Goal: Task Accomplishment & Management: Manage account settings

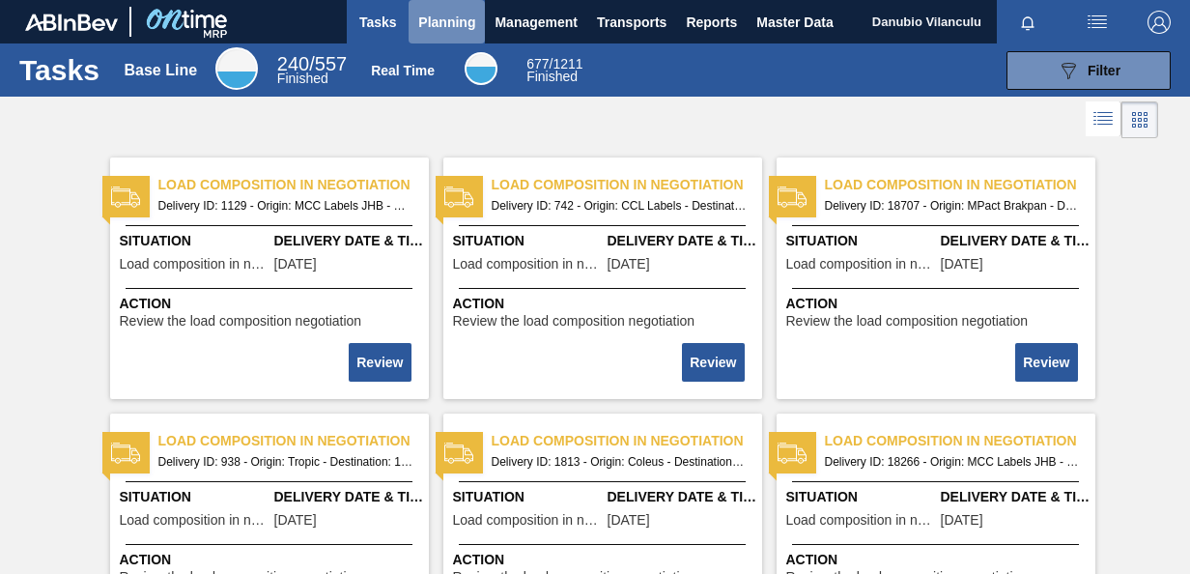
click at [432, 15] on span "Planning" at bounding box center [446, 22] width 57 height 23
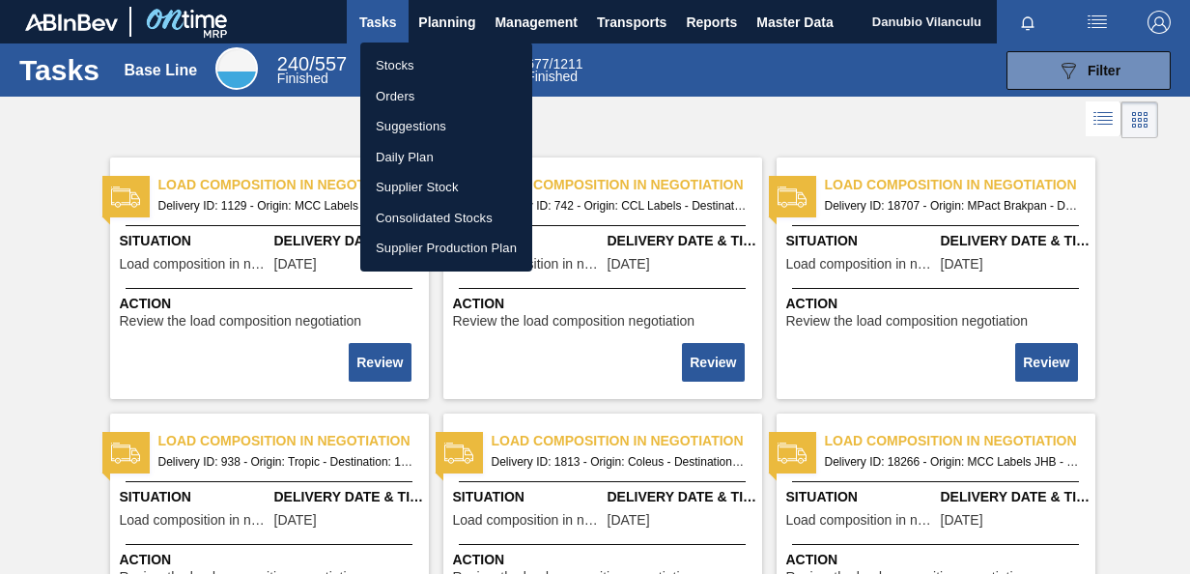
click at [1061, 66] on div at bounding box center [595, 287] width 1190 height 574
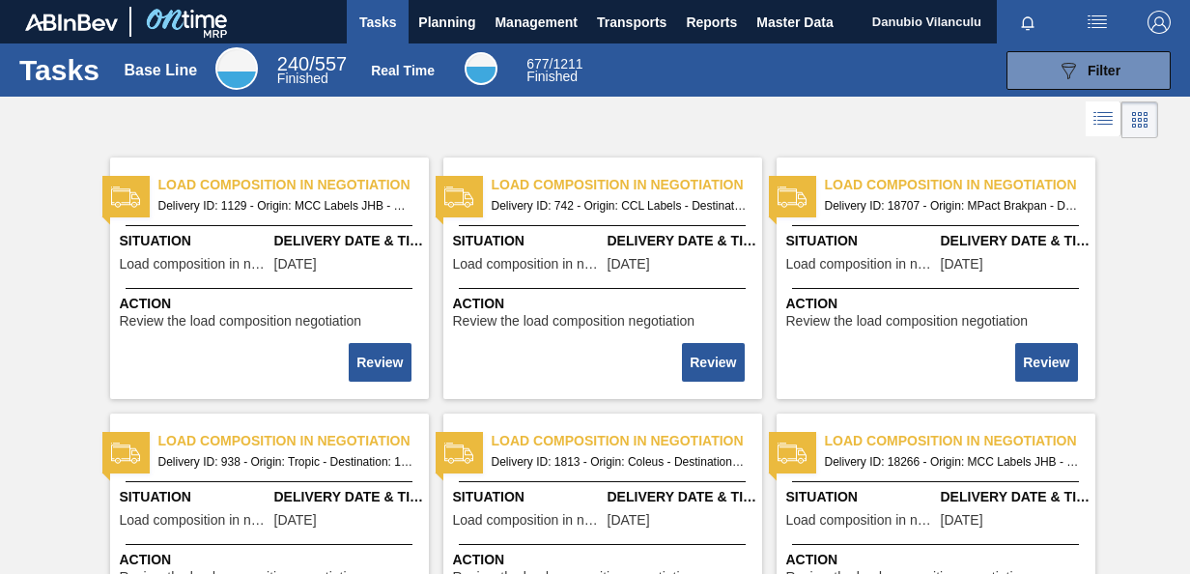
click at [1062, 66] on icon at bounding box center [1069, 71] width 14 height 16
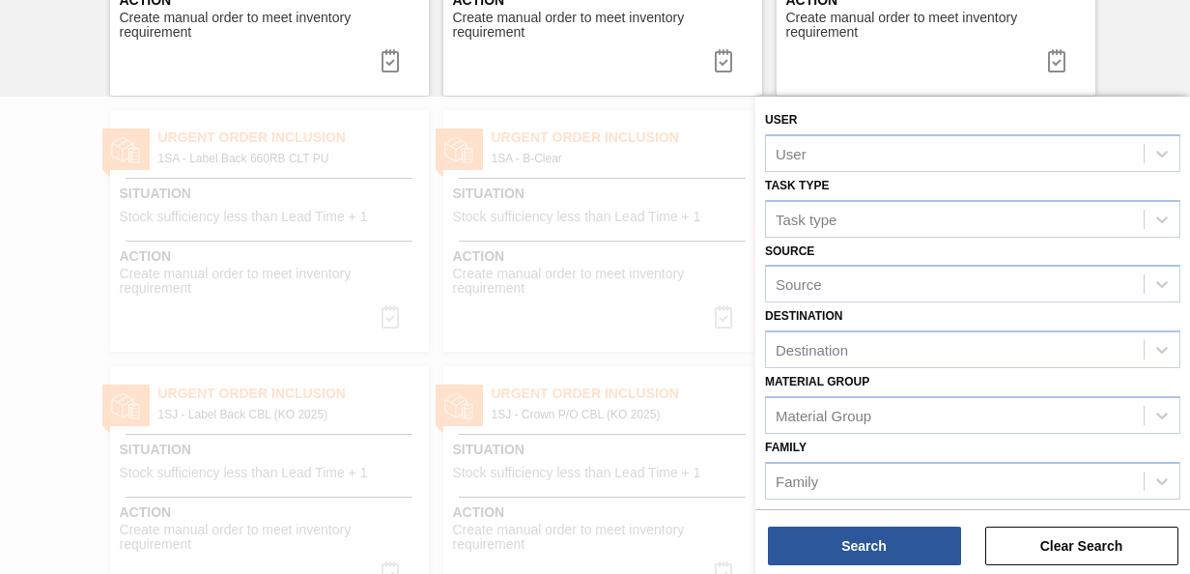
scroll to position [2124, 0]
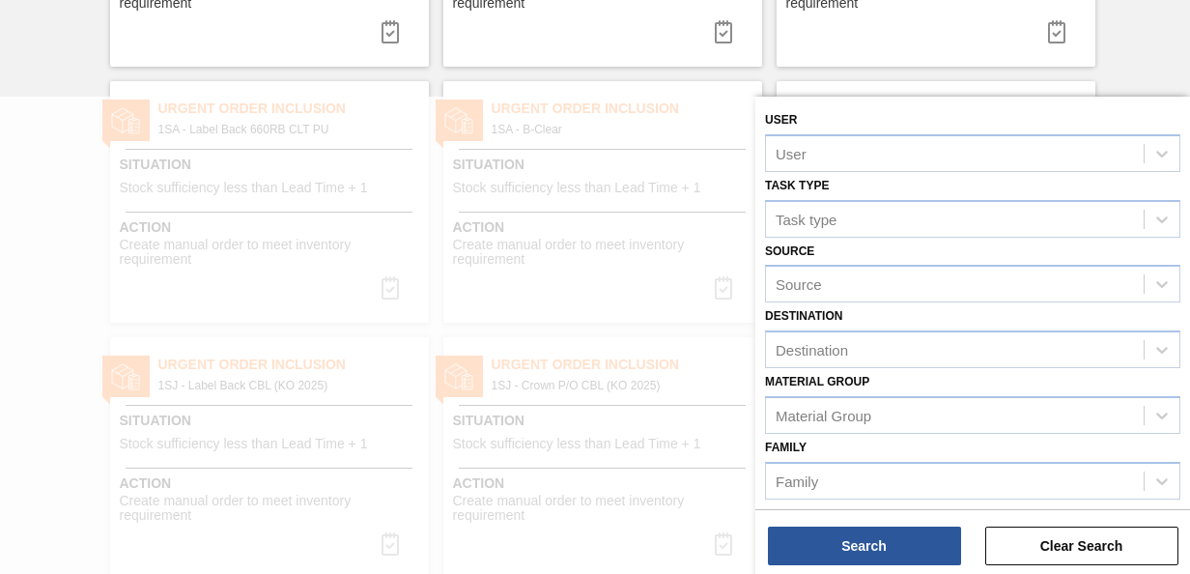
click at [1132, 43] on div "Load composition in negotiation Delivery ID: 1129 - Origin: MCC Labels JHB - De…" at bounding box center [595, 195] width 1190 height 4352
click at [1109, 554] on button "Clear Search" at bounding box center [1081, 545] width 193 height 39
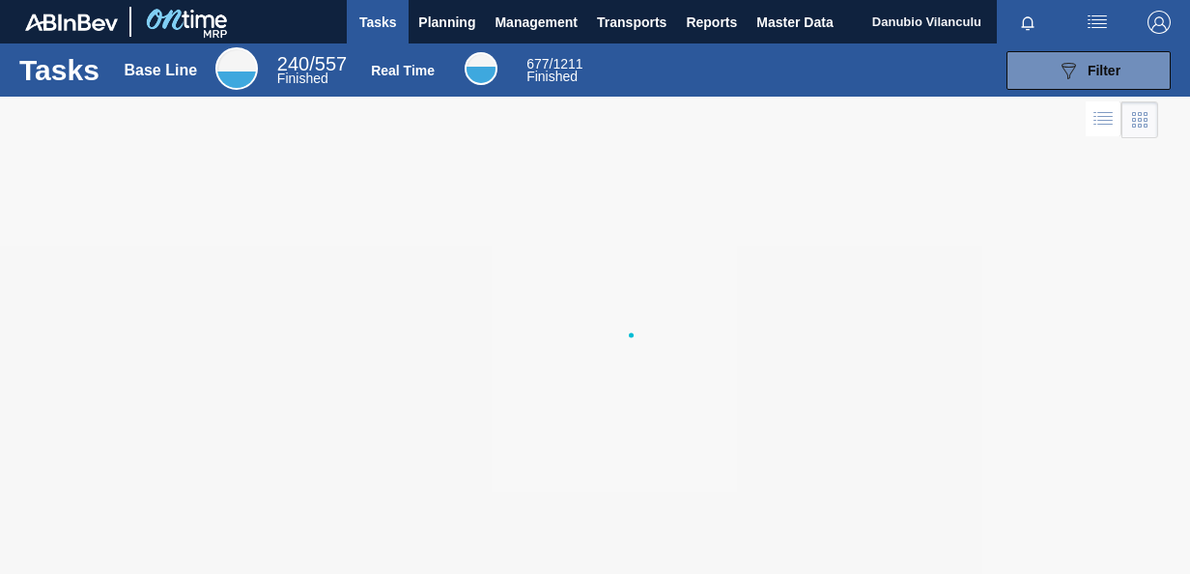
scroll to position [0, 0]
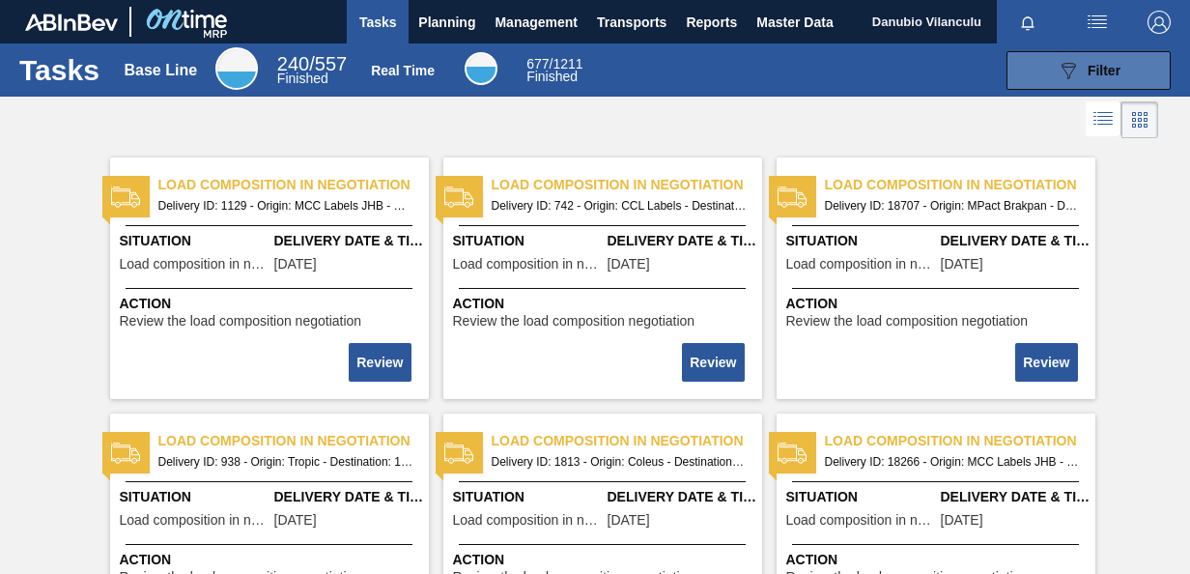
click at [1067, 73] on icon at bounding box center [1069, 71] width 14 height 16
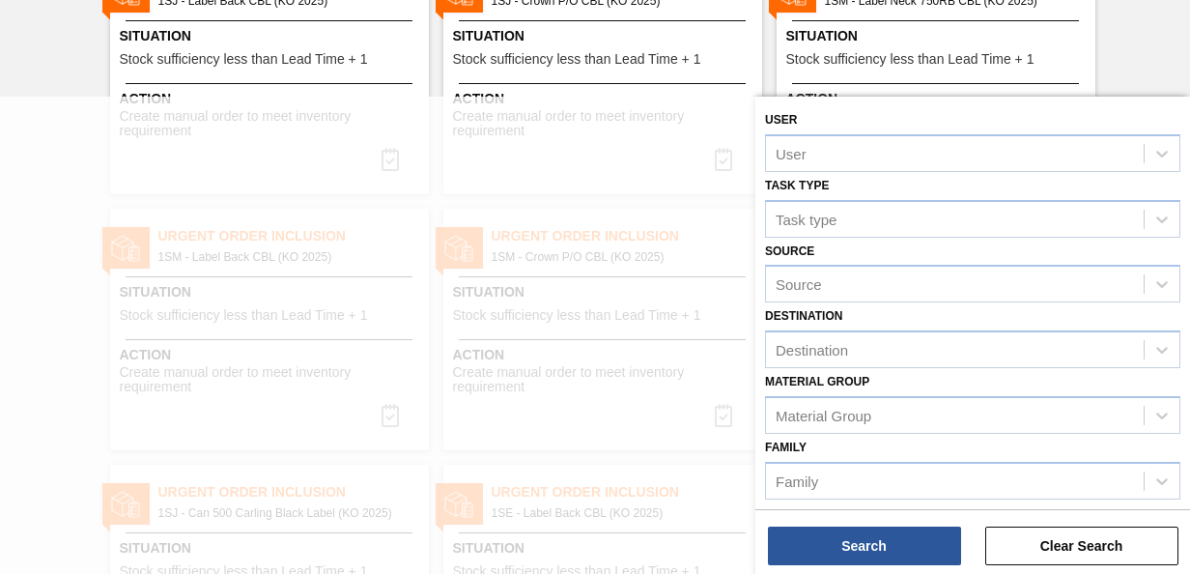
scroll to position [3514, 0]
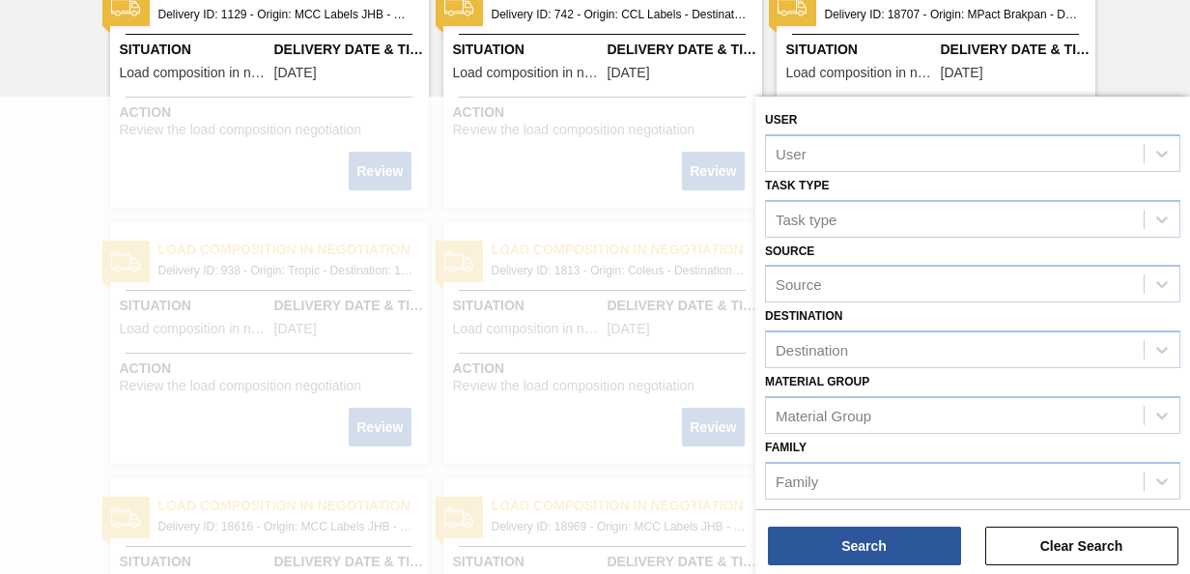
scroll to position [0, 0]
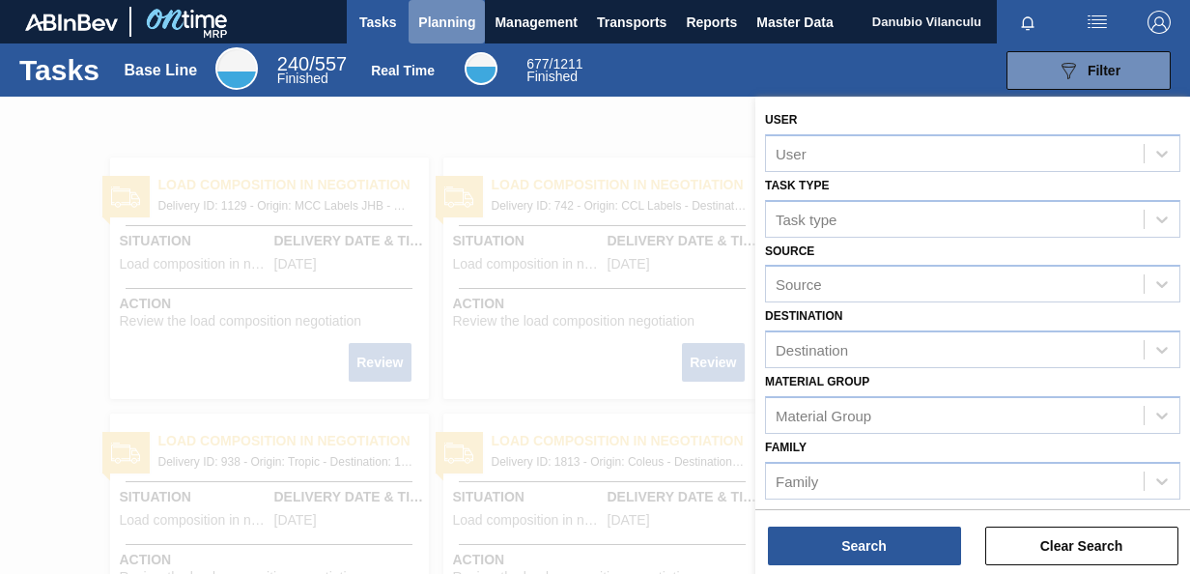
click at [473, 27] on span "Planning" at bounding box center [446, 22] width 57 height 23
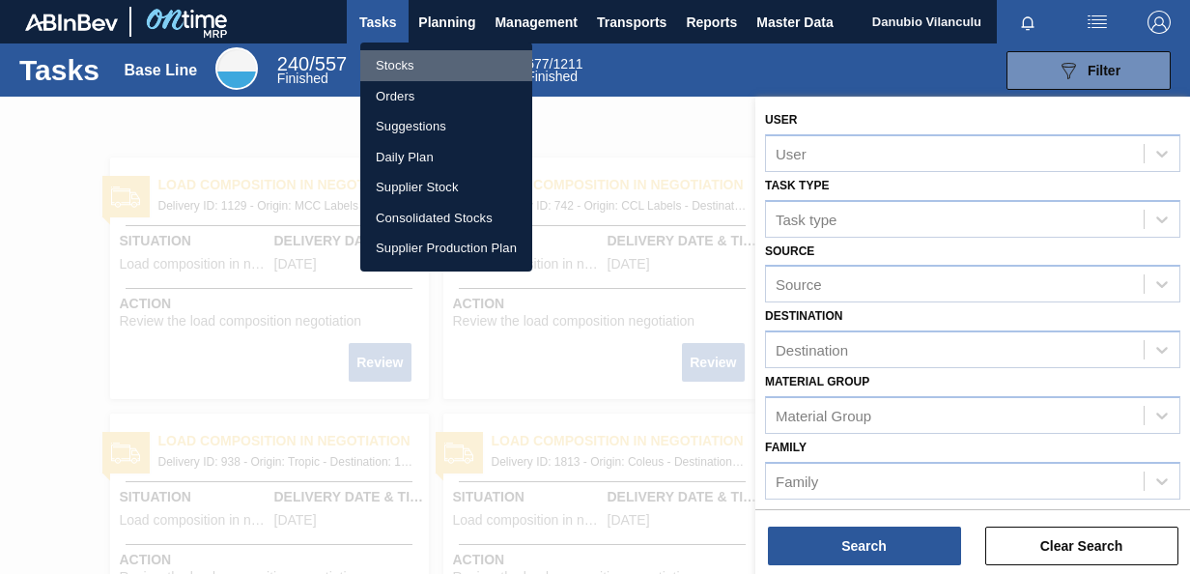
click at [439, 54] on li "Stocks" at bounding box center [446, 65] width 172 height 31
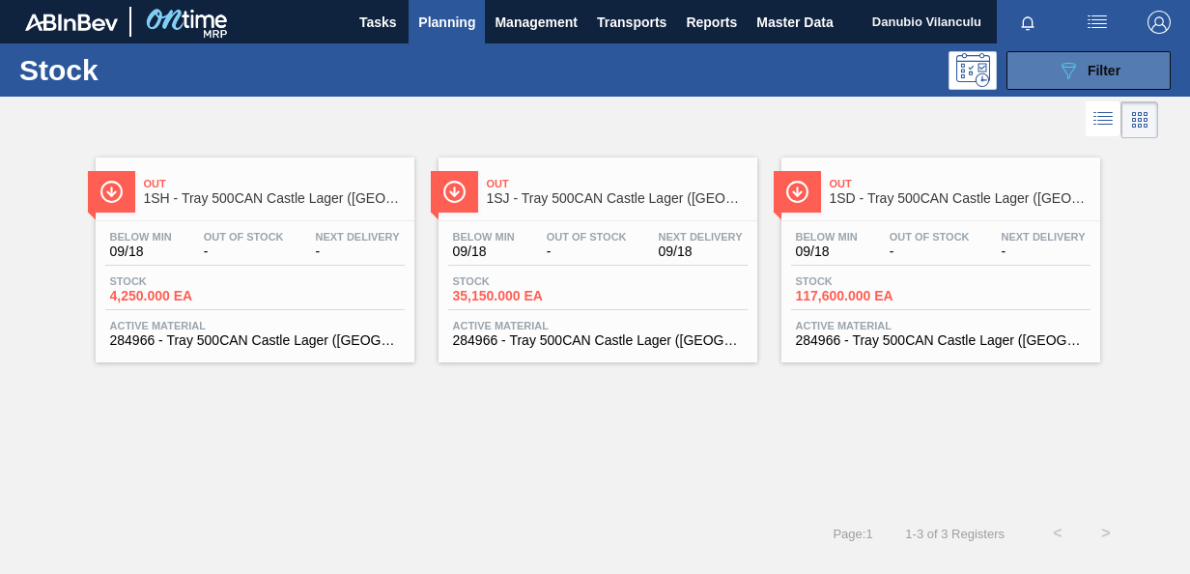
click at [1066, 85] on button "089F7B8B-B2A5-4AFE-B5C0-19BA573D28AC Filter" at bounding box center [1089, 70] width 164 height 39
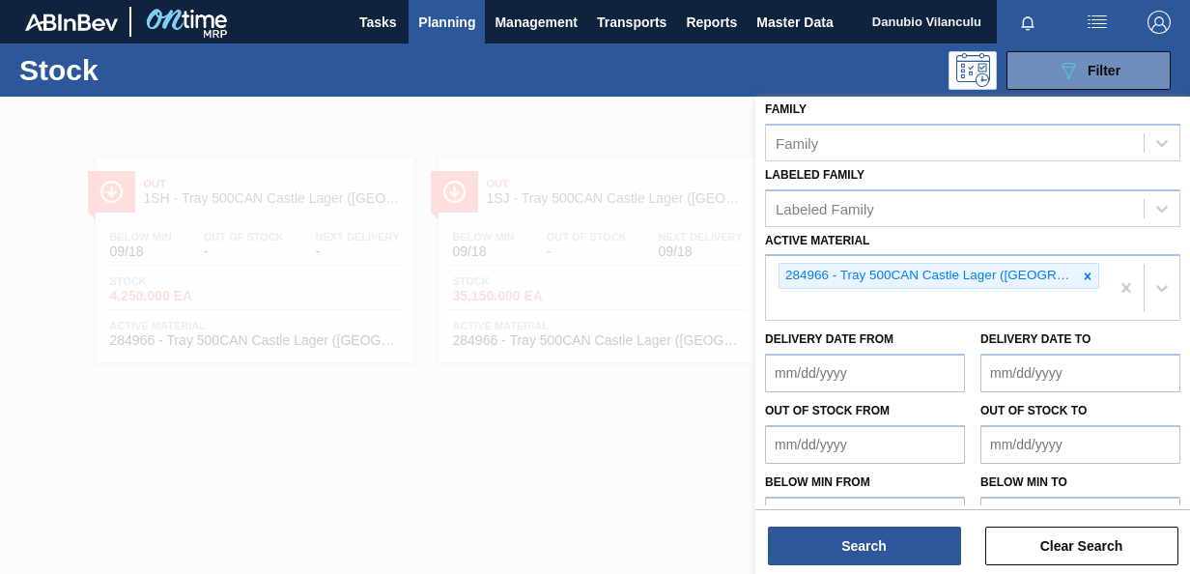
scroll to position [341, 0]
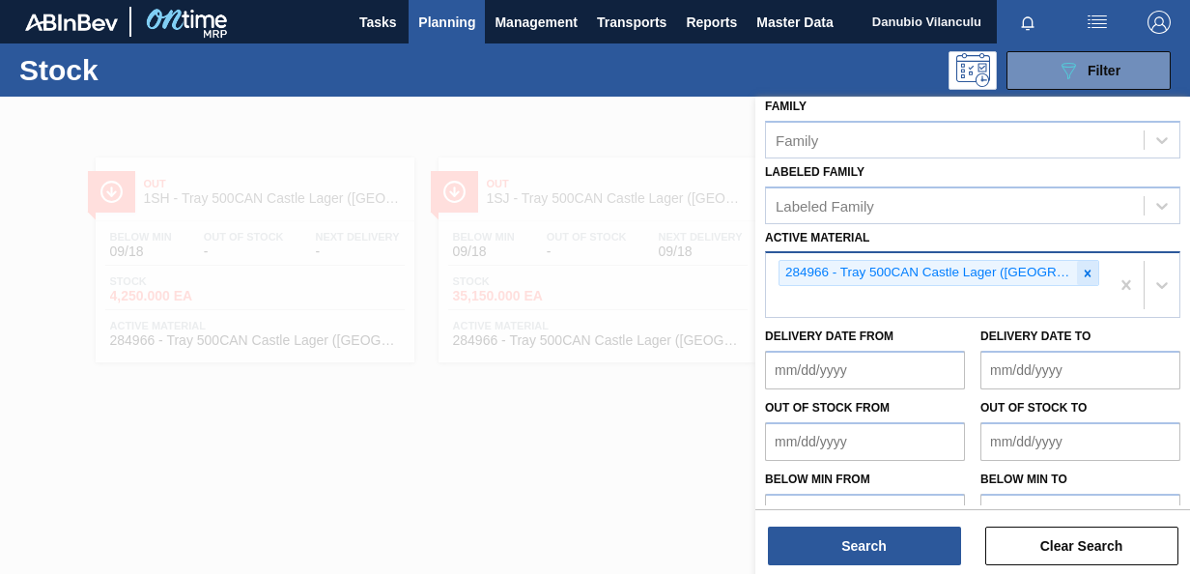
click at [1081, 273] on icon at bounding box center [1088, 274] width 14 height 14
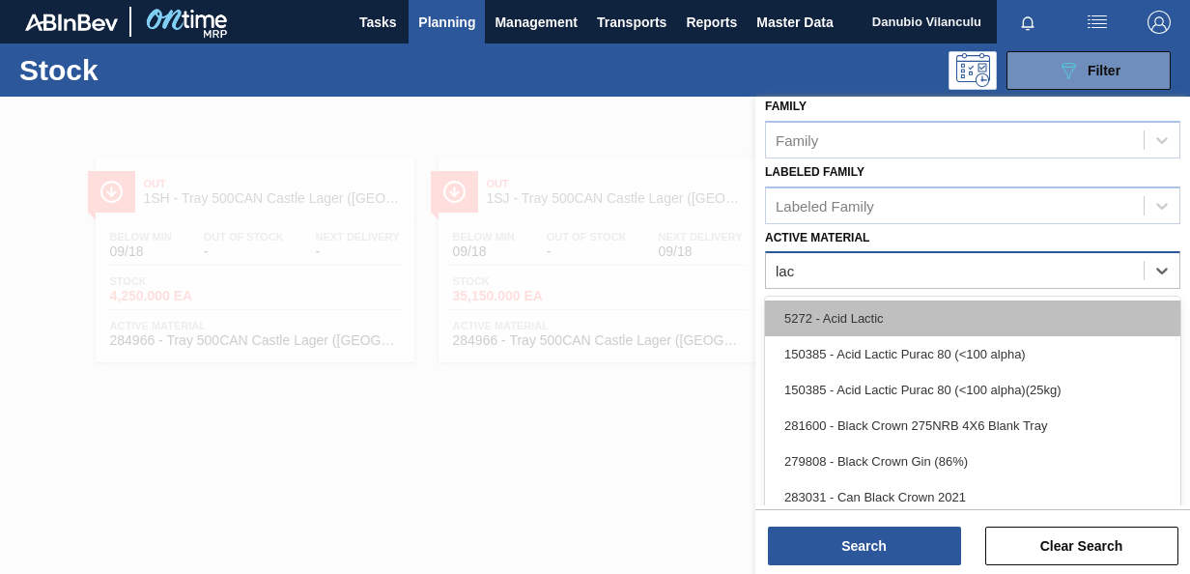
type Material "lac"
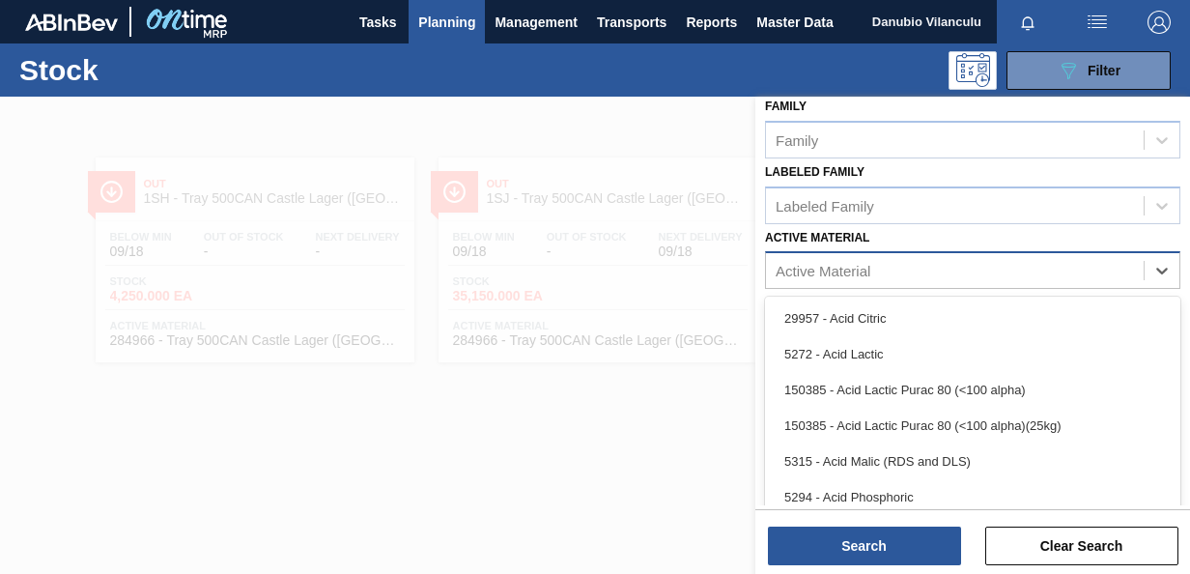
click at [1065, 263] on div "Active Material" at bounding box center [955, 271] width 378 height 28
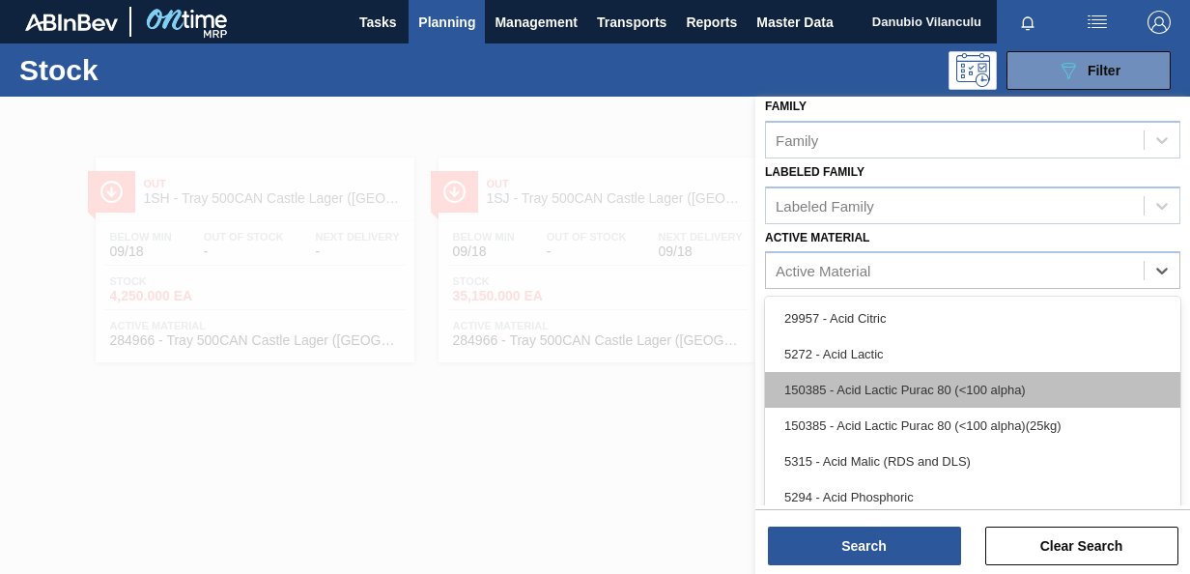
click at [946, 390] on div "150385 - Acid Lactic Purac 80 (<100 alpha)" at bounding box center [972, 390] width 415 height 36
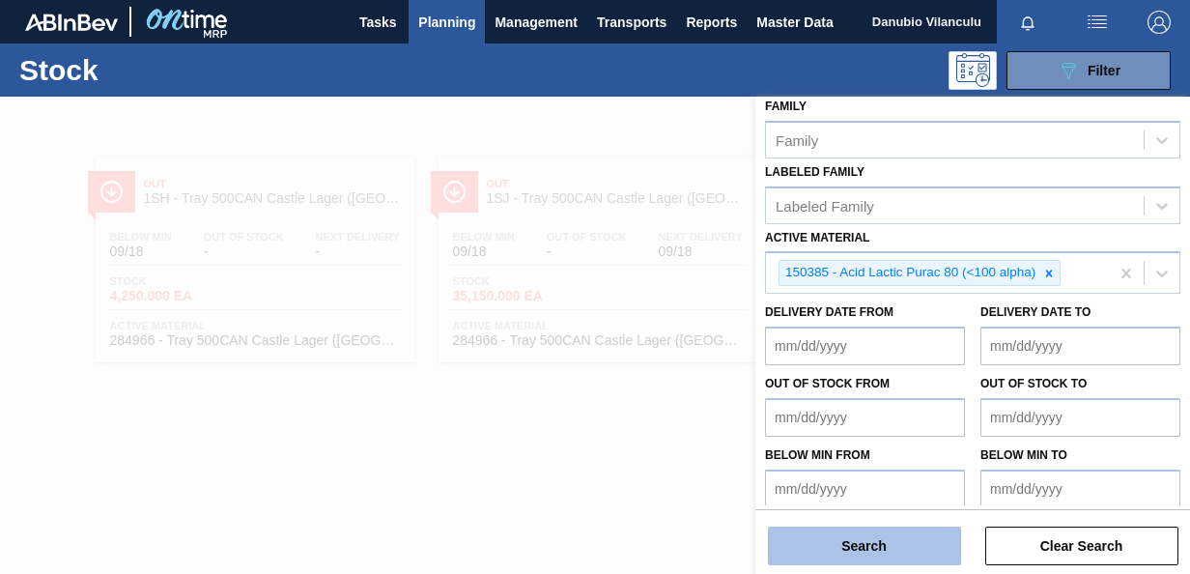
click at [893, 548] on button "Search" at bounding box center [864, 545] width 193 height 39
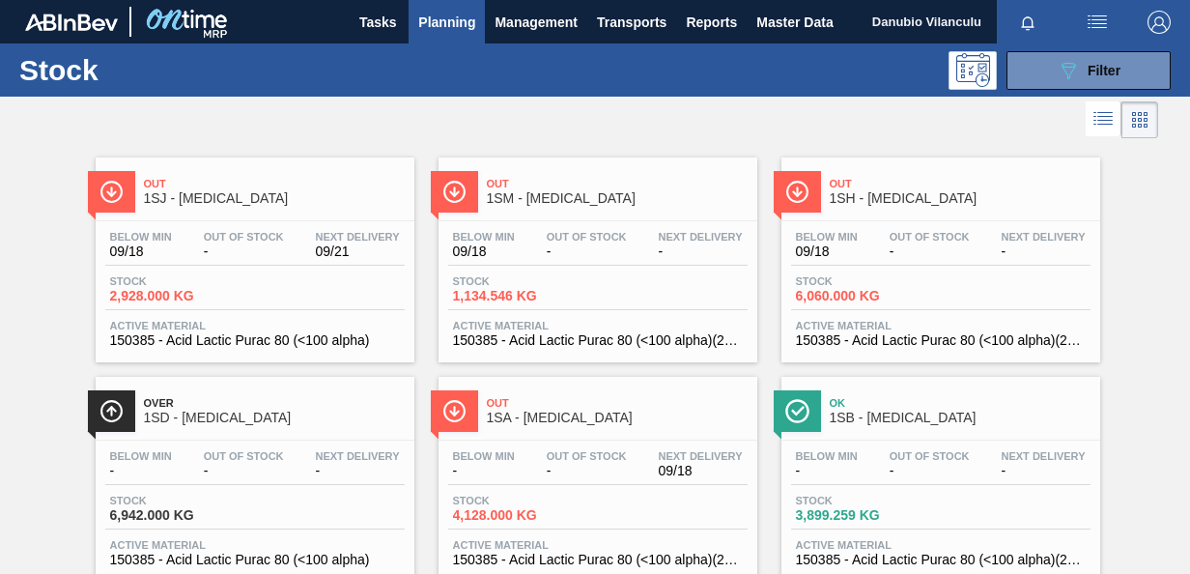
click at [1188, 145] on main "Tasks Planning Management Transports Reports Master Data Danubio Vilanculu Mark…" at bounding box center [595, 287] width 1190 height 574
click at [1085, 53] on button "089F7B8B-B2A5-4AFE-B5C0-19BA573D28AC Filter" at bounding box center [1089, 70] width 164 height 39
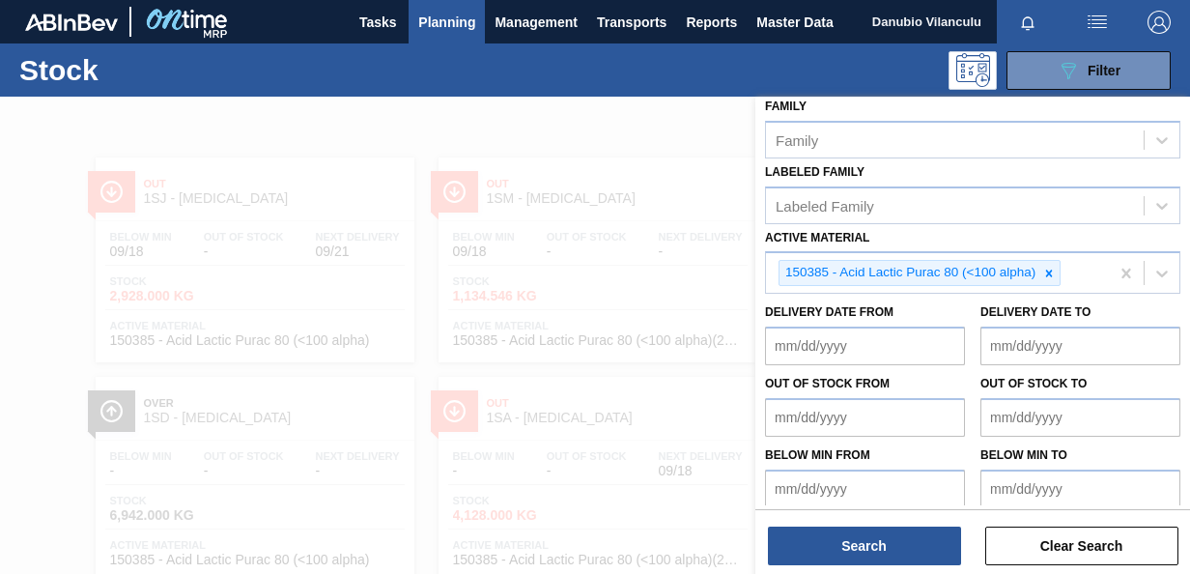
click at [1186, 68] on div "Stock 089F7B8B-B2A5-4AFE-B5C0-19BA573D28AC Filter" at bounding box center [595, 69] width 1190 height 53
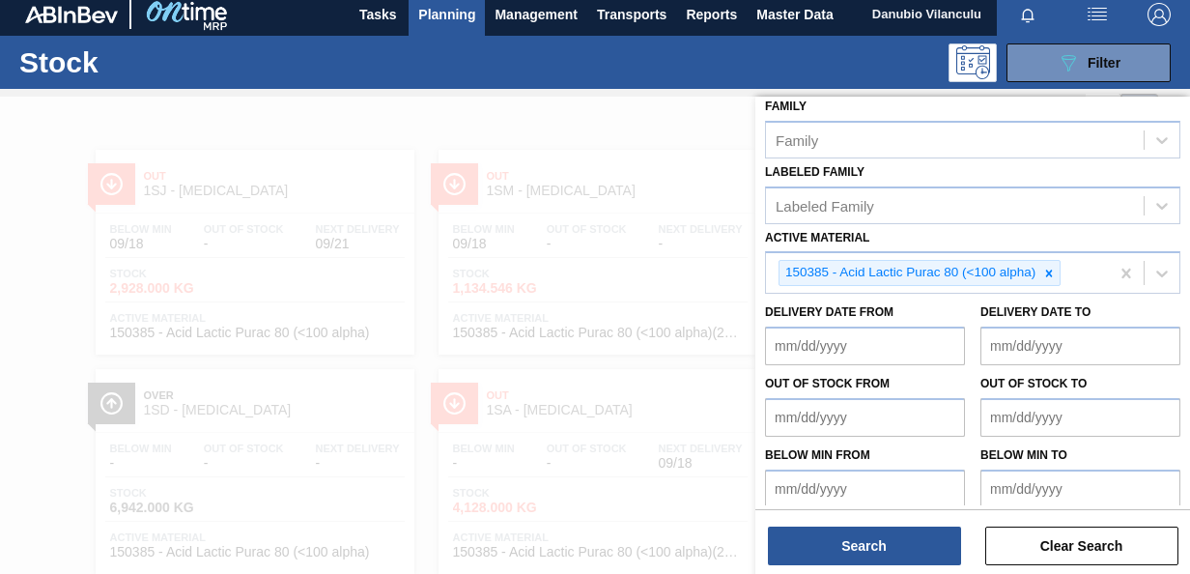
scroll to position [0, 0]
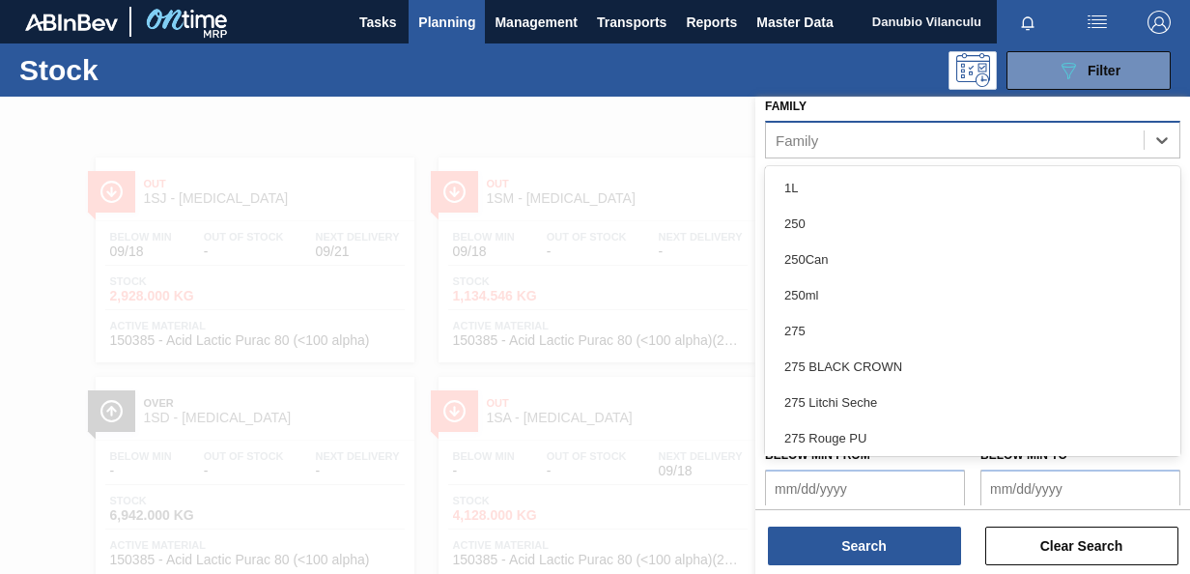
click at [1012, 139] on div "Family" at bounding box center [955, 140] width 378 height 28
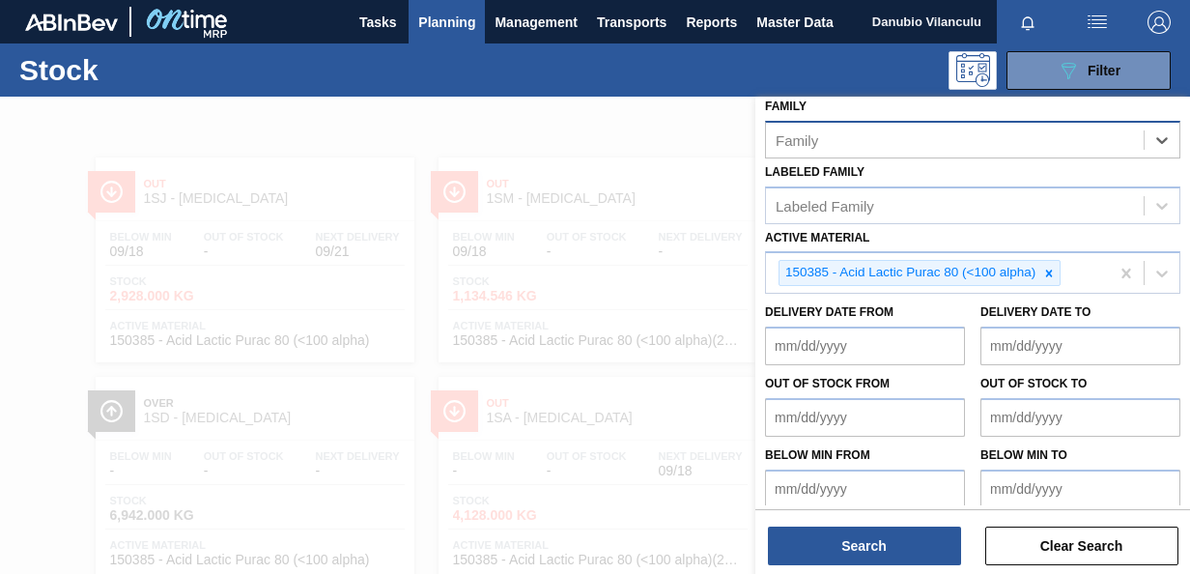
click at [1012, 139] on div "Family" at bounding box center [955, 140] width 378 height 28
click at [1186, 289] on div "Stock Status Stock Status Source Source Destination Destination Coordination Co…" at bounding box center [972, 137] width 435 height 762
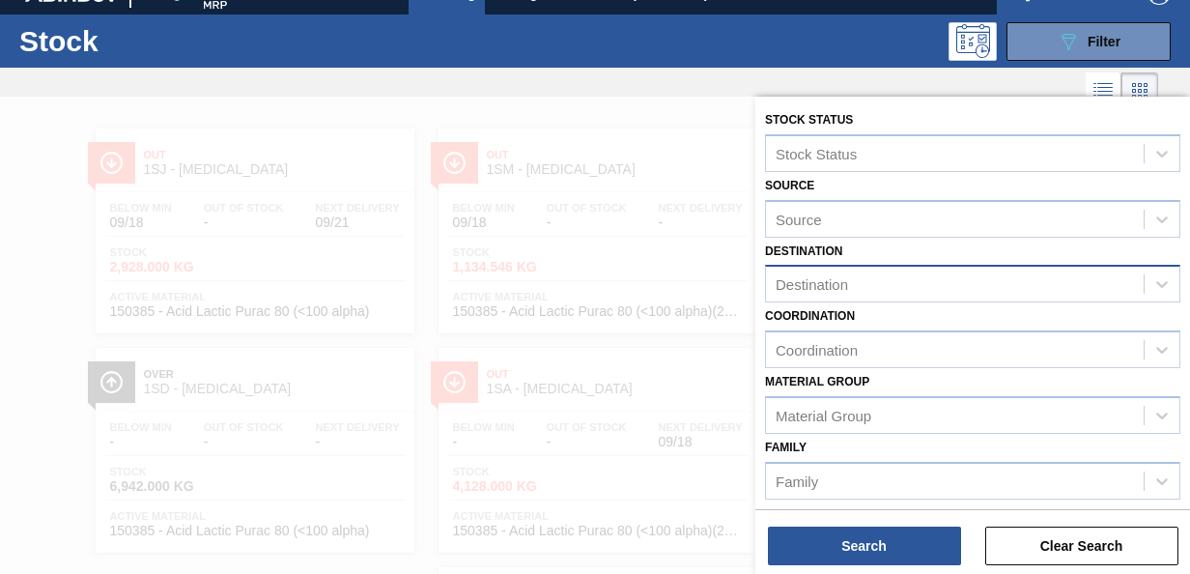
click at [1000, 284] on div "Destination" at bounding box center [955, 284] width 378 height 28
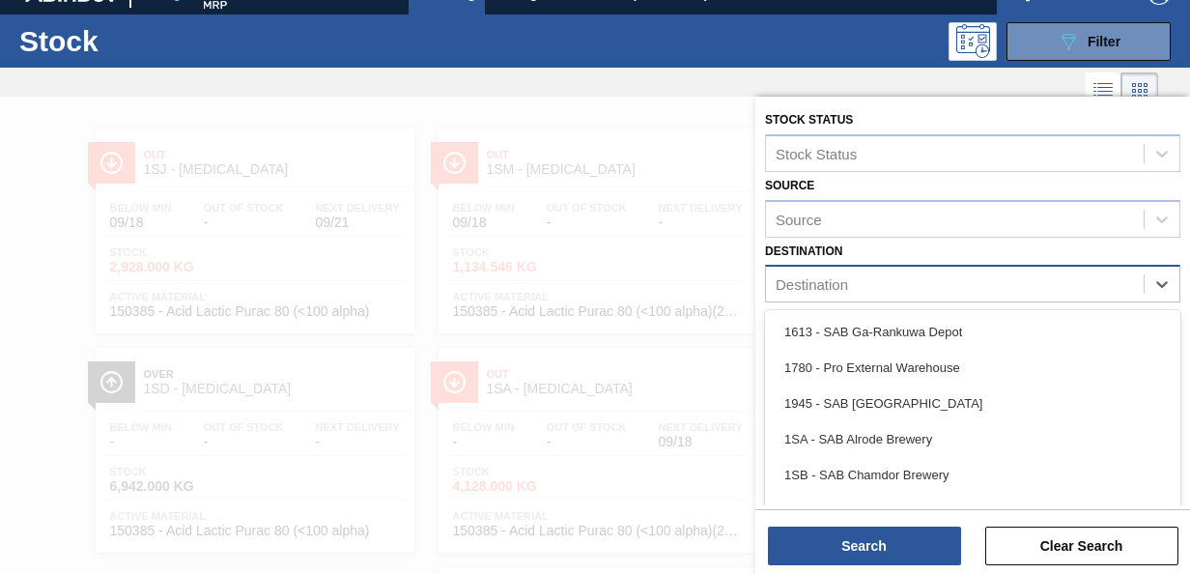
scroll to position [33, 0]
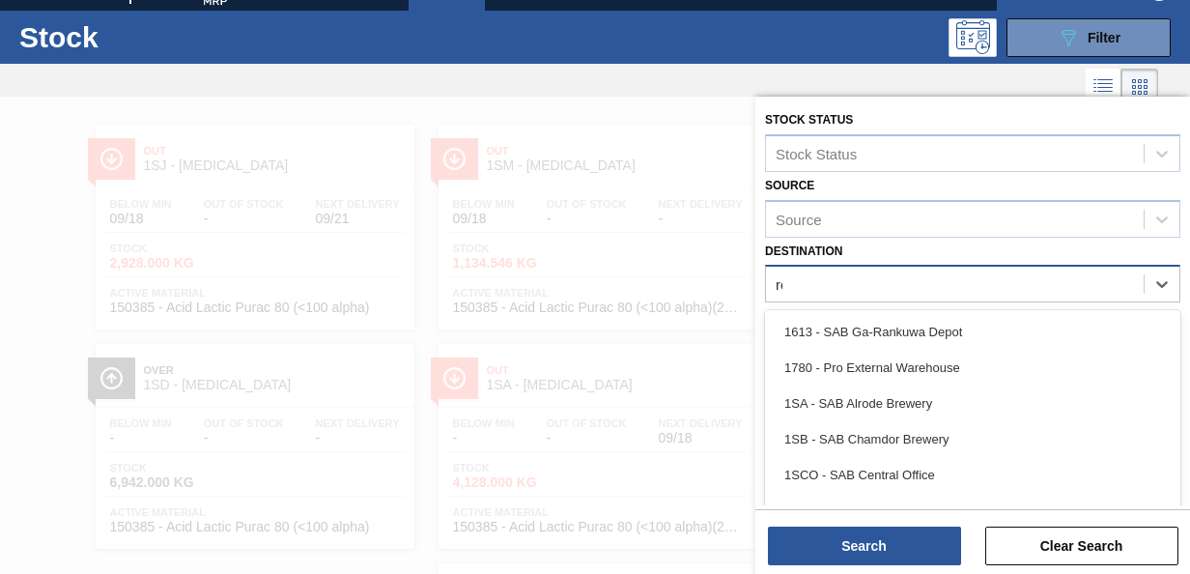
type input "ros"
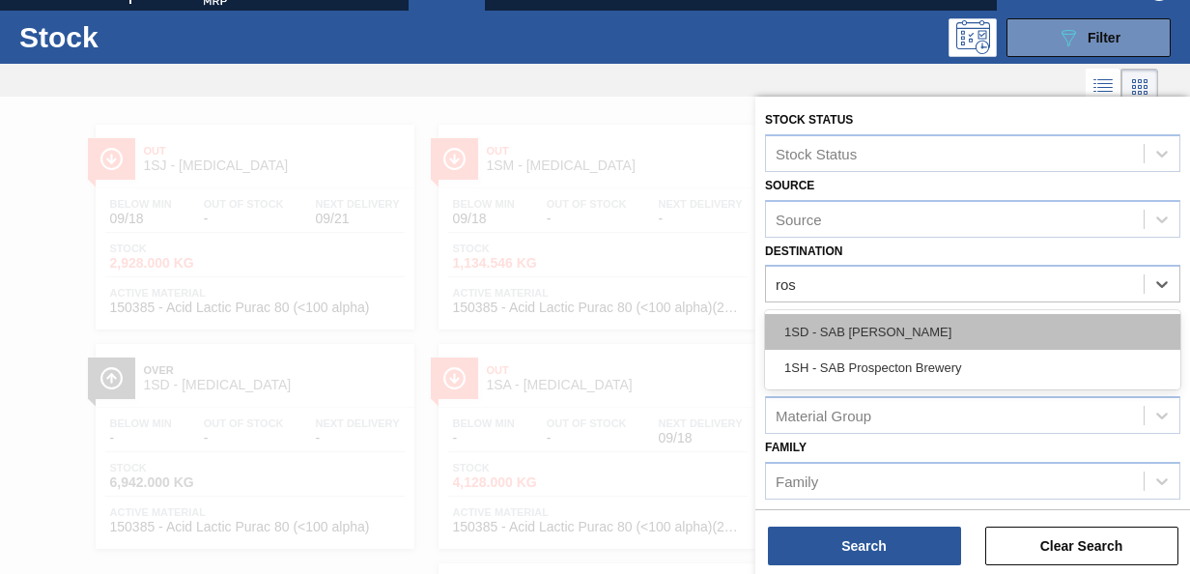
click at [892, 342] on div "1SD - SAB [PERSON_NAME]" at bounding box center [972, 332] width 415 height 36
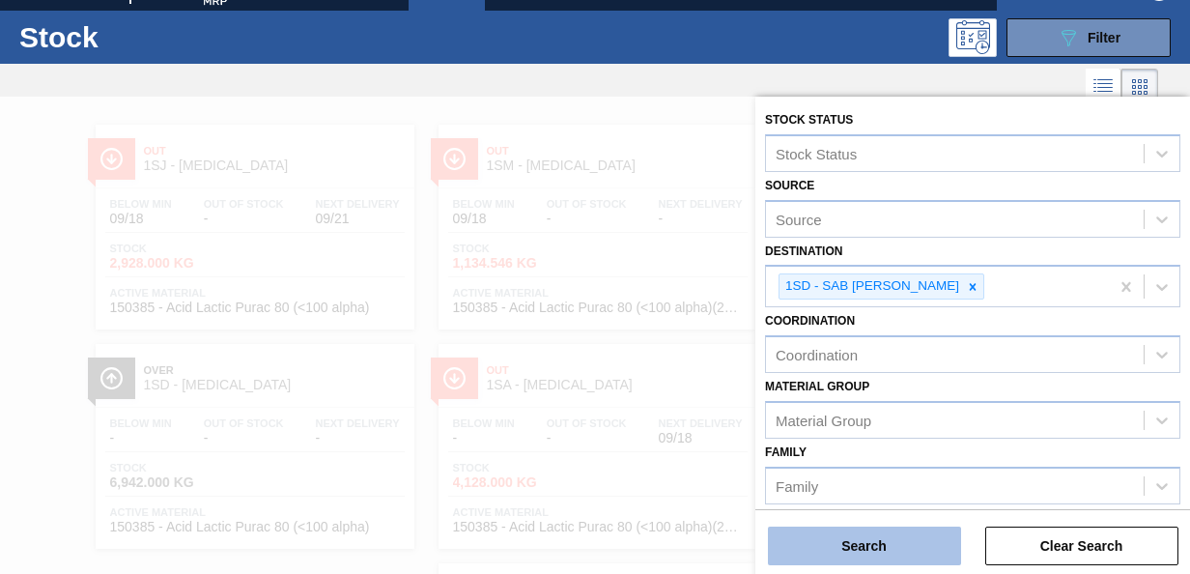
click at [871, 541] on button "Search" at bounding box center [864, 545] width 193 height 39
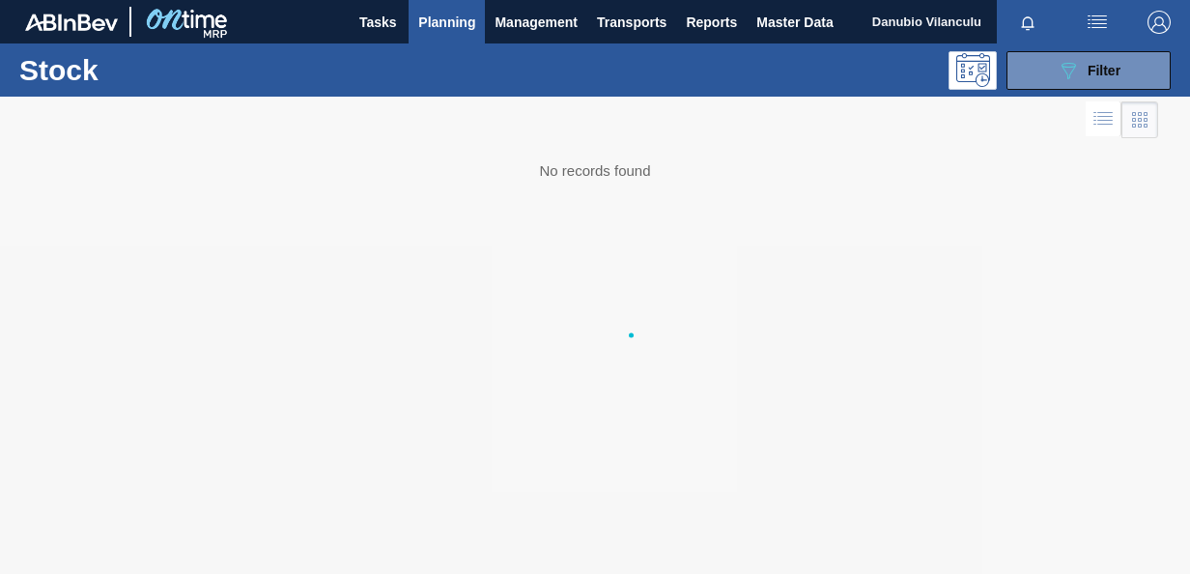
scroll to position [0, 0]
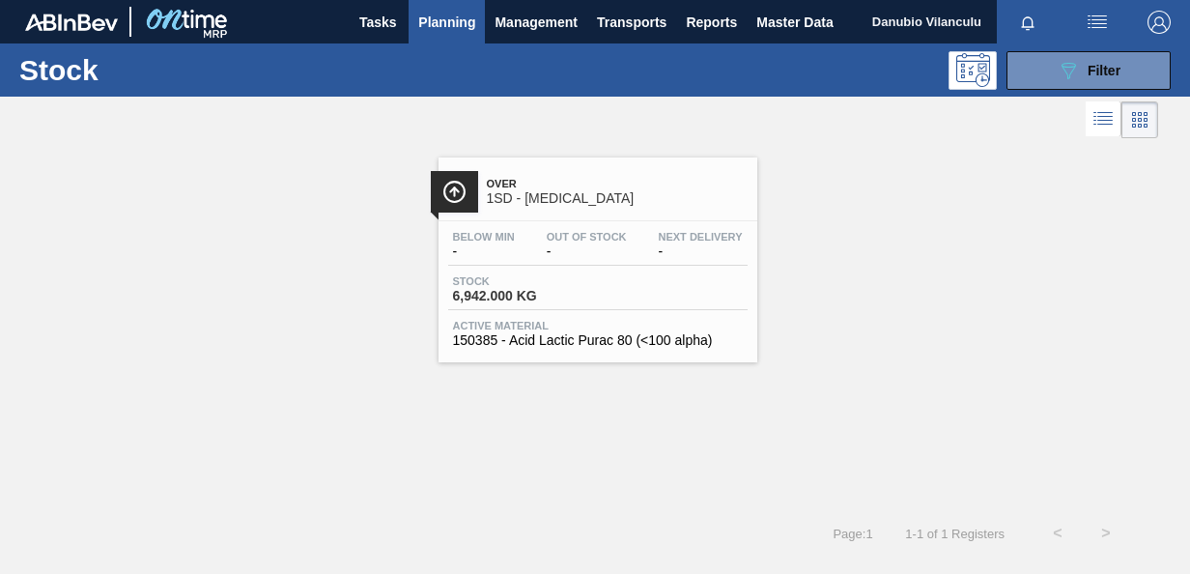
click at [633, 235] on div "Below Min - Out Of Stock - Next Delivery -" at bounding box center [597, 248] width 299 height 35
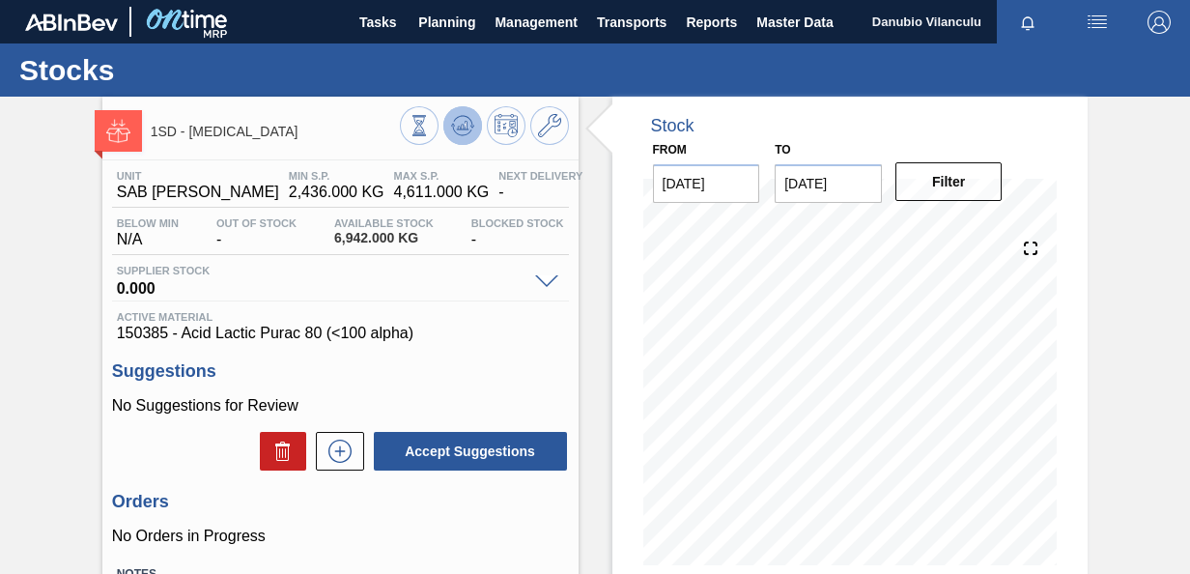
click at [457, 120] on icon at bounding box center [462, 125] width 23 height 23
click at [553, 135] on icon at bounding box center [549, 125] width 23 height 23
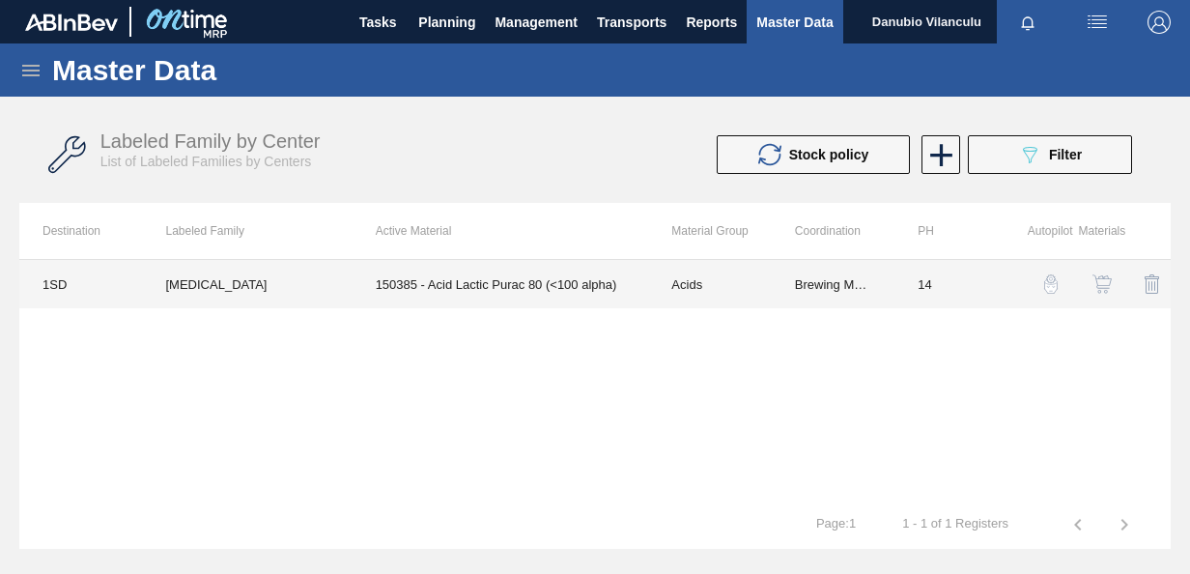
click at [531, 282] on td "150385 - Acid Lactic Purac 80 (<100 alpha)" at bounding box center [501, 284] width 297 height 48
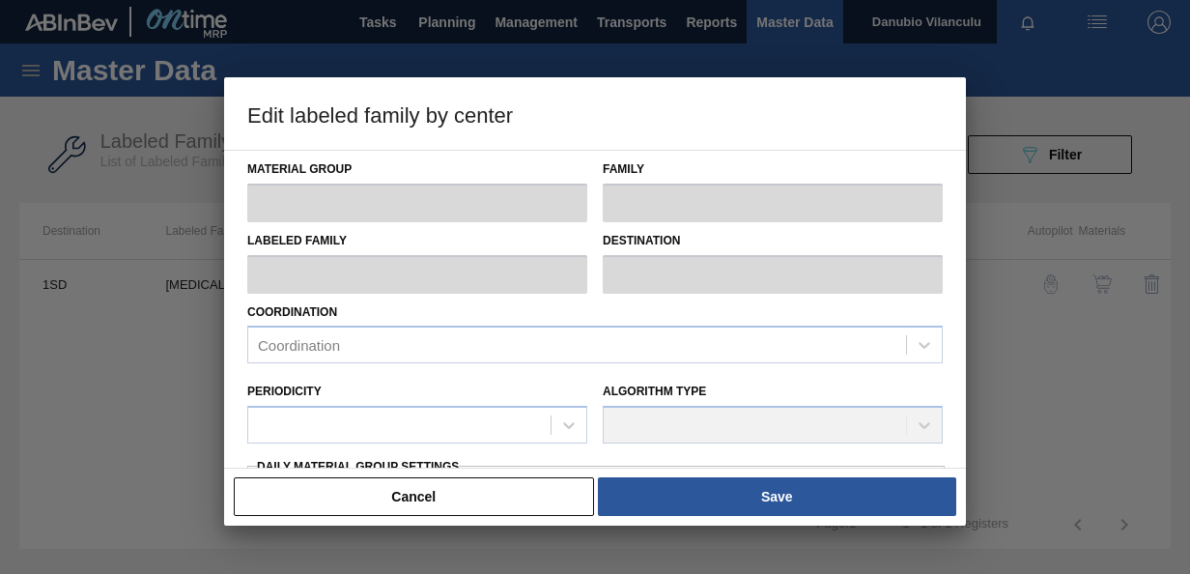
type input "Acids"
type input "Lactic"
type input "[MEDICAL_DATA]"
type input "1SD - SAB [PERSON_NAME]"
type input "14"
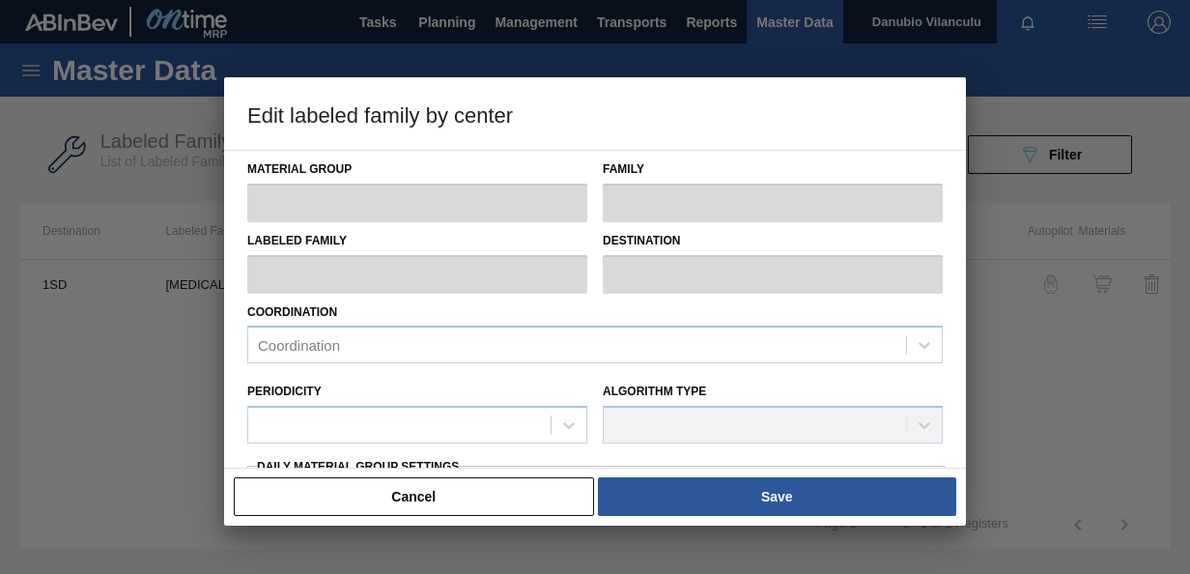
type input "2,436"
type input "4,611"
type input "100"
type input "4,611.000"
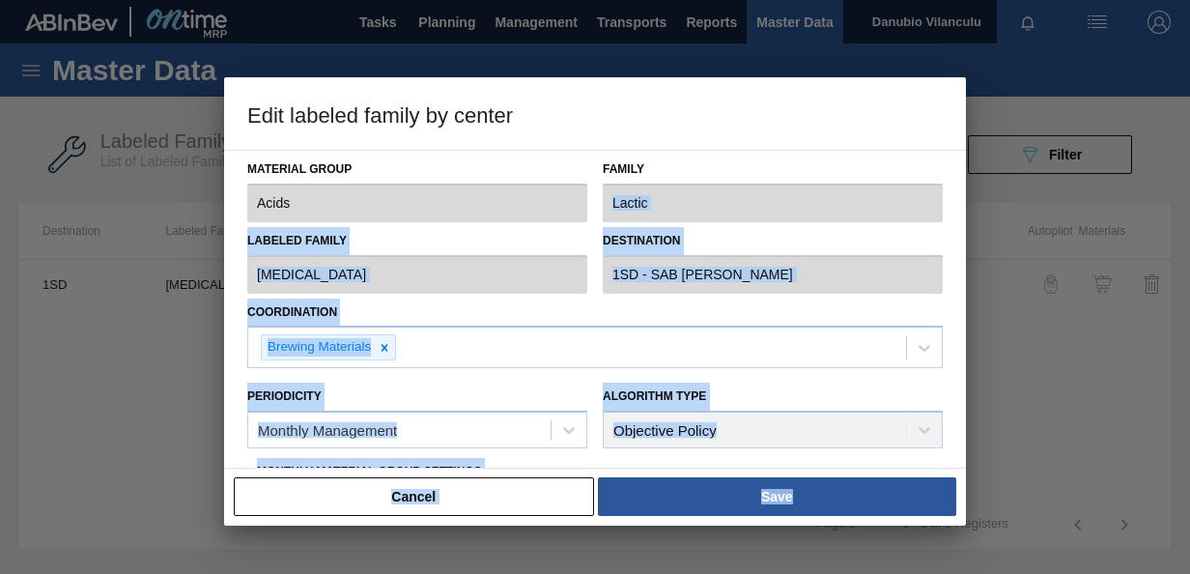
click at [966, 175] on div "Edit labeled family by center Material Group Acids Family Lactic Labeled Family…" at bounding box center [595, 287] width 1190 height 574
click at [966, 175] on div at bounding box center [595, 287] width 1190 height 574
drag, startPoint x: 966, startPoint y: 175, endPoint x: 1069, endPoint y: 97, distance: 129.6
click at [1069, 97] on div at bounding box center [595, 287] width 1190 height 574
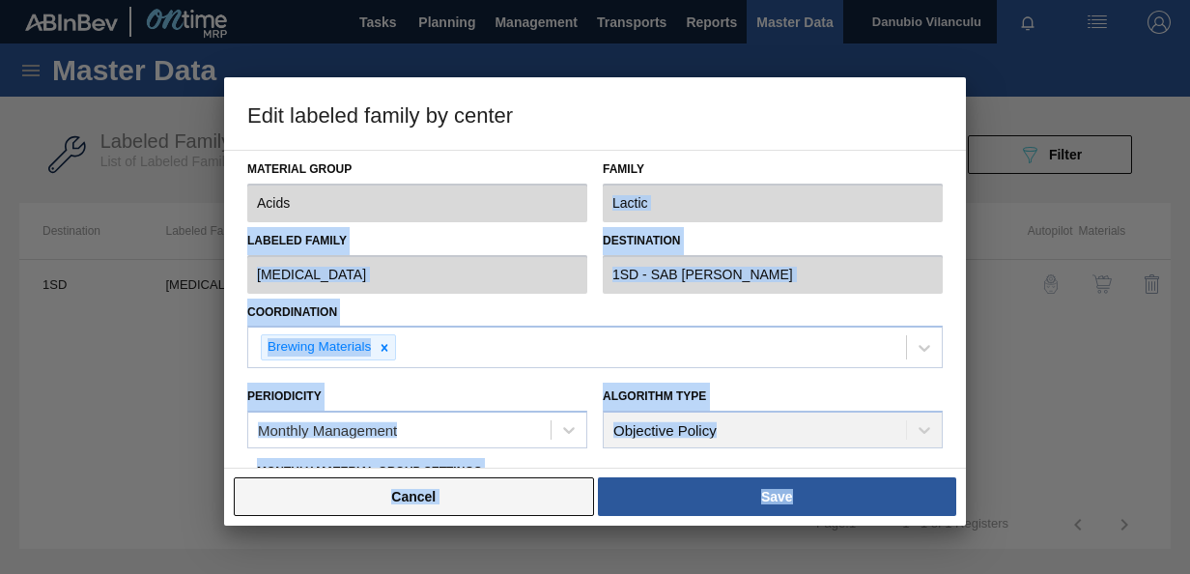
click at [502, 511] on button "Cancel" at bounding box center [414, 496] width 360 height 39
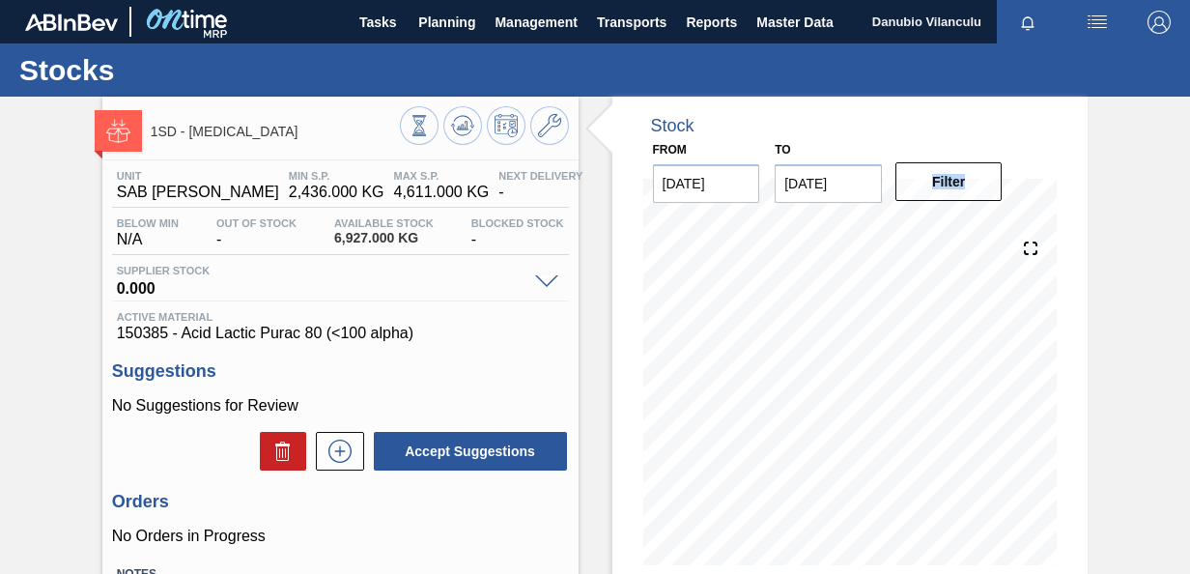
drag, startPoint x: 1186, startPoint y: 187, endPoint x: 1187, endPoint y: 225, distance: 37.7
click at [1187, 225] on main "Tasks Planning Management Transports Reports Master Data Danubio Vilanculu Mark…" at bounding box center [595, 287] width 1190 height 574
click at [464, 135] on icon at bounding box center [462, 125] width 23 height 23
click at [1119, 153] on div "1SD - [MEDICAL_DATA] Unit SAB Rosslyn Brewery MIN S.P. 2,436.000 KG MAX S.P. 4,…" at bounding box center [595, 464] width 1190 height 734
click at [448, 14] on span "Planning" at bounding box center [446, 22] width 57 height 23
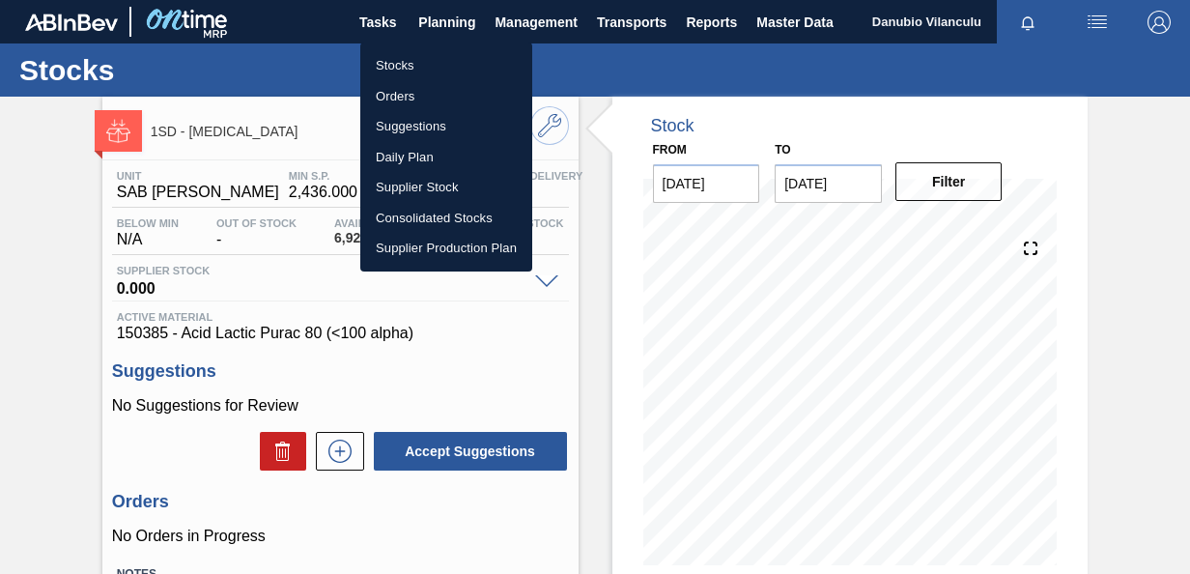
click at [1100, 126] on div at bounding box center [595, 287] width 1190 height 574
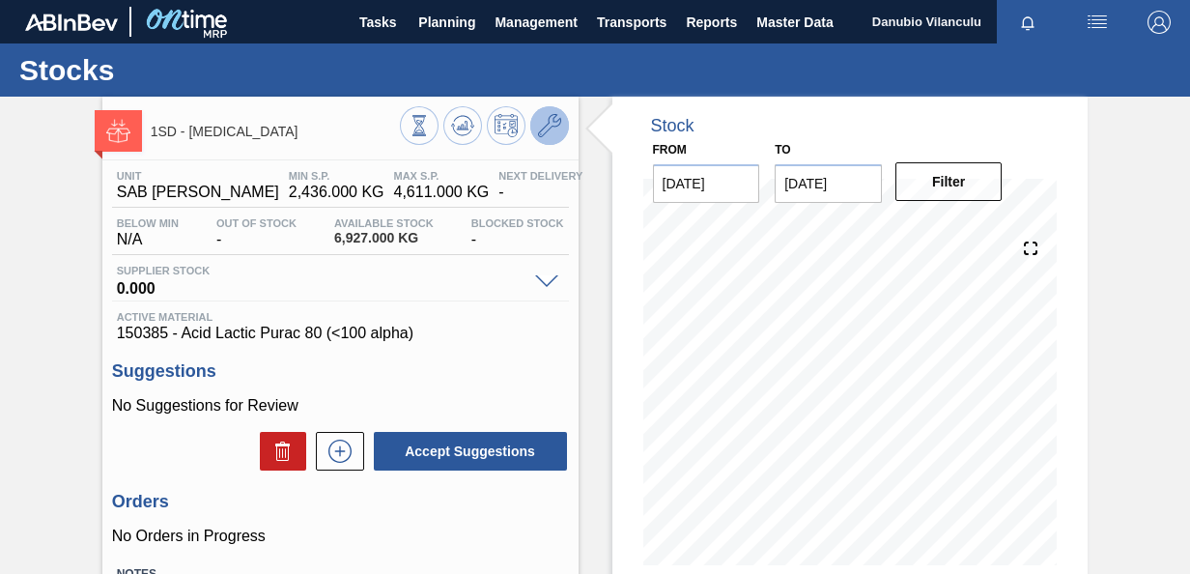
click at [551, 127] on icon at bounding box center [549, 125] width 23 height 23
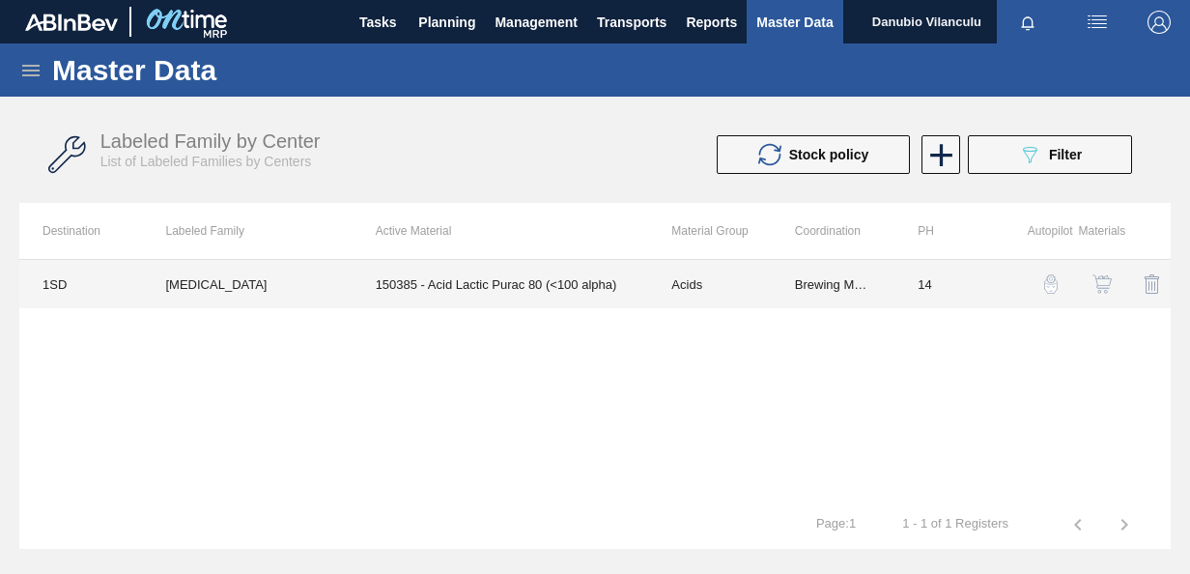
click at [466, 288] on td "150385 - Acid Lactic Purac 80 (<100 alpha)" at bounding box center [501, 284] width 297 height 48
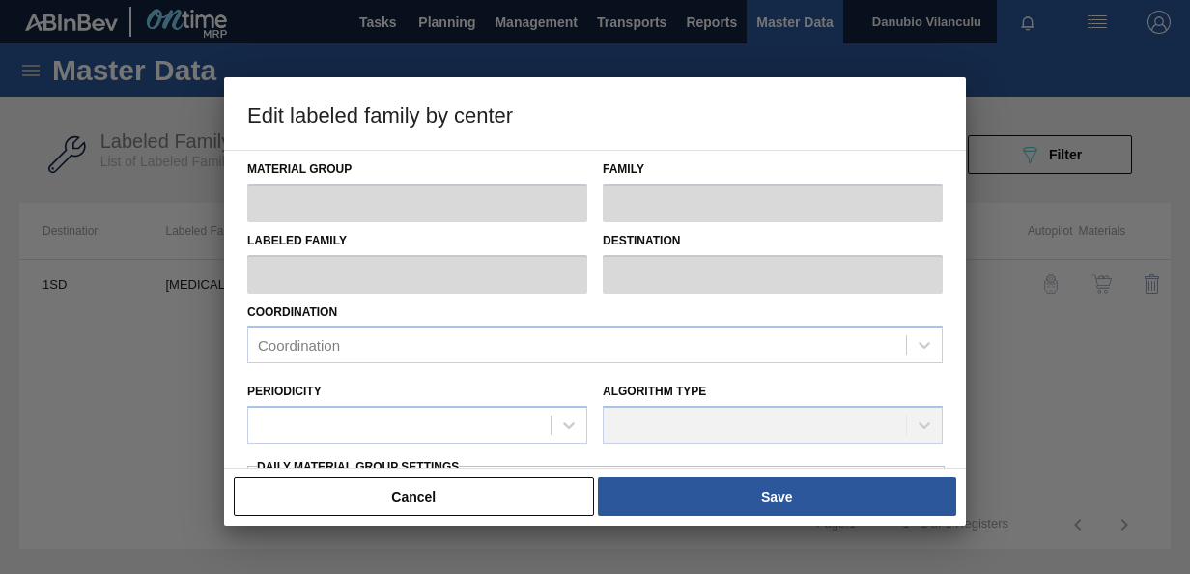
type input "Acids"
type input "Lactic"
type input "[MEDICAL_DATA]"
type input "1SD - SAB [PERSON_NAME]"
type input "14"
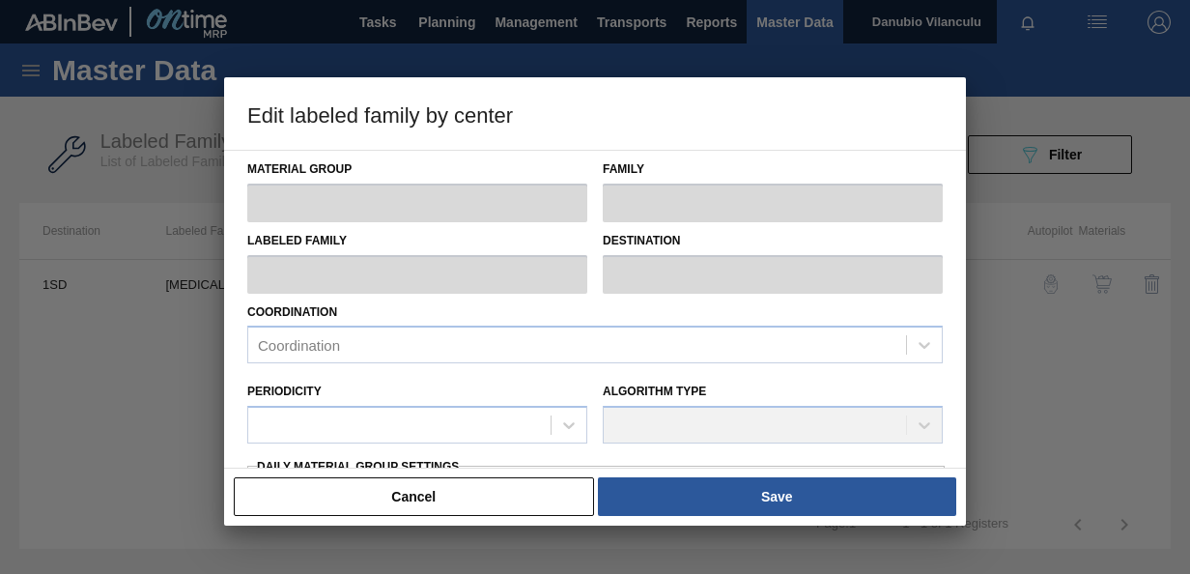
type input "2,436"
type input "4,611"
type input "100"
type input "4,611.000"
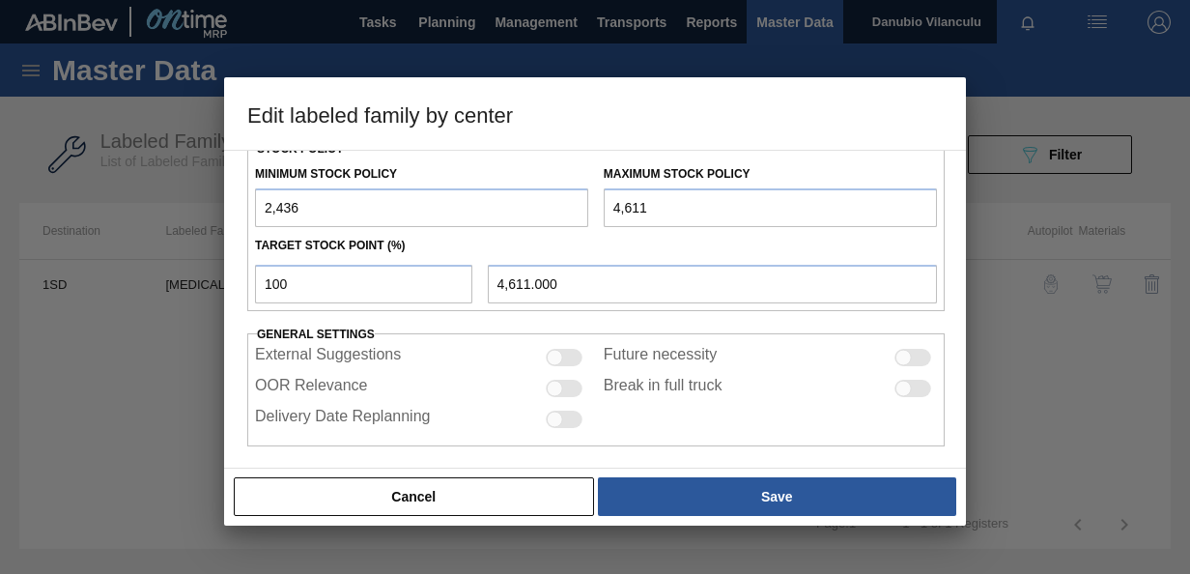
scroll to position [535, 0]
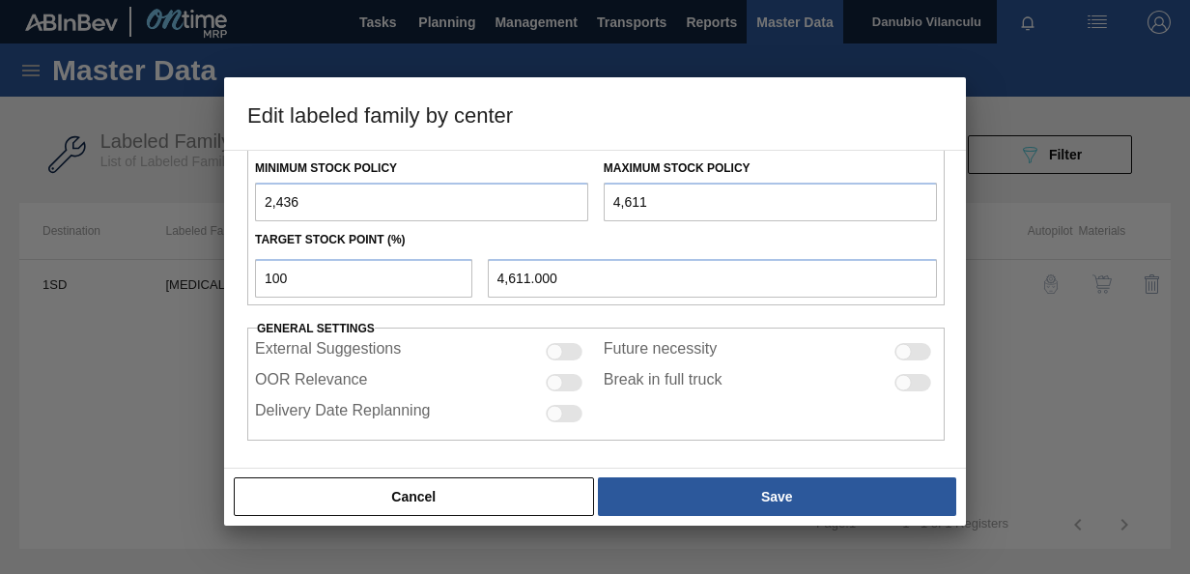
click at [493, 207] on input "2,436" at bounding box center [421, 202] width 333 height 39
type input "2"
type input "4"
type input "8,000"
click at [668, 194] on input "4,611" at bounding box center [770, 202] width 333 height 39
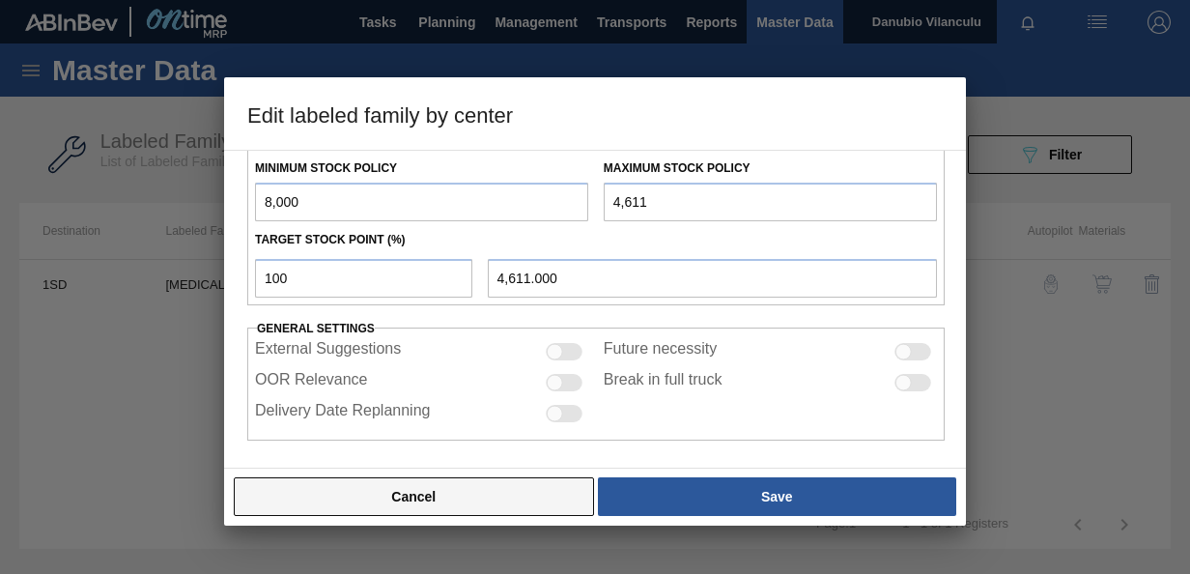
click at [487, 498] on button "Cancel" at bounding box center [414, 496] width 360 height 39
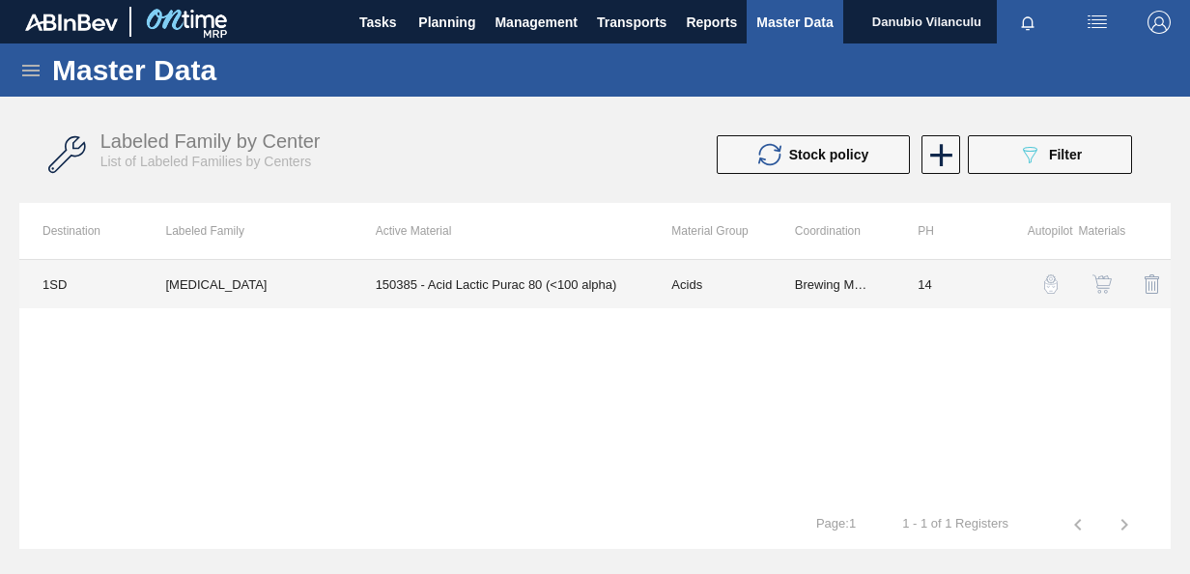
click at [487, 286] on td "150385 - Acid Lactic Purac 80 (<100 alpha)" at bounding box center [501, 284] width 297 height 48
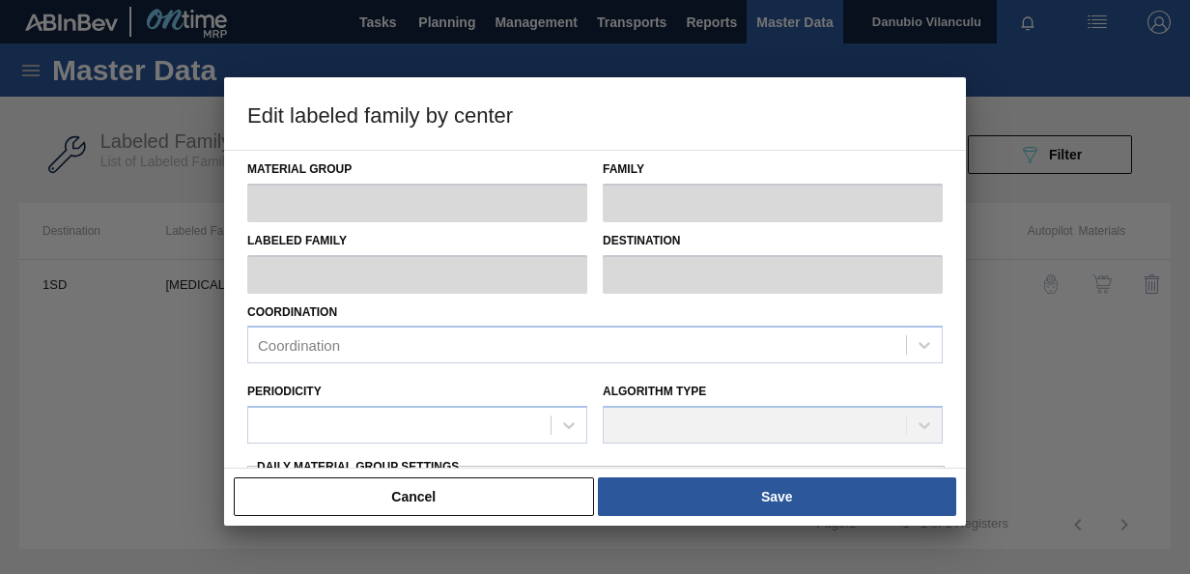
type input "Acids"
type input "Lactic"
type input "[MEDICAL_DATA]"
type input "1SD - SAB [PERSON_NAME]"
type input "14"
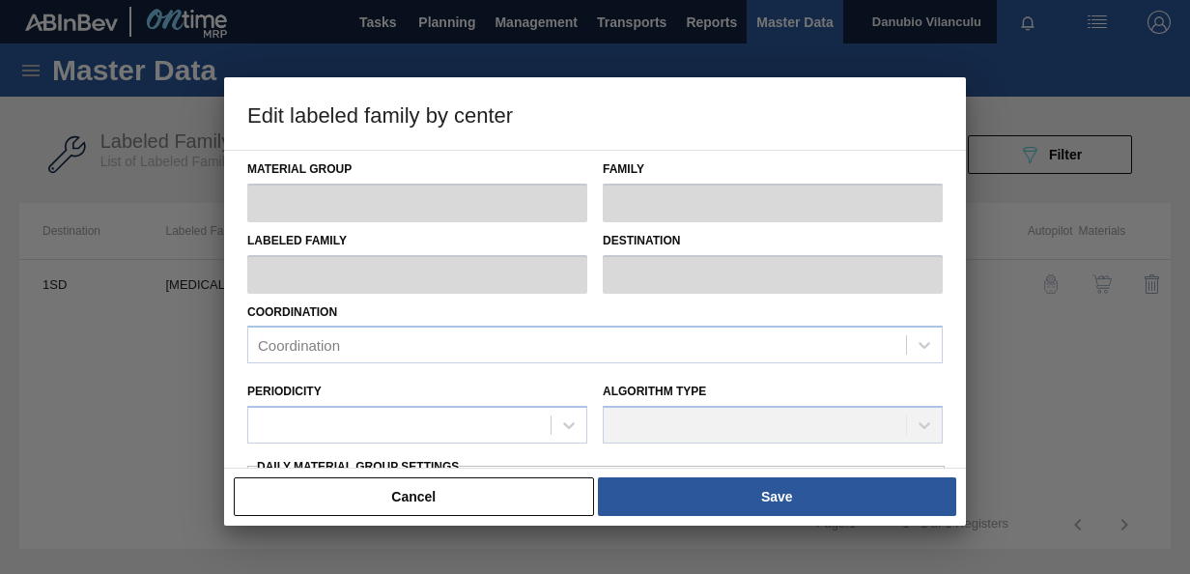
type input "2,436"
type input "4,611"
type input "100"
type input "4,611.000"
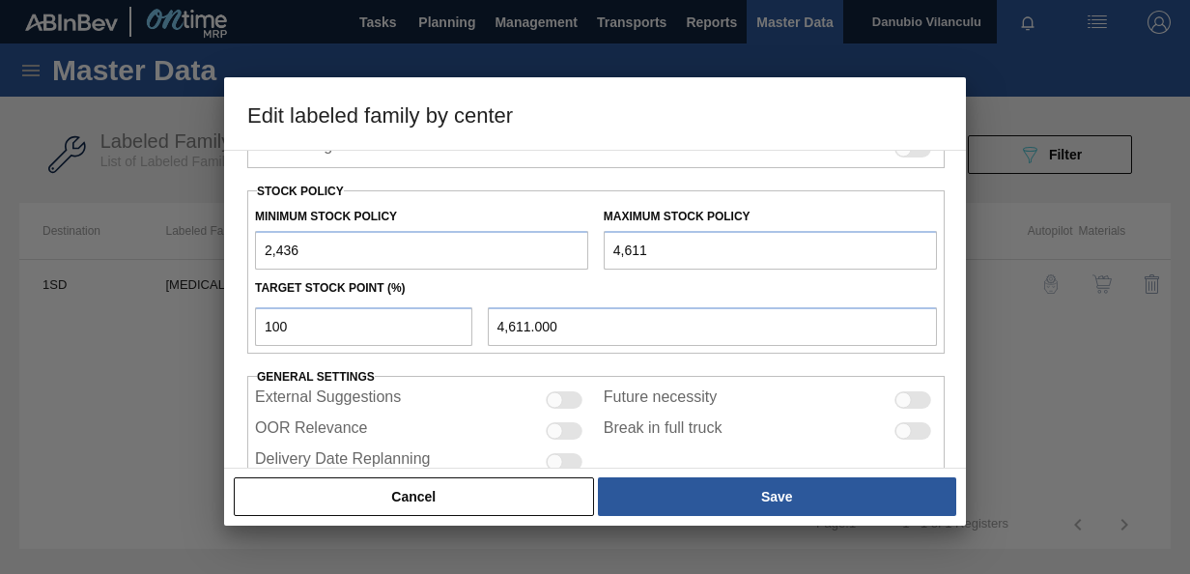
scroll to position [490, 0]
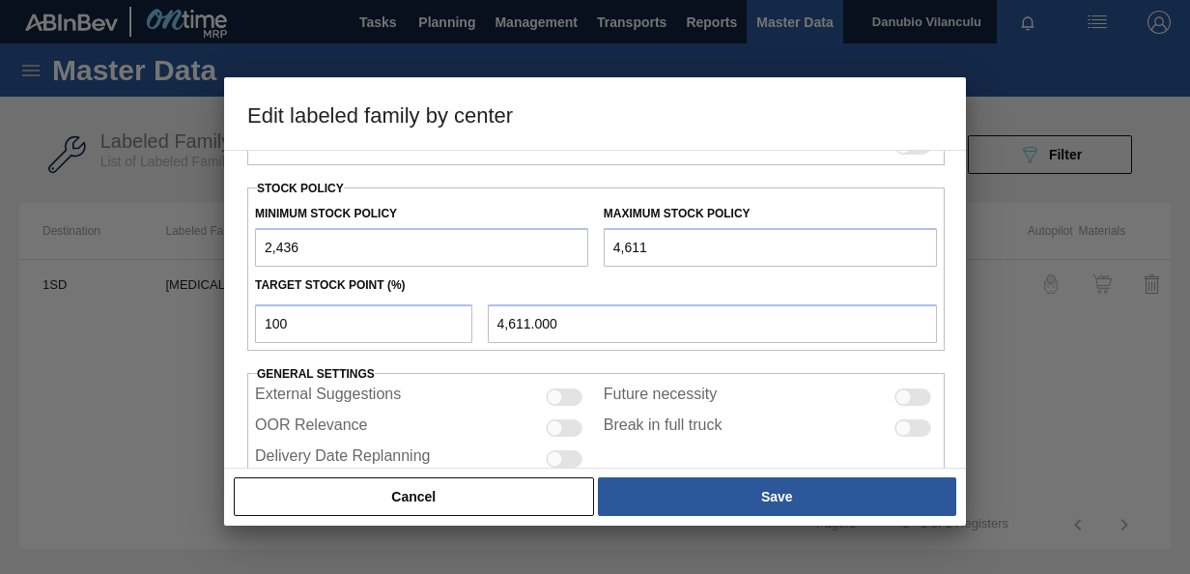
click at [449, 252] on input "2,436" at bounding box center [421, 247] width 333 height 39
type input "2"
type input "8,000"
click at [663, 248] on input "4,611" at bounding box center [770, 247] width 333 height 39
type input "461"
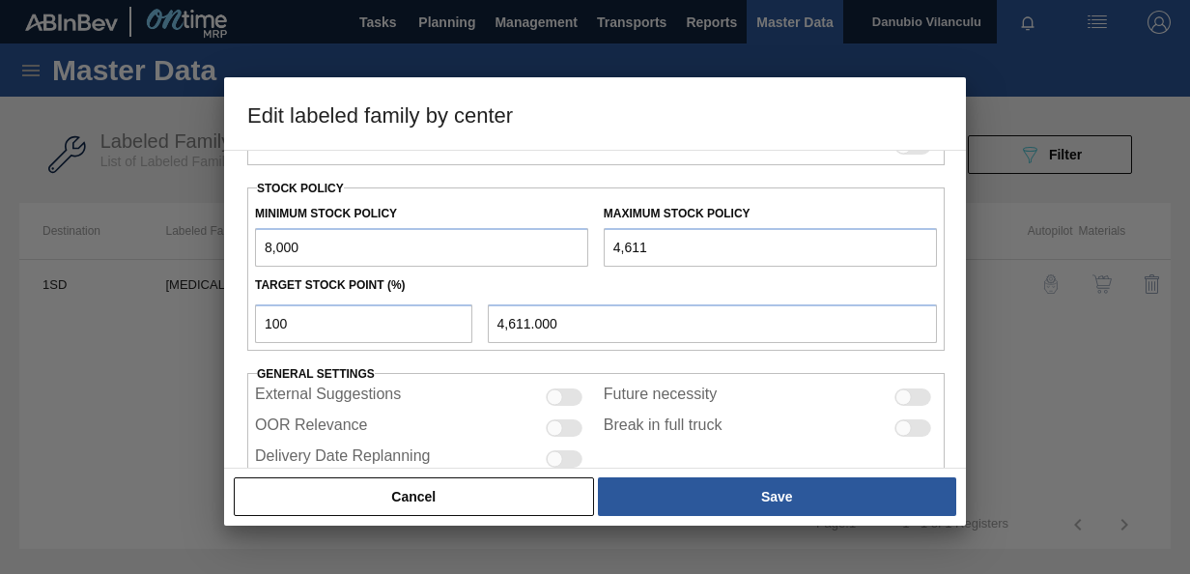
type input "461.000"
type input "46"
type input "46.000"
type input "4"
type input "4.000"
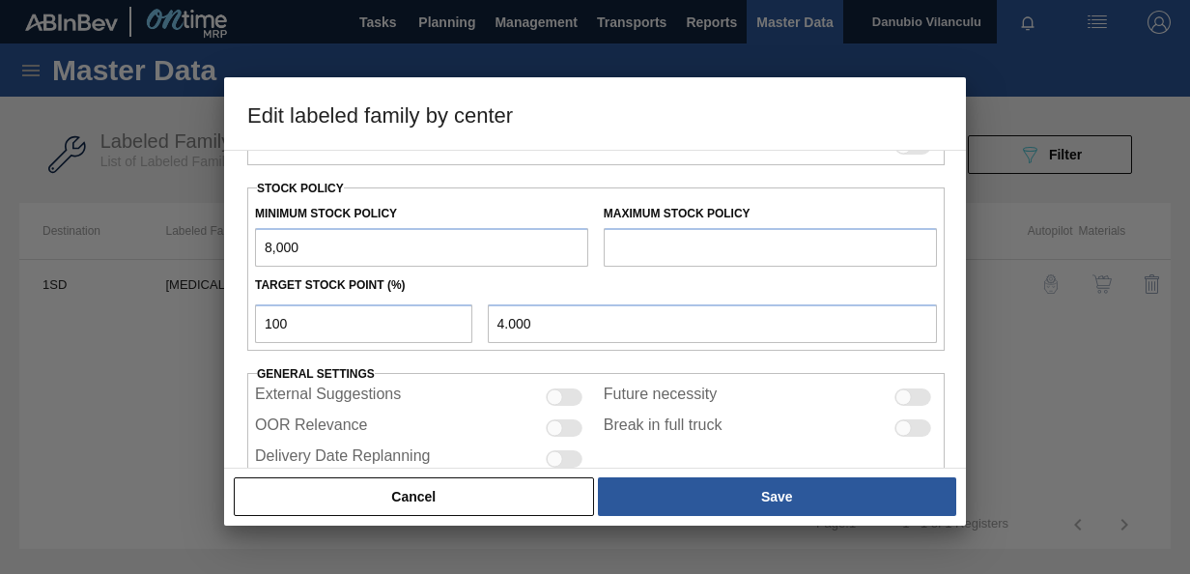
type input "8,000.000"
type input "1"
type input "1.000"
type input "10"
type input "10.000"
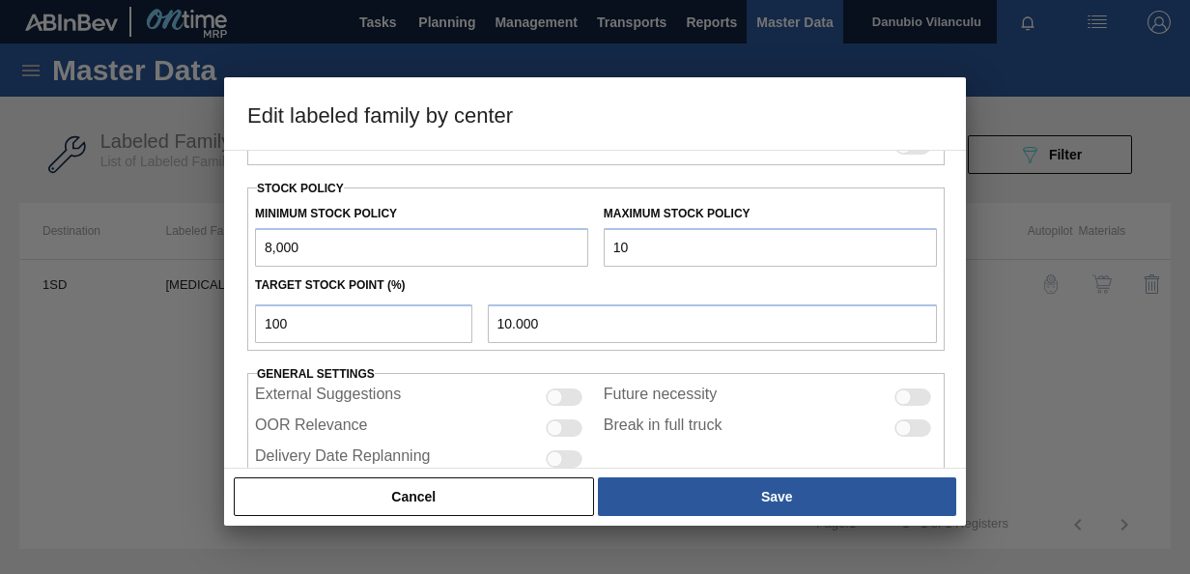
type input "100"
type input "100.000"
type input "1,000"
type input "1,000.000"
type input "10,000"
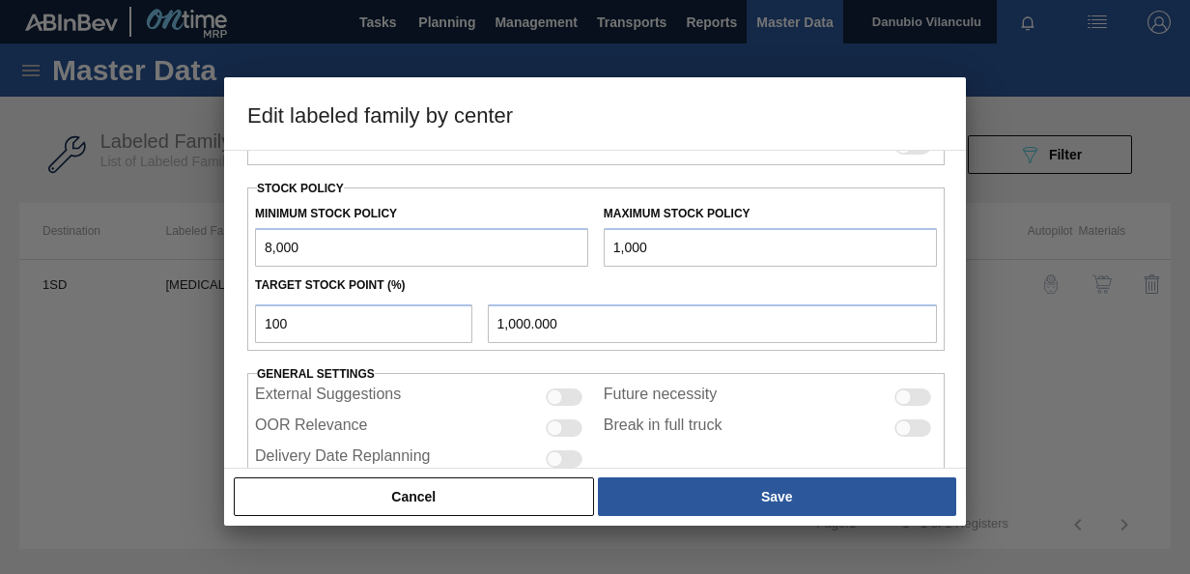
type input "10,000.000"
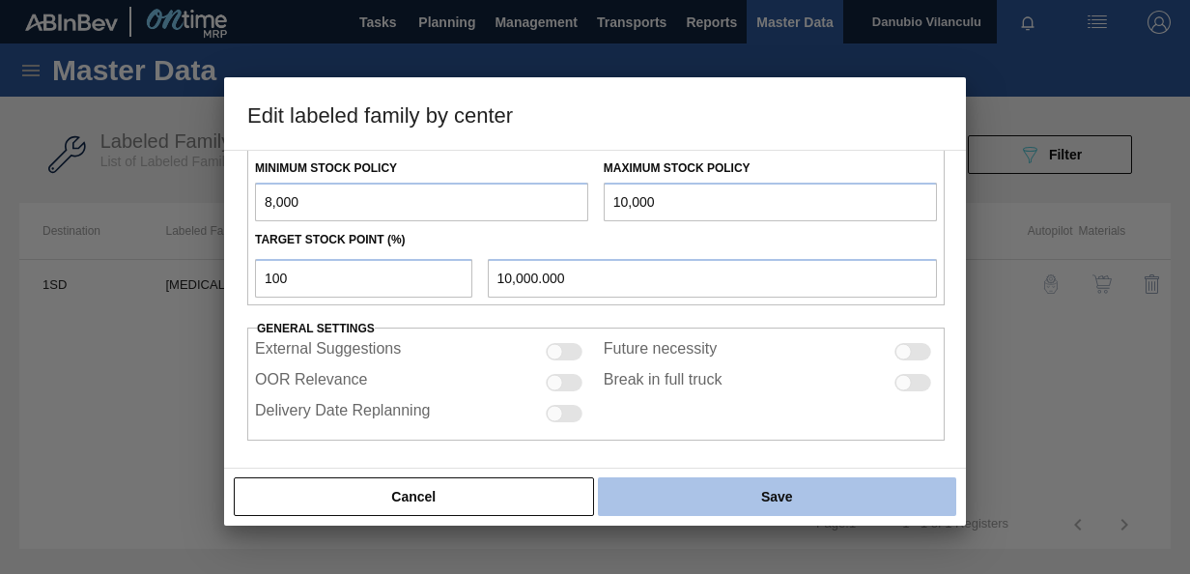
type input "10,000"
click at [827, 492] on button "Save" at bounding box center [777, 496] width 358 height 39
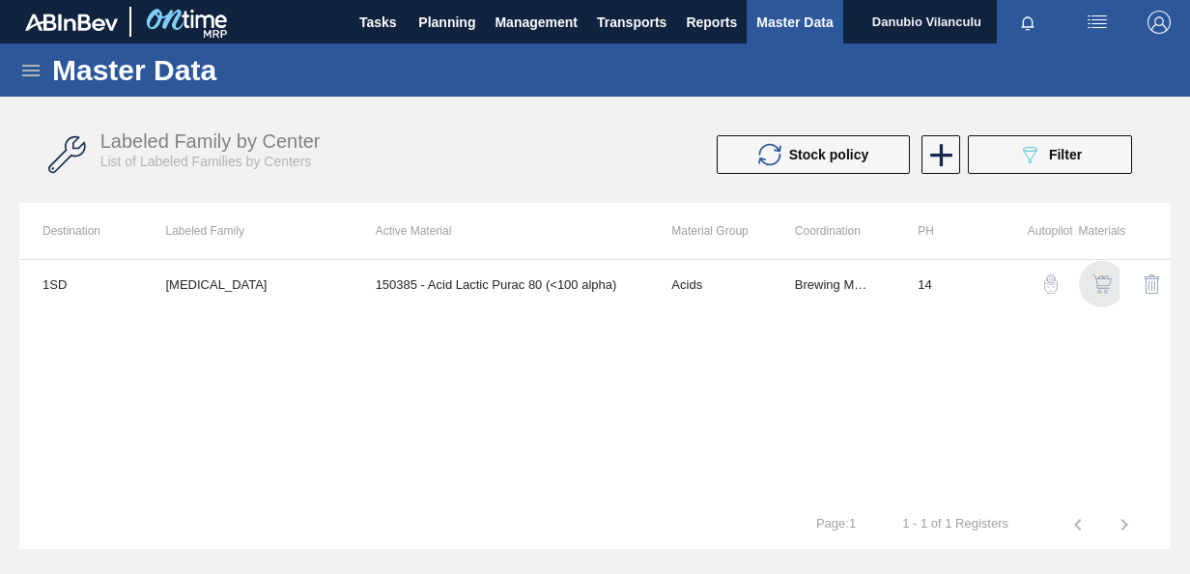
click at [1100, 279] on img "button" at bounding box center [1102, 283] width 19 height 19
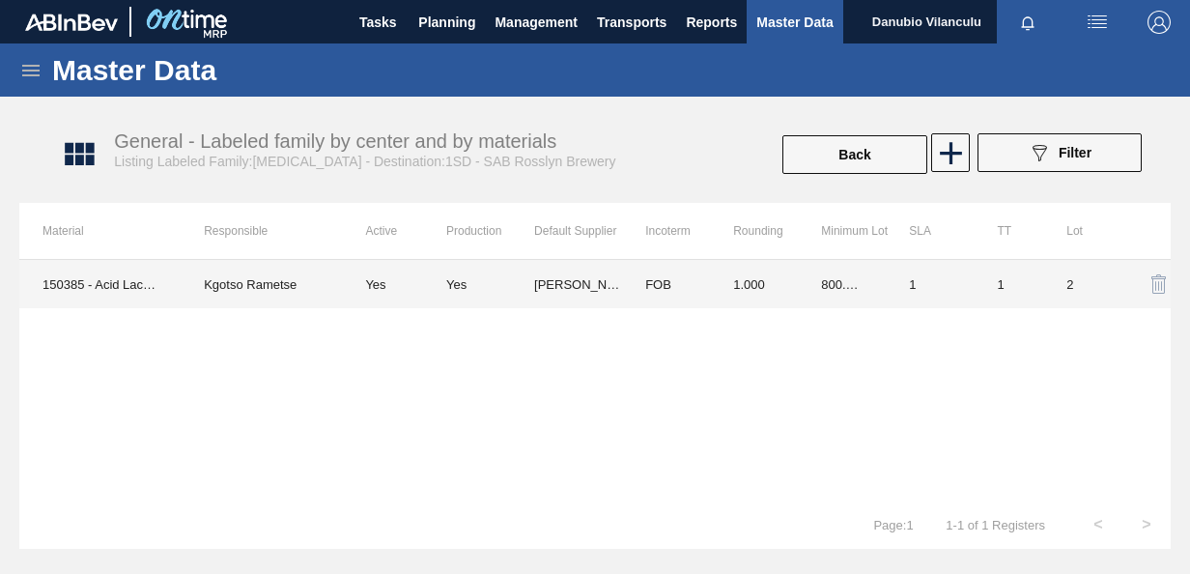
click at [238, 284] on td "Kgotso Rametse" at bounding box center [261, 284] width 161 height 48
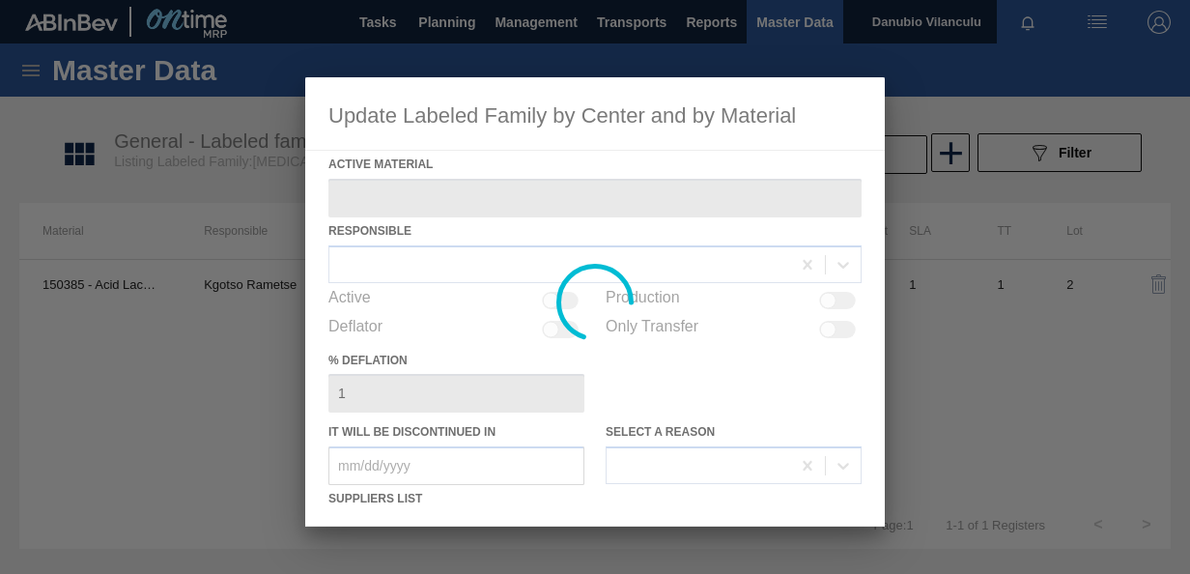
type Material "150385 - Acid Lactic Purac 80 (<100 alpha)"
checkbox input "true"
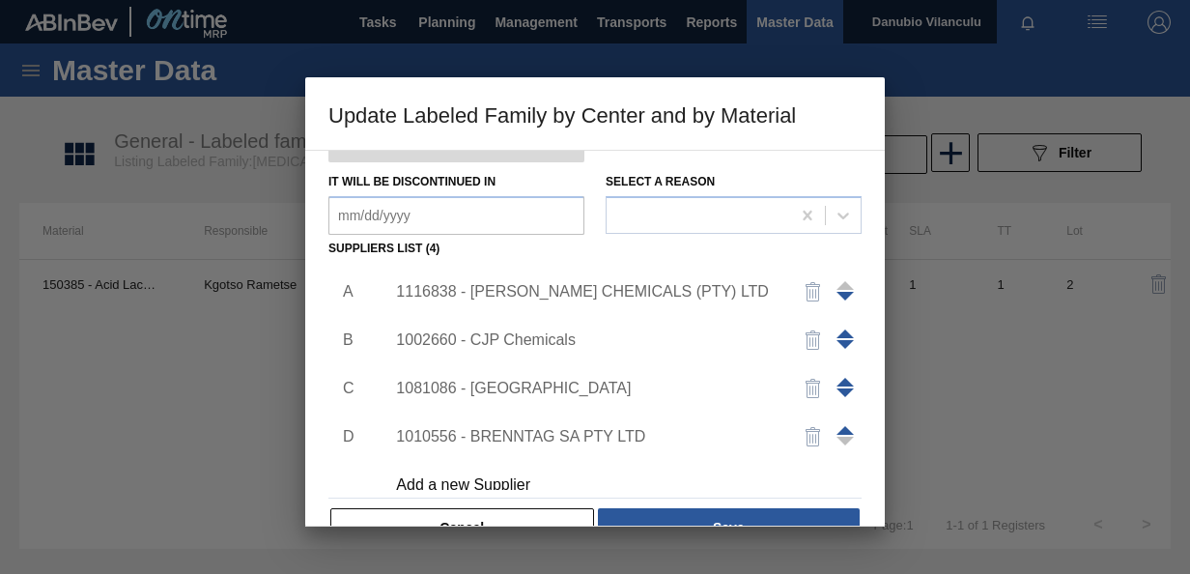
scroll to position [288, 0]
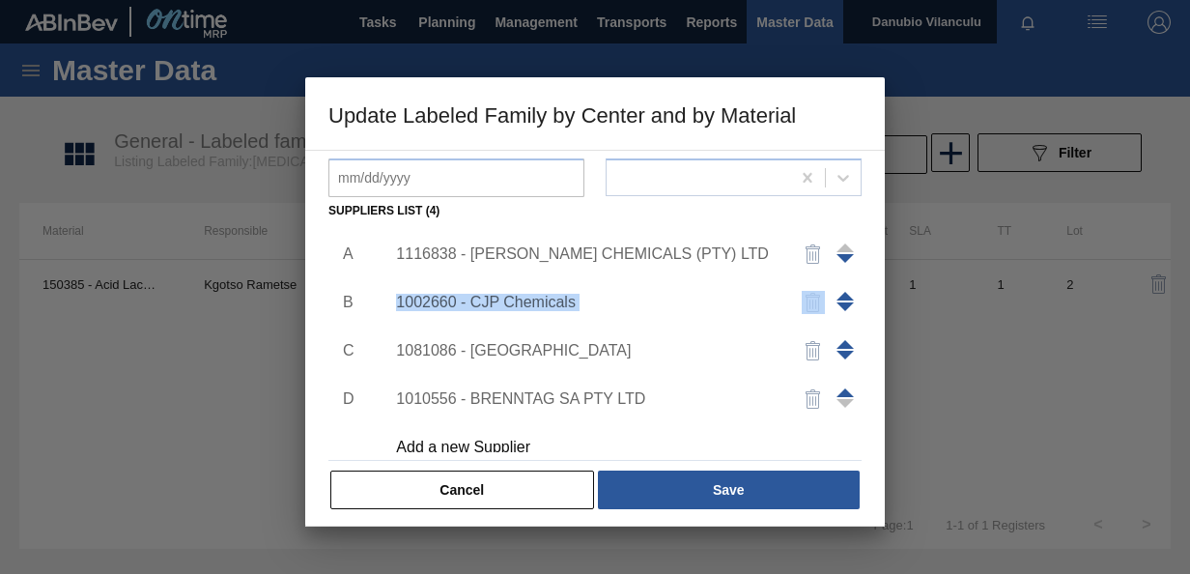
drag, startPoint x: 859, startPoint y: 297, endPoint x: 859, endPoint y: 274, distance: 22.2
click at [859, 274] on div "Active Material 150385 - Acid Lactic Purac 80 (<100 alpha) Responsible Kgotso R…" at bounding box center [595, 338] width 580 height 377
drag, startPoint x: 859, startPoint y: 274, endPoint x: 888, endPoint y: 361, distance: 91.6
click at [888, 361] on div at bounding box center [595, 287] width 1190 height 574
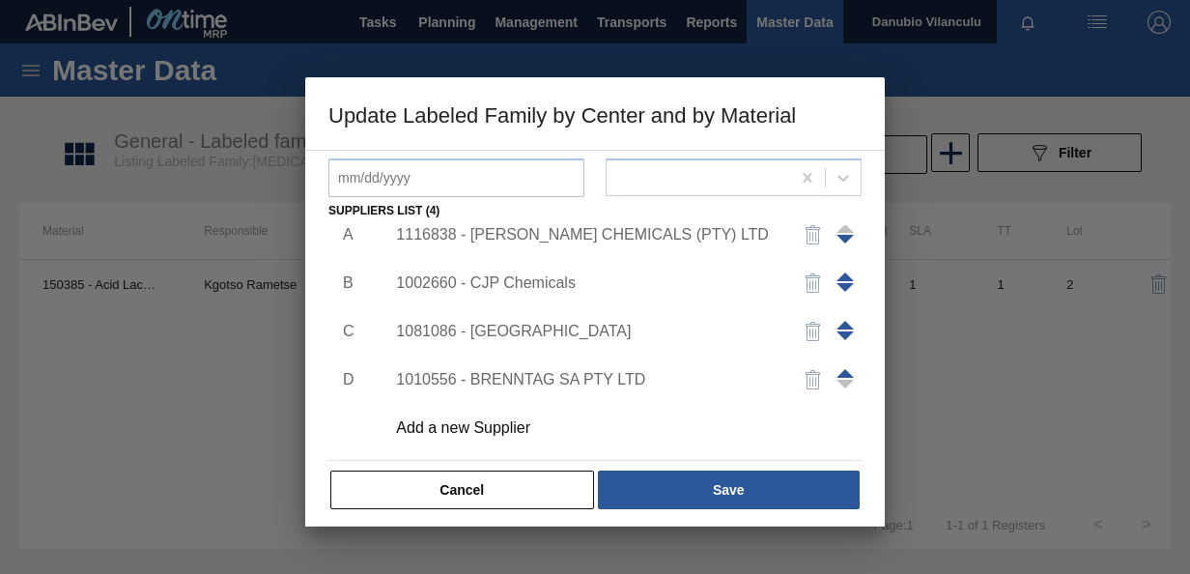
scroll to position [296, 0]
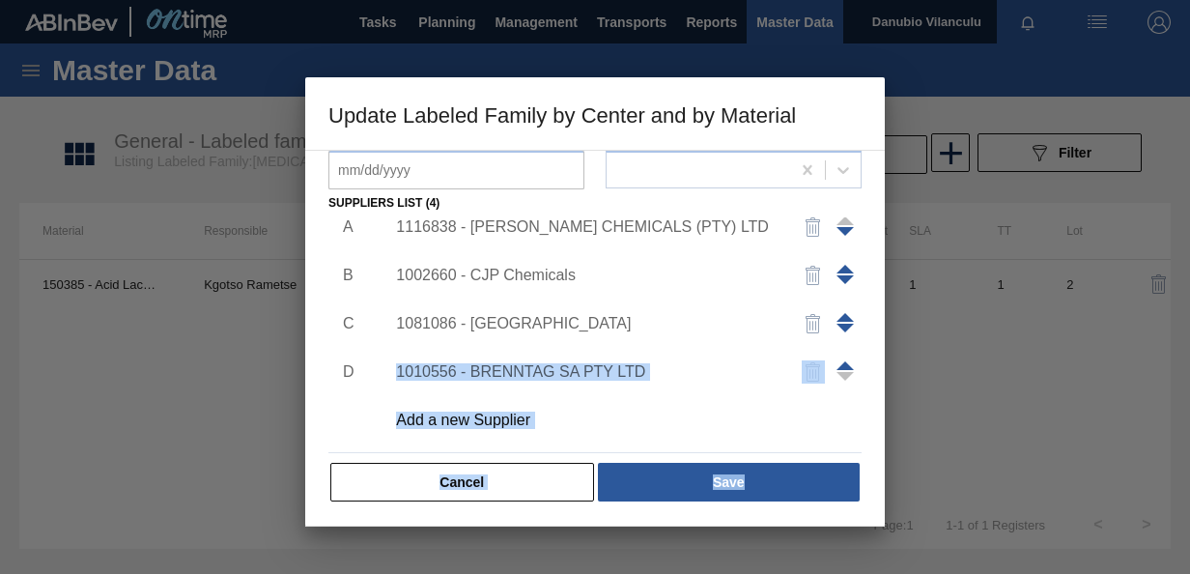
drag, startPoint x: 885, startPoint y: 353, endPoint x: 884, endPoint y: 325, distance: 28.0
click at [884, 325] on div "Update Labeled Family by Center and by Material Active Material 150385 - Acid L…" at bounding box center [595, 287] width 1190 height 574
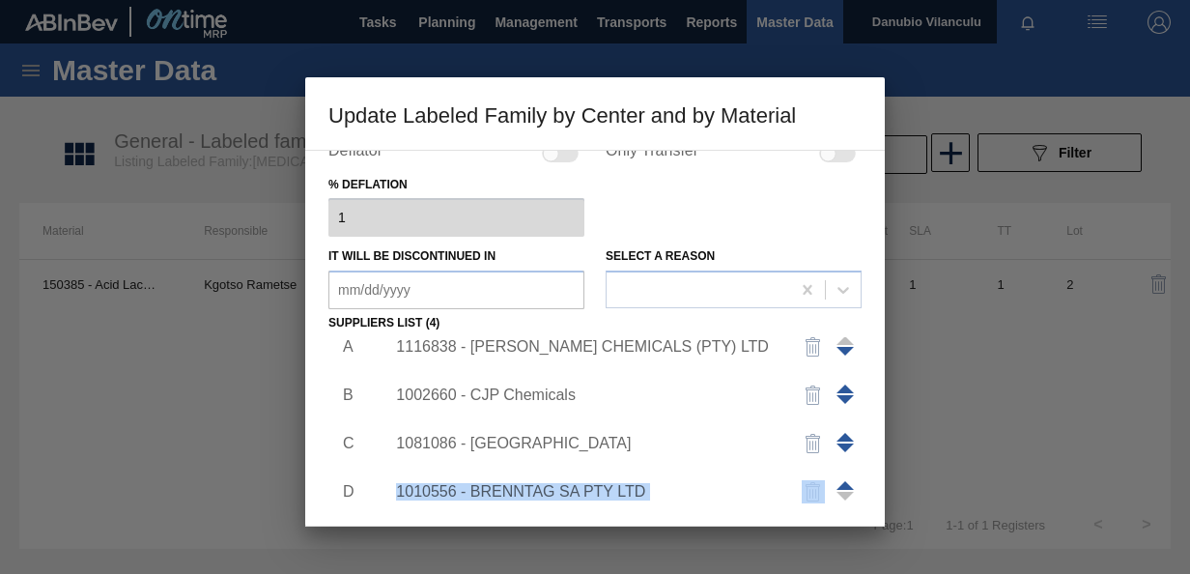
scroll to position [183, 0]
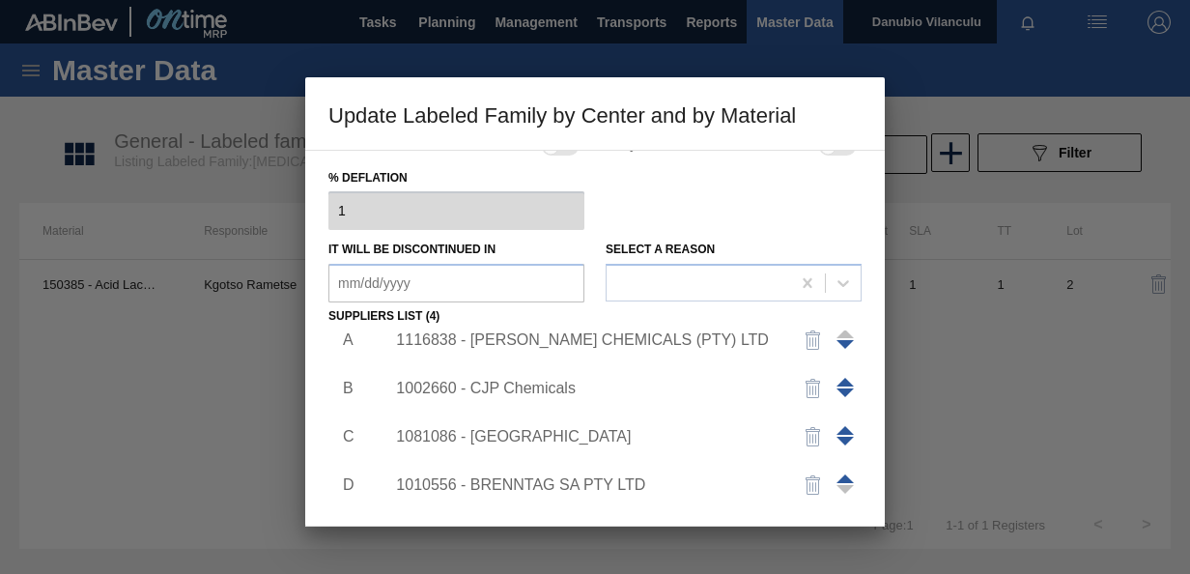
click at [570, 334] on div "1116838 - [PERSON_NAME] CHEMICALS (PTY) LTD" at bounding box center [585, 339] width 379 height 17
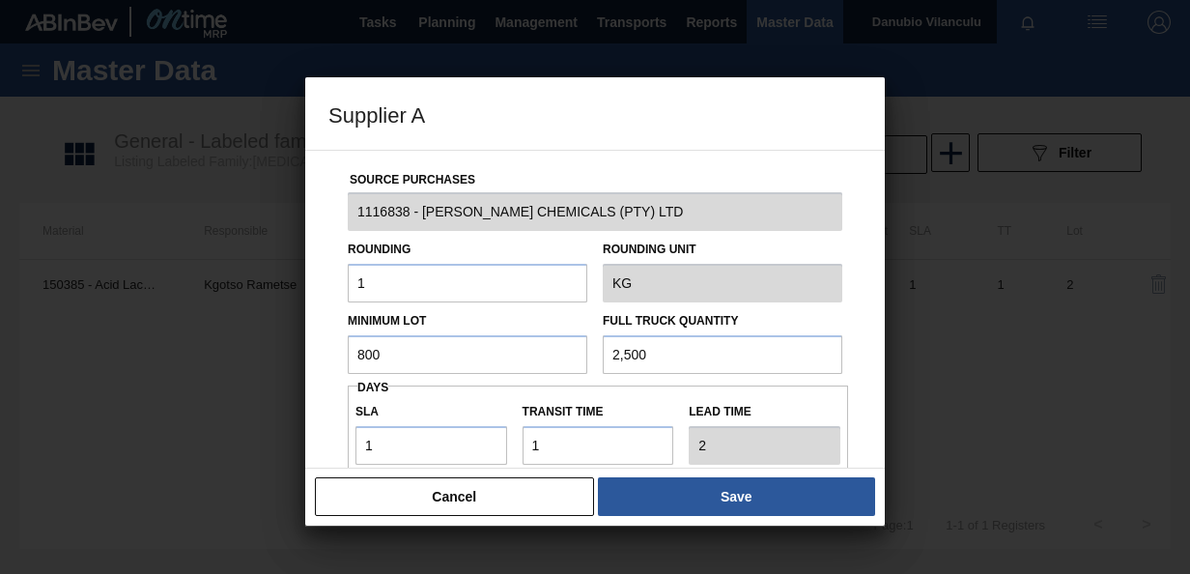
click at [471, 358] on input "800" at bounding box center [468, 354] width 240 height 39
type input "8"
type input "4,800"
click at [647, 365] on input "2,500" at bounding box center [723, 354] width 240 height 39
type input "2"
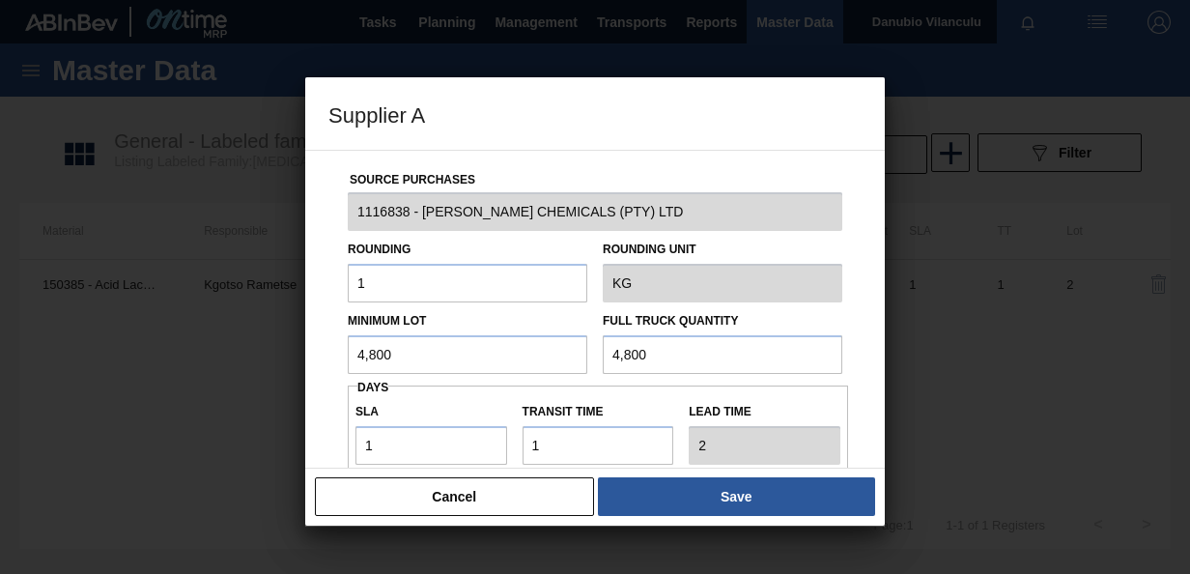
type input "4,800"
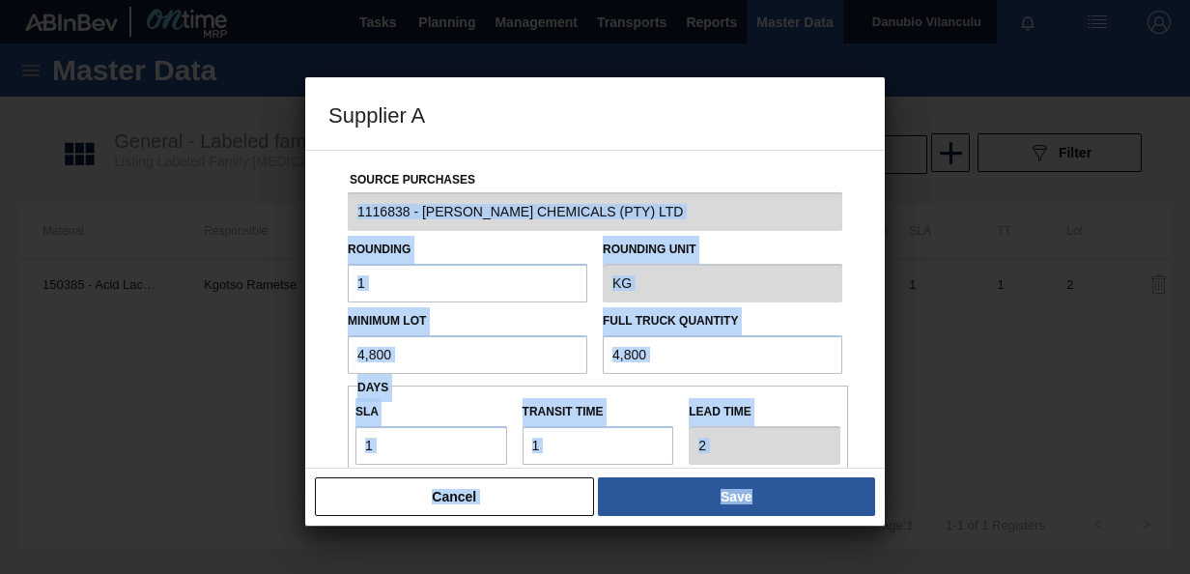
drag, startPoint x: 885, startPoint y: 176, endPoint x: 883, endPoint y: 189, distance: 13.7
click at [883, 189] on div "Supplier A Source Purchases 1116838 - [PERSON_NAME] CHEMICALS (PTY) LTD Roundin…" at bounding box center [595, 287] width 1190 height 574
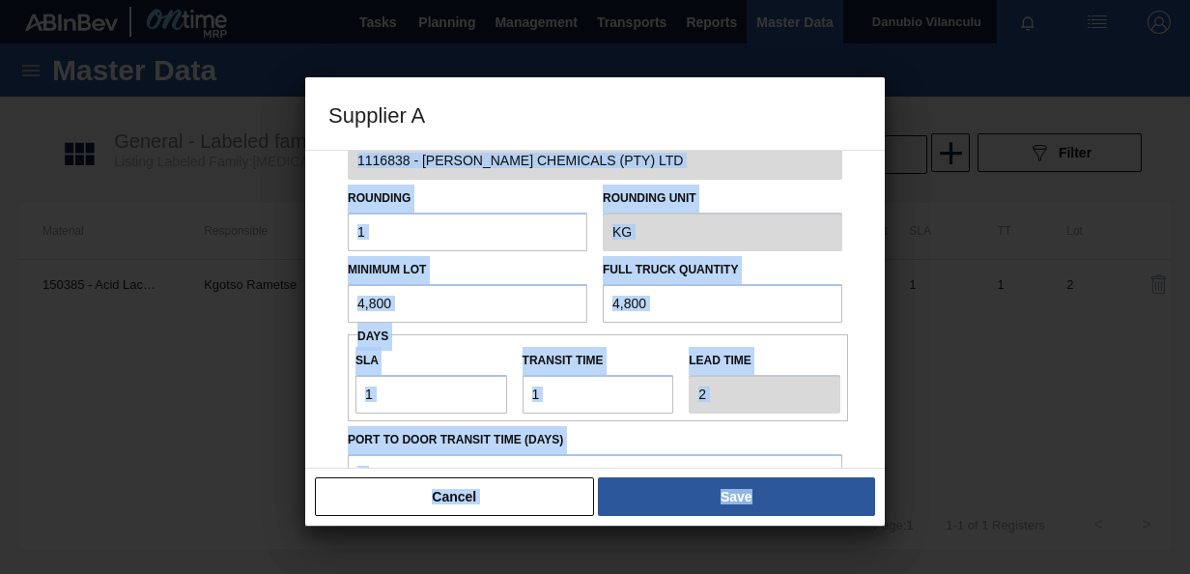
scroll to position [52, 0]
click at [861, 214] on div "Source Purchases 1116838 - [PERSON_NAME] CHEMICALS (PTY) LTD Rounding 1 Roundin…" at bounding box center [595, 309] width 580 height 319
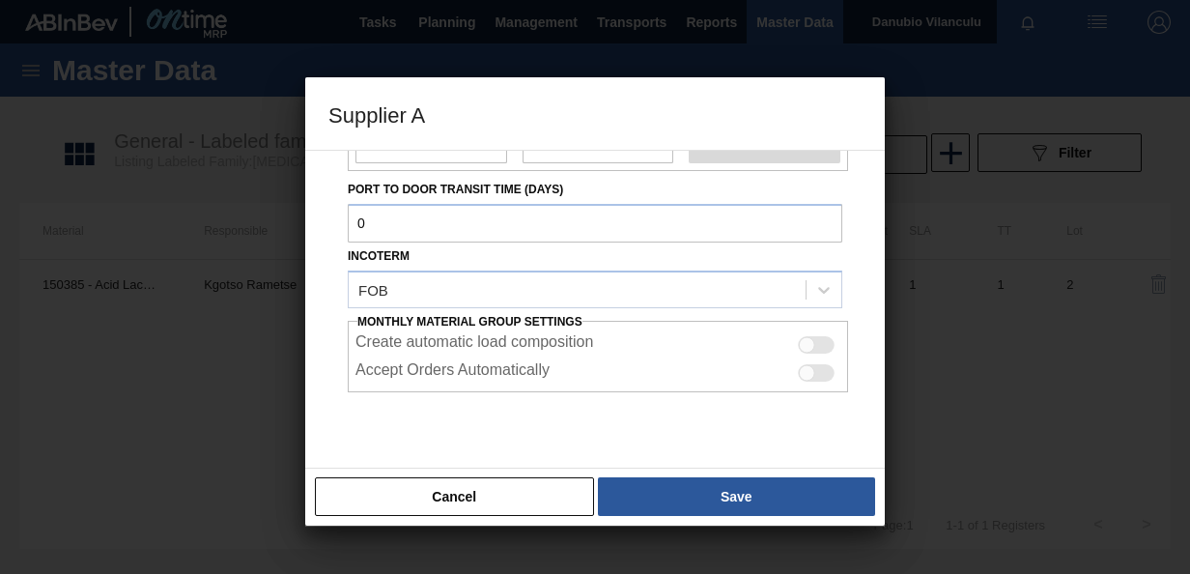
scroll to position [343, 0]
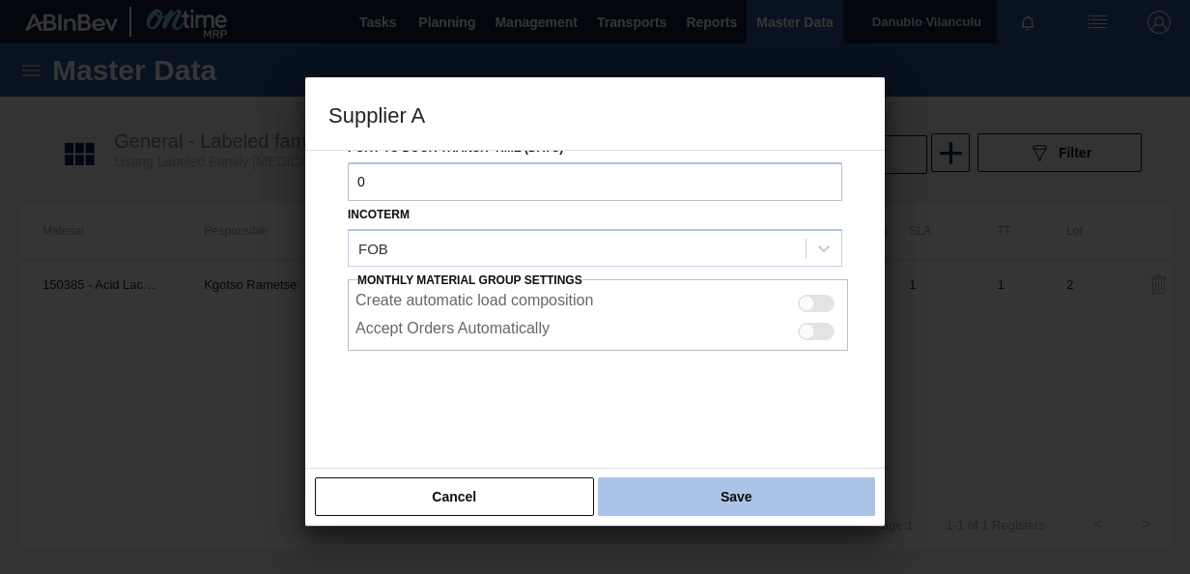
click at [701, 495] on button "Save" at bounding box center [736, 496] width 277 height 39
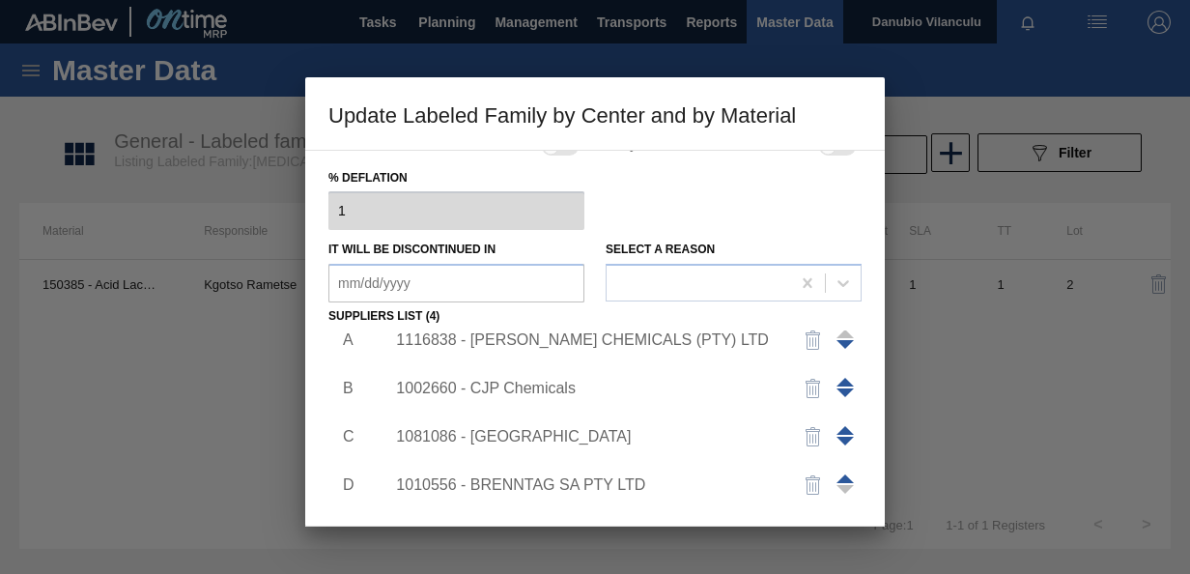
scroll to position [296, 0]
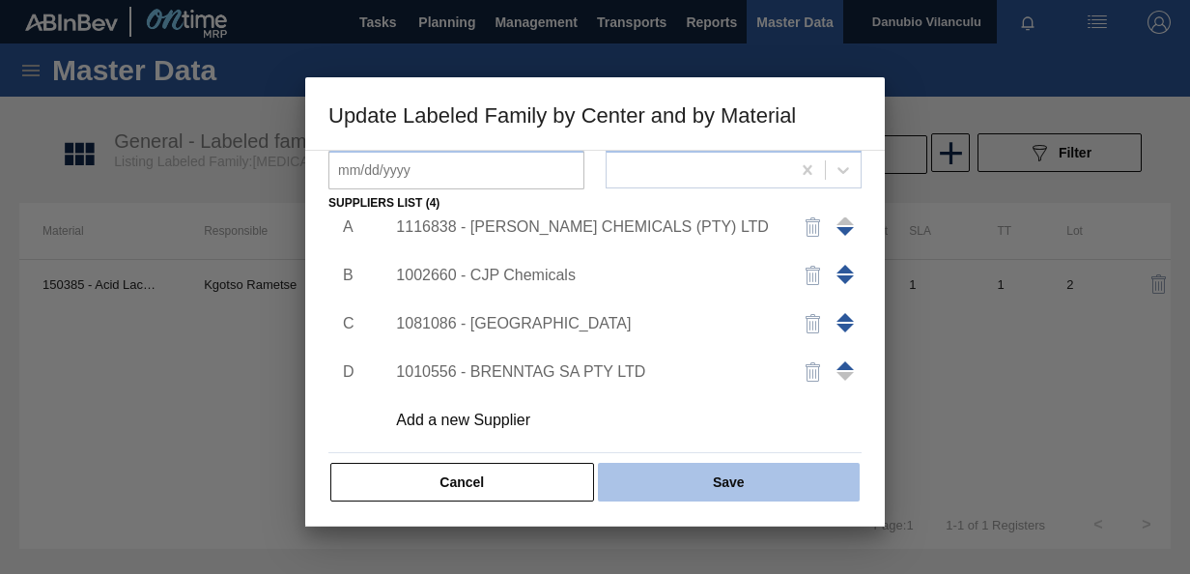
click at [766, 490] on button "Save" at bounding box center [729, 482] width 262 height 39
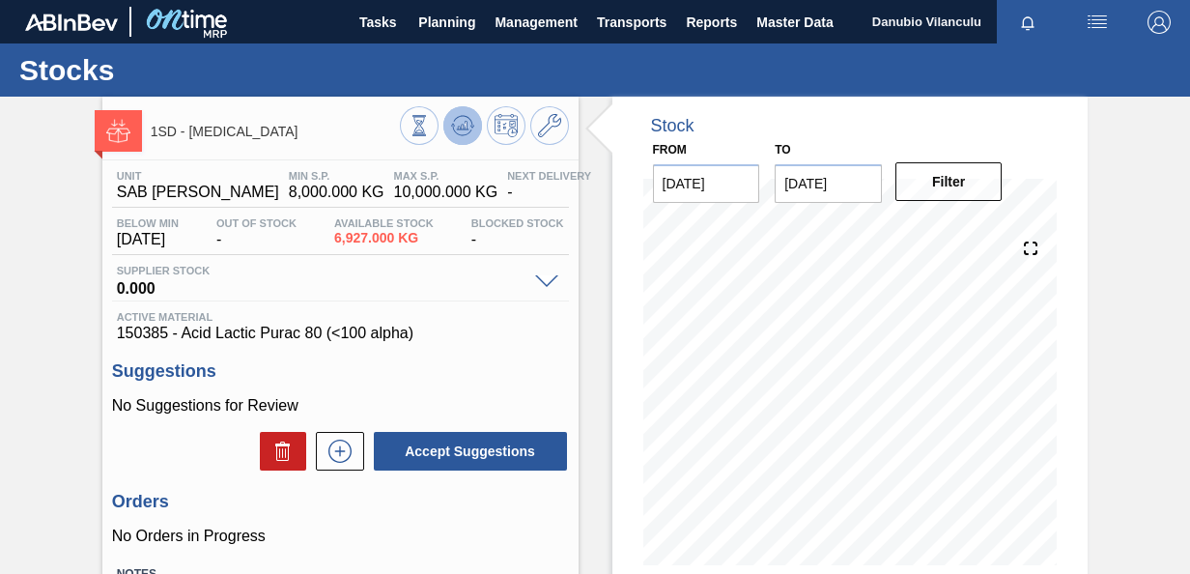
click at [467, 128] on icon at bounding box center [462, 125] width 23 height 23
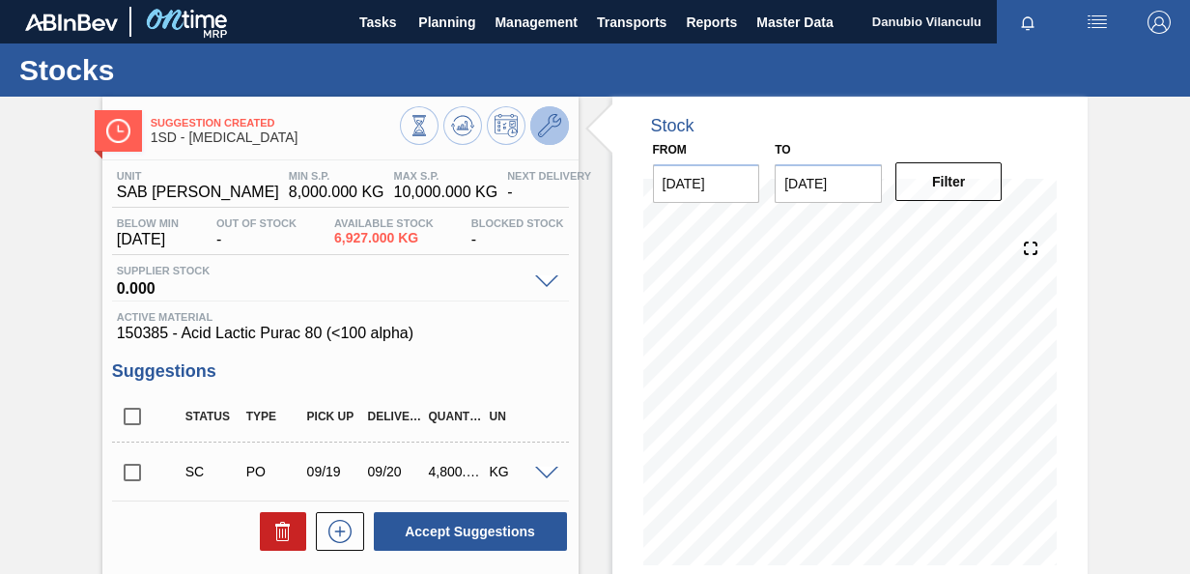
click at [560, 128] on button at bounding box center [549, 125] width 39 height 39
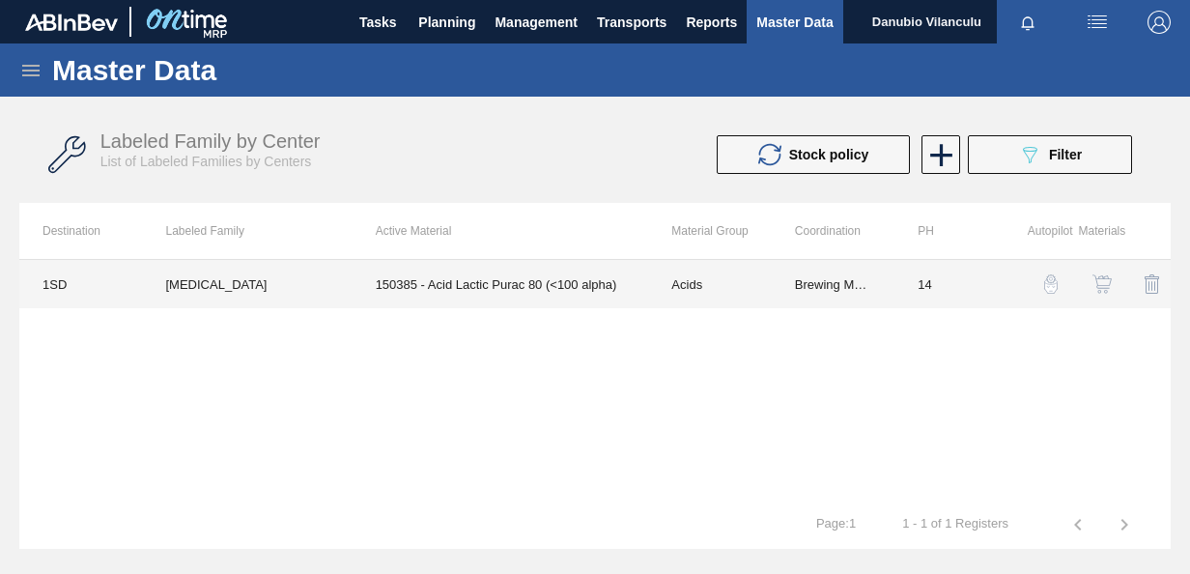
click at [509, 282] on td "150385 - Acid Lactic Purac 80 (<100 alpha)" at bounding box center [501, 284] width 297 height 48
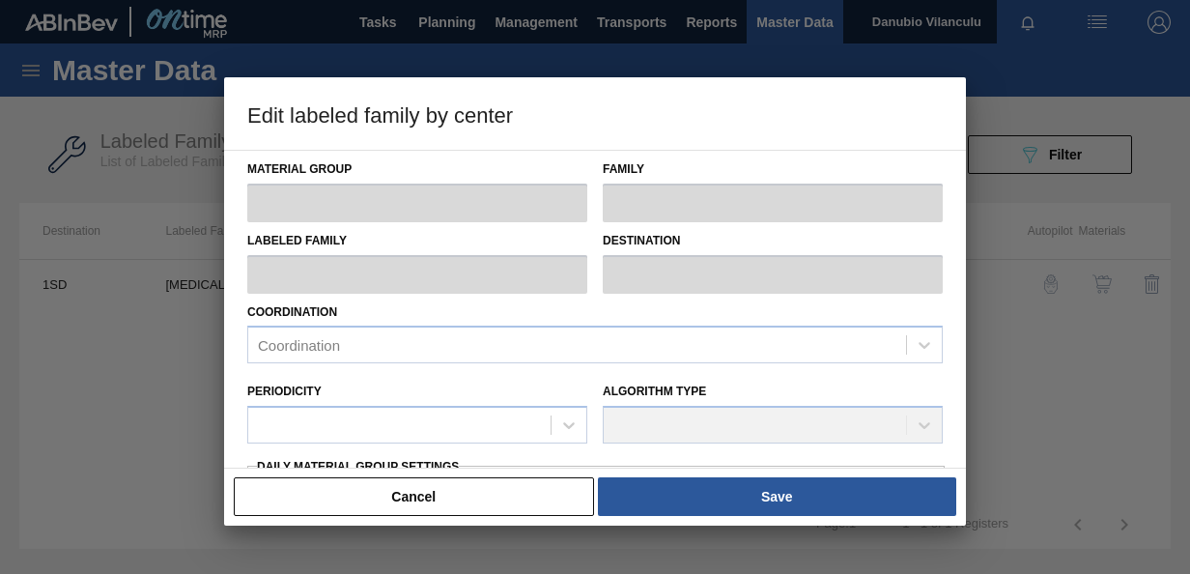
type input "Acids"
type input "Lactic"
type input "[MEDICAL_DATA]"
type input "1SD - SAB [PERSON_NAME]"
type input "14"
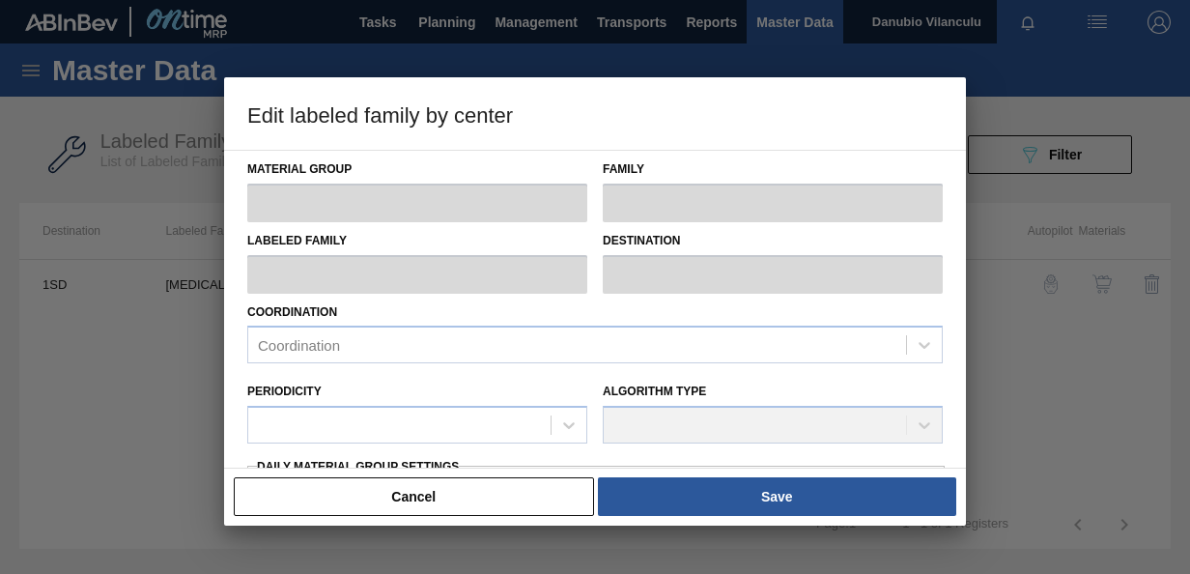
type input "8,000"
type input "10,000"
type input "100"
type input "10,000.000"
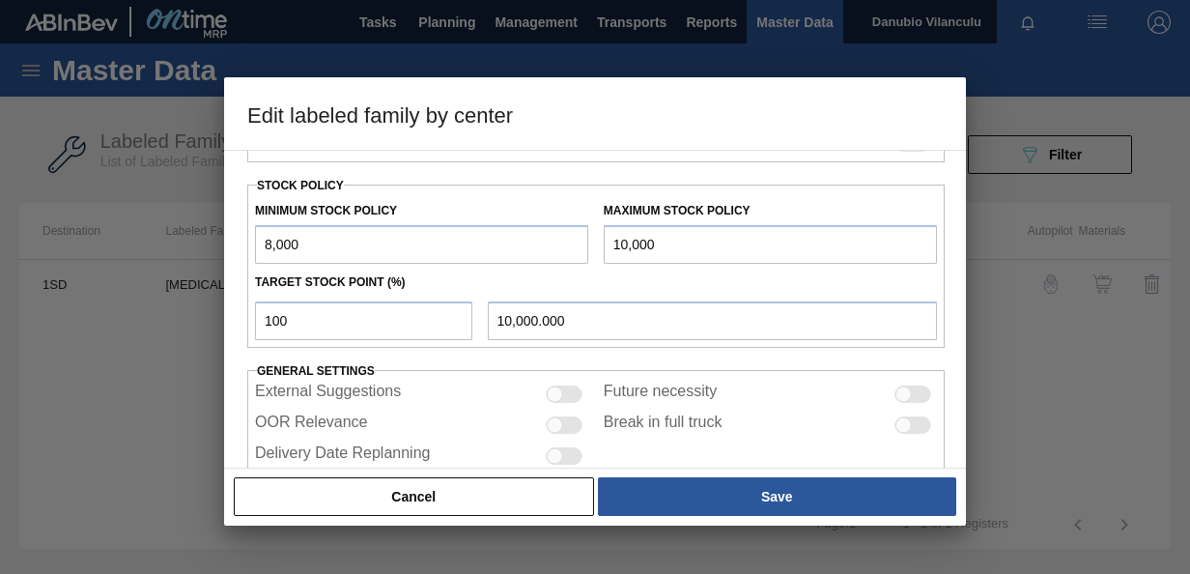
scroll to position [505, 0]
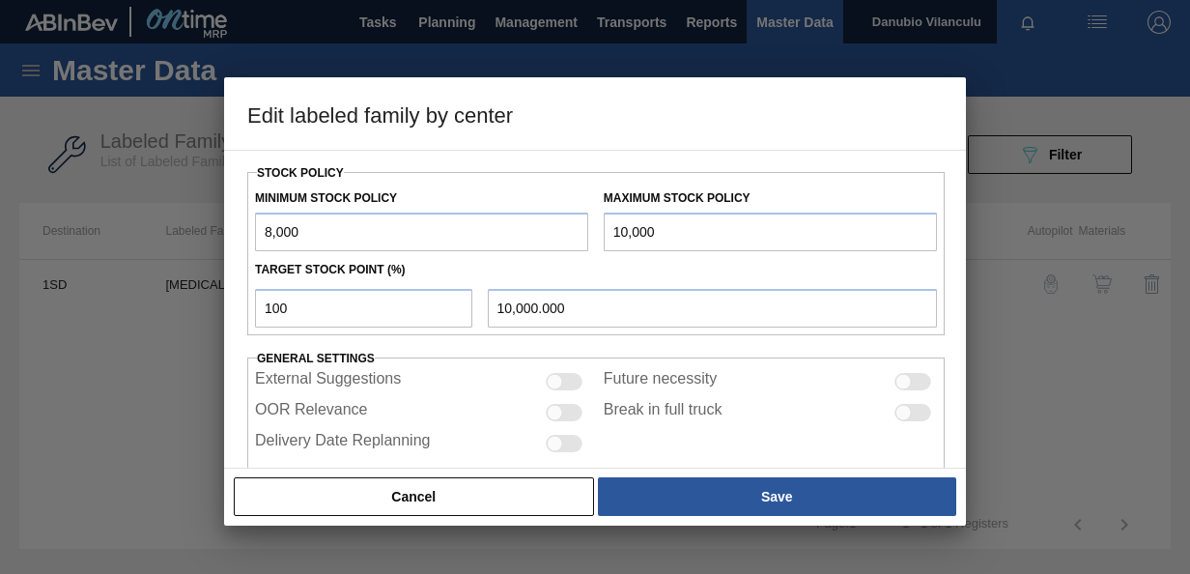
click at [691, 238] on input "10,000" at bounding box center [770, 232] width 333 height 39
type input "1,000"
type input "1,000.000"
type input "100"
type input "100.000"
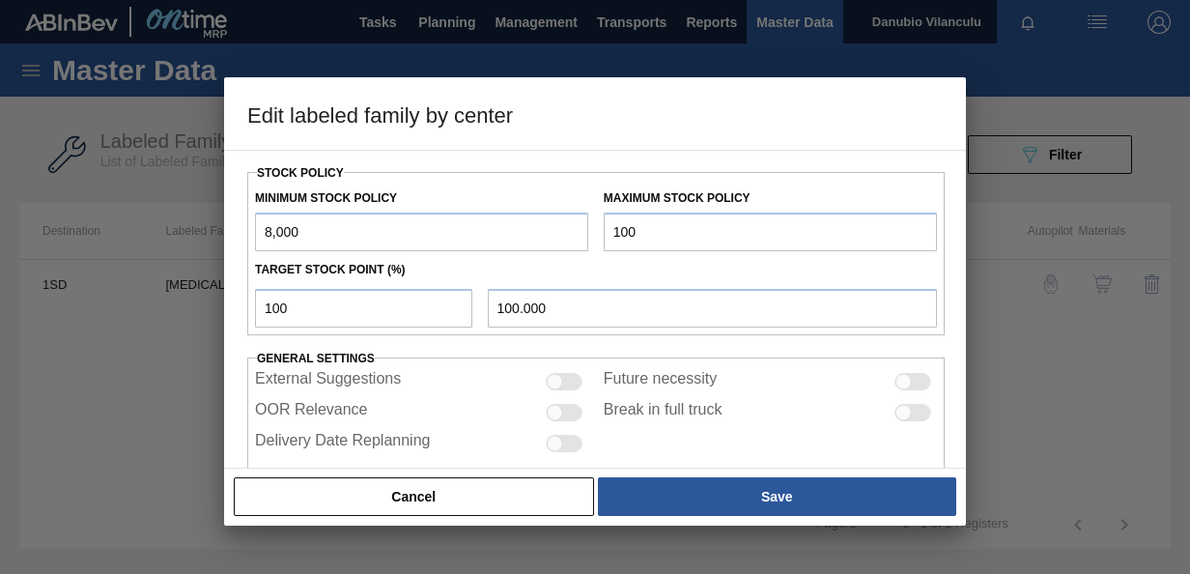
type input "10"
type input "10.000"
type input "1"
type input "1.000"
type input "8,000.000"
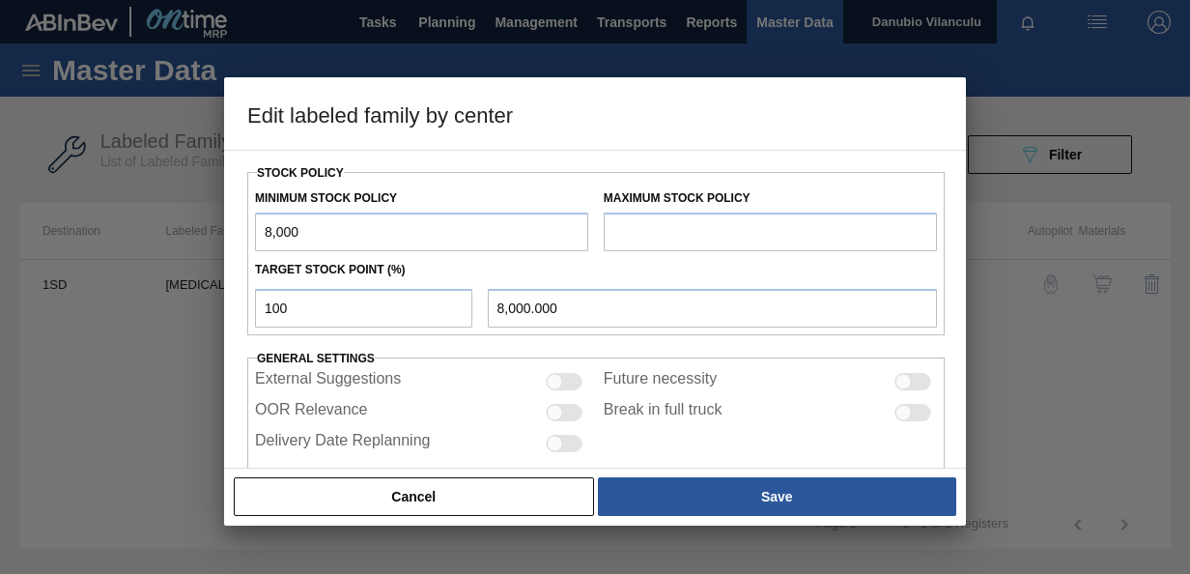
type input "2"
type input "2.000"
type input "20"
type input "20.000"
type input "200"
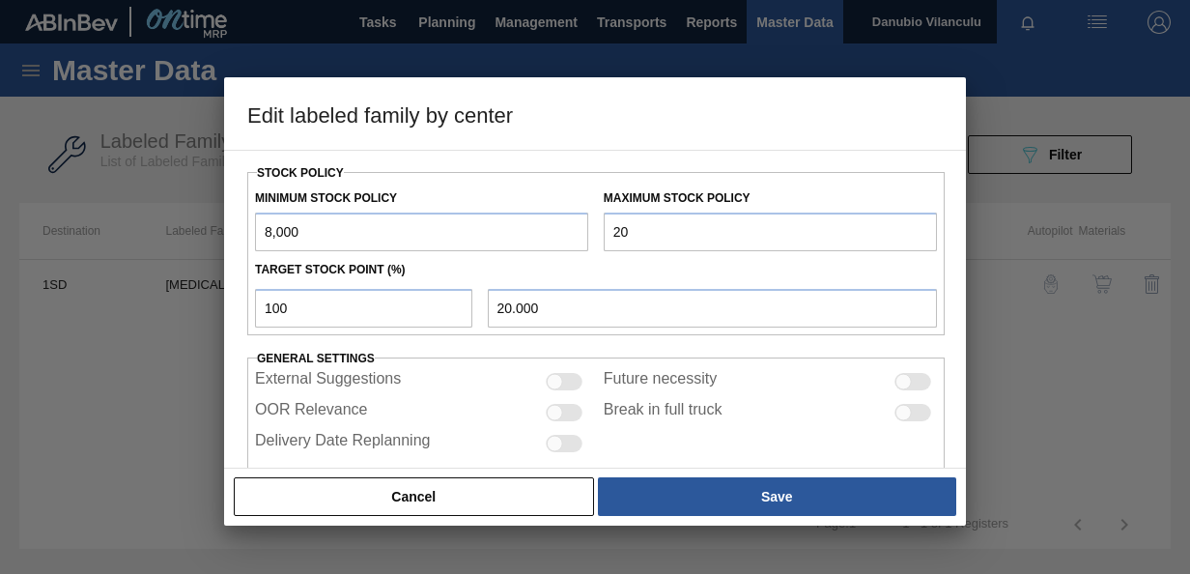
type input "200.000"
type input "2,000"
type input "2,000.000"
type input "20,000"
type input "20,000.000"
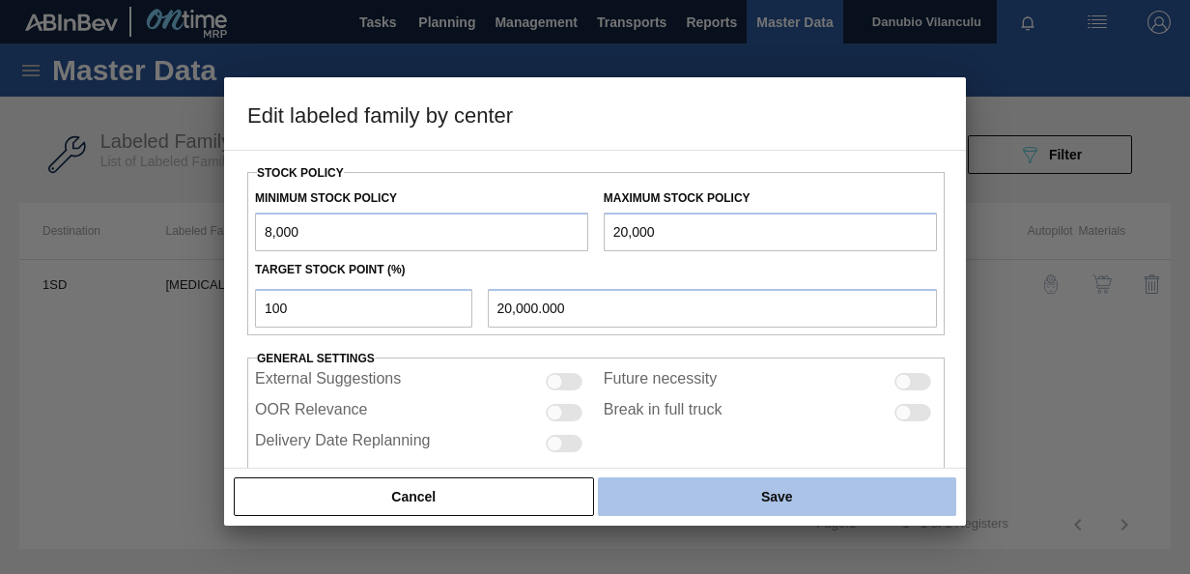
type input "20,000"
click at [736, 495] on button "Save" at bounding box center [777, 496] width 358 height 39
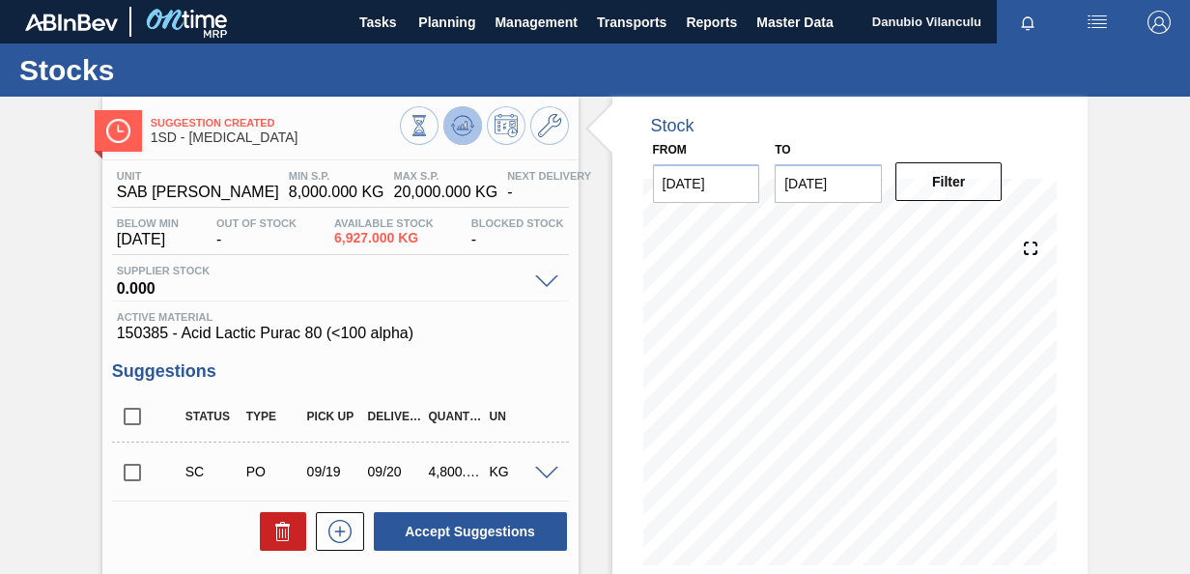
click at [457, 139] on button at bounding box center [462, 125] width 39 height 39
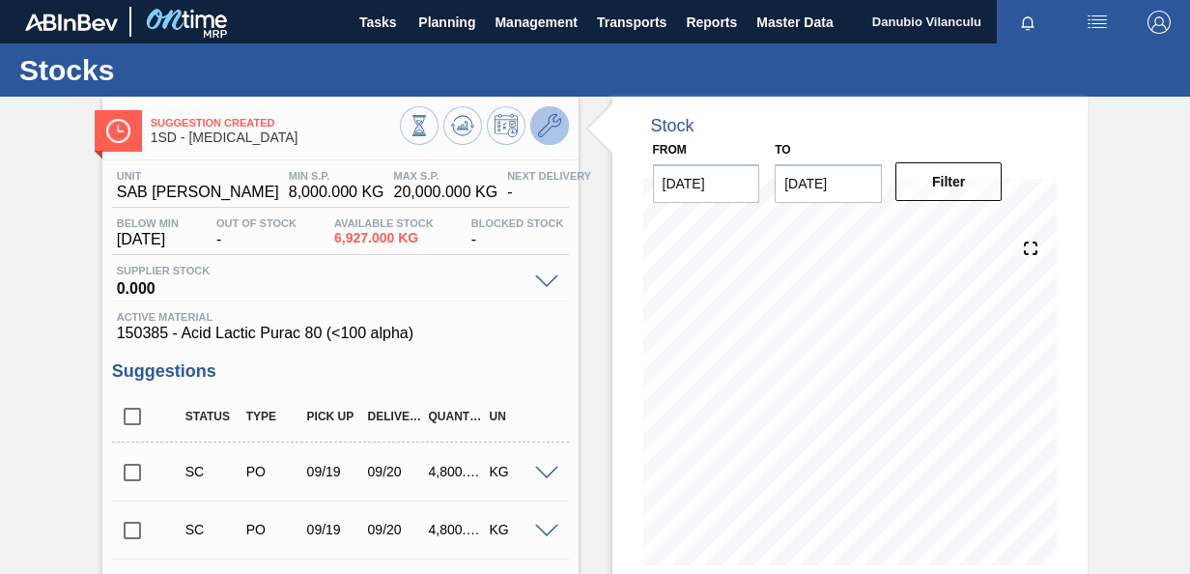
click at [561, 122] on button at bounding box center [549, 125] width 39 height 39
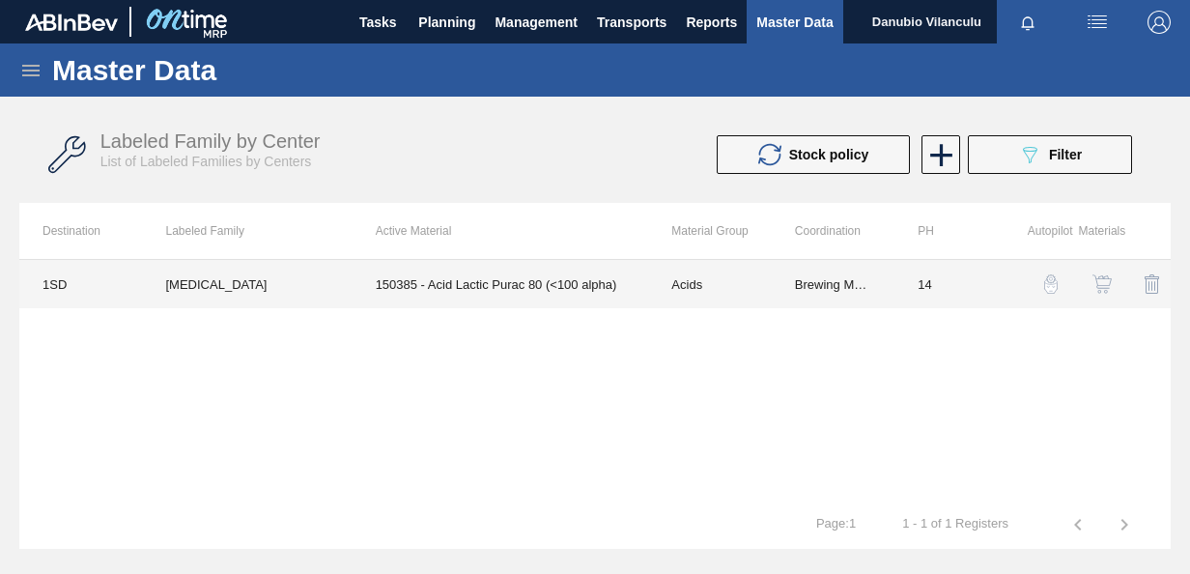
click at [554, 286] on td "150385 - Acid Lactic Purac 80 (<100 alpha)" at bounding box center [501, 284] width 297 height 48
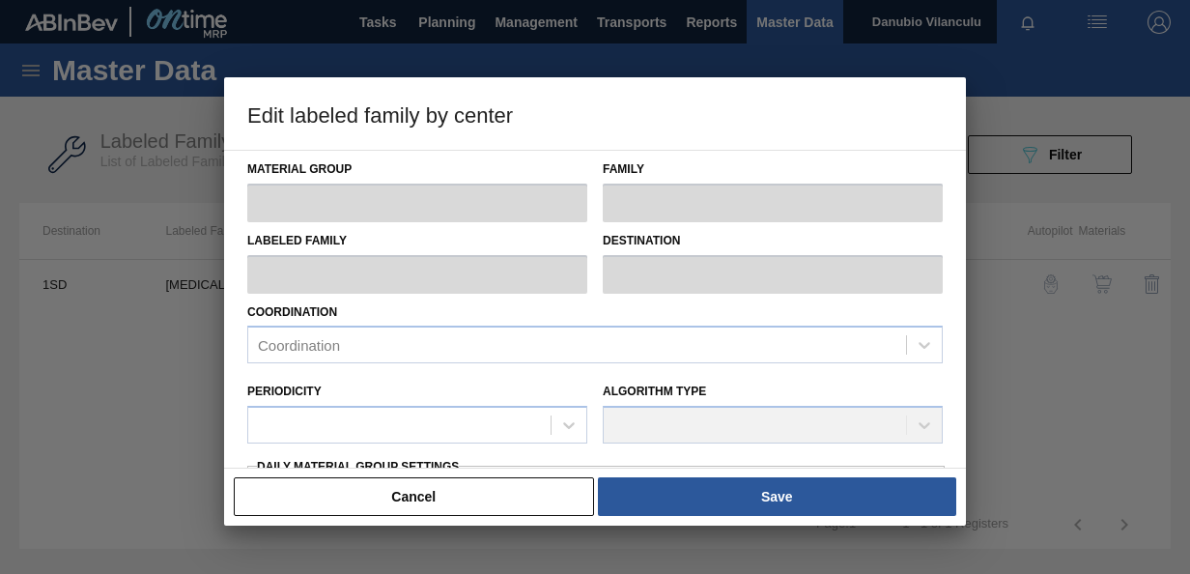
type input "Acids"
type input "Lactic"
type input "[MEDICAL_DATA]"
type input "1SD - SAB [PERSON_NAME]"
type input "14"
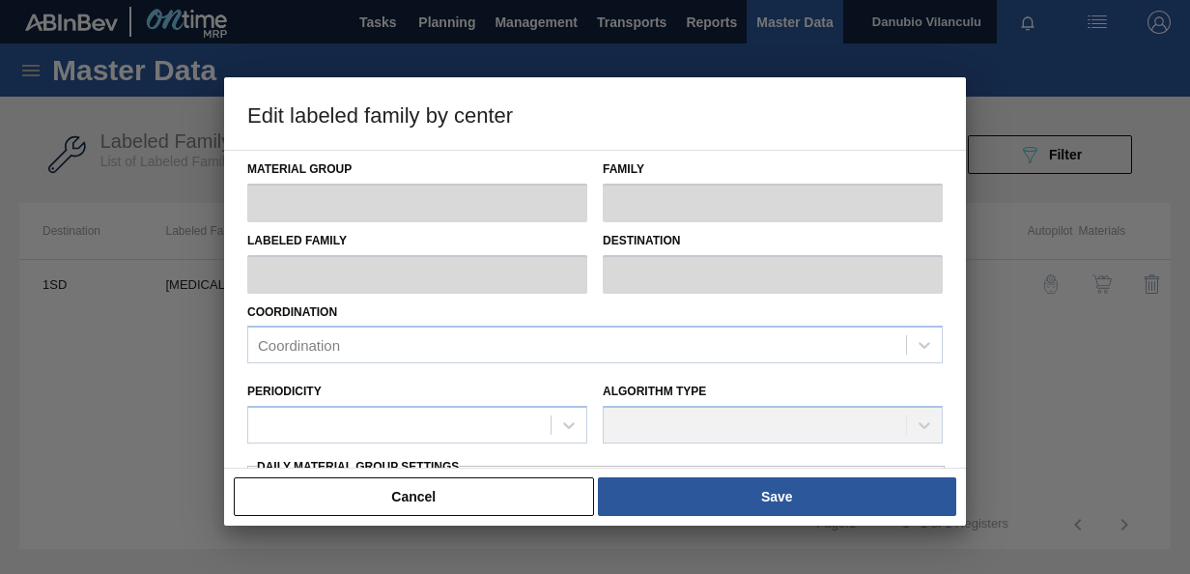
type input "8,000"
type input "20,000"
type input "100"
type input "20,000.000"
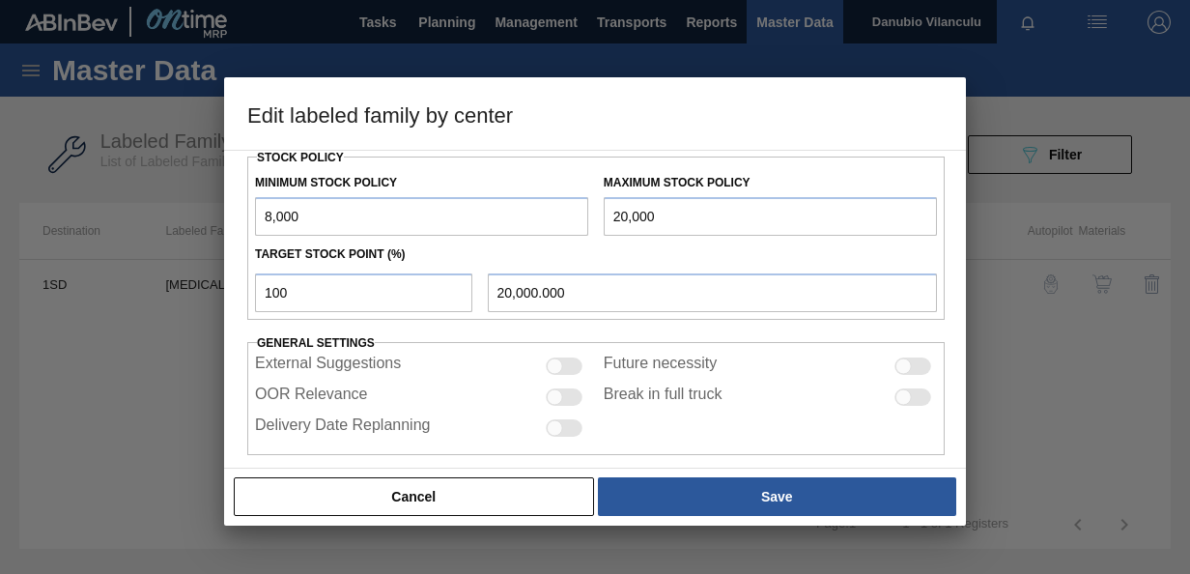
scroll to position [535, 0]
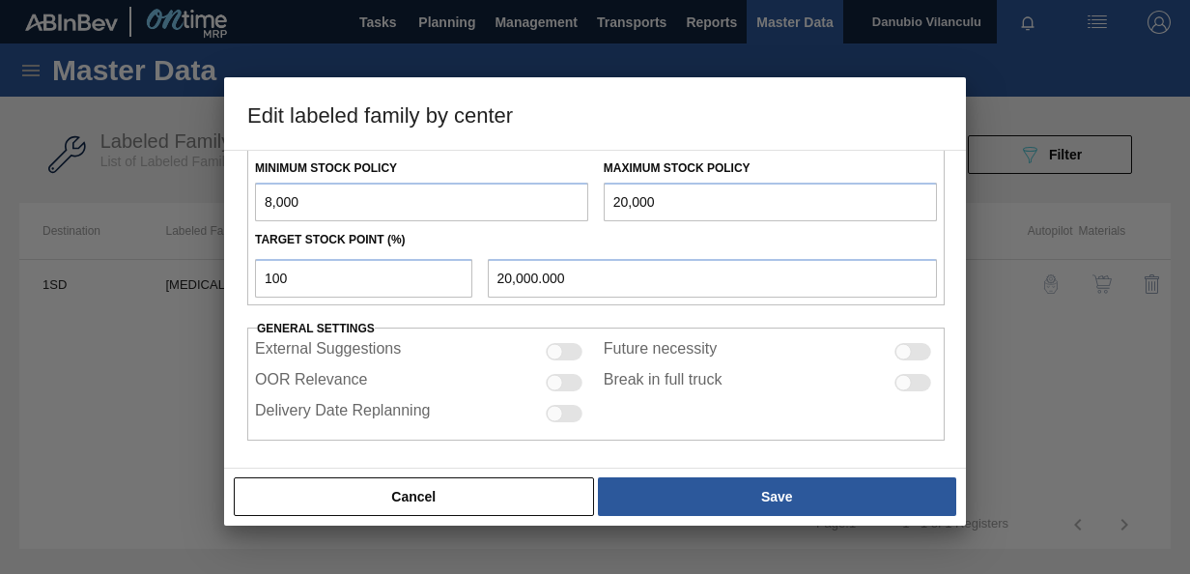
click at [732, 197] on input "20,000" at bounding box center [770, 202] width 333 height 39
type input "2,000"
type input "2,000.000"
type input "200"
type input "200.000"
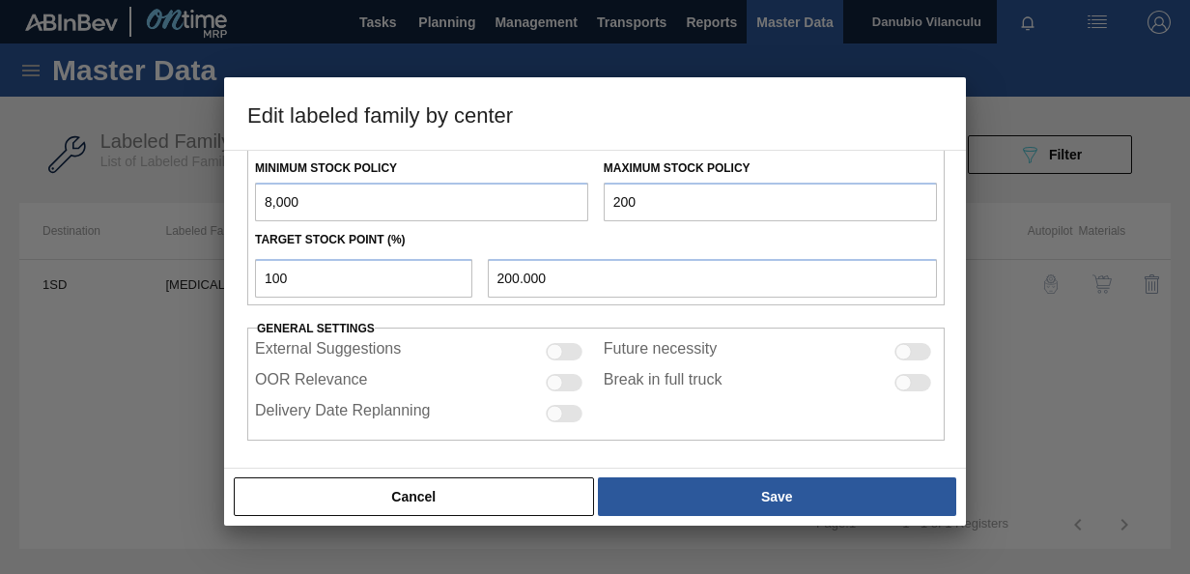
type input "20"
type input "20.000"
type input "2"
type input "2.000"
type input "8,000.000"
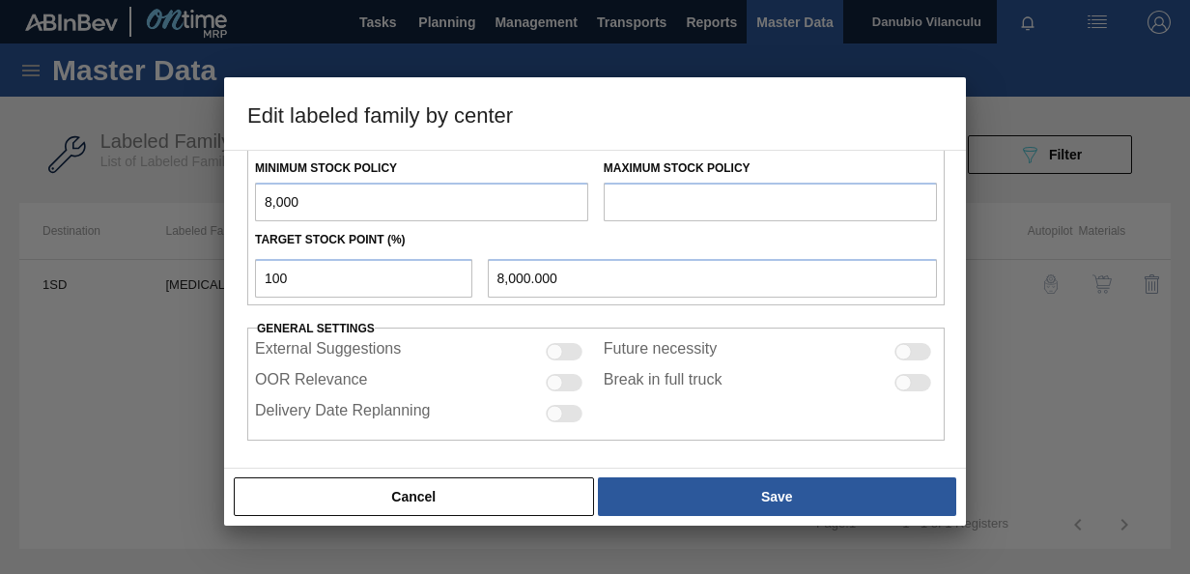
type input "2"
type input "2.000"
type input "26"
type input "26.000"
type input "260"
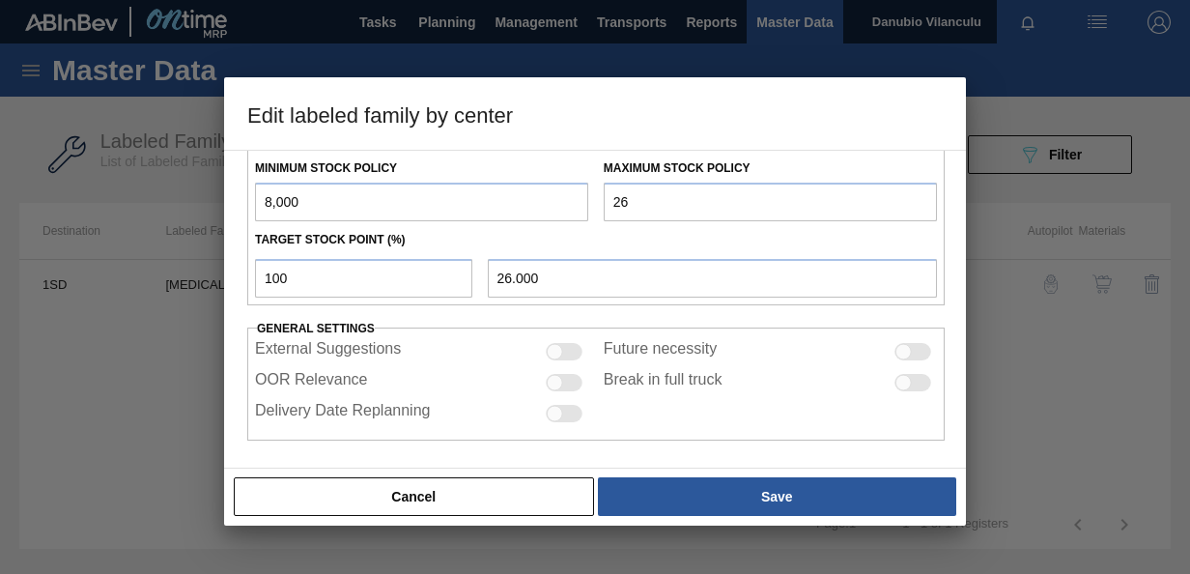
type input "260.000"
type input "2,600"
type input "2,600.000"
type input "26,000"
type input "26,000.000"
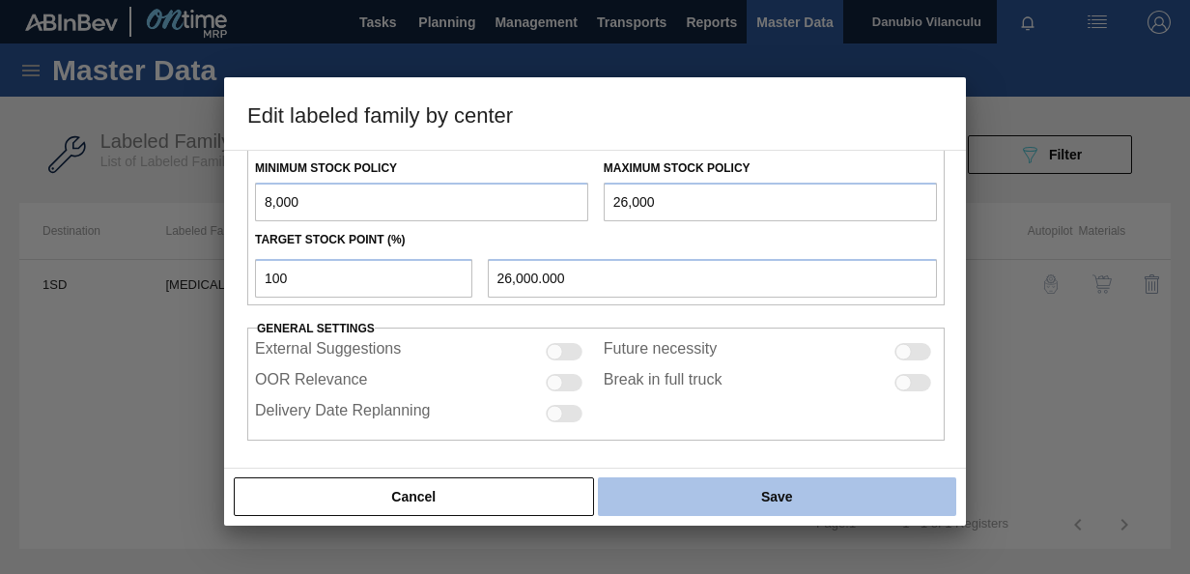
type input "26,000"
click at [753, 509] on button "Save" at bounding box center [777, 496] width 358 height 39
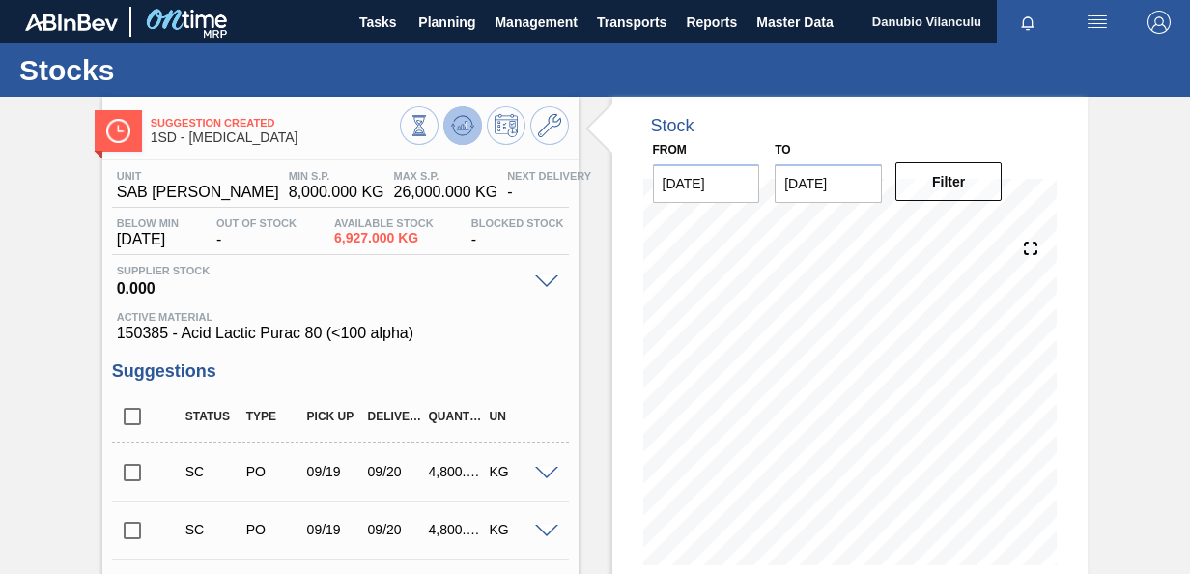
click at [462, 120] on icon at bounding box center [462, 125] width 23 height 23
click at [472, 116] on button at bounding box center [462, 125] width 39 height 39
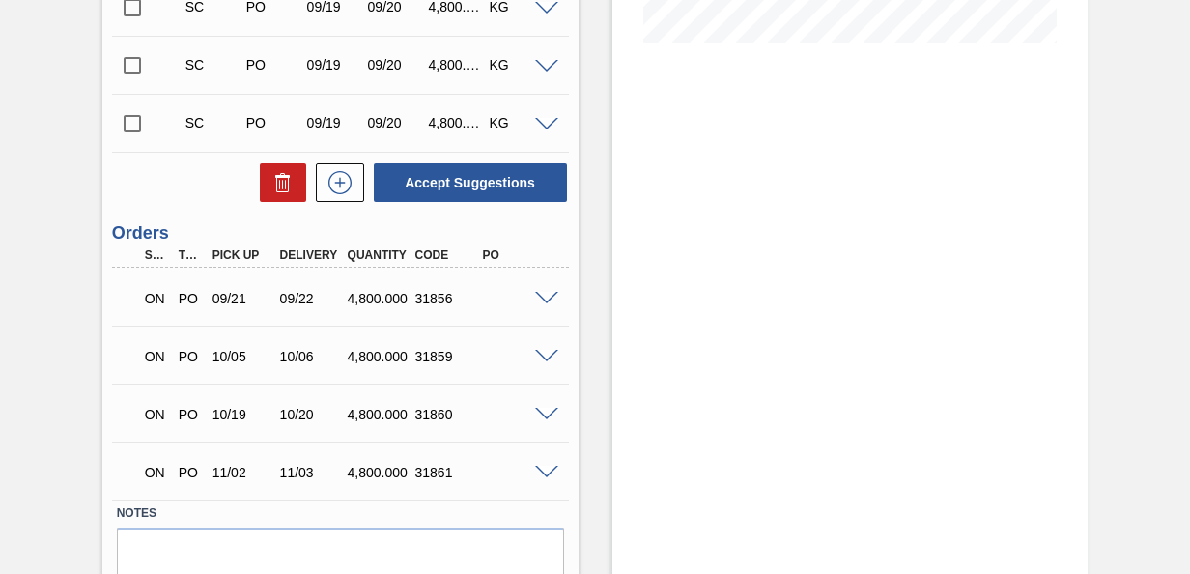
scroll to position [526, 0]
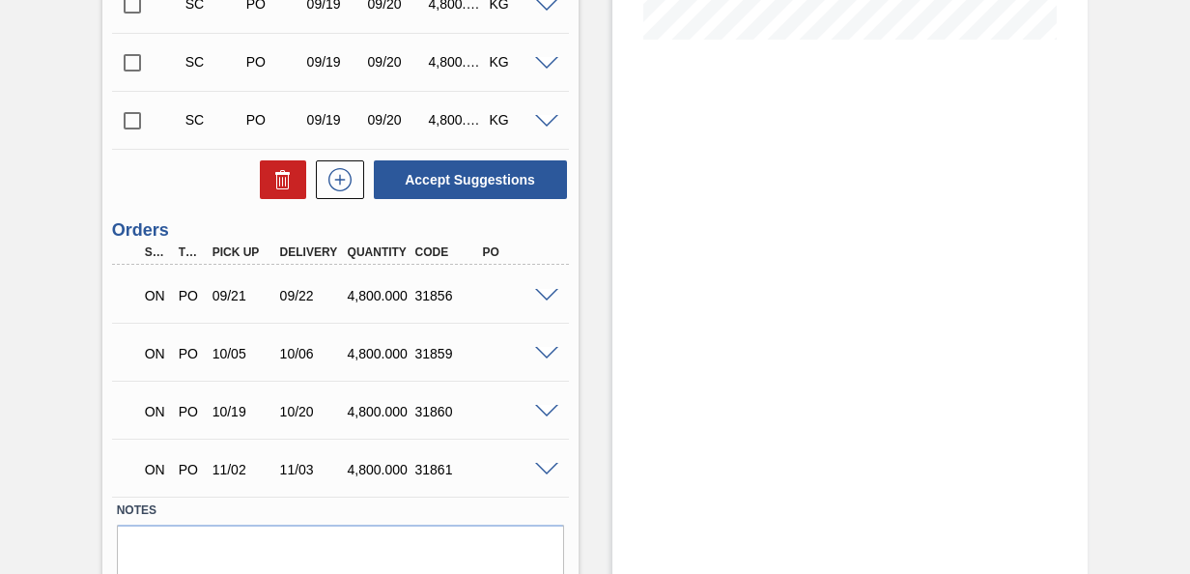
click at [551, 468] on span at bounding box center [546, 470] width 23 height 14
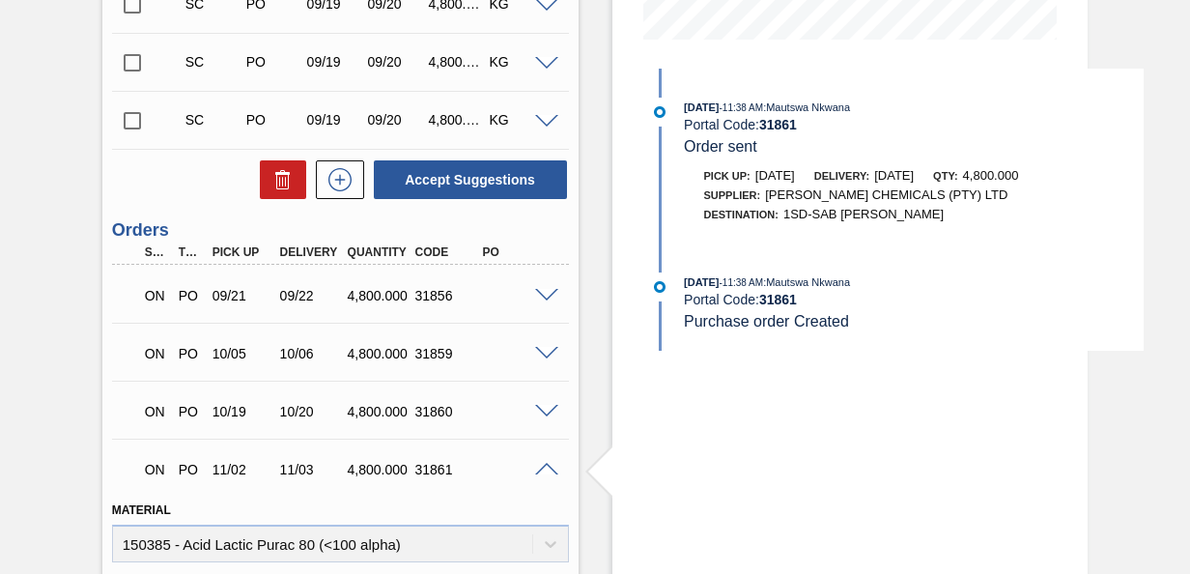
scroll to position [523, 0]
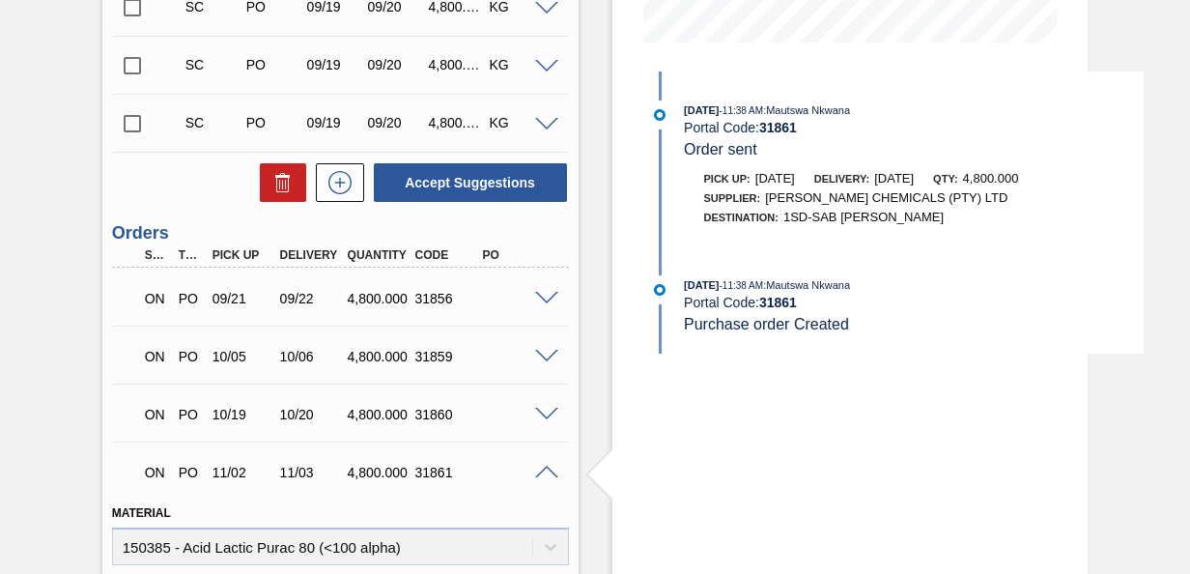
click at [551, 413] on span at bounding box center [546, 415] width 23 height 14
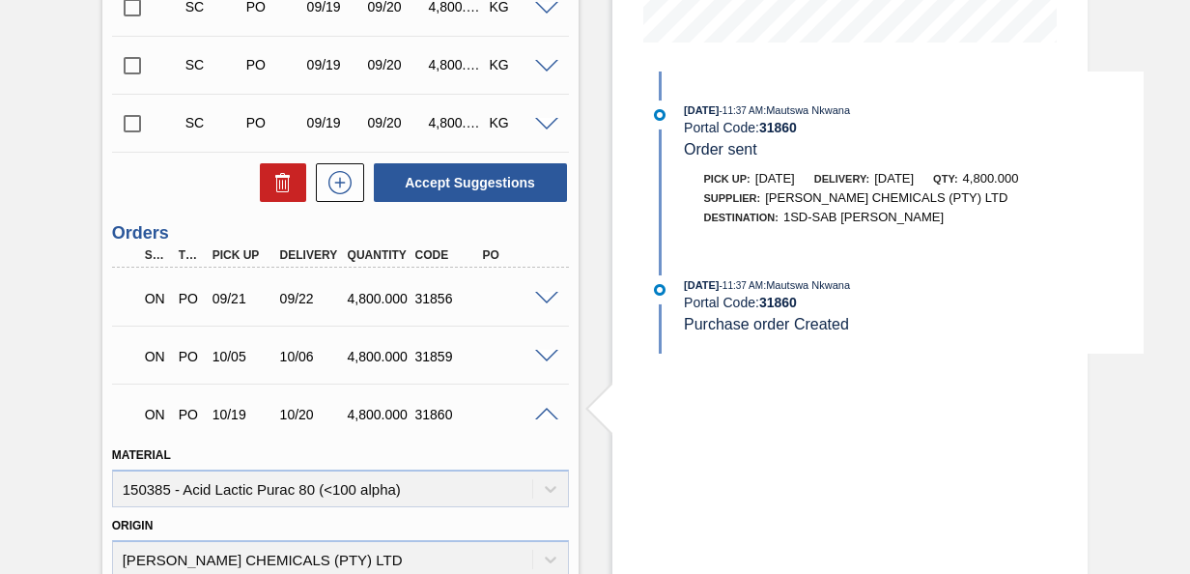
click at [549, 361] on span at bounding box center [546, 357] width 23 height 14
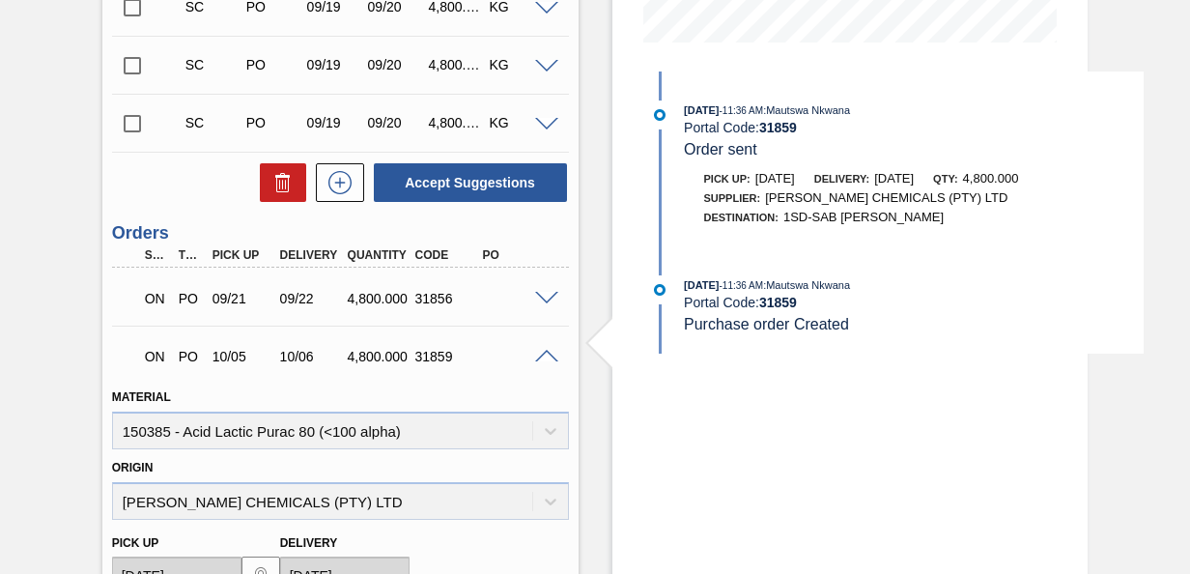
click at [543, 302] on span at bounding box center [546, 299] width 23 height 14
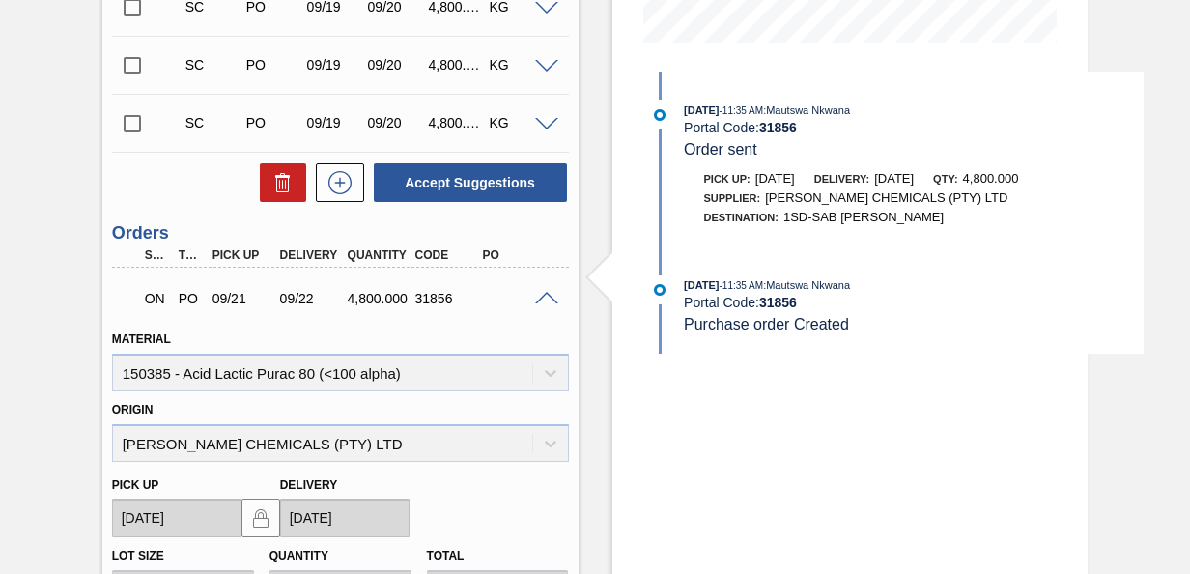
scroll to position [0, 0]
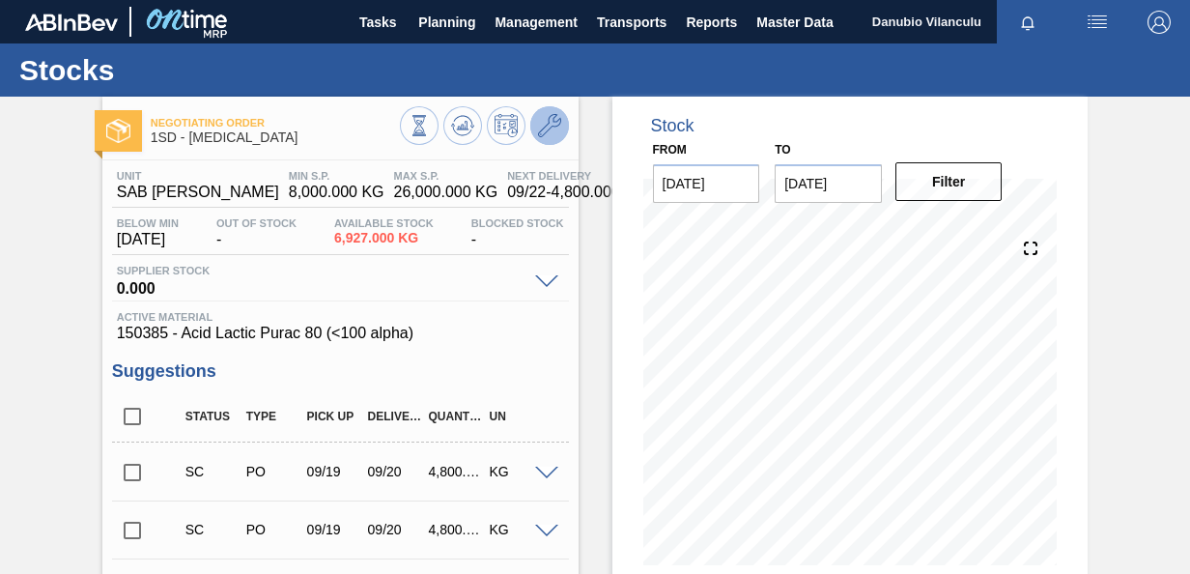
click at [542, 126] on icon at bounding box center [549, 125] width 23 height 23
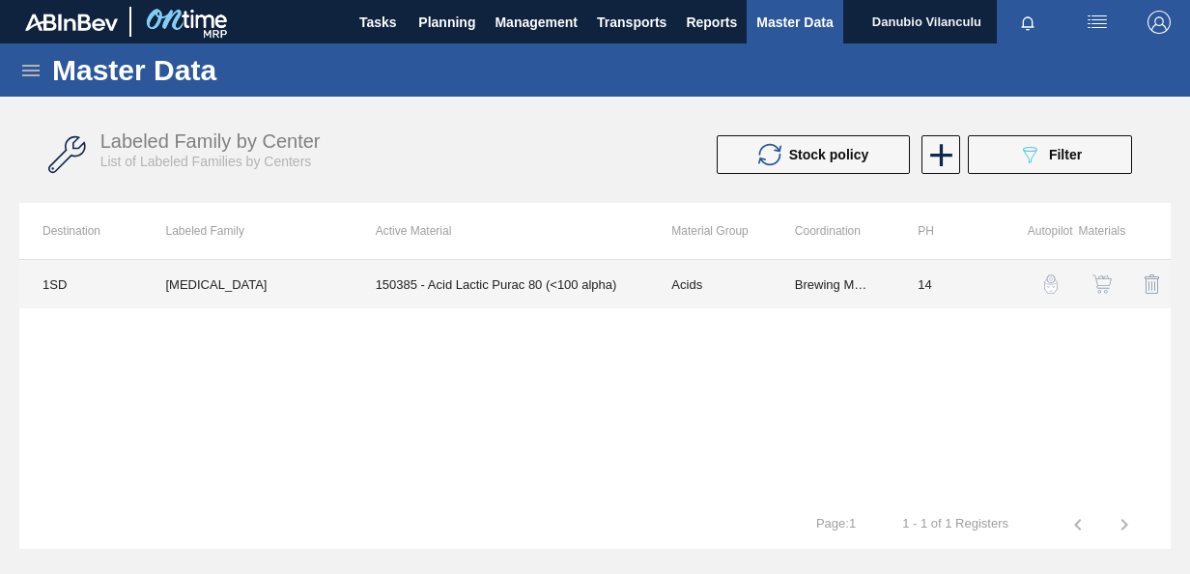
click at [460, 288] on td "150385 - Acid Lactic Purac 80 (<100 alpha)" at bounding box center [501, 284] width 297 height 48
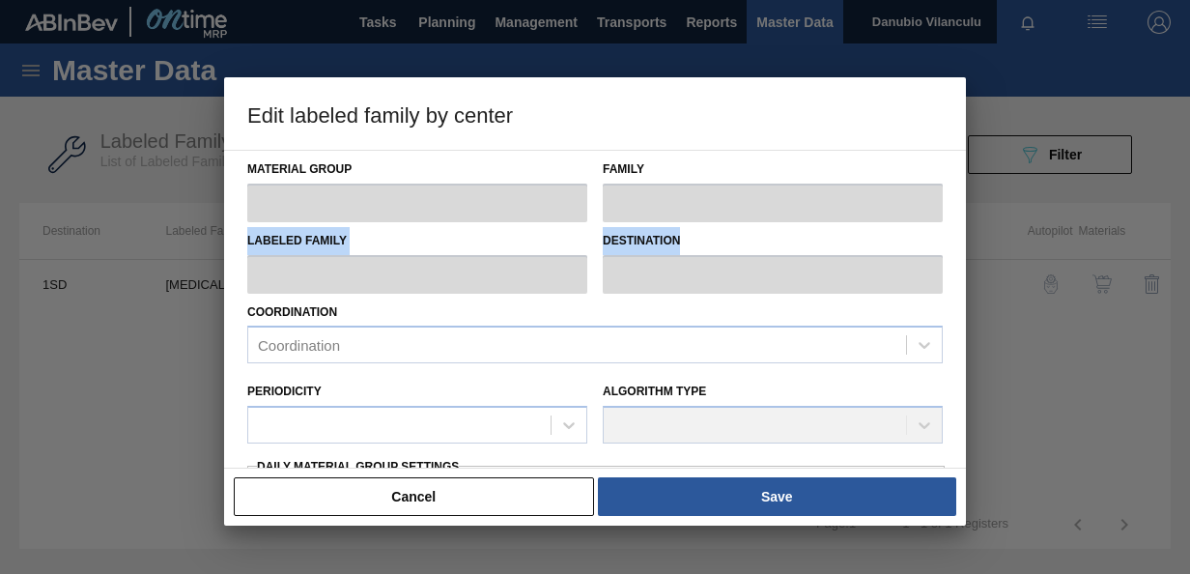
type input "Acids"
type input "Lactic"
type input "[MEDICAL_DATA]"
type input "1SD - SAB [PERSON_NAME]"
type input "14"
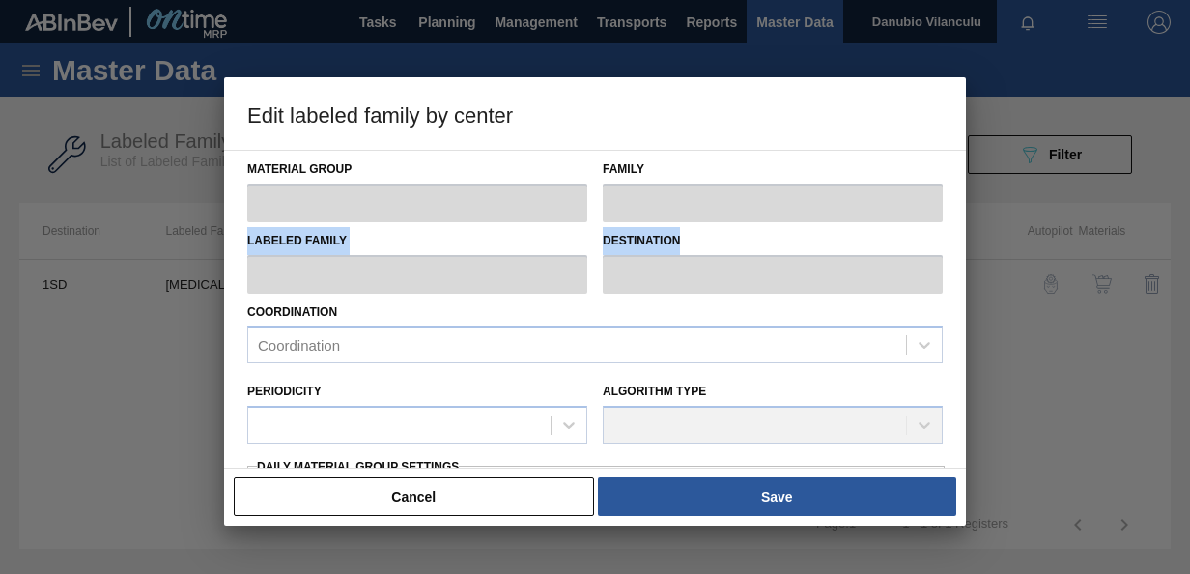
type input "8,000"
type input "26,000"
type input "100"
type input "26,000.000"
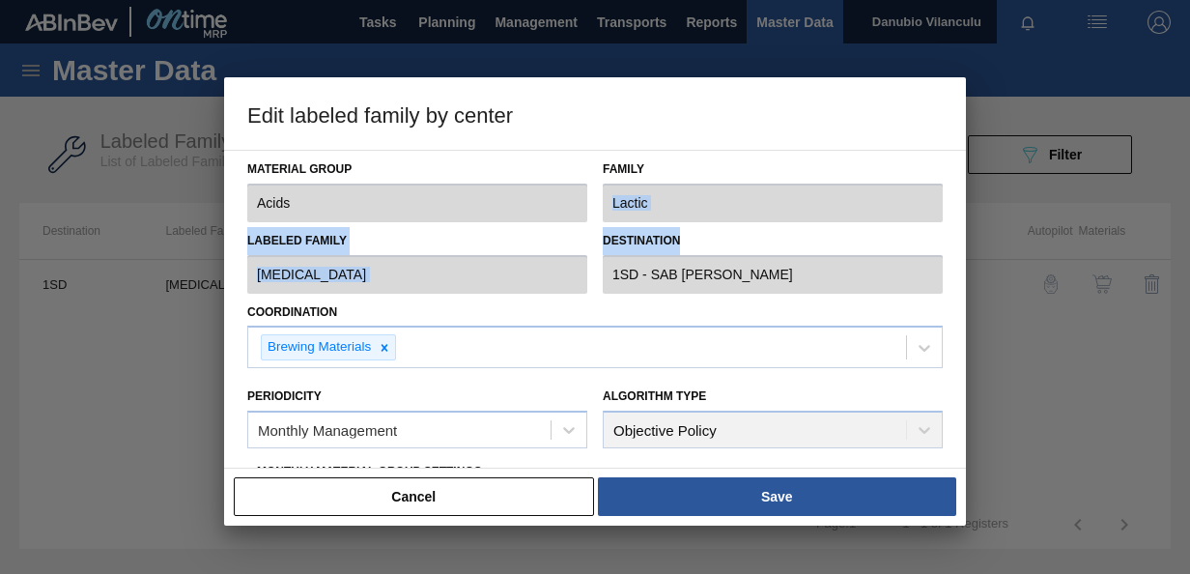
drag, startPoint x: 962, startPoint y: 209, endPoint x: 962, endPoint y: 220, distance: 11.6
click at [962, 220] on div "Material Group Acids Family Lactic Labeled Family [MEDICAL_DATA] Destination 1S…" at bounding box center [595, 309] width 742 height 319
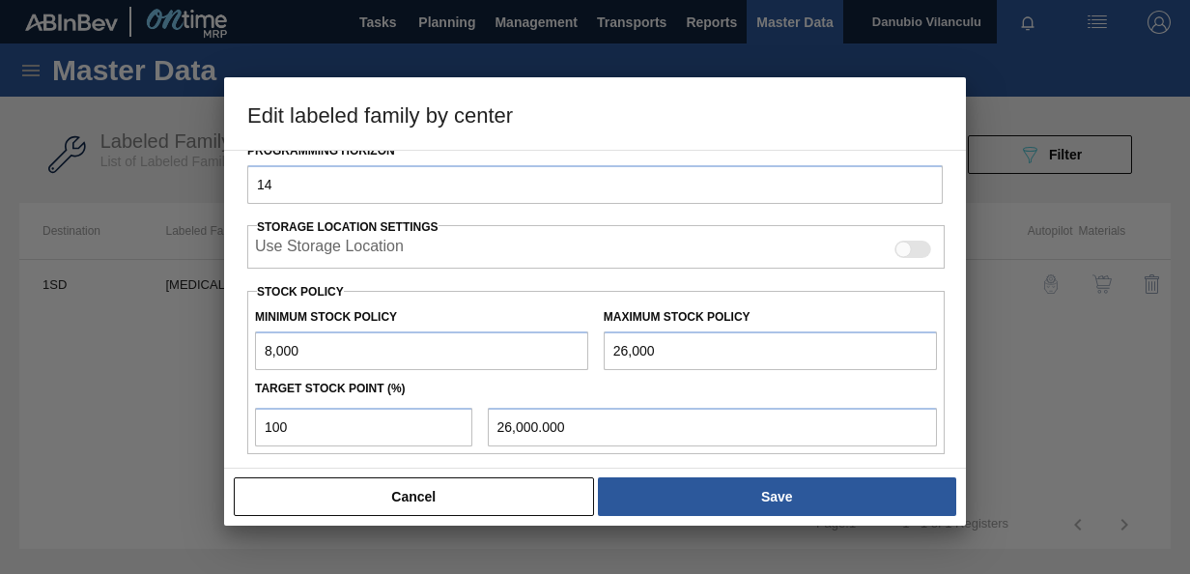
scroll to position [387, 0]
click at [424, 336] on input "8,000" at bounding box center [421, 349] width 333 height 39
type input "8"
type input "2,436"
click at [654, 338] on input "26,000" at bounding box center [770, 349] width 333 height 39
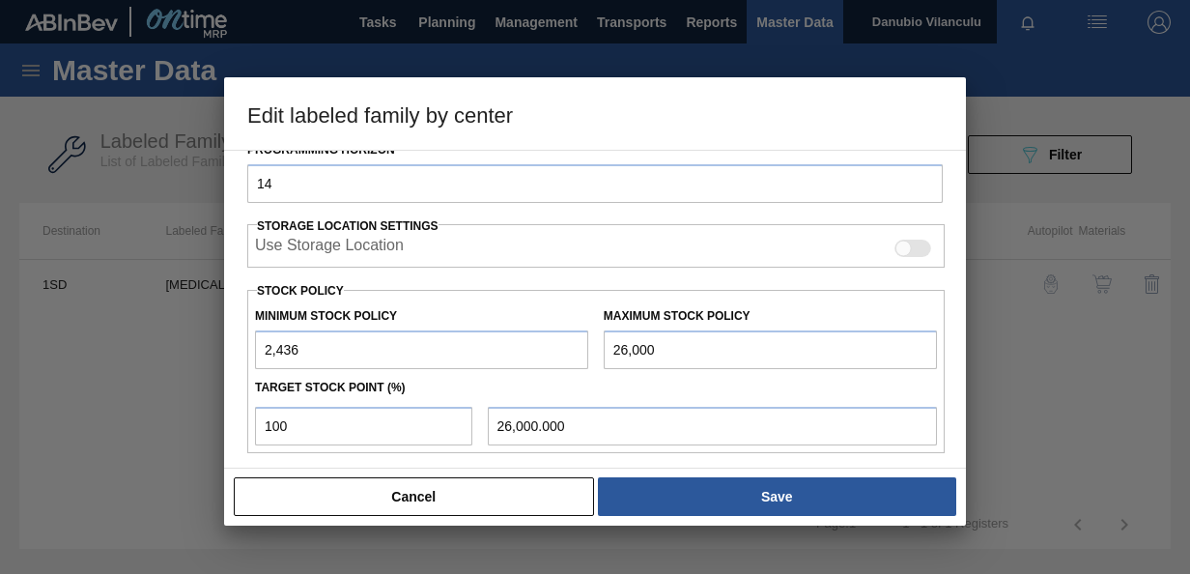
type input "2,600"
type input "2,600.000"
type input "260"
type input "260.000"
type input "26"
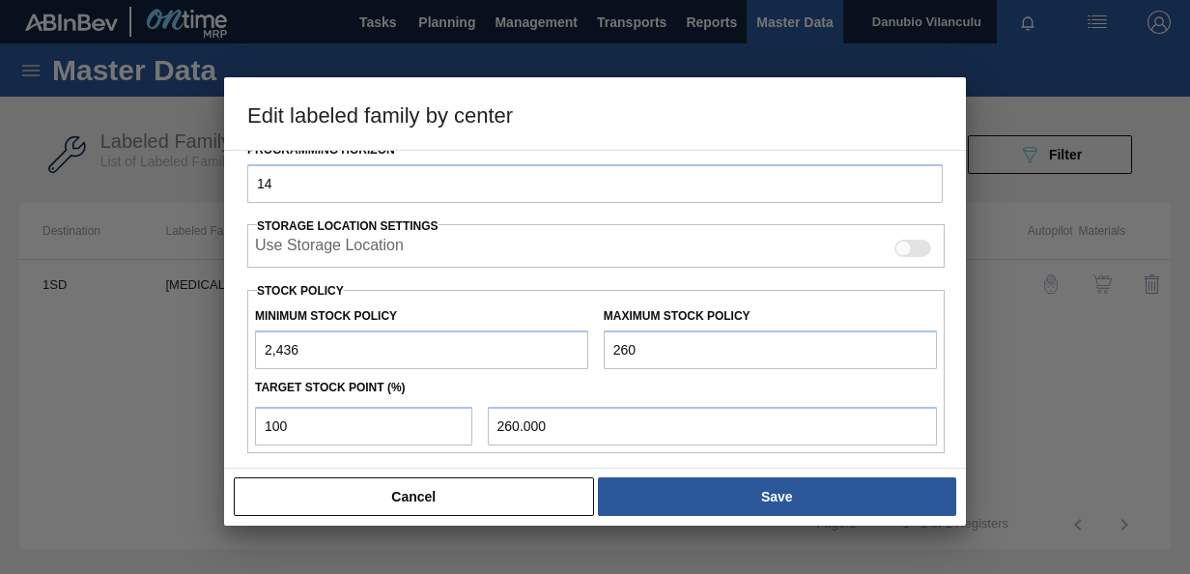
type input "26.000"
type input "2"
type input "2.000"
type input "2,436.000"
type input "4"
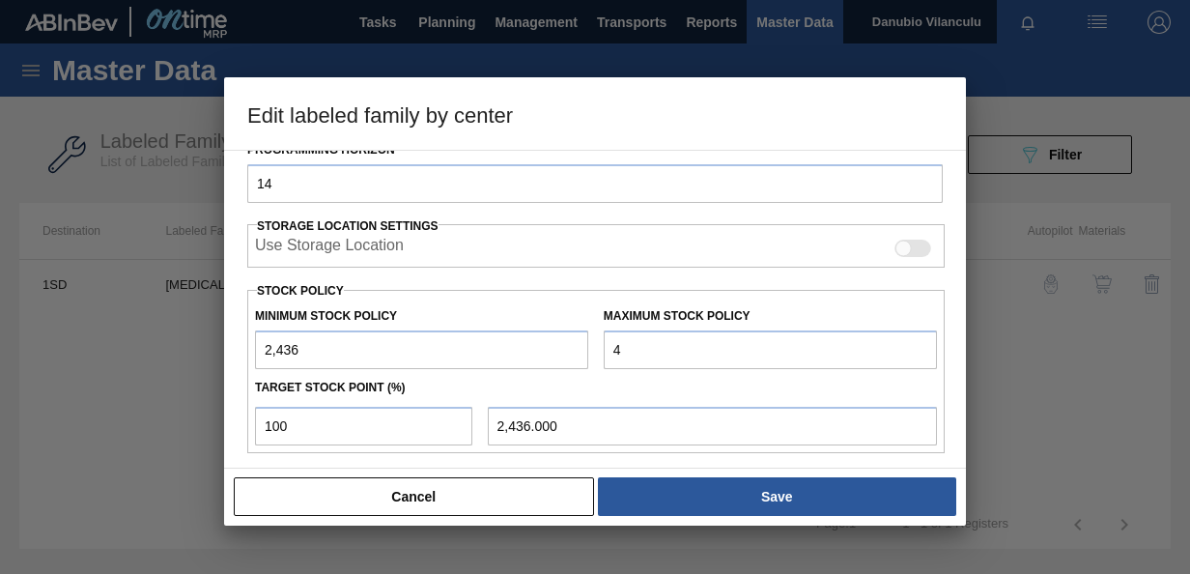
type input "4.000"
type input "46"
type input "46.000"
type input "461"
type input "461.000"
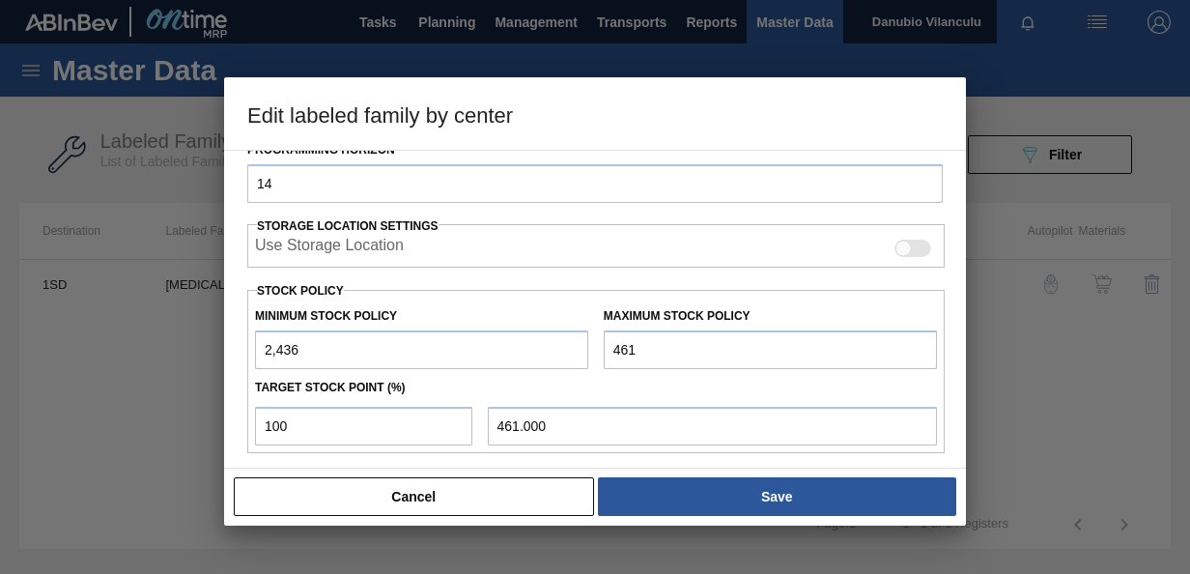
type input "4,611"
type input "4,611.000"
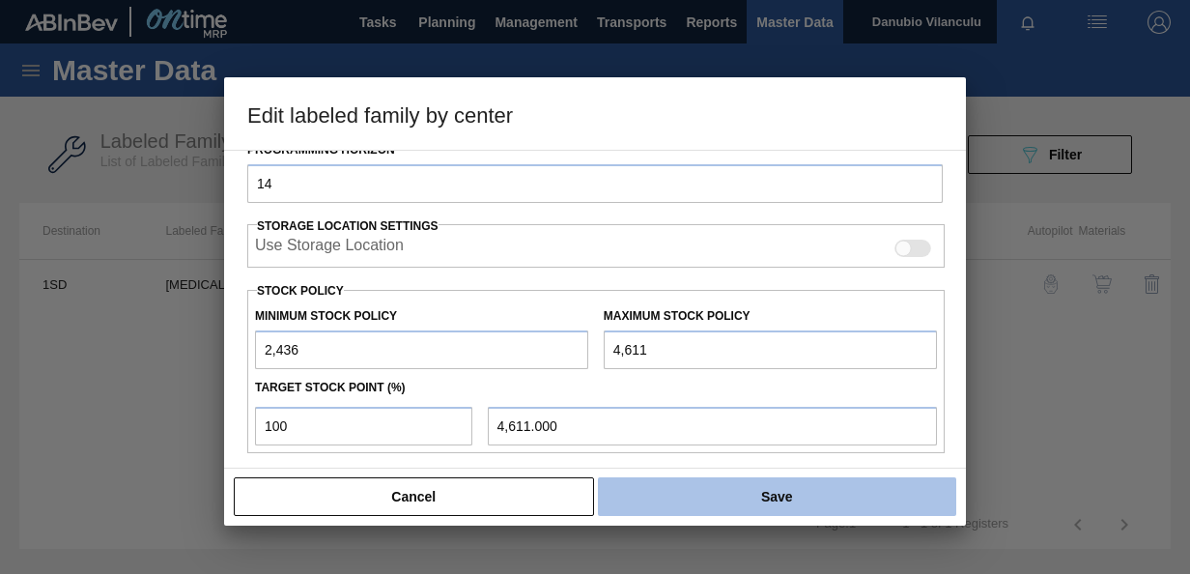
type input "4,611"
click at [744, 503] on button "Save" at bounding box center [777, 496] width 358 height 39
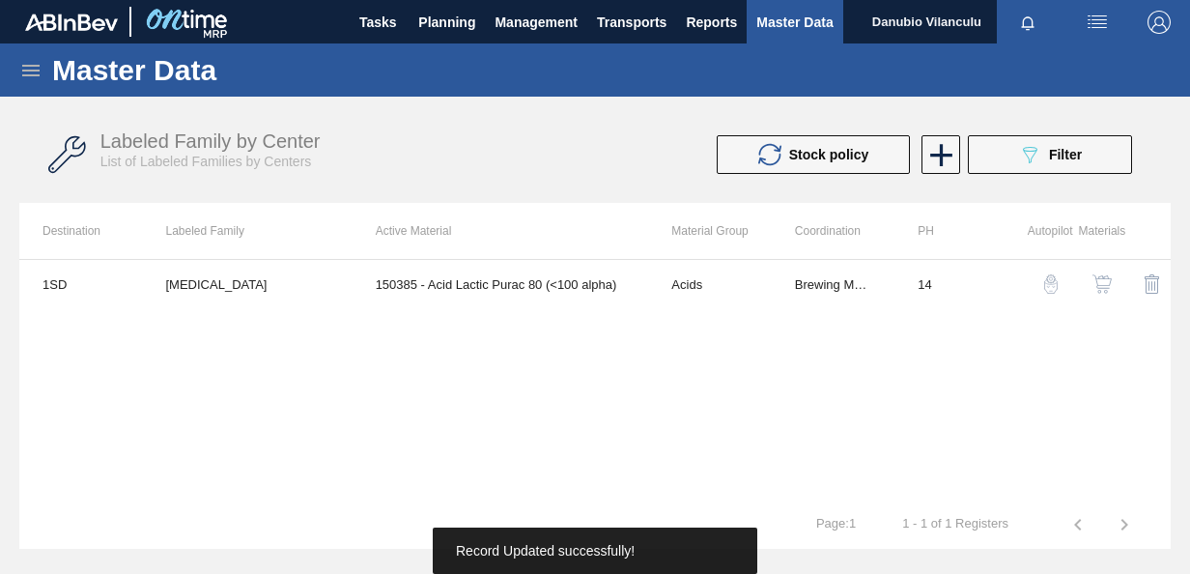
click at [1105, 274] on img "button" at bounding box center [1102, 283] width 19 height 19
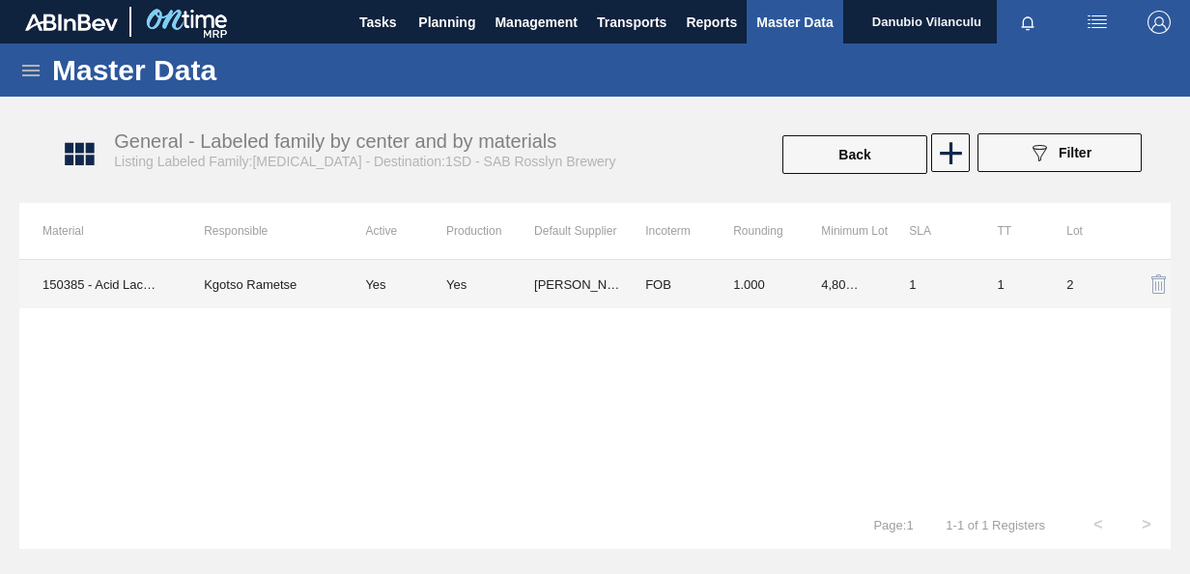
click at [554, 282] on td "[PERSON_NAME] CHEMICALS (PTY) LTD" at bounding box center [578, 284] width 88 height 48
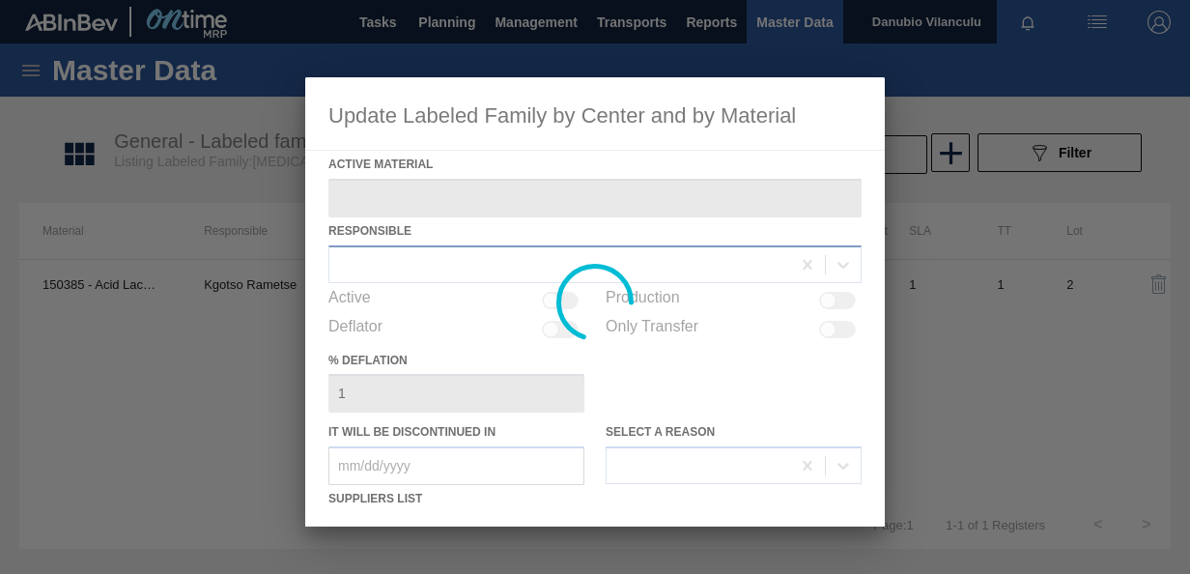
type Material "150385 - Acid Lactic Purac 80 (<100 alpha)"
checkbox input "true"
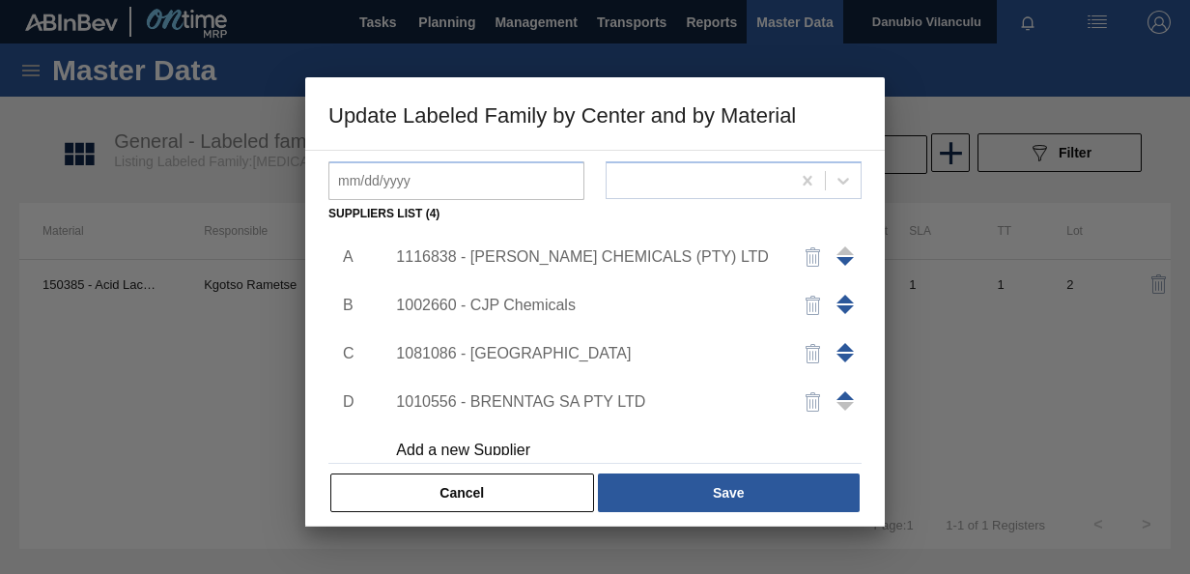
scroll to position [296, 0]
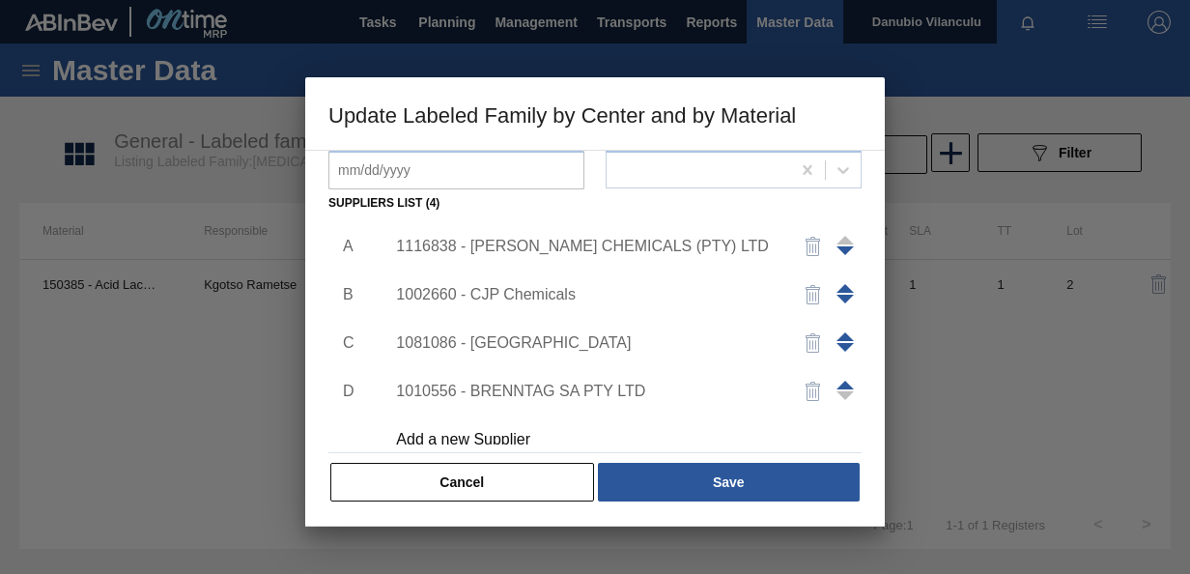
click at [601, 240] on div "1116838 - [PERSON_NAME] CHEMICALS (PTY) LTD" at bounding box center [585, 246] width 379 height 17
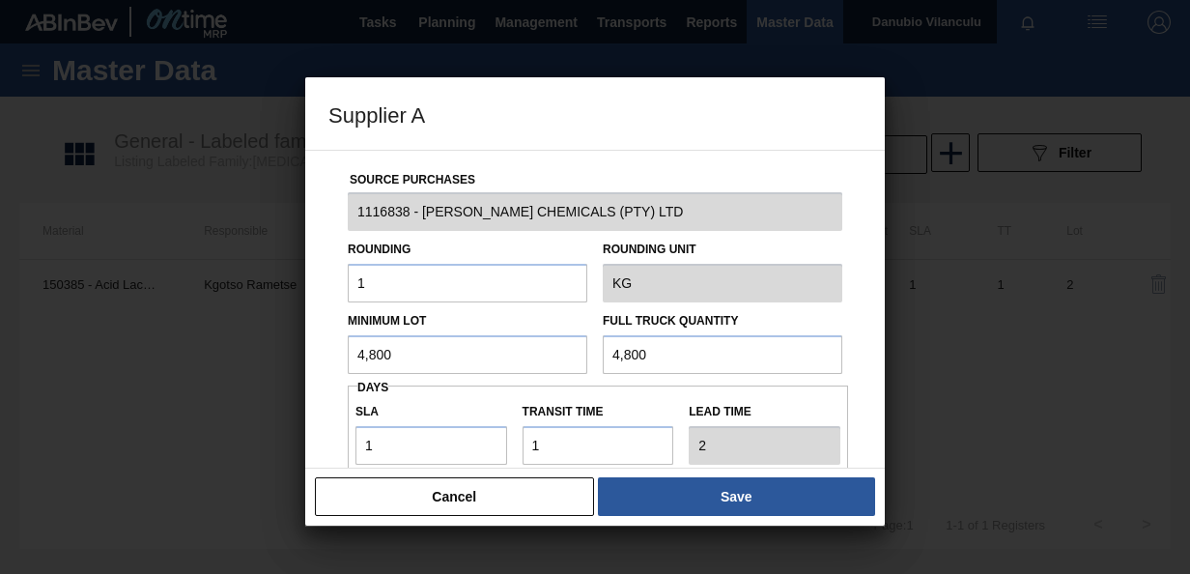
click at [469, 360] on input "4,800" at bounding box center [468, 354] width 240 height 39
type input "4"
type input "800"
click at [699, 352] on input "4,800" at bounding box center [723, 354] width 240 height 39
type input "4"
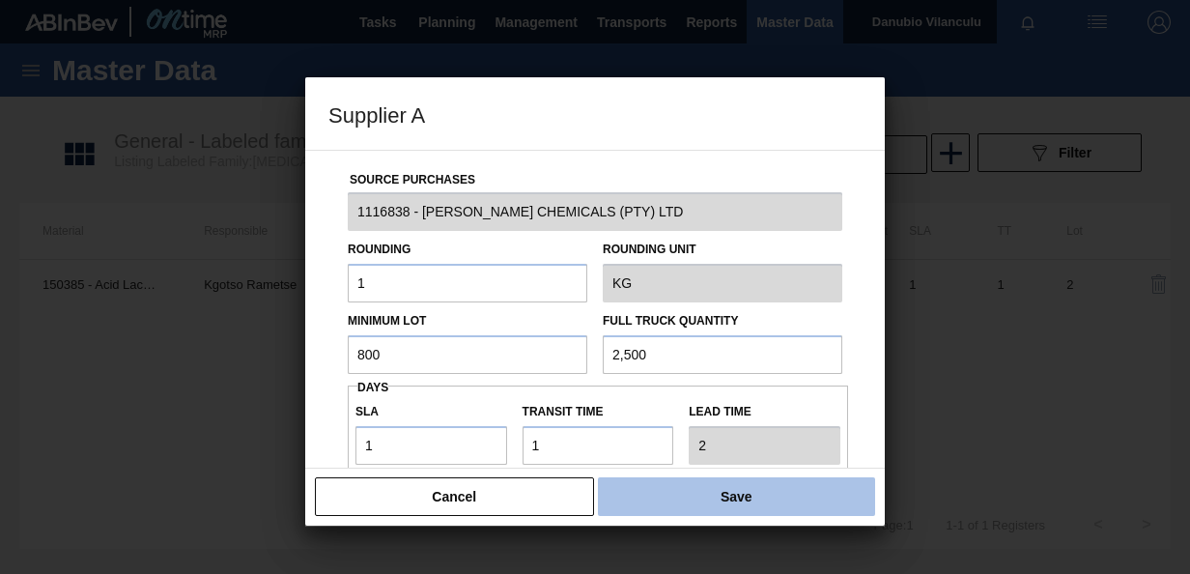
type input "2,500"
click at [744, 508] on button "Save" at bounding box center [736, 496] width 277 height 39
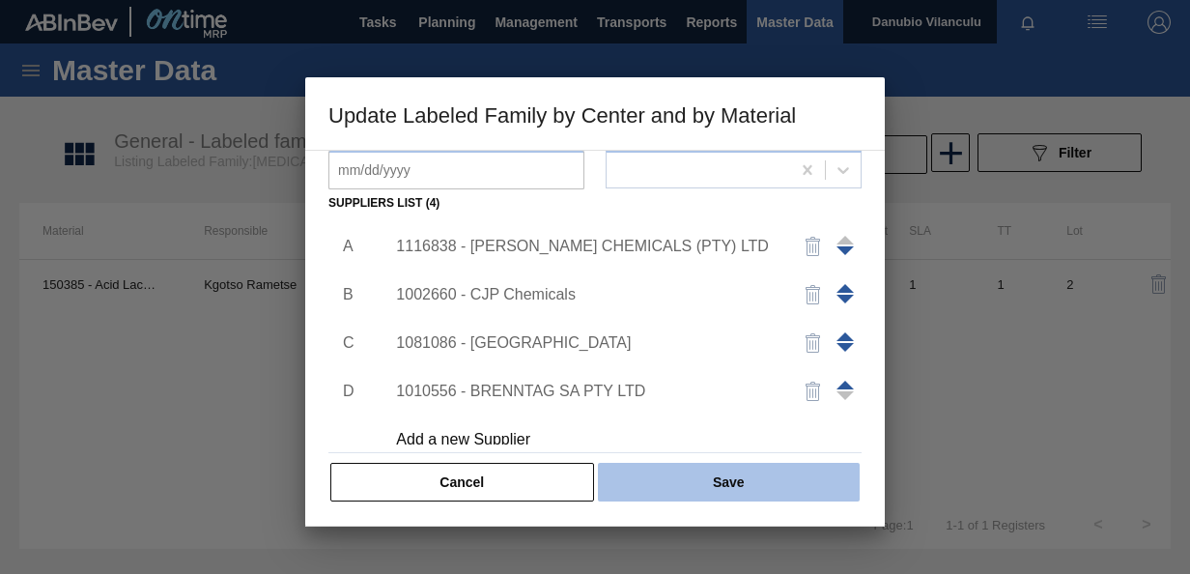
click at [750, 484] on button "Save" at bounding box center [729, 482] width 262 height 39
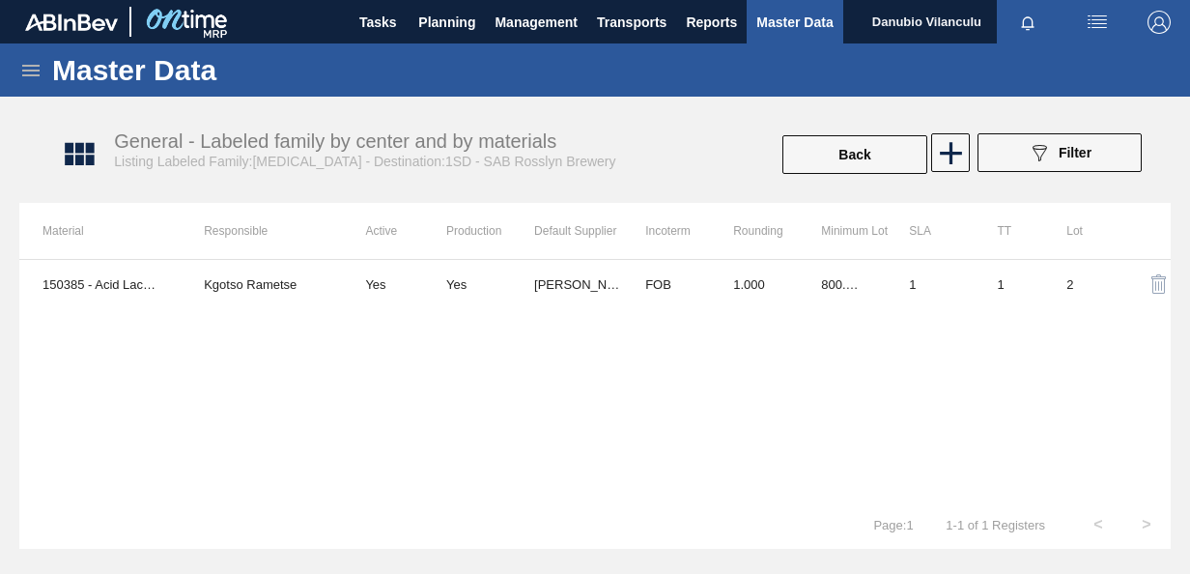
click at [415, 467] on div "150385 - Acid Lactic Purac 80 (<100 alpha) Kgotso Rametse Yes Yes [PERSON_NAME]…" at bounding box center [594, 380] width 1151 height 242
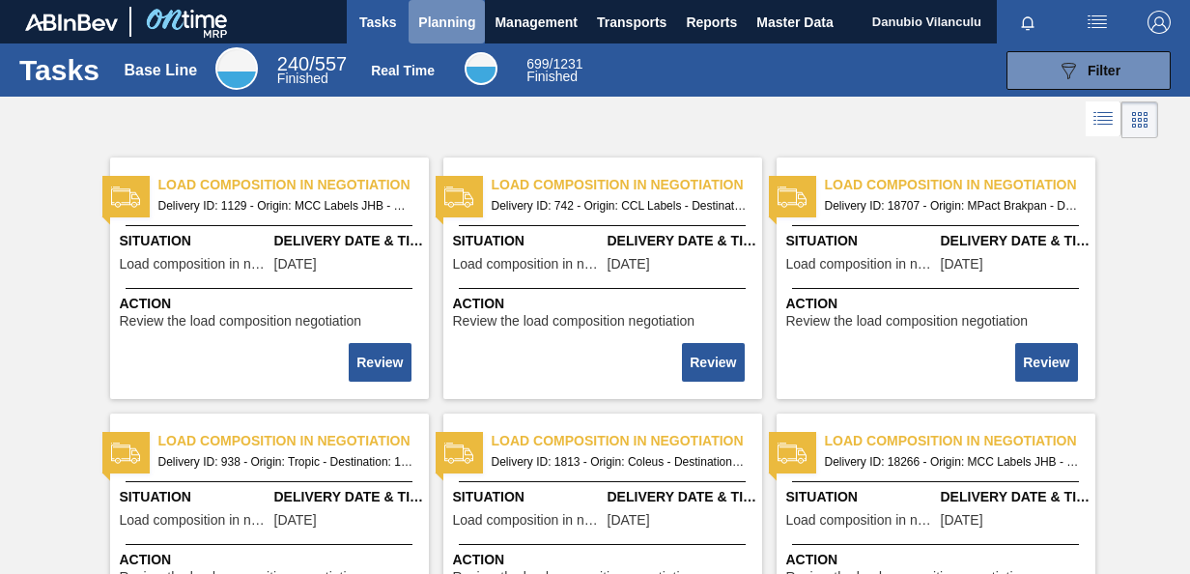
click at [439, 29] on span "Planning" at bounding box center [446, 22] width 57 height 23
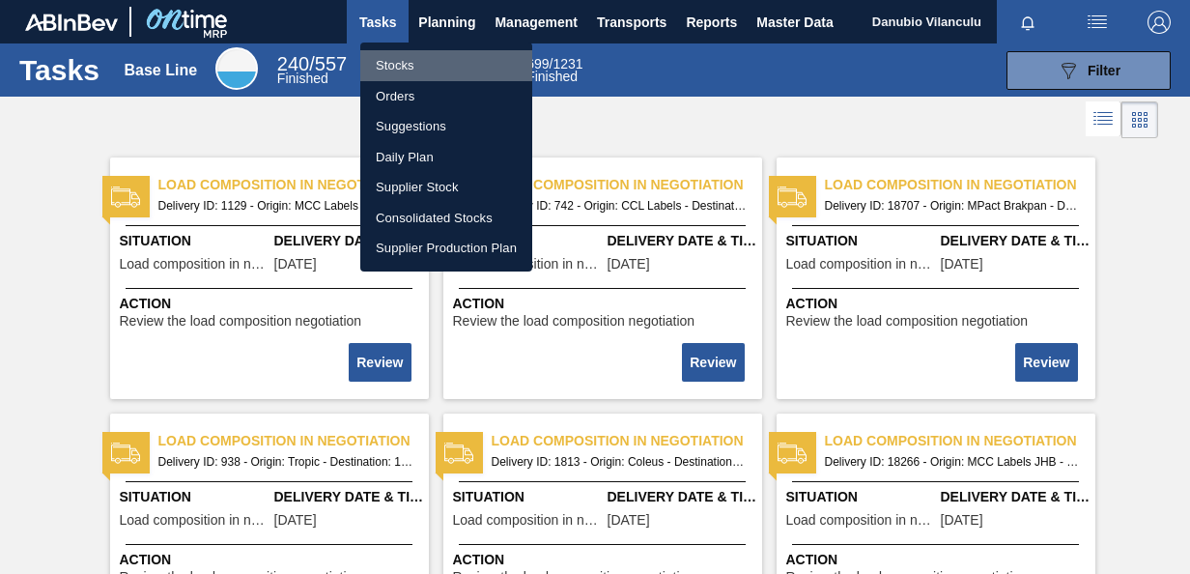
click at [427, 68] on li "Stocks" at bounding box center [446, 65] width 172 height 31
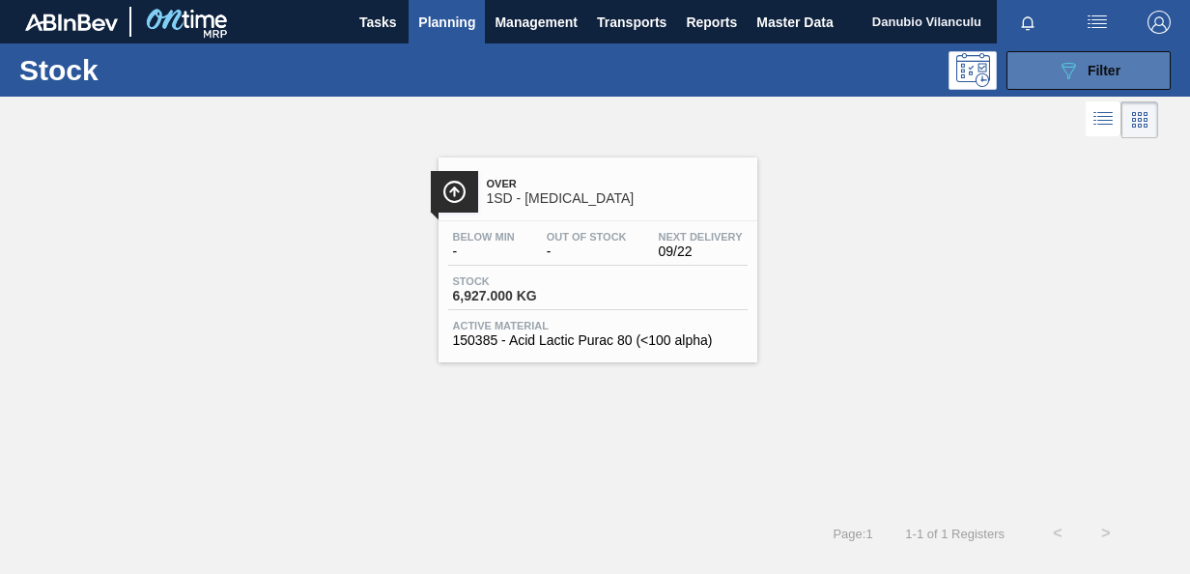
click at [1077, 72] on icon "089F7B8B-B2A5-4AFE-B5C0-19BA573D28AC" at bounding box center [1068, 70] width 23 height 23
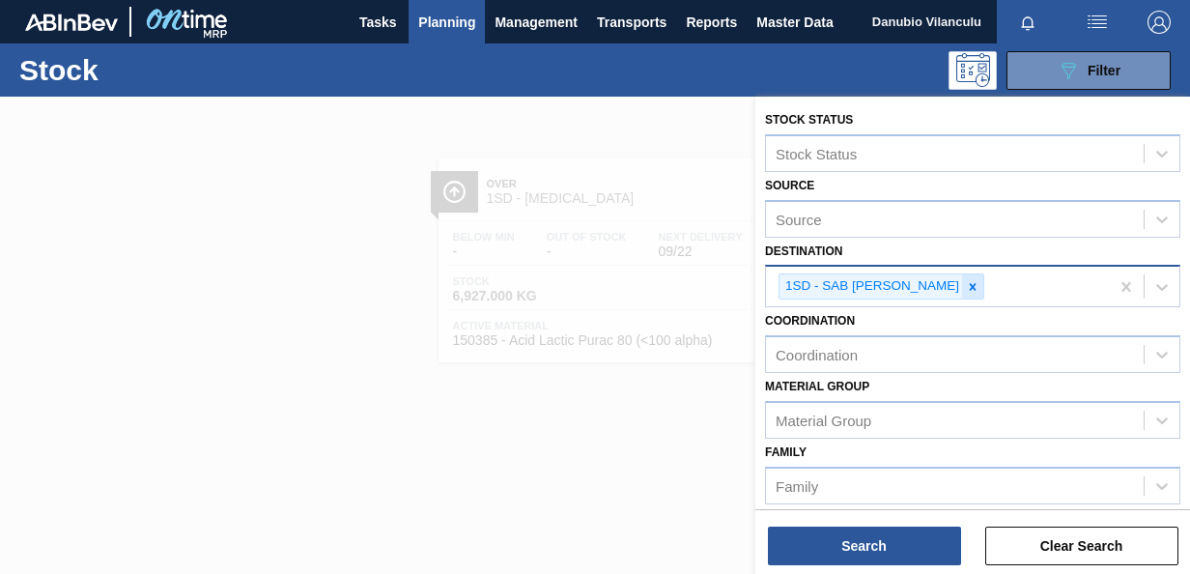
click at [970, 286] on icon at bounding box center [973, 286] width 7 height 7
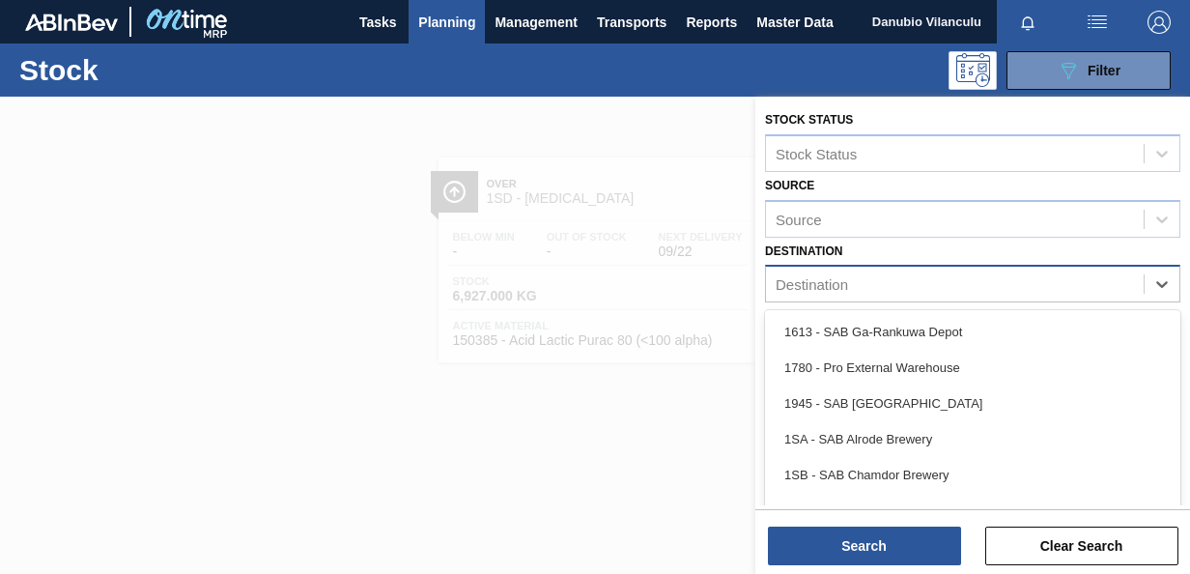
click at [904, 281] on div "Destination" at bounding box center [955, 284] width 378 height 28
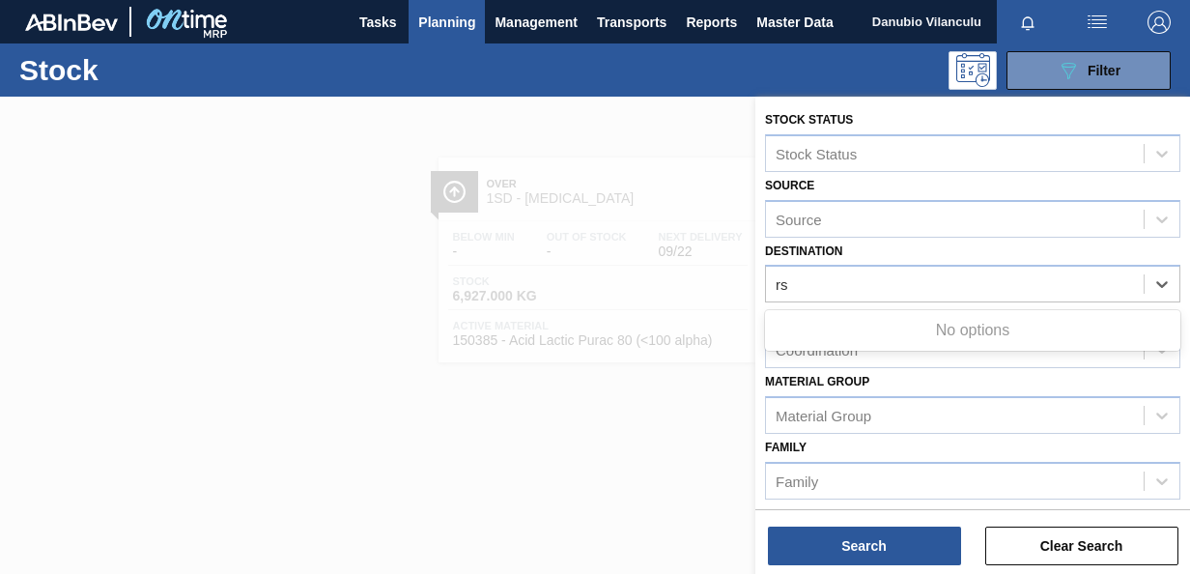
type input "r"
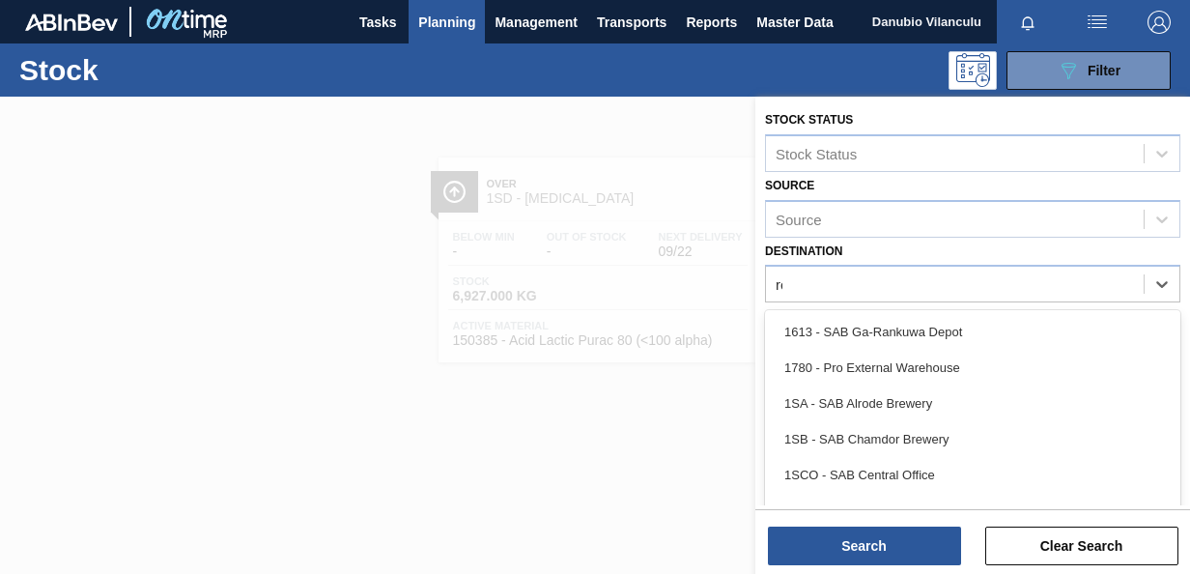
type input "ros"
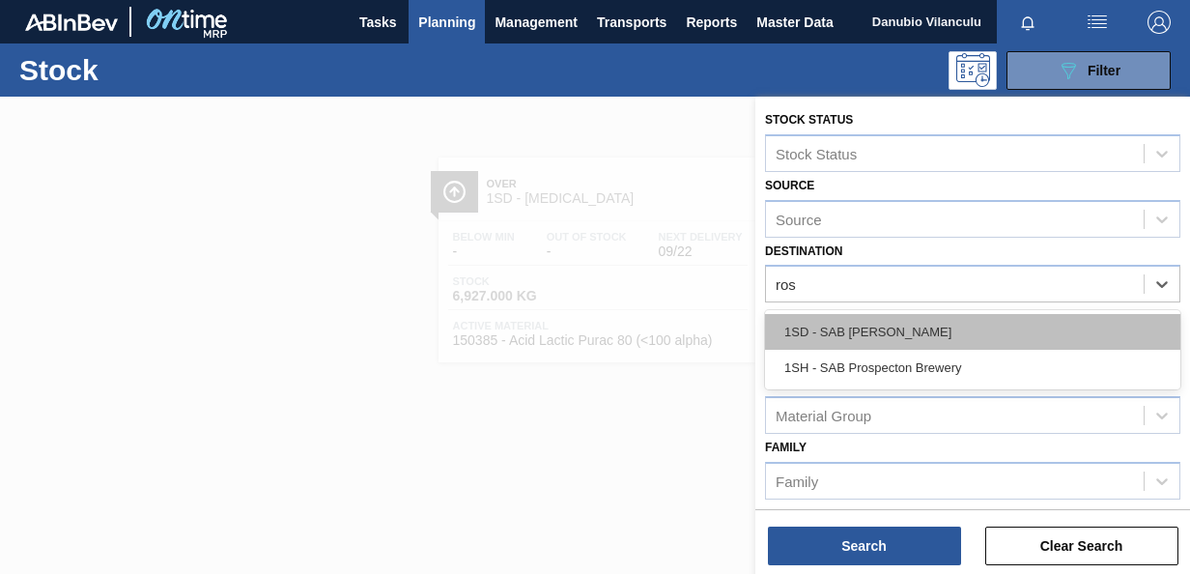
click at [906, 326] on div "1SD - SAB [PERSON_NAME]" at bounding box center [972, 332] width 415 height 36
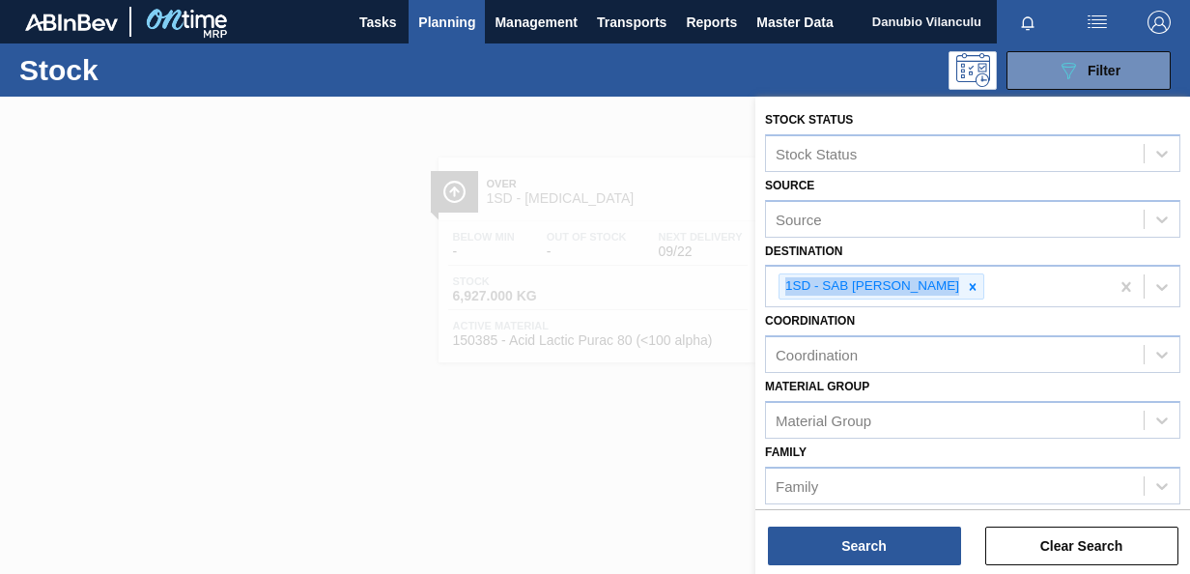
drag, startPoint x: 1186, startPoint y: 238, endPoint x: 1188, endPoint y: 266, distance: 28.1
click at [1188, 266] on div "Stock Status Stock Status Source Source Destination 1SD - SAB Rosslyn Brewery C…" at bounding box center [972, 301] width 435 height 409
click at [1007, 280] on div "1SD - SAB [PERSON_NAME]" at bounding box center [937, 287] width 343 height 40
click at [684, 402] on div at bounding box center [595, 384] width 1190 height 574
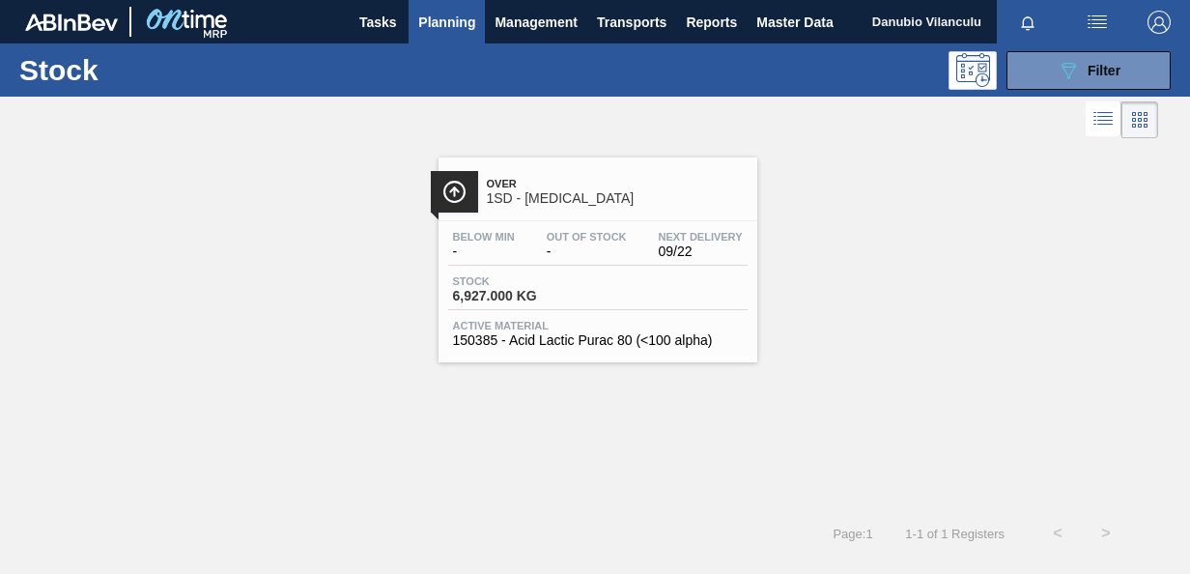
click at [494, 309] on div "Stock 6,927.000 KG" at bounding box center [597, 292] width 299 height 35
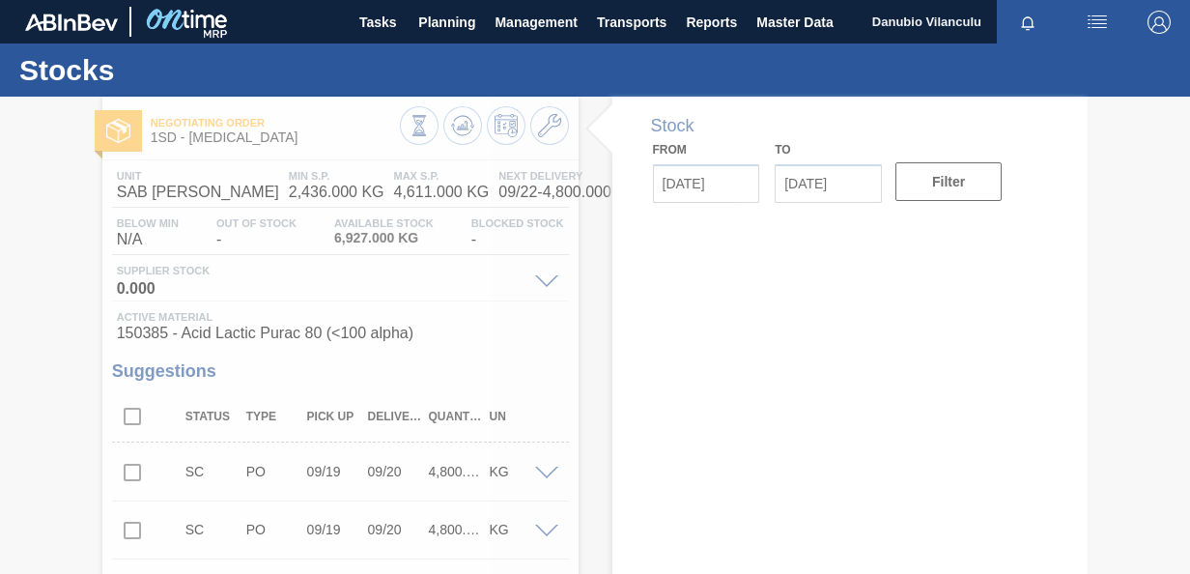
type input "[DATE]"
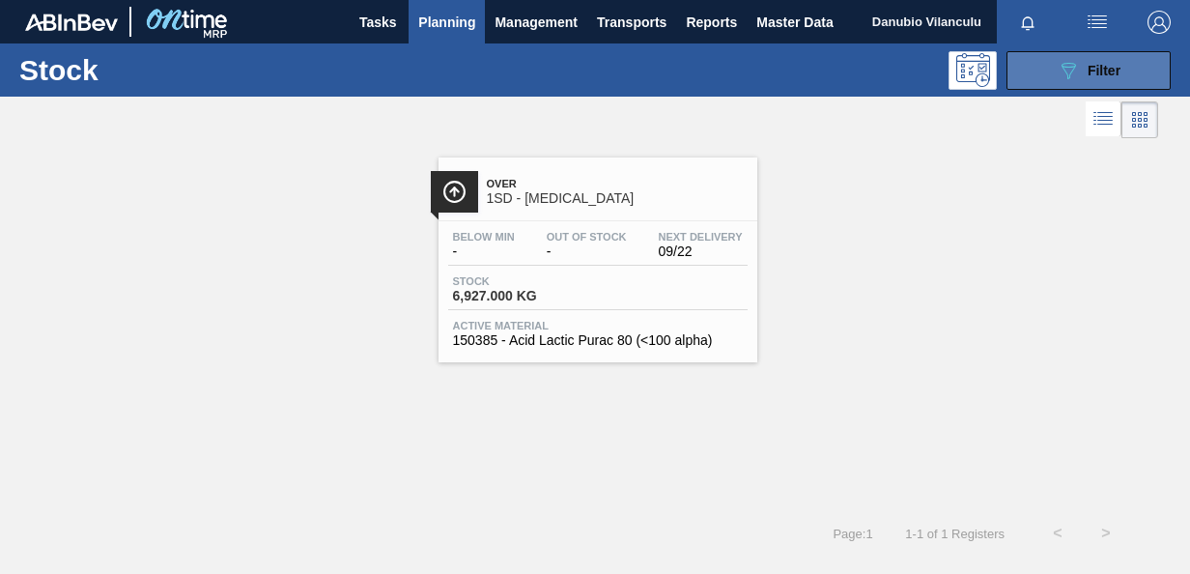
click at [1063, 62] on icon "089F7B8B-B2A5-4AFE-B5C0-19BA573D28AC" at bounding box center [1068, 70] width 23 height 23
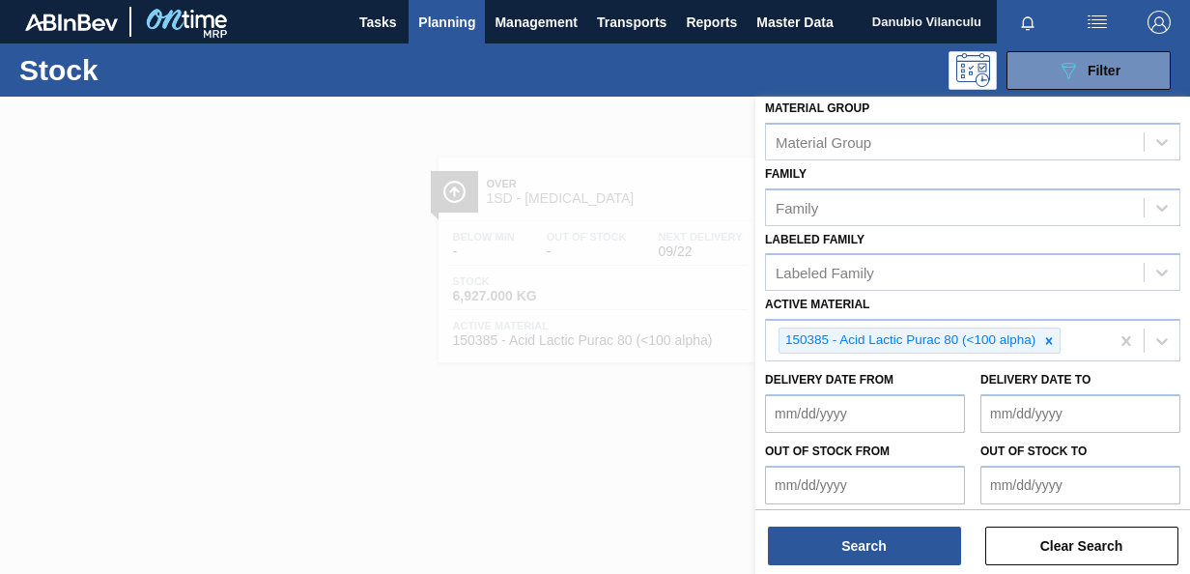
scroll to position [295, 0]
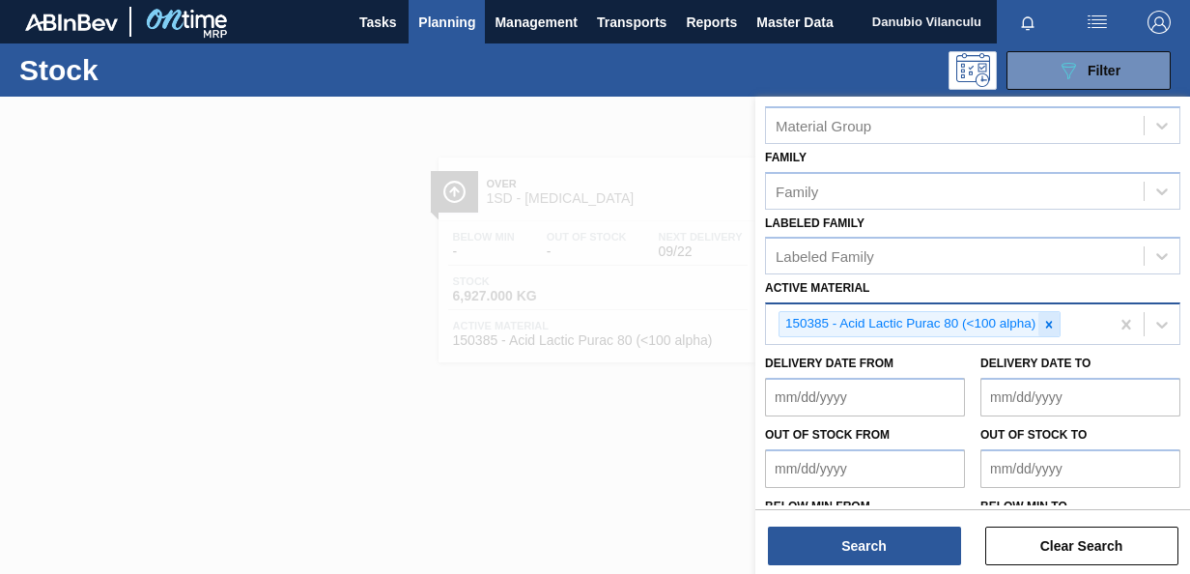
click at [1046, 321] on icon at bounding box center [1049, 324] width 7 height 7
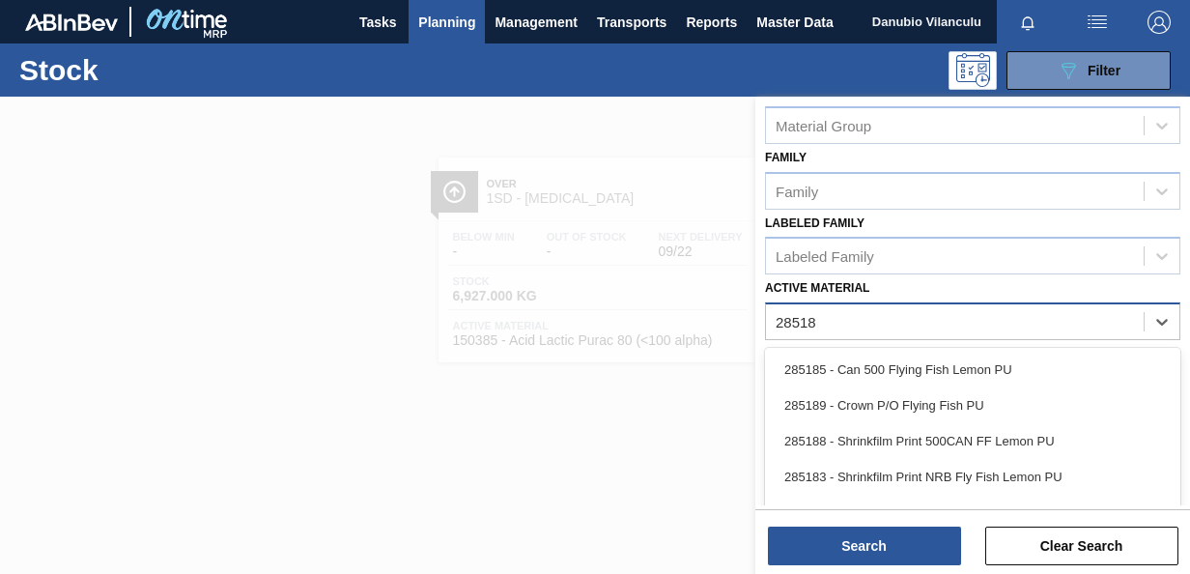
type Material "285187"
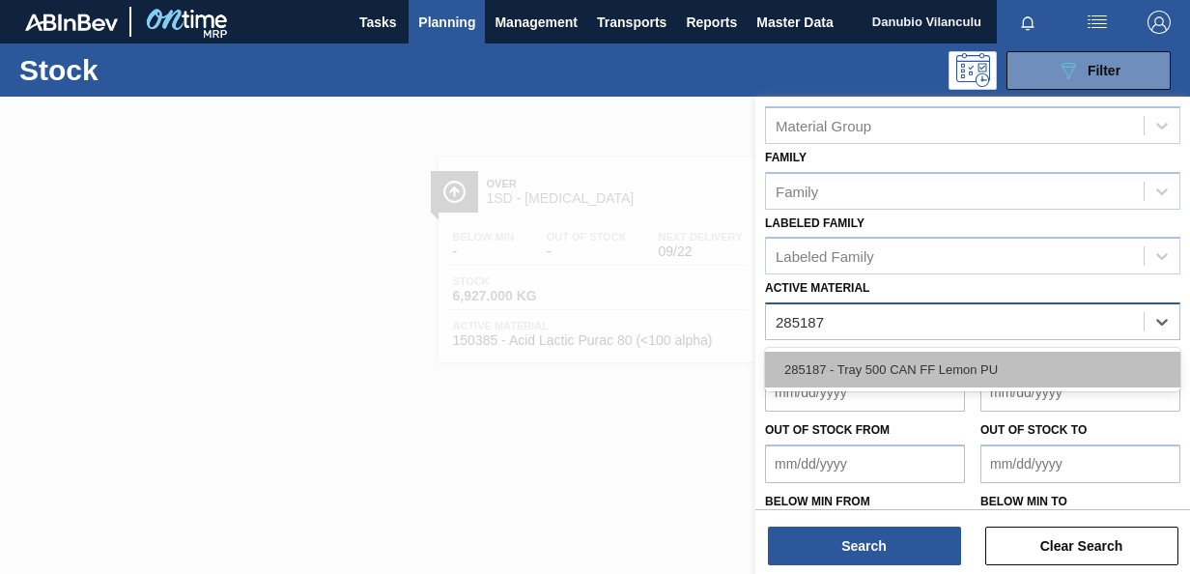
click at [873, 357] on div "285187 - Tray 500 CAN FF Lemon PU" at bounding box center [972, 370] width 415 height 36
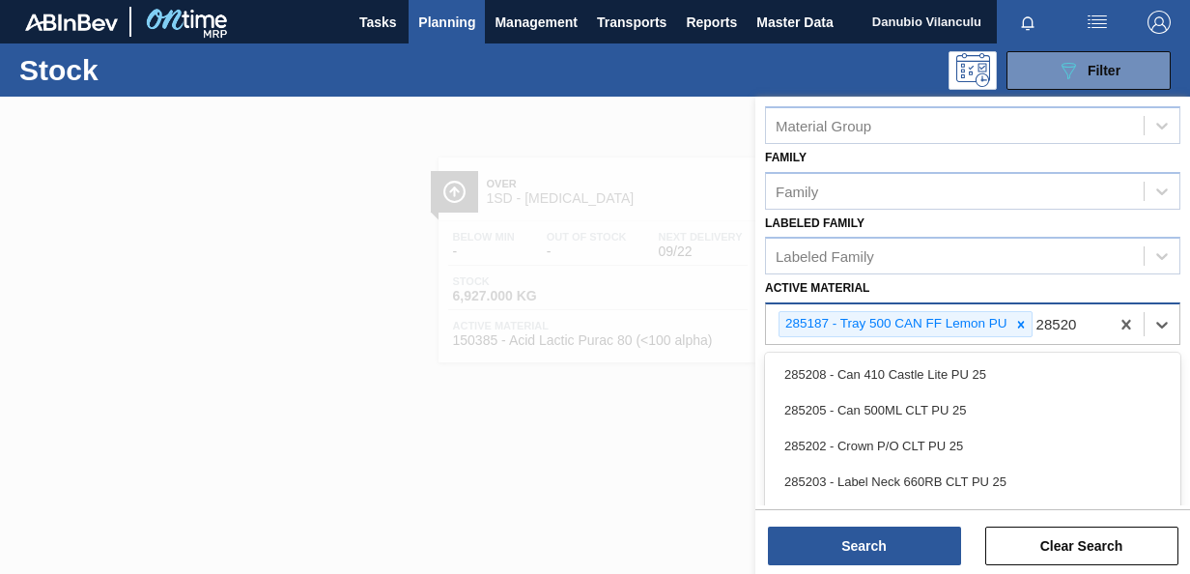
type Material "285206"
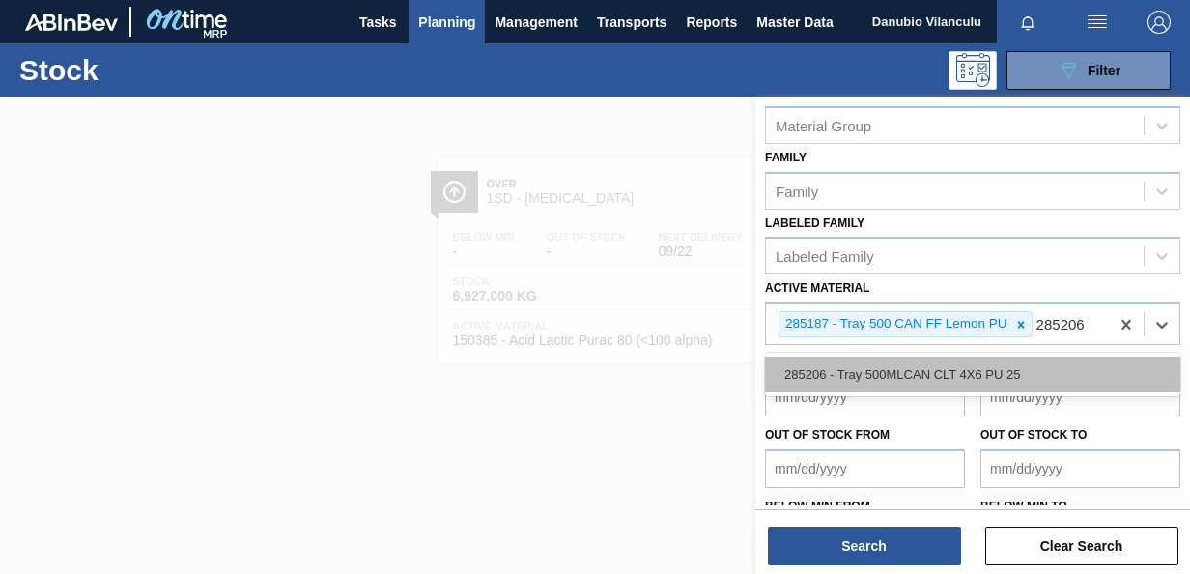
click at [966, 363] on div "285206 - Tray 500MLCAN CLT 4X6 PU 25" at bounding box center [972, 374] width 415 height 36
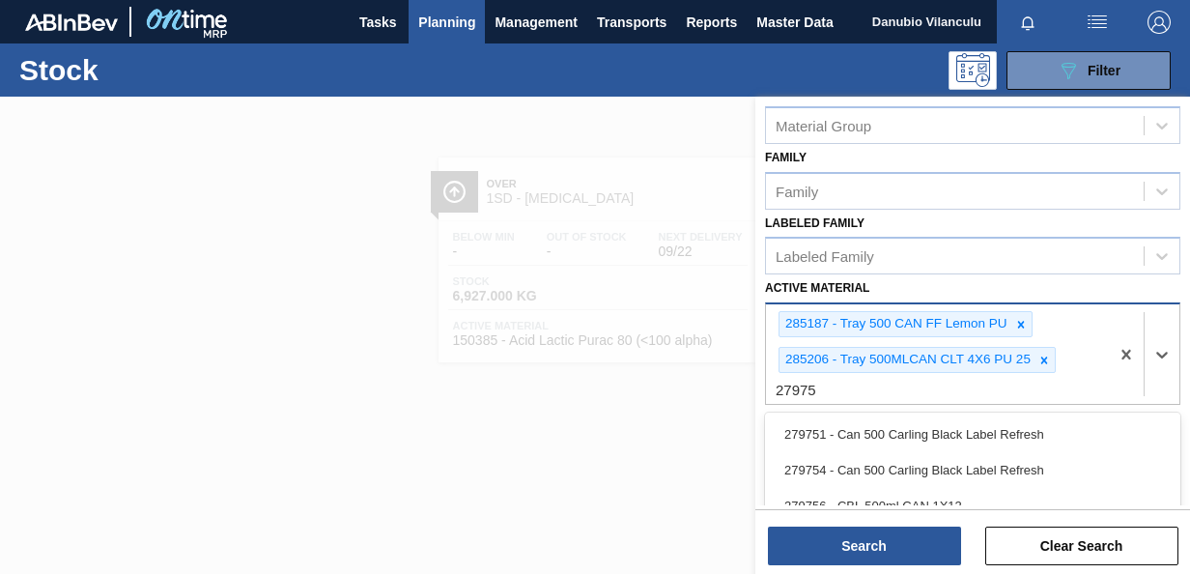
type Material "279752"
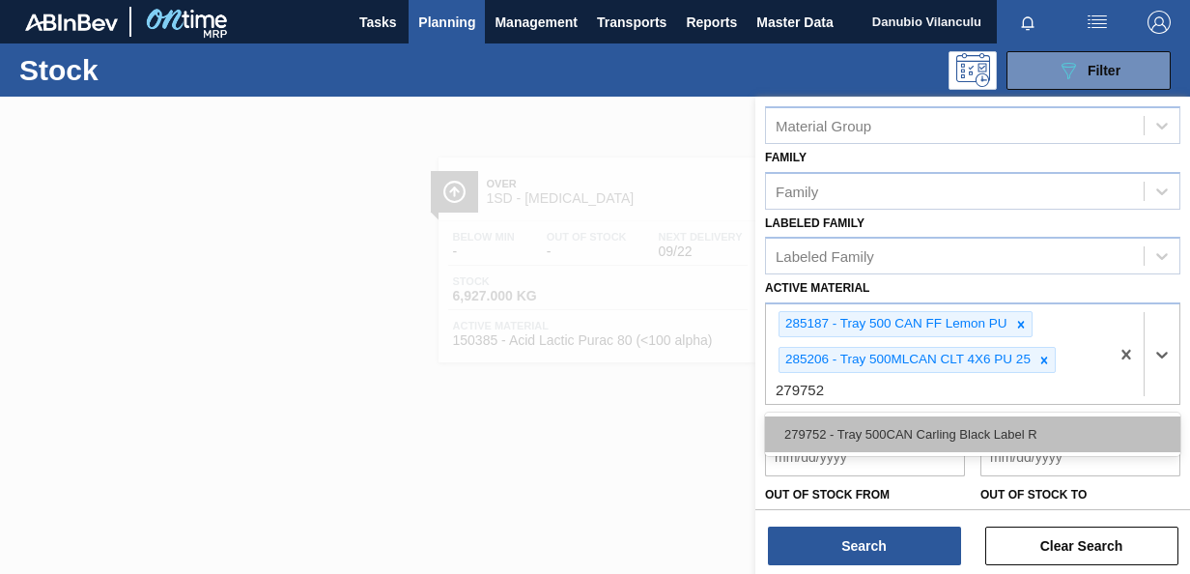
click at [923, 427] on div "279752 - Tray 500CAN Carling Black Label R" at bounding box center [972, 434] width 415 height 36
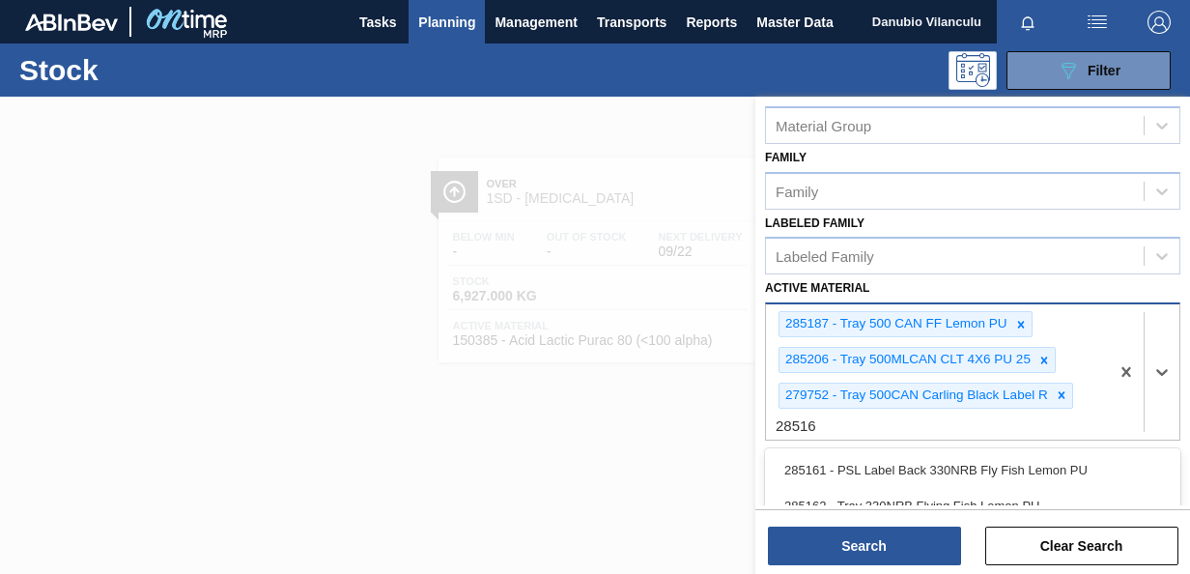
type Material "285162"
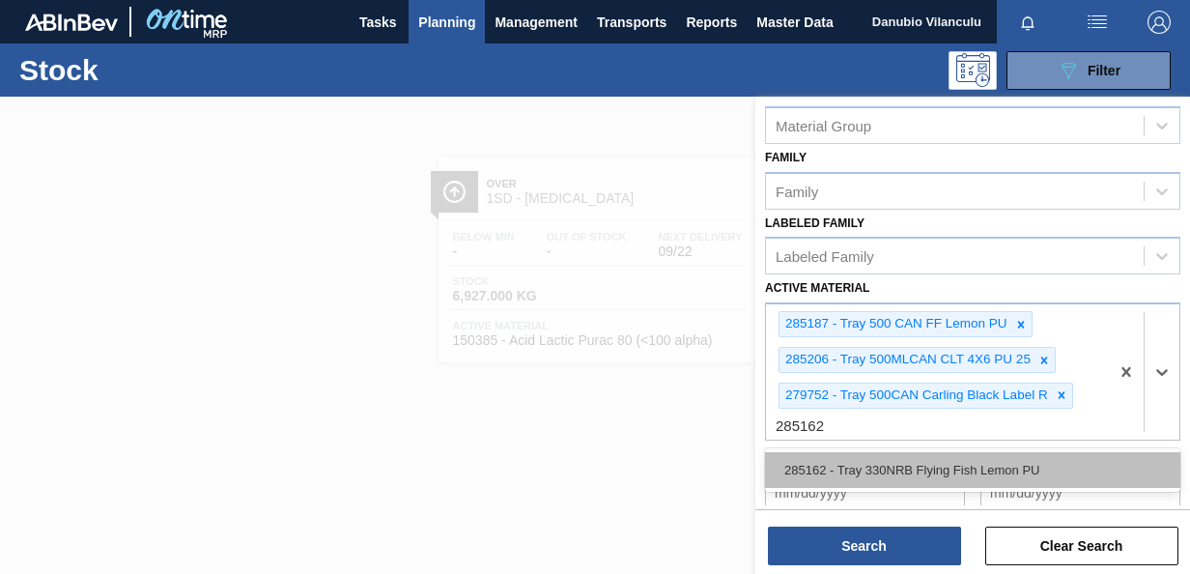
click at [916, 472] on div "285162 - Tray 330NRB Flying Fish Lemon PU" at bounding box center [972, 470] width 415 height 36
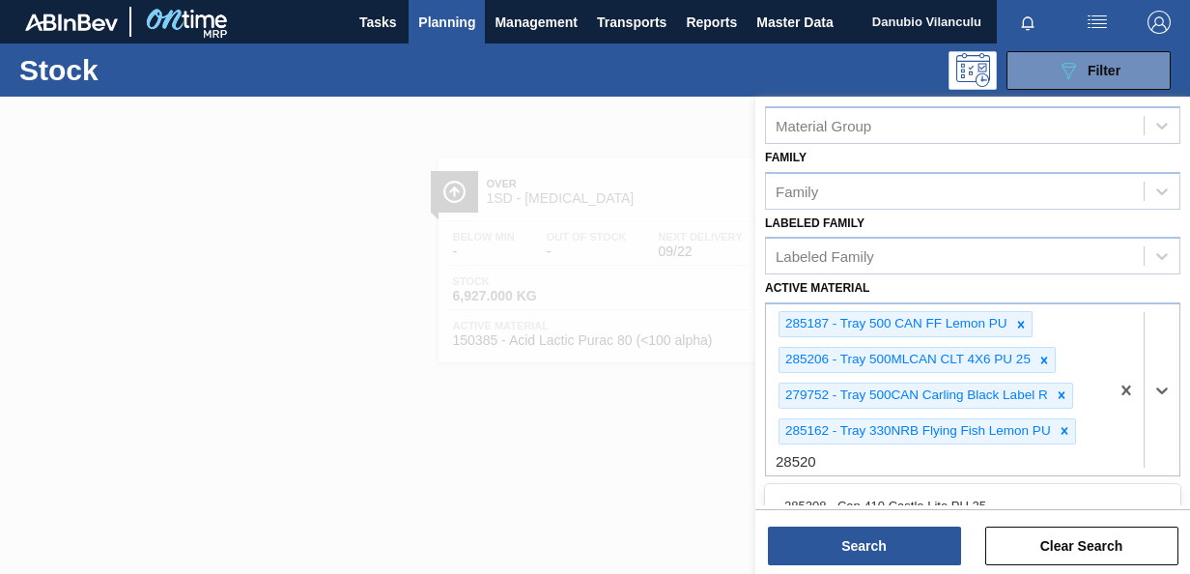
type Material "285200"
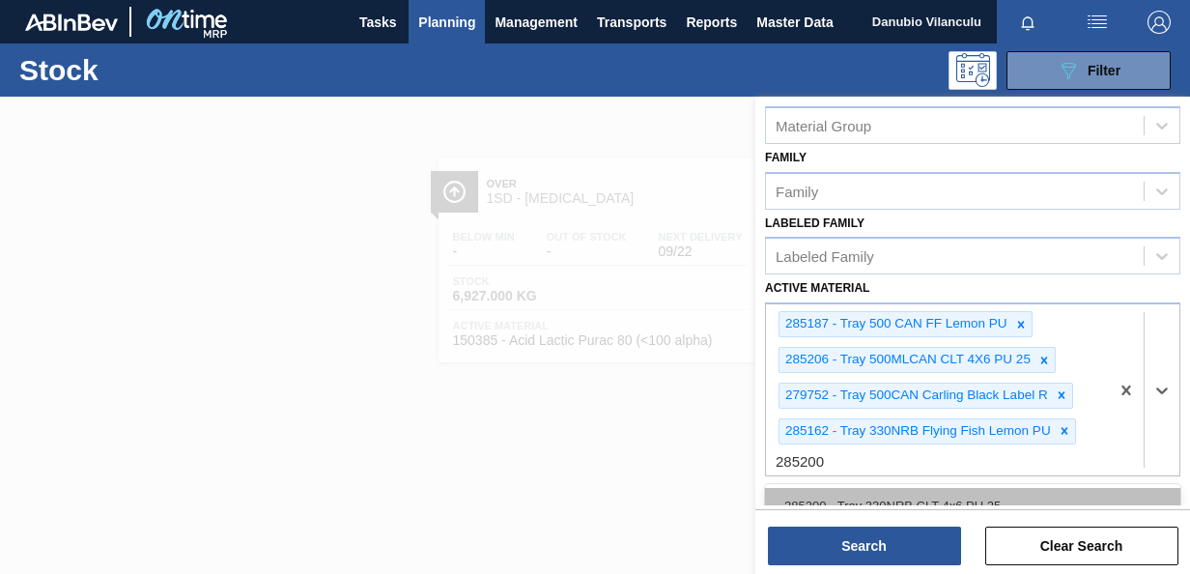
click at [999, 498] on div "285200 - Tray 330NRB CLT 4x6 PU 25" at bounding box center [972, 506] width 415 height 36
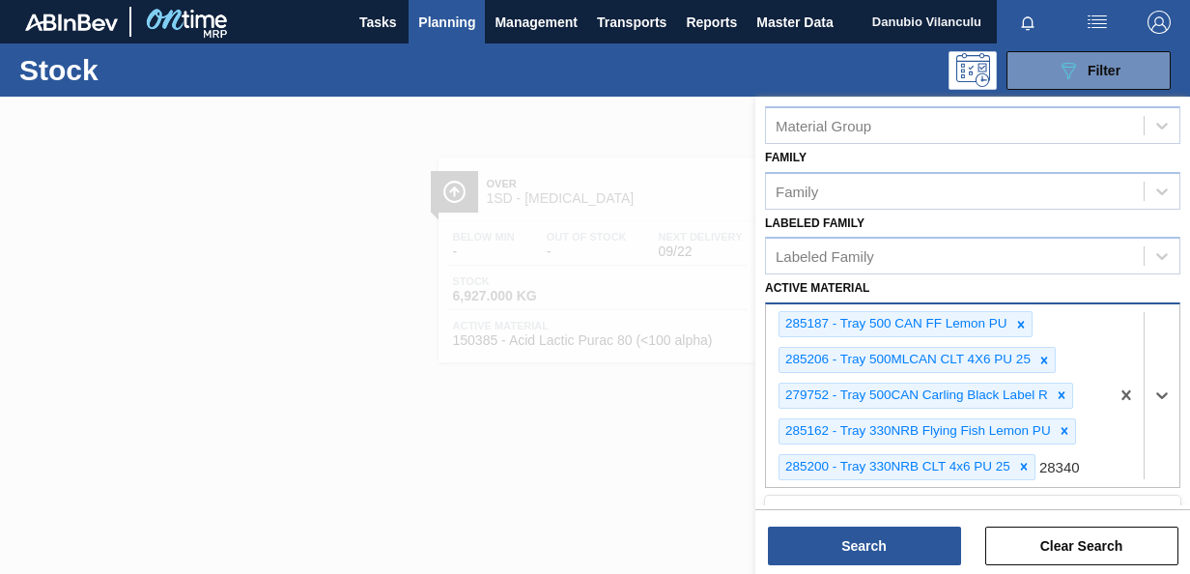
type Material "283406"
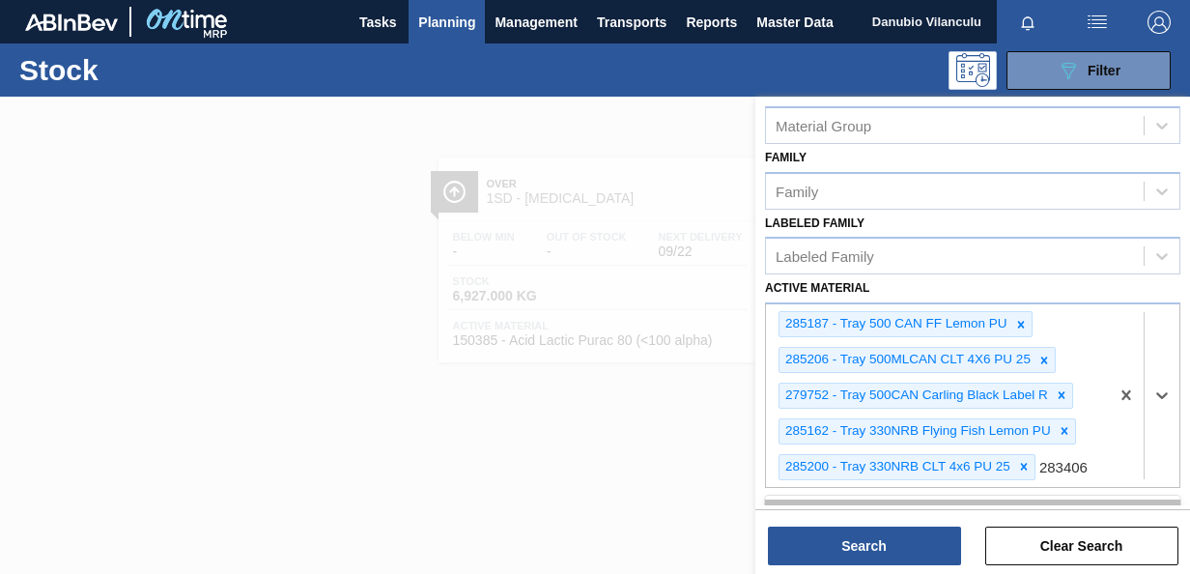
click at [1032, 500] on div "283406 - Tray 330NRB Castle DBL 4X6 Booster 2" at bounding box center [972, 517] width 415 height 36
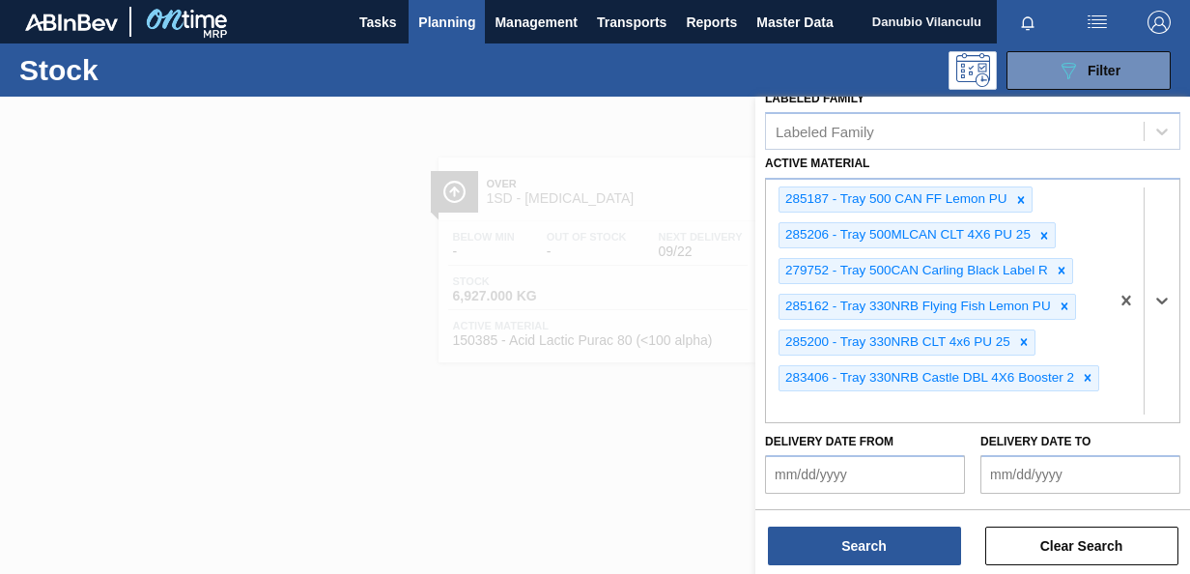
scroll to position [553, 0]
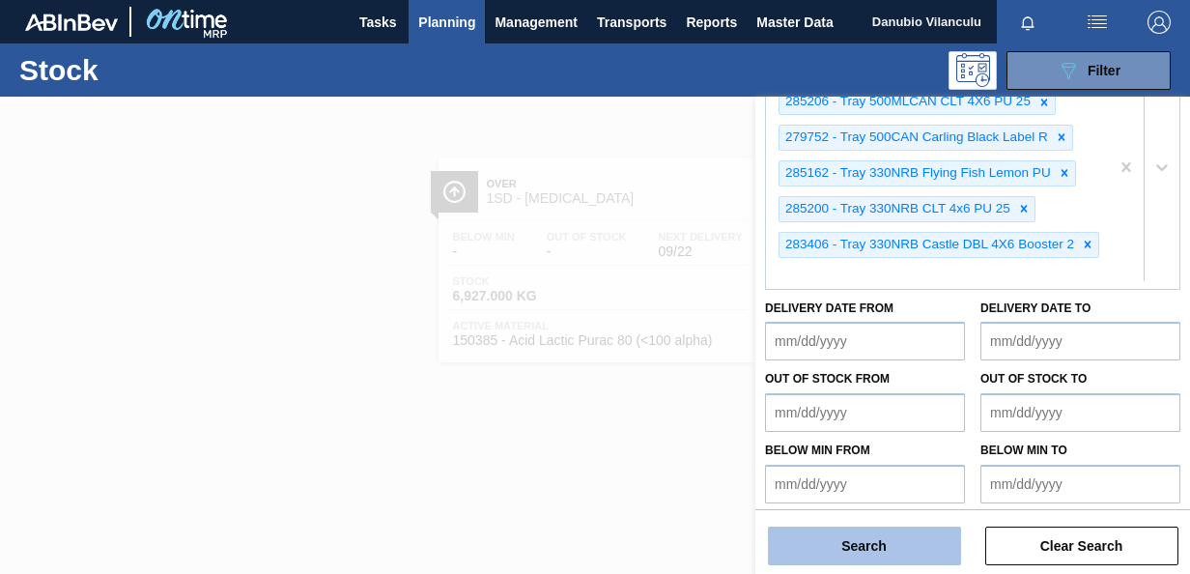
click at [870, 542] on button "Search" at bounding box center [864, 545] width 193 height 39
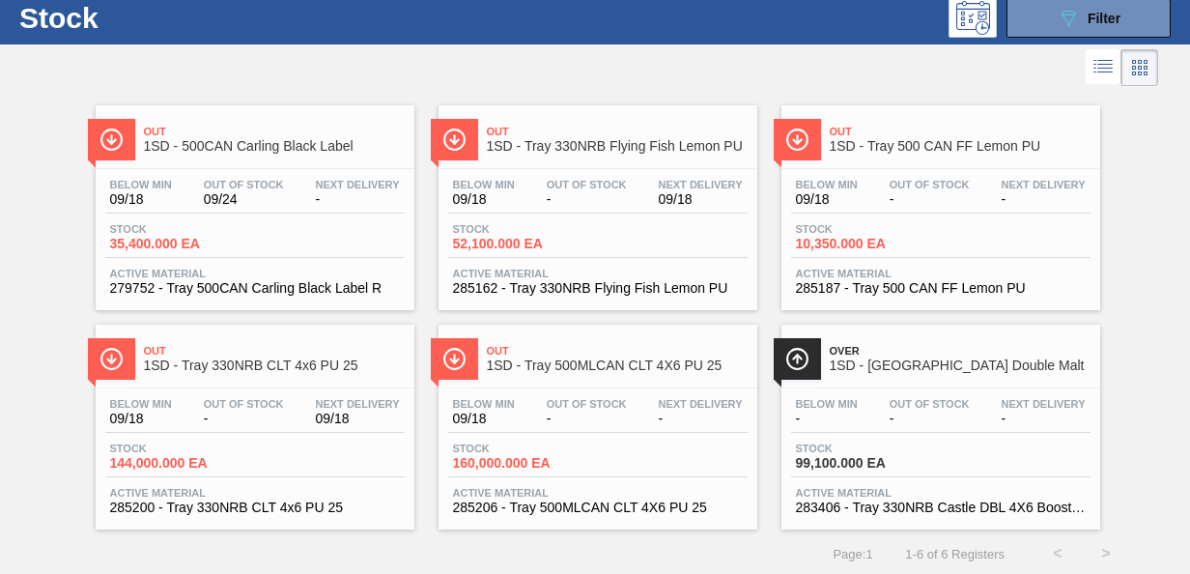
scroll to position [58, 0]
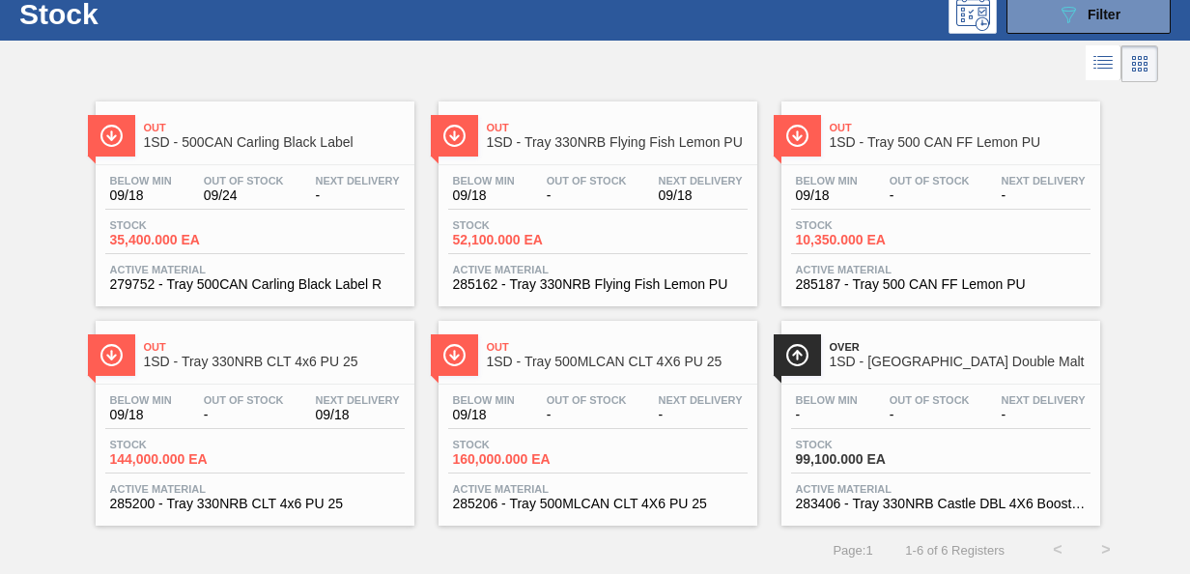
click at [947, 204] on div "Below Min 09/18 Out Of Stock - Next Delivery -" at bounding box center [940, 192] width 299 height 35
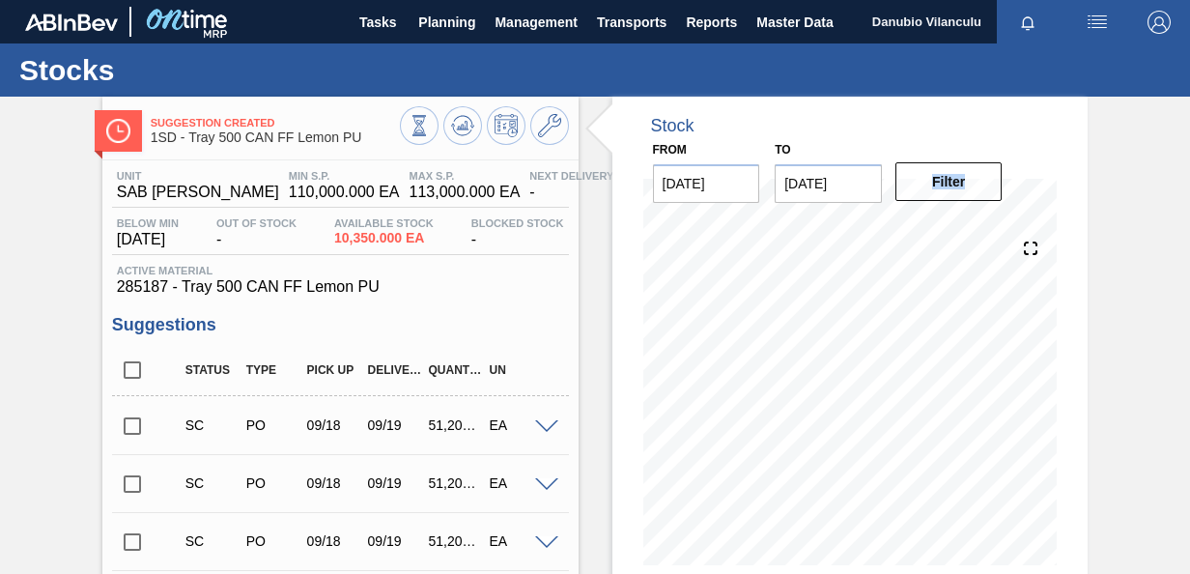
drag, startPoint x: 1189, startPoint y: 181, endPoint x: 1188, endPoint y: 231, distance: 50.2
click at [1188, 231] on main "Tasks Planning Management Transports Reports Master Data Danubio Vilanculu Mark…" at bounding box center [595, 287] width 1190 height 574
click at [1146, 229] on div "Suggestion Created 1SD - Tray 500 CAN FF Lemon PU Unit SAB Rosslyn Brewery MIN …" at bounding box center [595, 483] width 1190 height 772
click at [597, 269] on div "Stock From 09/18/2025 to 10/02/2025 Filter 09/20 Stock Projection 163,950 SAP P…" at bounding box center [834, 483] width 510 height 772
click at [458, 129] on icon at bounding box center [462, 125] width 13 height 9
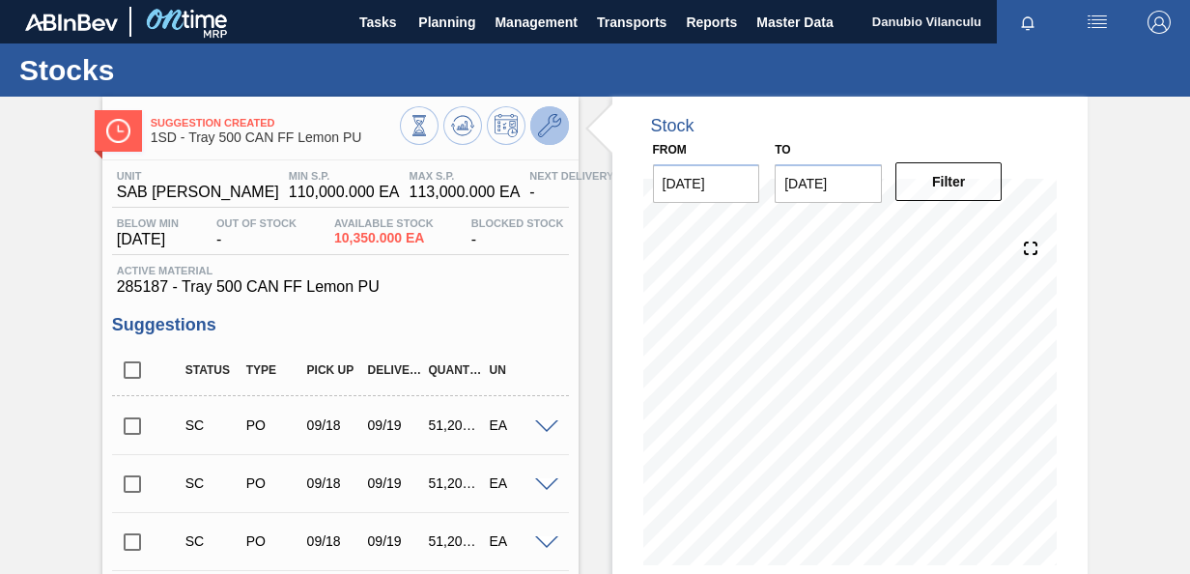
click at [553, 126] on icon at bounding box center [549, 125] width 23 height 23
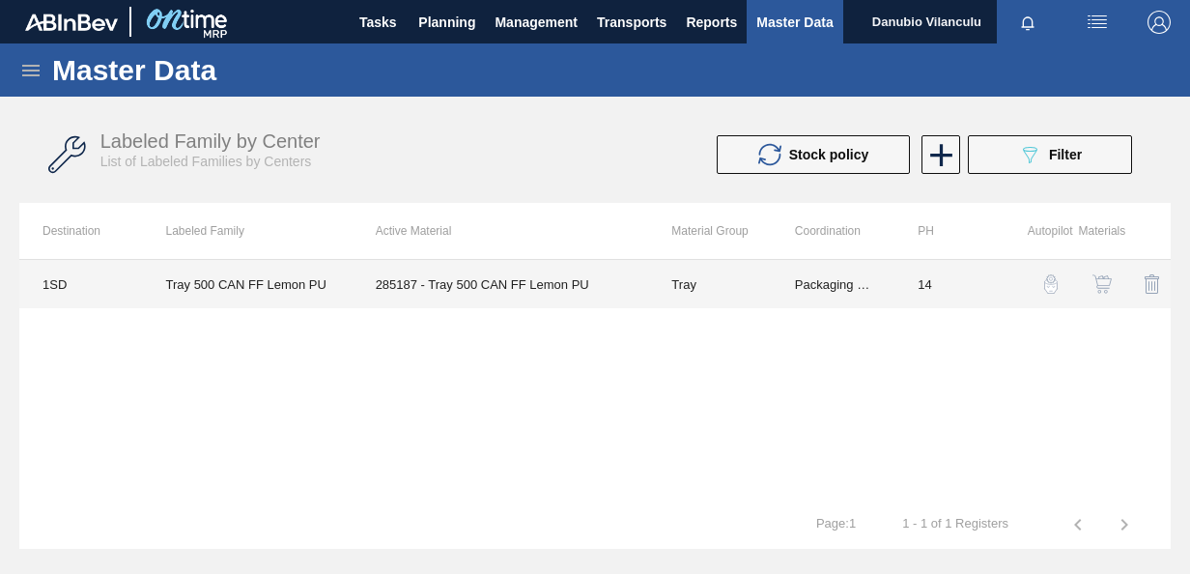
click at [492, 283] on td "285187 - Tray 500 CAN FF Lemon PU" at bounding box center [501, 284] width 297 height 48
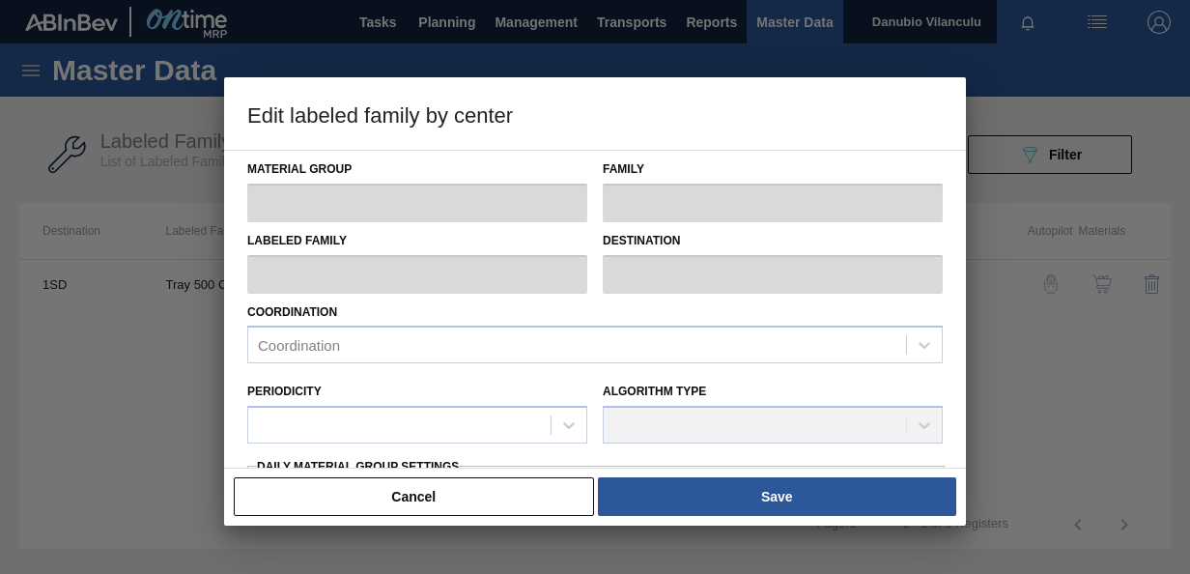
type input "Tray"
type input "Tray 500"
type input "Tray 500 CAN FF Lemon PU"
type input "1SD - SAB [PERSON_NAME]"
type input "14"
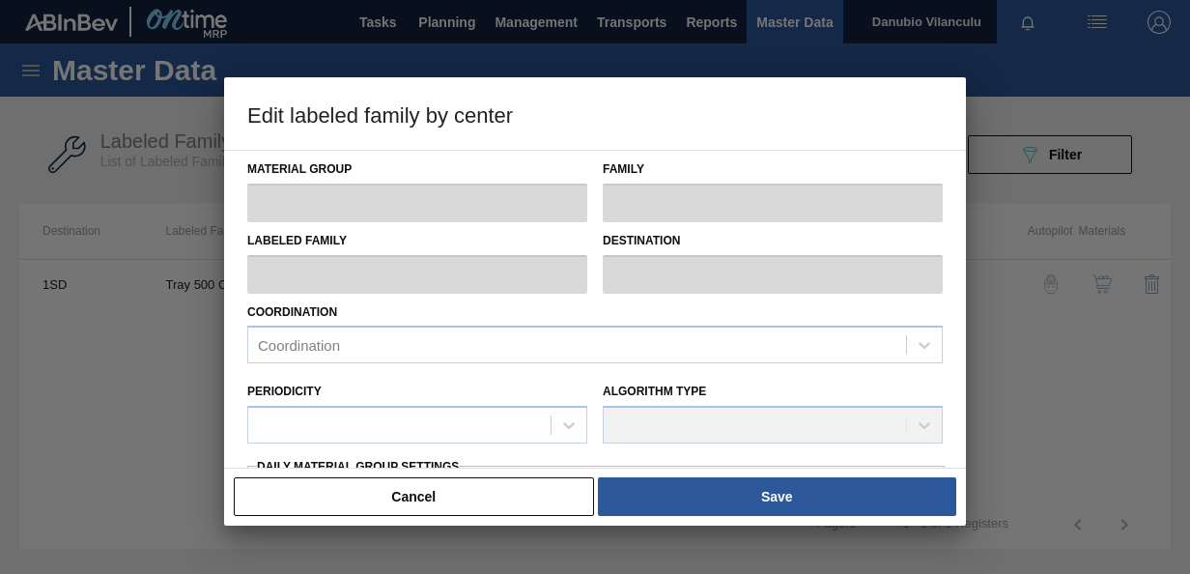
type input "110,000"
type input "113,000"
type input "100"
type input "113,000.000"
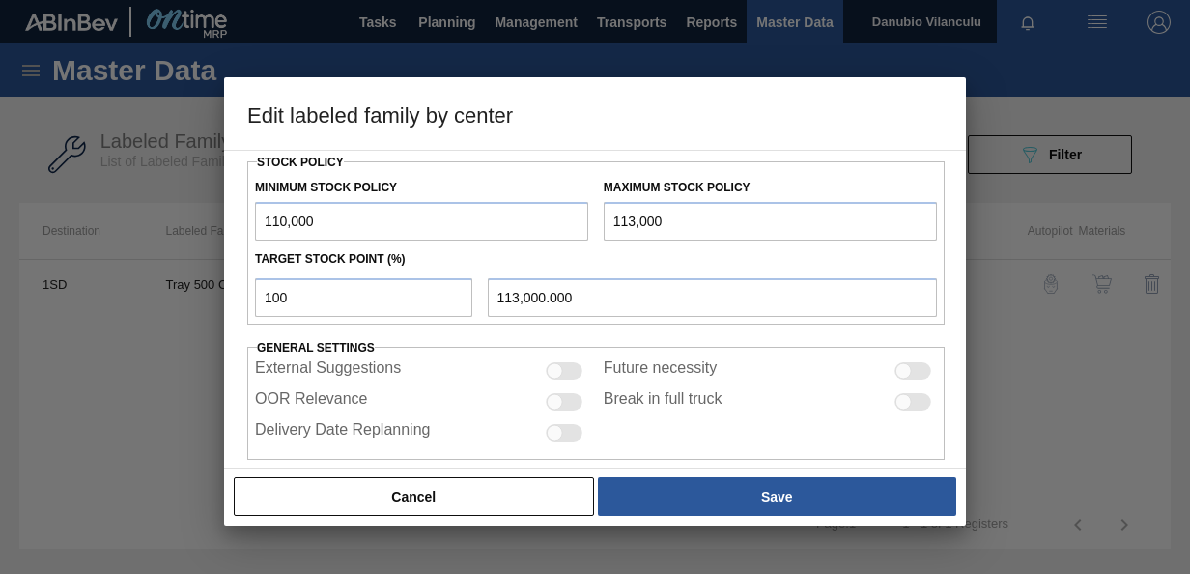
scroll to position [517, 0]
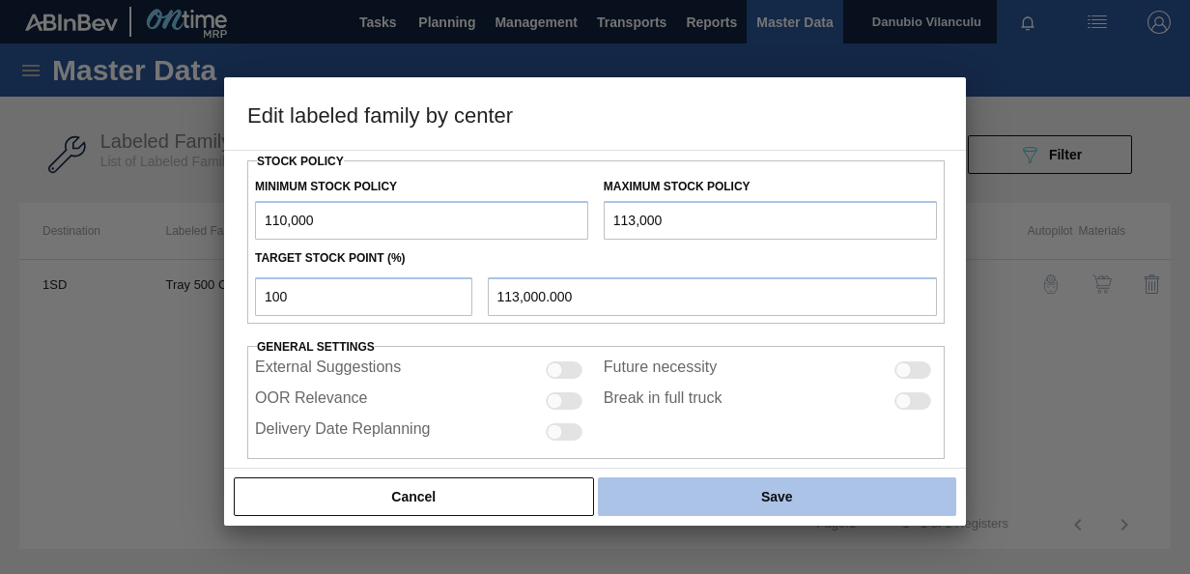
click at [753, 500] on button "Save" at bounding box center [777, 496] width 358 height 39
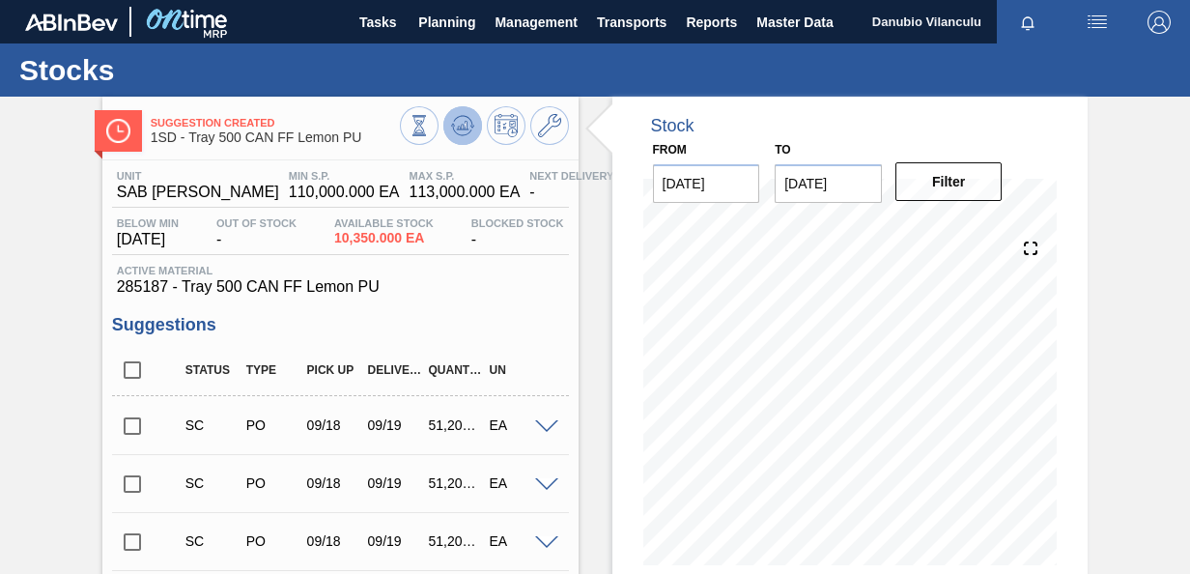
click at [457, 120] on icon at bounding box center [462, 125] width 23 height 23
click at [546, 128] on icon at bounding box center [549, 125] width 23 height 23
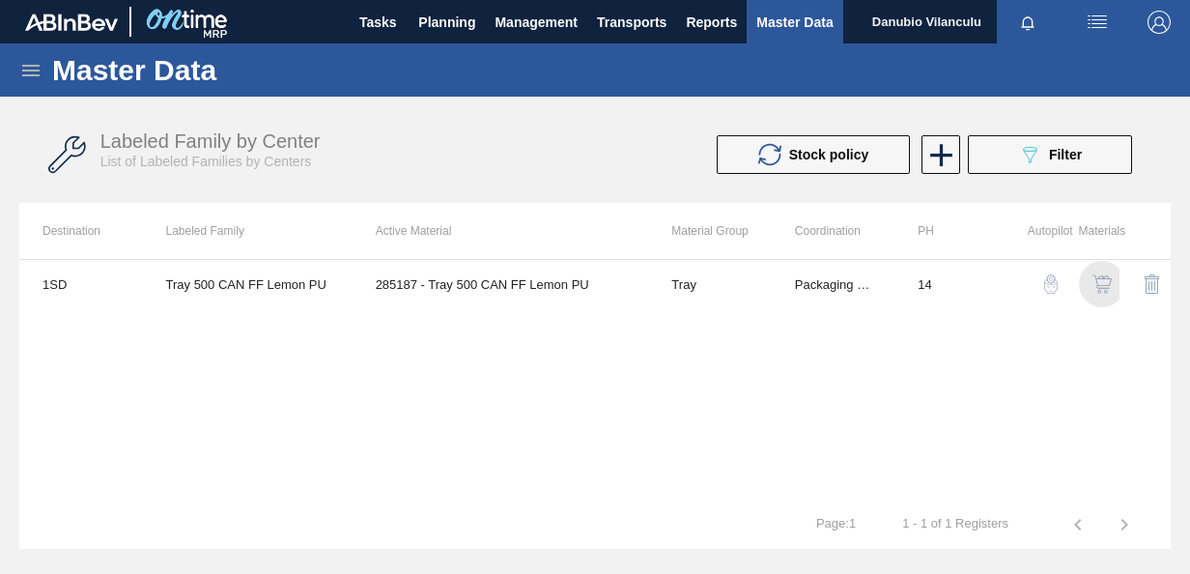
click at [1110, 284] on img "button" at bounding box center [1102, 283] width 19 height 19
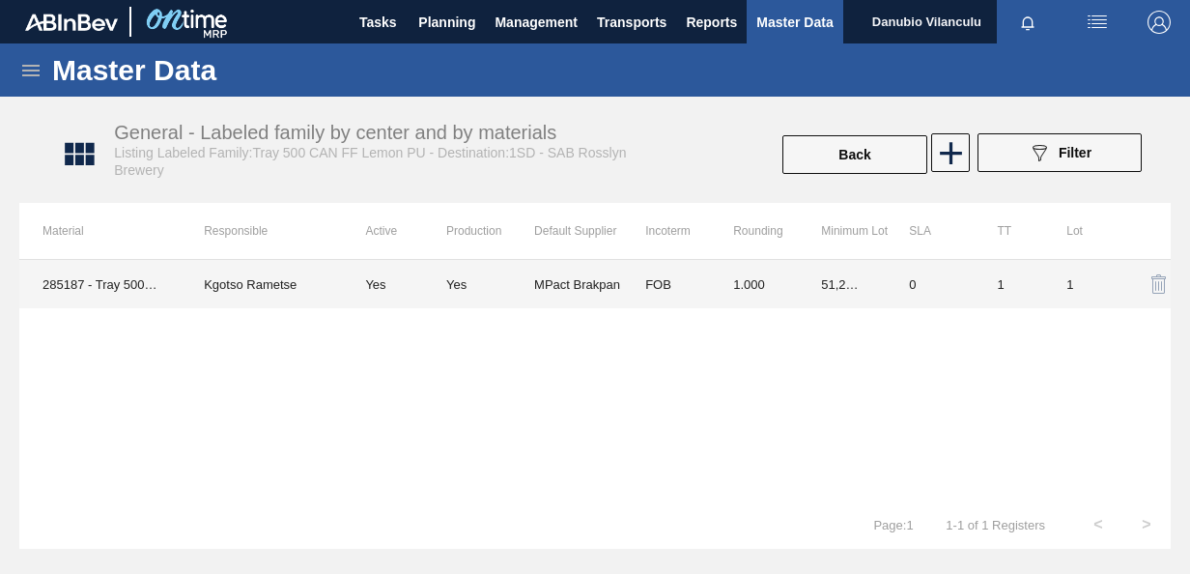
click at [596, 278] on td "MPact Brakpan" at bounding box center [578, 284] width 88 height 48
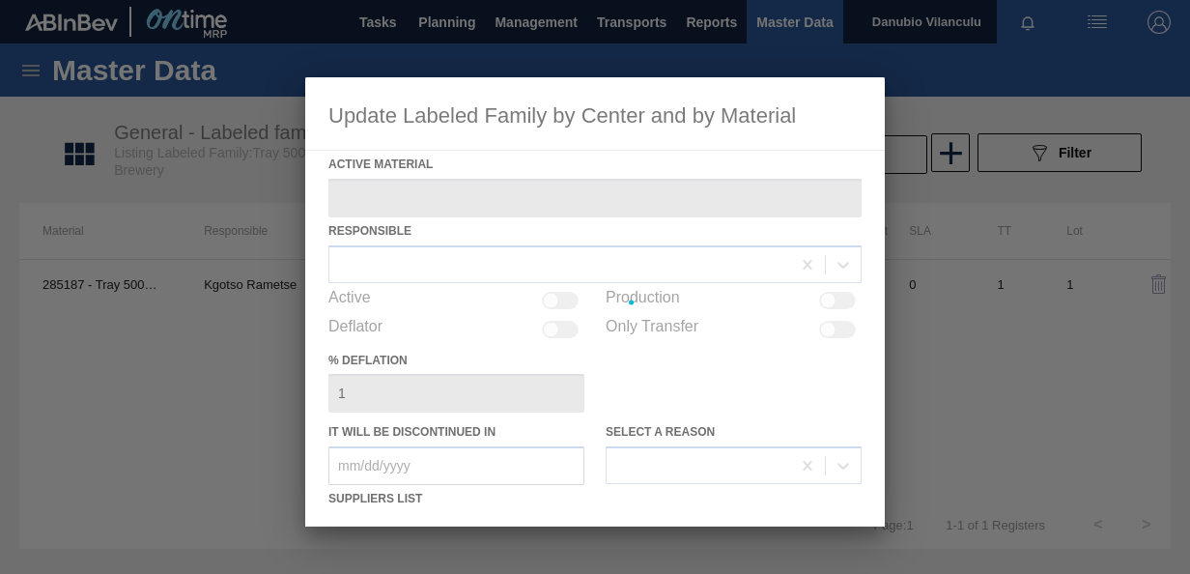
type Material "285187 - Tray 500 CAN FF Lemon PU"
checkbox input "true"
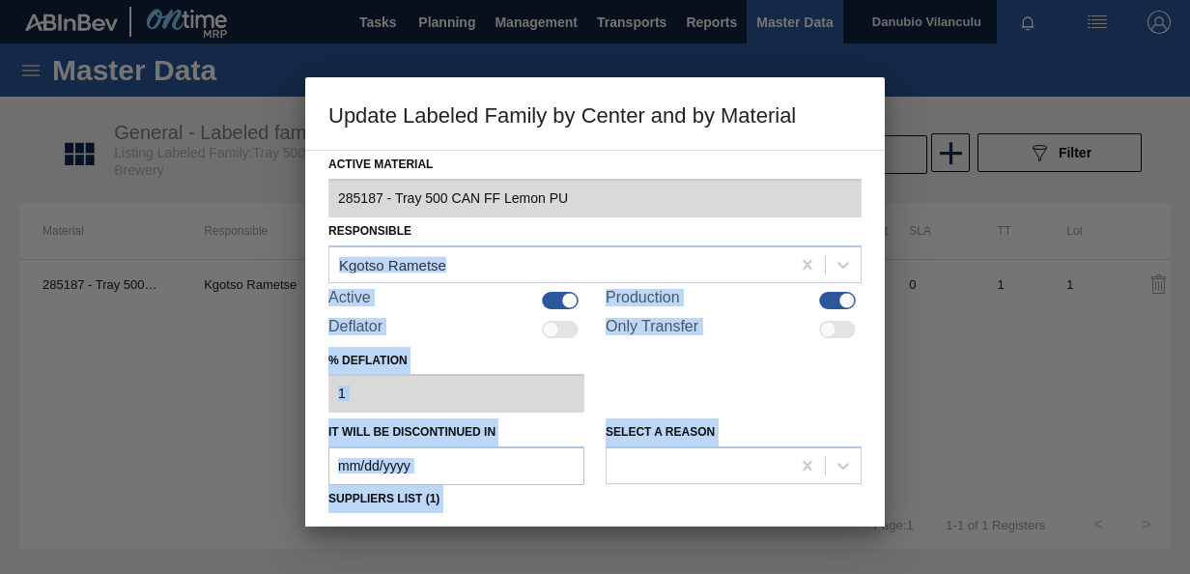
drag, startPoint x: 881, startPoint y: 219, endPoint x: 885, endPoint y: 255, distance: 36.0
click at [885, 255] on div "Update Labeled Family by Center and by Material Active Material 285187 - Tray 5…" at bounding box center [595, 287] width 1190 height 574
click at [885, 255] on div at bounding box center [595, 287] width 1190 height 574
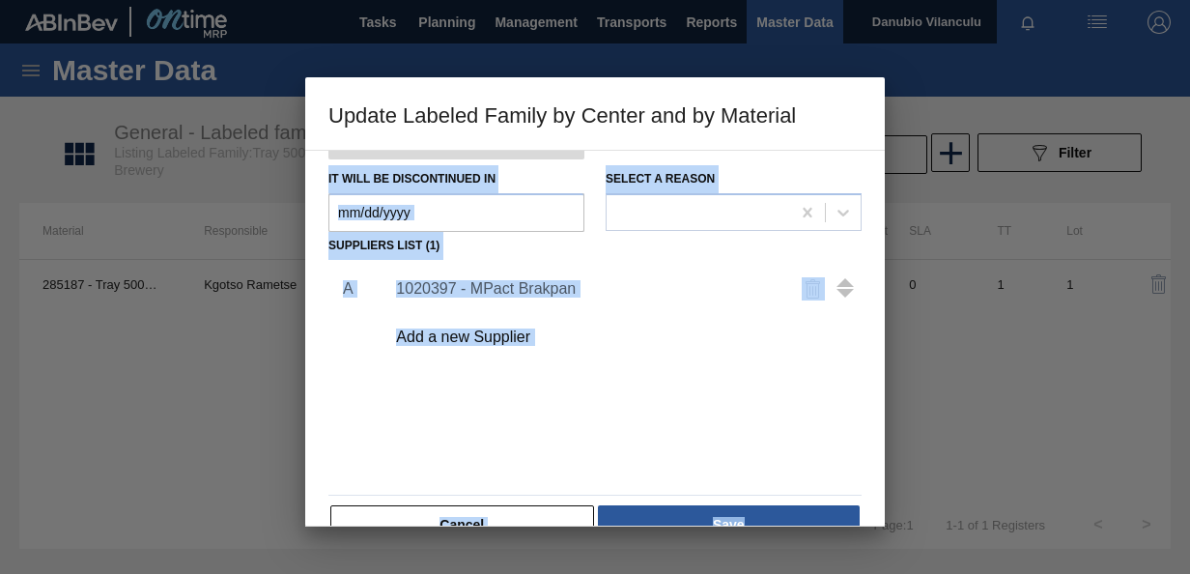
scroll to position [267, 0]
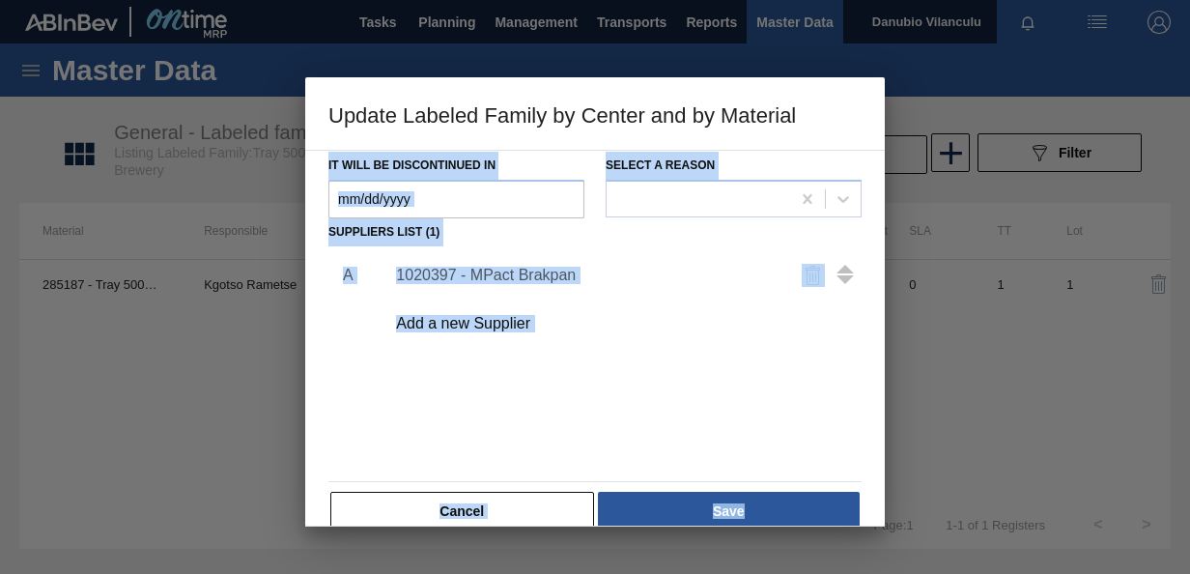
click at [734, 359] on div "A 1020397 - MPact Brakpan Add a new Supplier" at bounding box center [594, 359] width 533 height 227
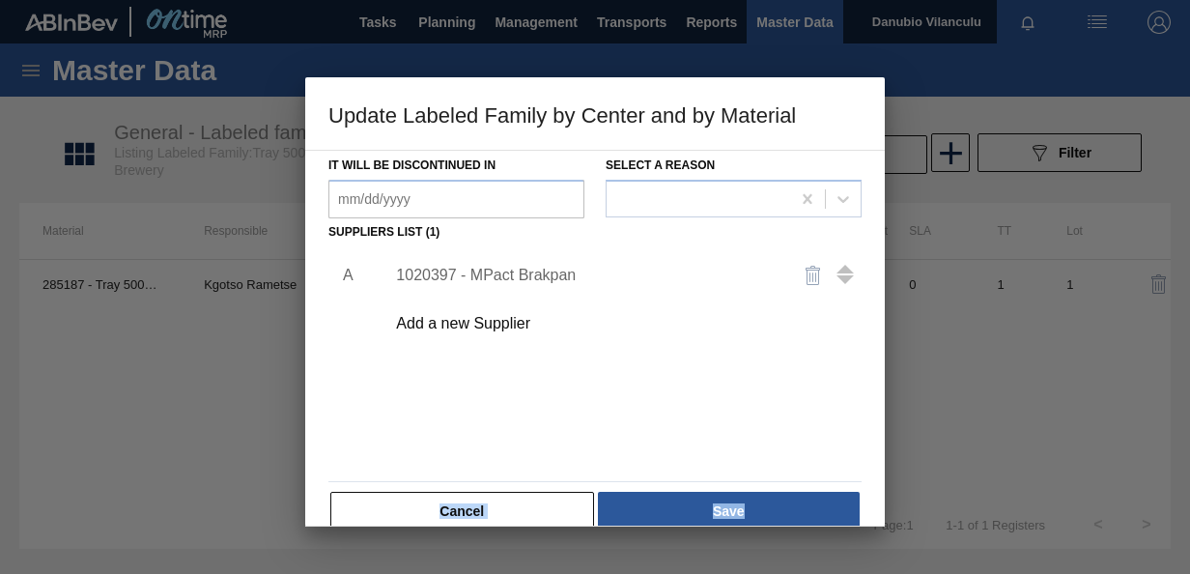
drag, startPoint x: 885, startPoint y: 349, endPoint x: 882, endPoint y: 321, distance: 28.2
click at [882, 321] on div "Update Labeled Family by Center and by Material Active Material 285187 - Tray 5…" at bounding box center [595, 287] width 1190 height 574
click at [520, 270] on div "1020397 - MPact Brakpan" at bounding box center [585, 275] width 379 height 17
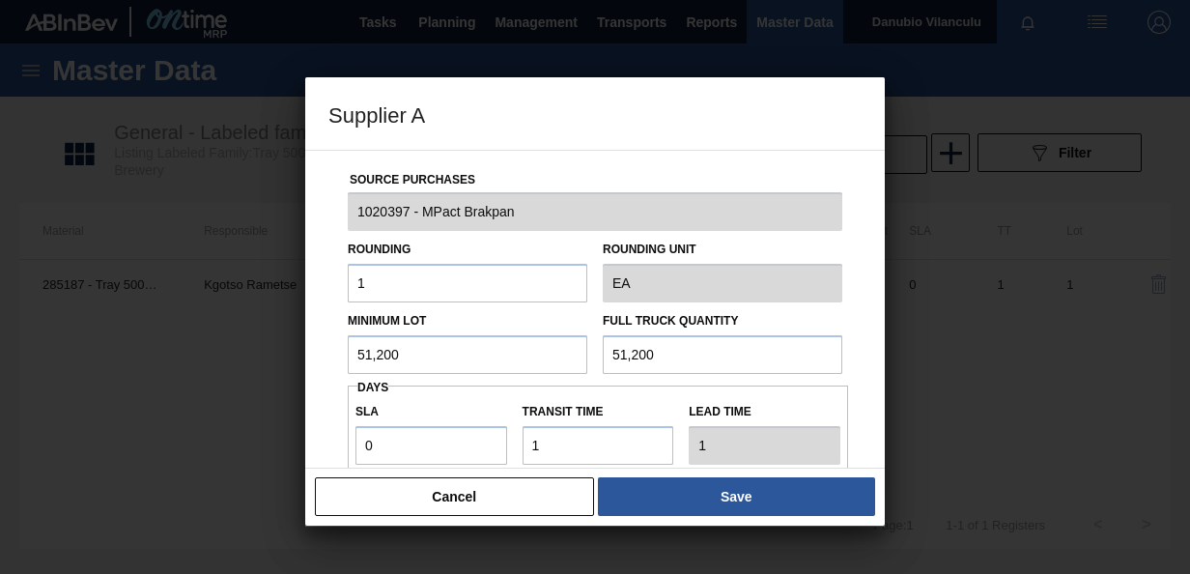
click at [515, 350] on input "51,200" at bounding box center [468, 354] width 240 height 39
type input "5"
type input "96,000"
click at [690, 355] on input "51,200" at bounding box center [723, 354] width 240 height 39
type input "5"
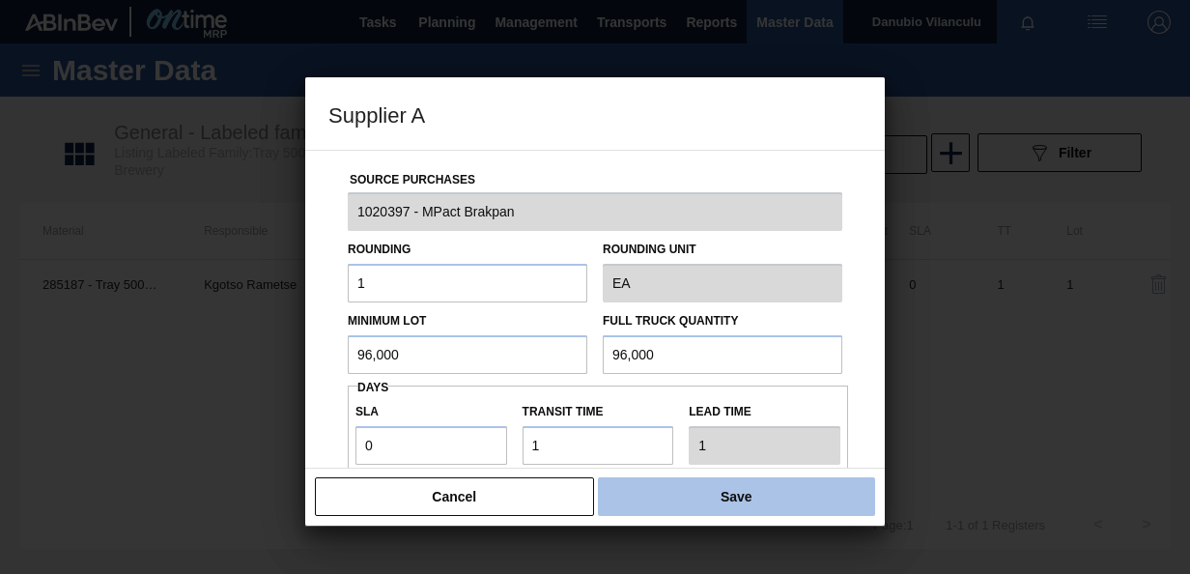
type input "96,000"
click at [748, 497] on button "Save" at bounding box center [736, 496] width 277 height 39
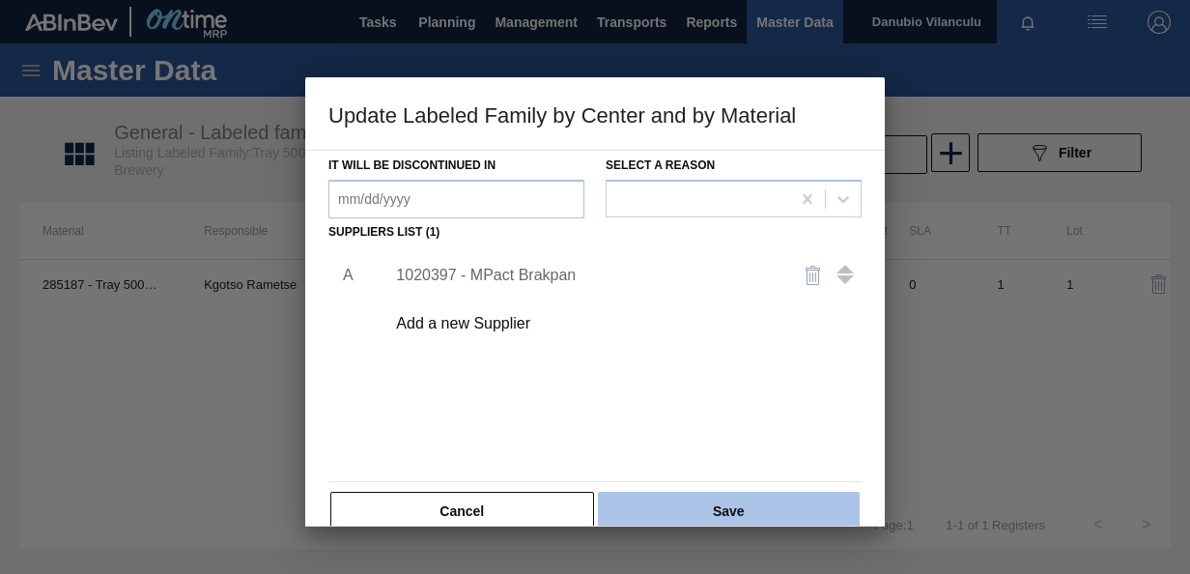
click at [748, 512] on button "Save" at bounding box center [729, 511] width 262 height 39
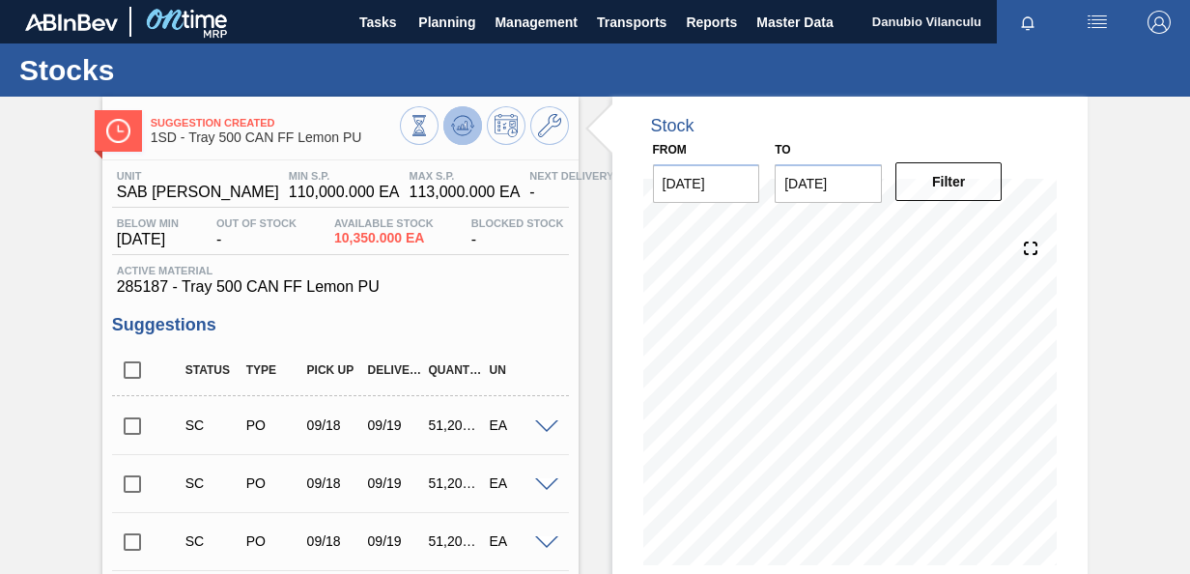
click at [466, 136] on icon at bounding box center [462, 125] width 23 height 23
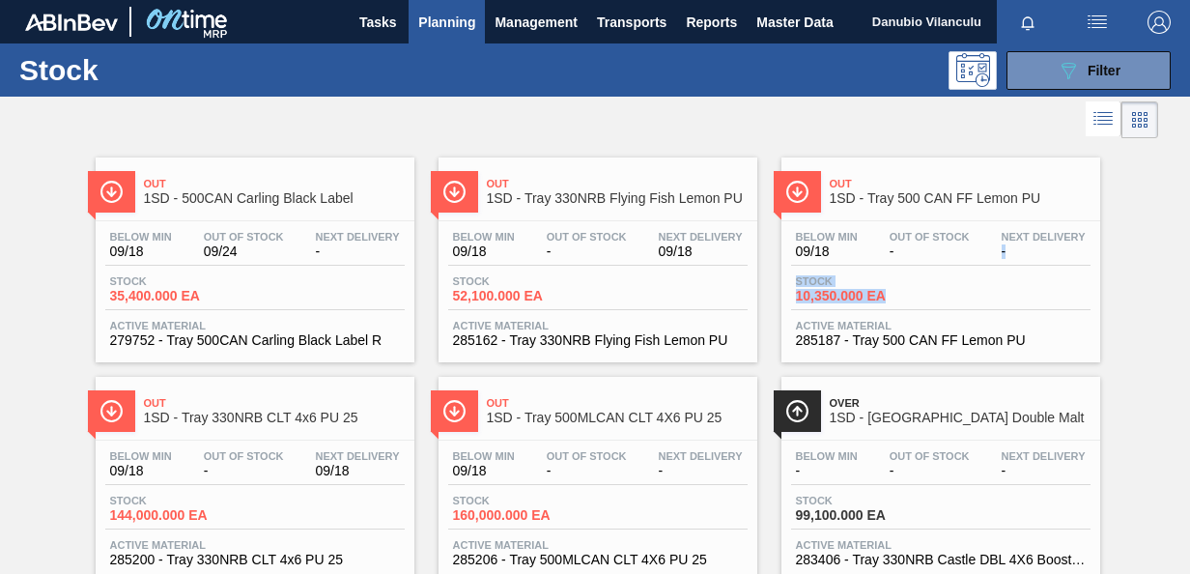
drag, startPoint x: 1186, startPoint y: 238, endPoint x: 1190, endPoint y: 287, distance: 49.4
click at [1189, 0] on html "Tasks Planning Management Transports Reports Master Data Danubio Vilanculu Mark…" at bounding box center [595, 0] width 1190 height 0
drag, startPoint x: 1190, startPoint y: 287, endPoint x: 1164, endPoint y: 287, distance: 26.1
click at [1164, 287] on div "Out 1SD - 500CAN Carling Black Label Below Min 09/18 Out Of Stock 09/24 Next De…" at bounding box center [595, 362] width 1190 height 439
click at [620, 471] on span "-" at bounding box center [587, 471] width 80 height 14
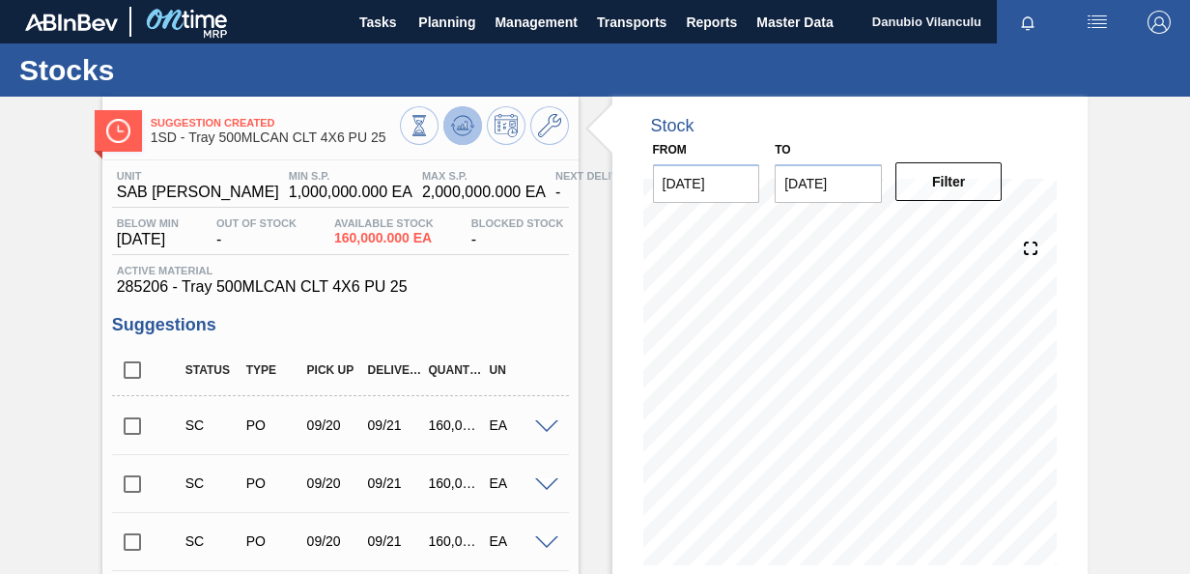
click at [461, 127] on icon at bounding box center [462, 127] width 2 height 5
click at [554, 122] on icon at bounding box center [549, 125] width 23 height 23
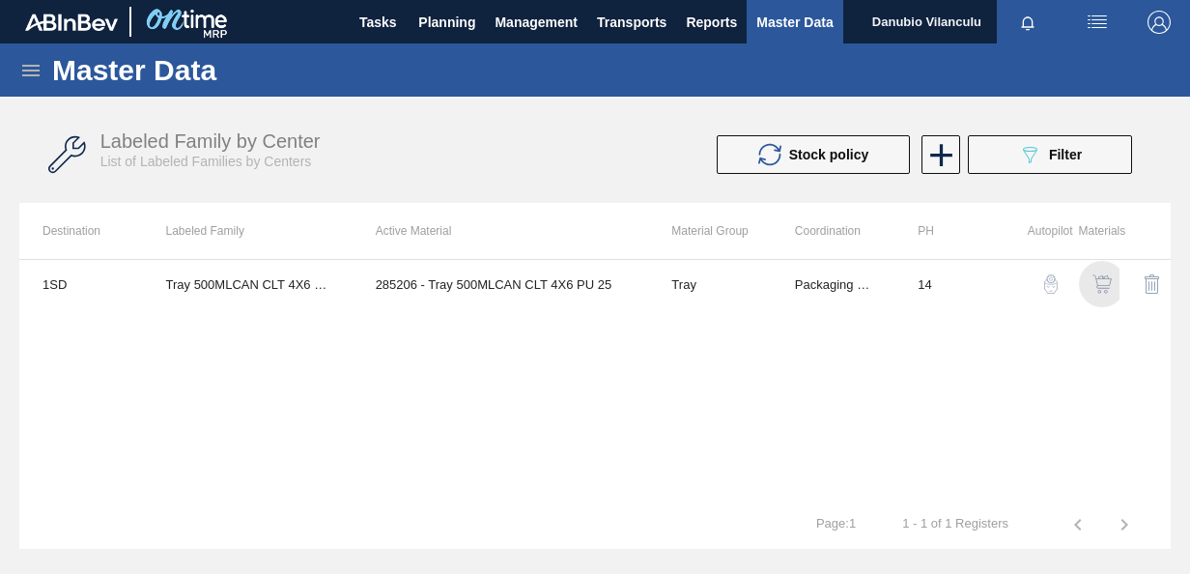
click at [1102, 282] on img "button" at bounding box center [1102, 283] width 19 height 19
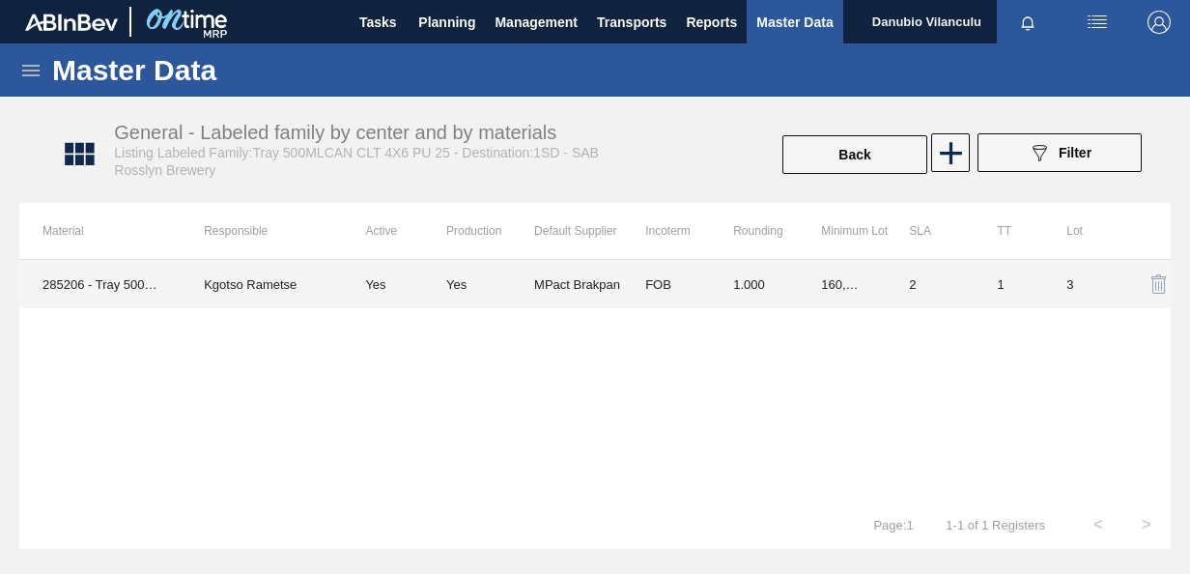
click at [591, 286] on td "MPact Brakpan" at bounding box center [578, 284] width 88 height 48
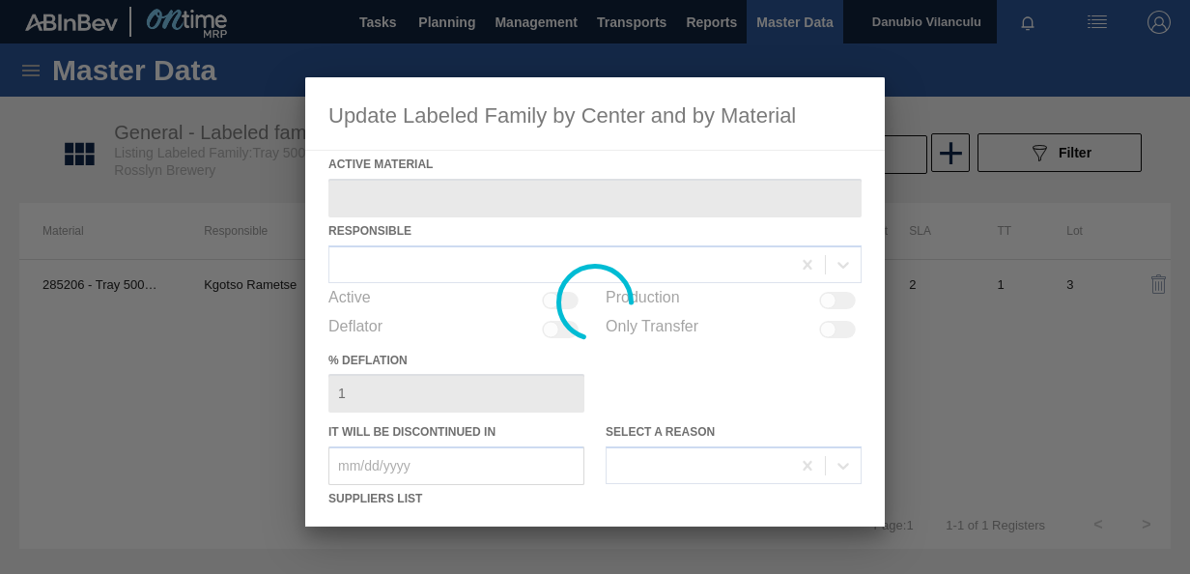
type Material "285206 - Tray 500MLCAN CLT 4X6 PU 25"
checkbox input "true"
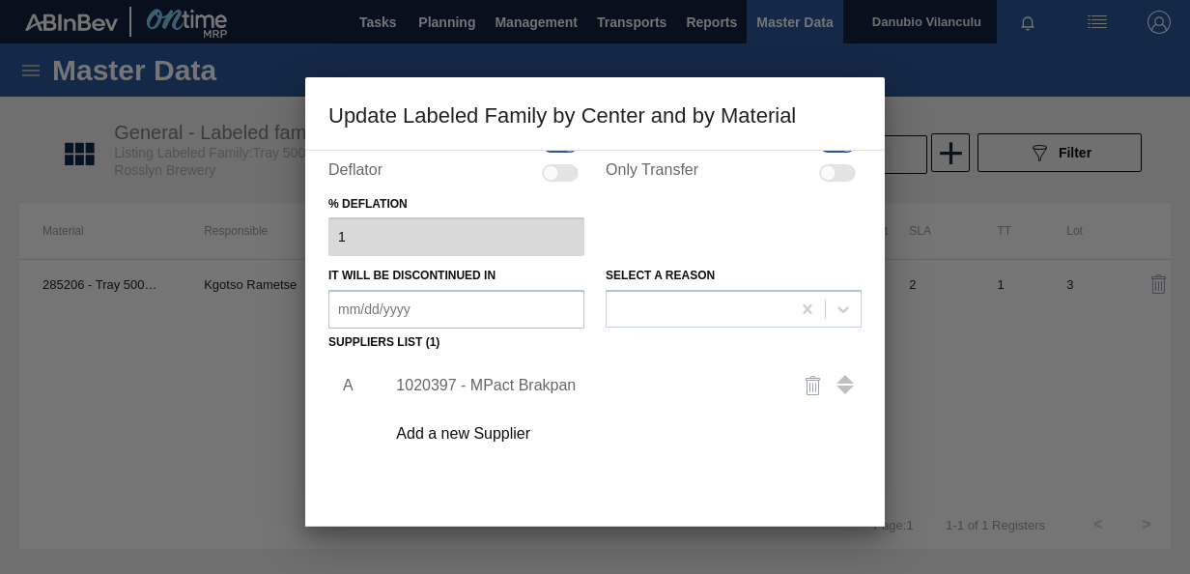
scroll to position [218, 0]
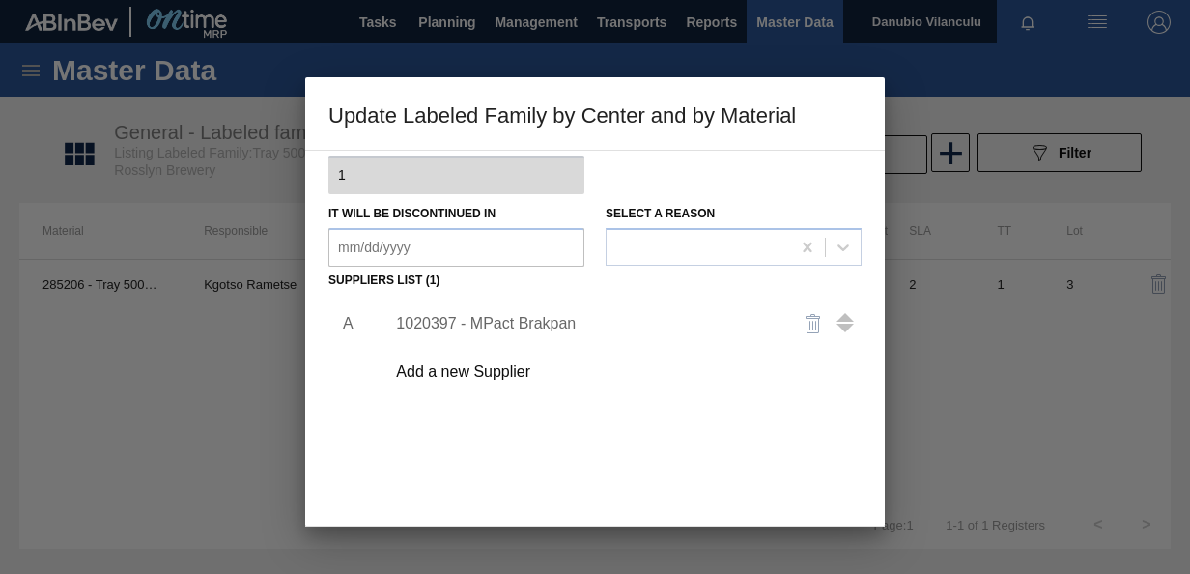
click at [554, 321] on div "1020397 - MPact Brakpan" at bounding box center [585, 323] width 379 height 17
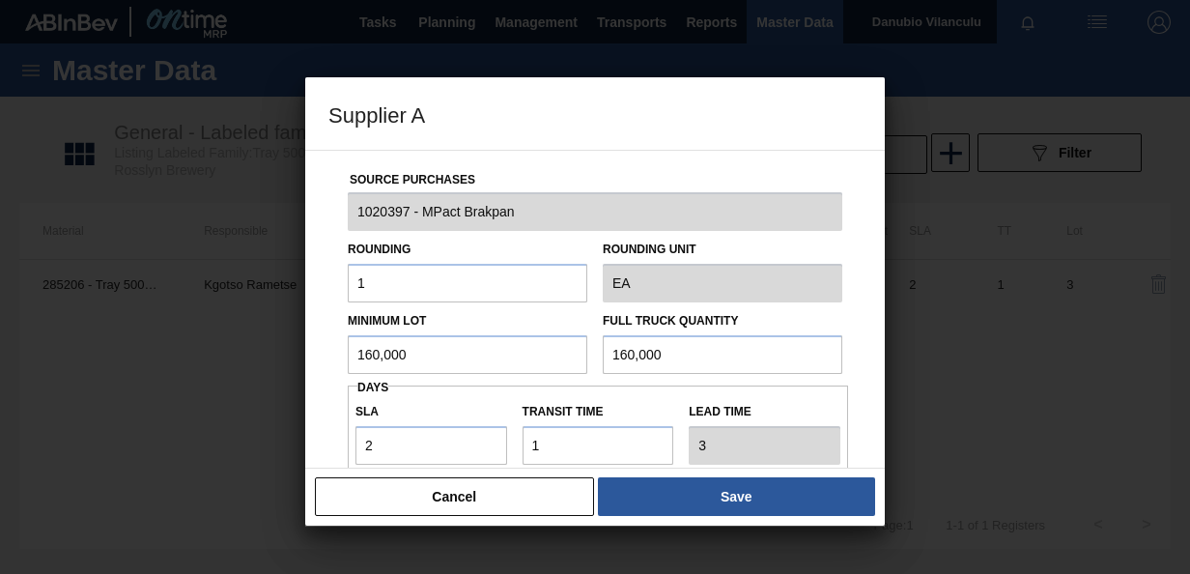
click at [439, 357] on input "160,000" at bounding box center [468, 354] width 240 height 39
type input "192,000"
click at [678, 354] on input "160,000" at bounding box center [723, 354] width 240 height 39
type input "192,000"
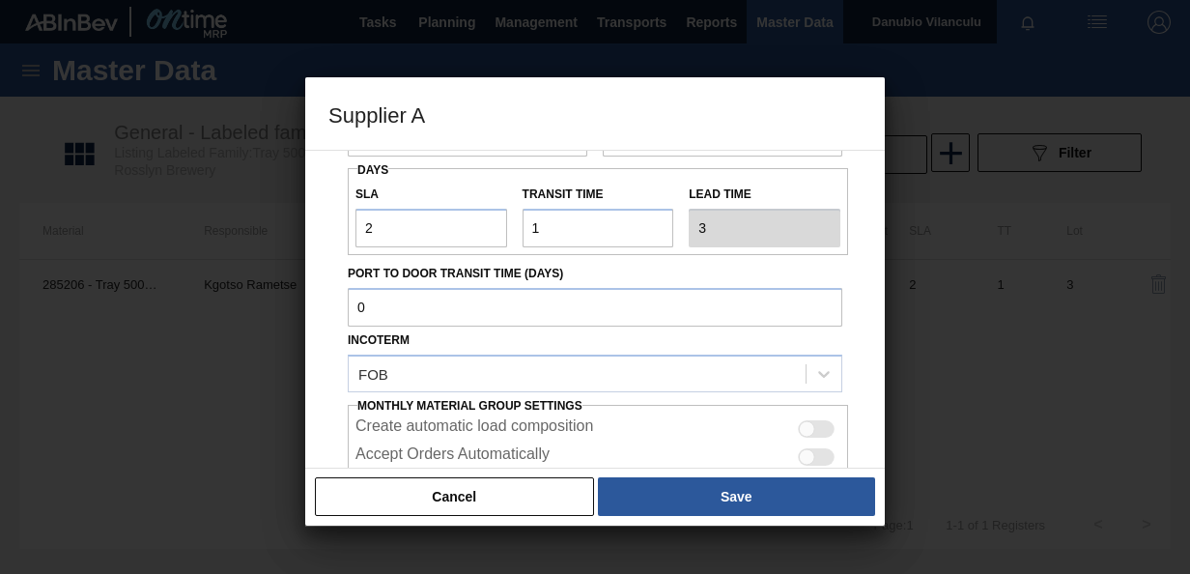
scroll to position [340, 0]
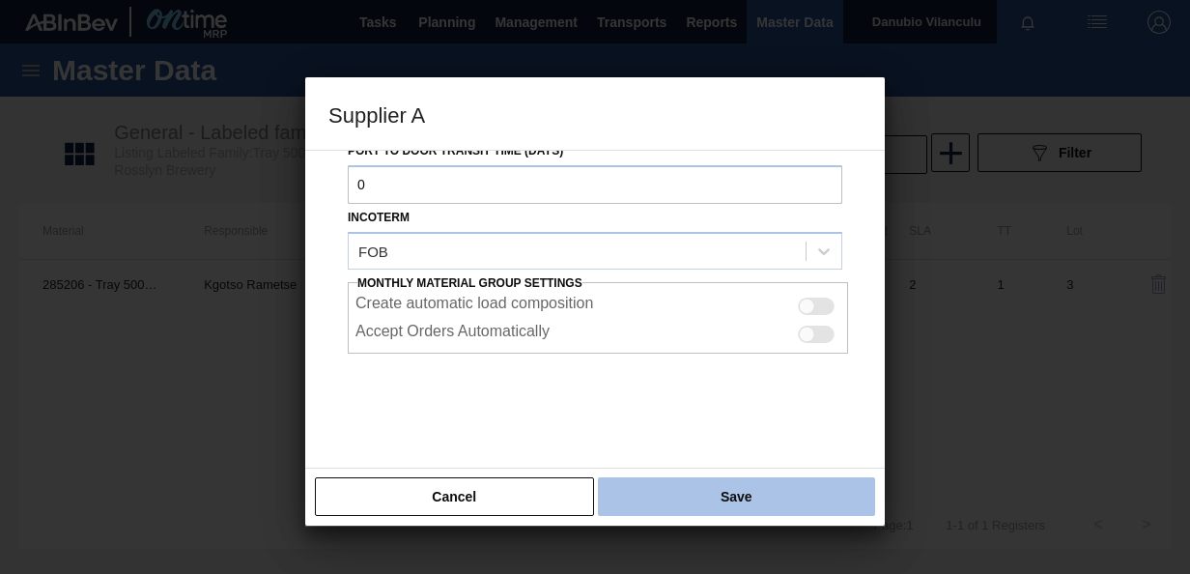
click at [748, 495] on button "Save" at bounding box center [736, 496] width 277 height 39
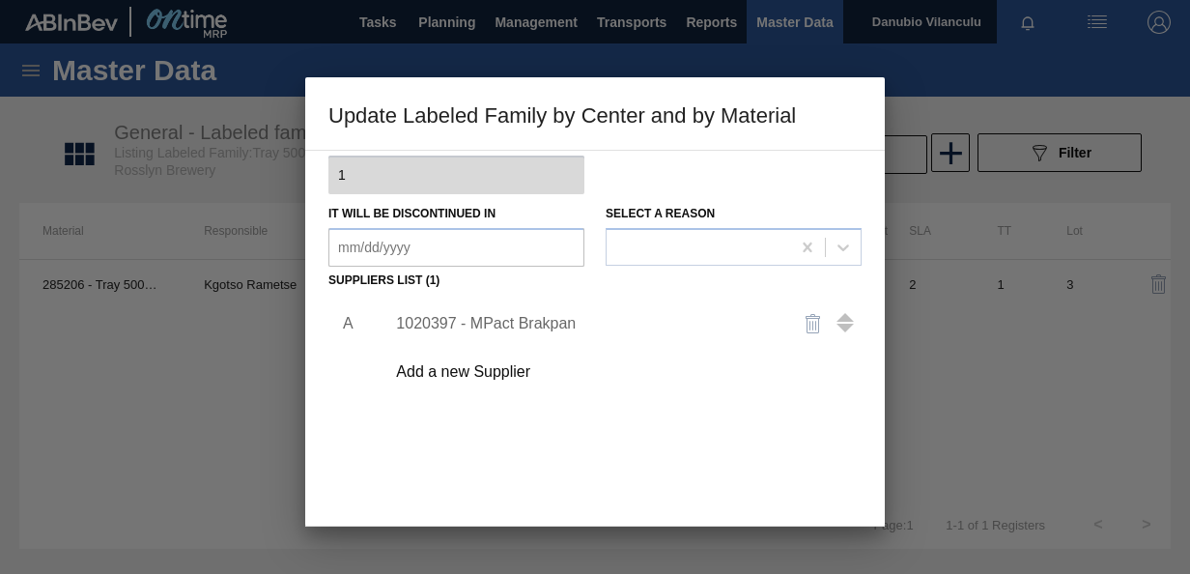
scroll to position [296, 0]
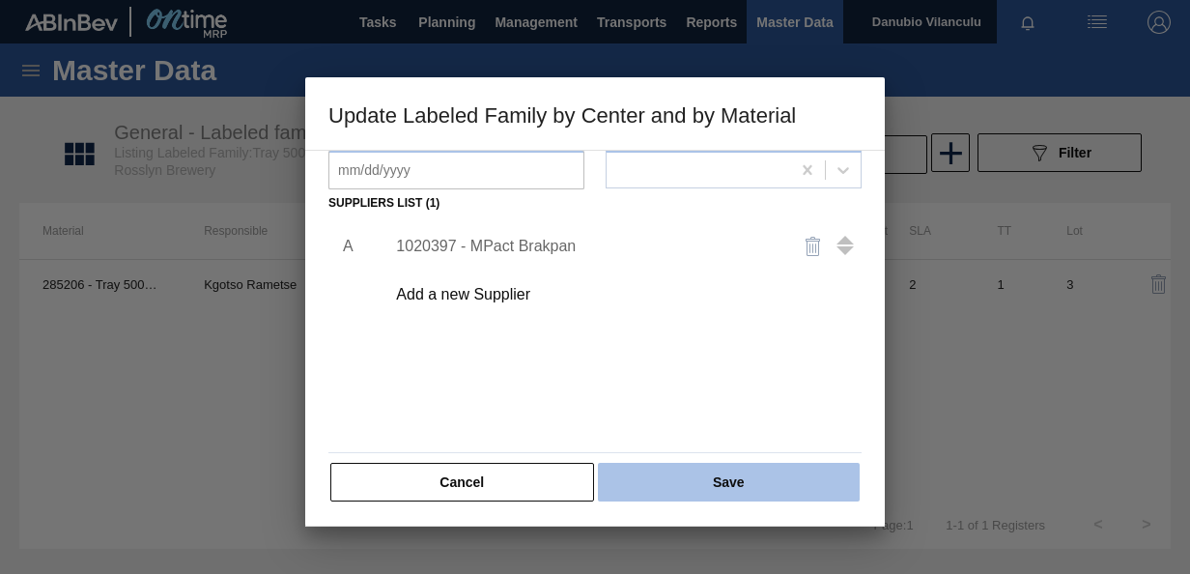
click at [767, 484] on button "Save" at bounding box center [729, 482] width 262 height 39
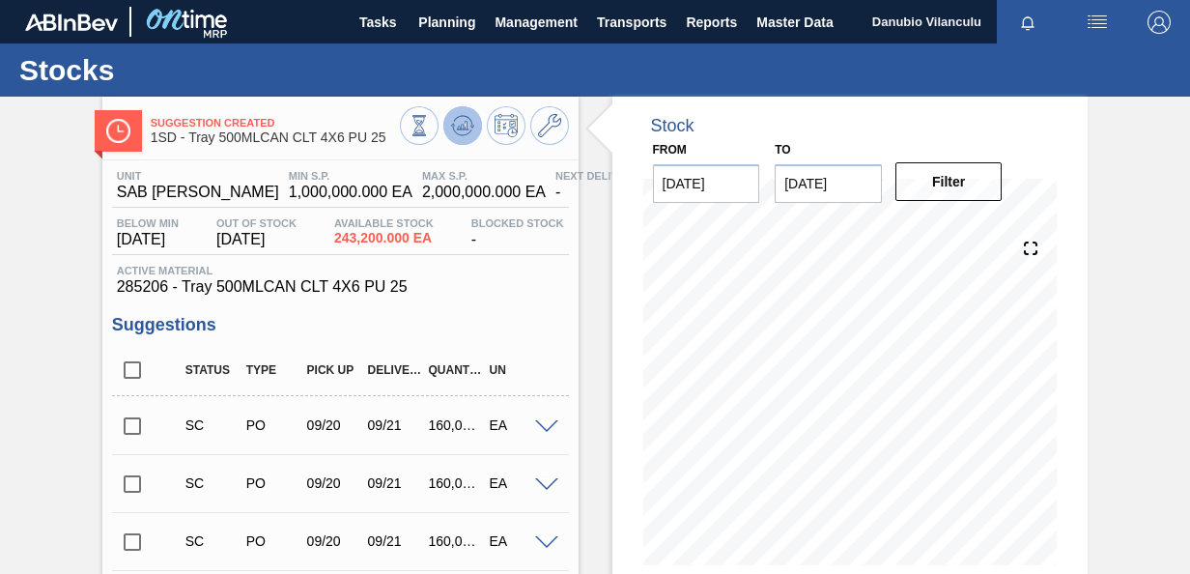
click at [468, 126] on icon at bounding box center [462, 125] width 23 height 23
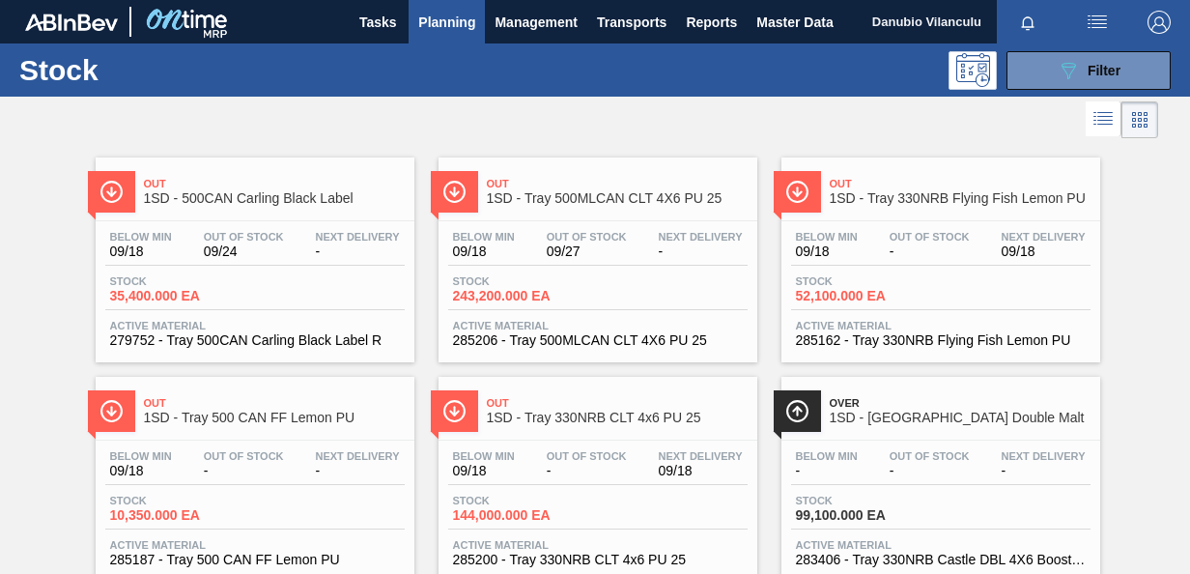
click at [237, 259] on div "Below Min 09/18 Out Of Stock 09/24 Next Delivery -" at bounding box center [254, 248] width 299 height 35
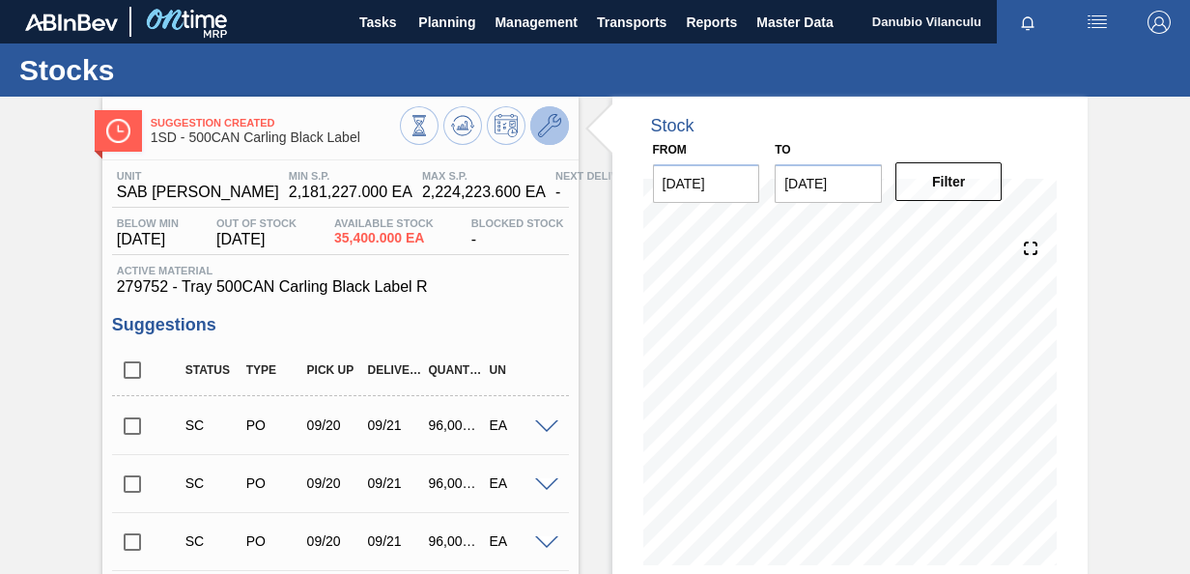
click at [546, 128] on icon at bounding box center [549, 125] width 23 height 23
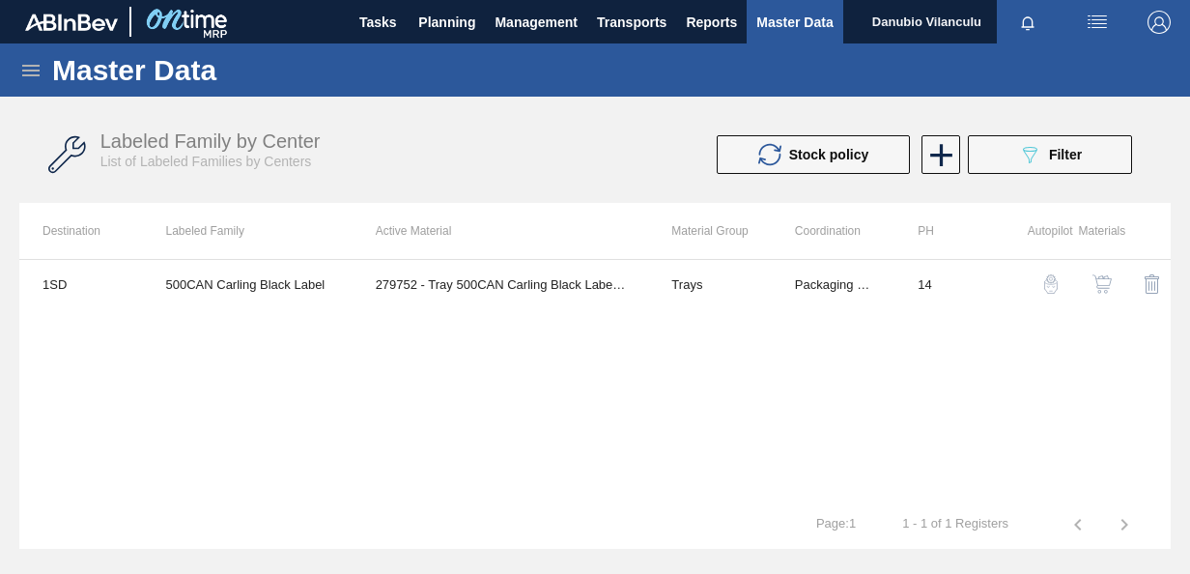
click at [1106, 282] on img "button" at bounding box center [1102, 283] width 19 height 19
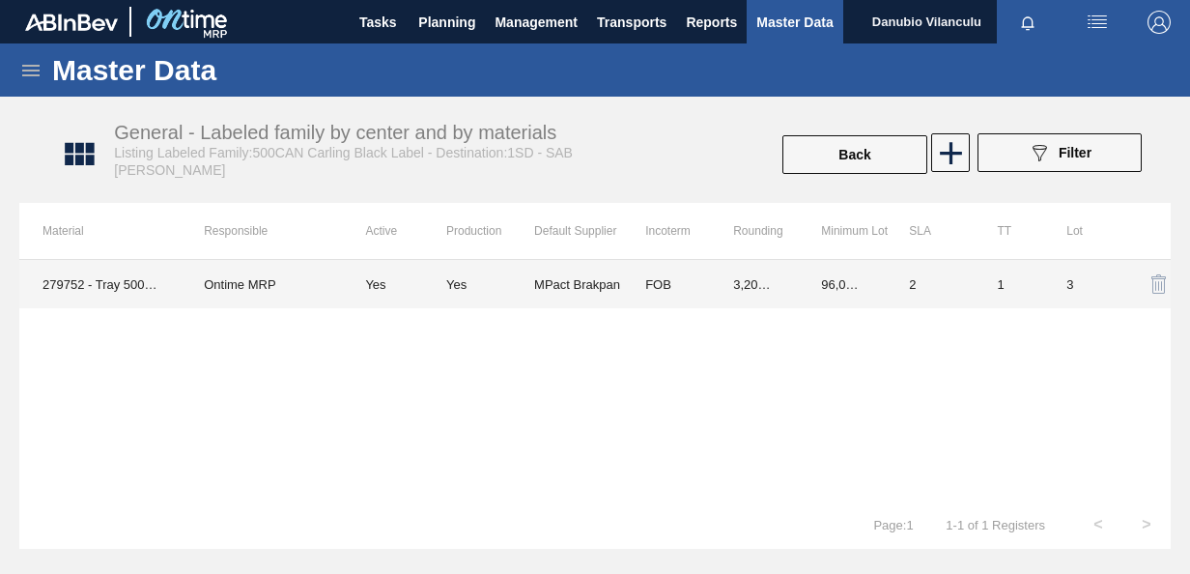
click at [588, 277] on td "MPact Brakpan" at bounding box center [578, 284] width 88 height 48
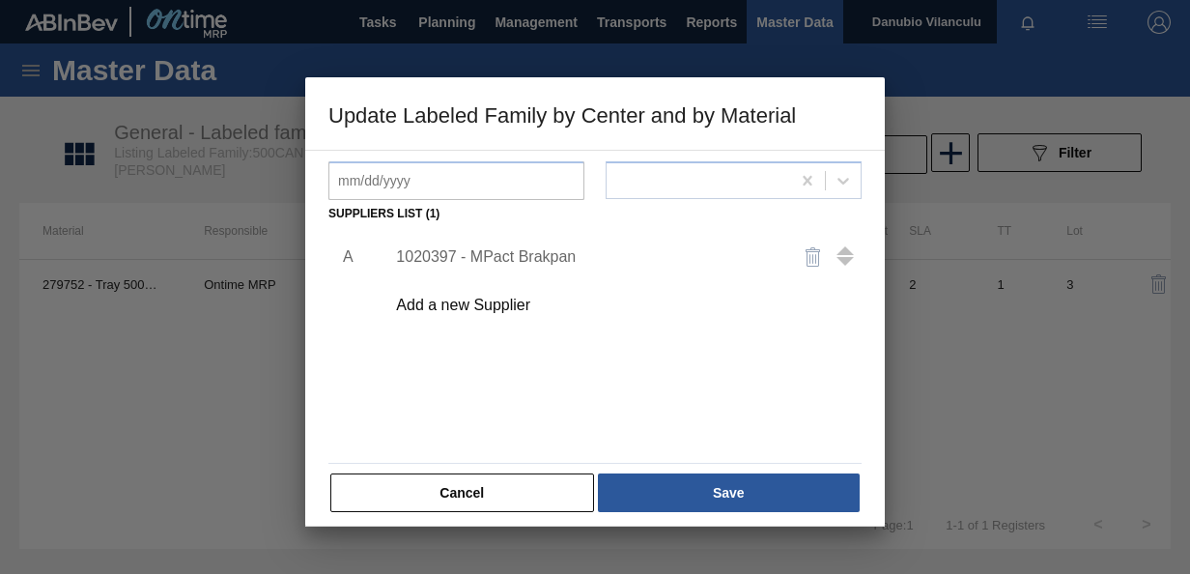
scroll to position [296, 0]
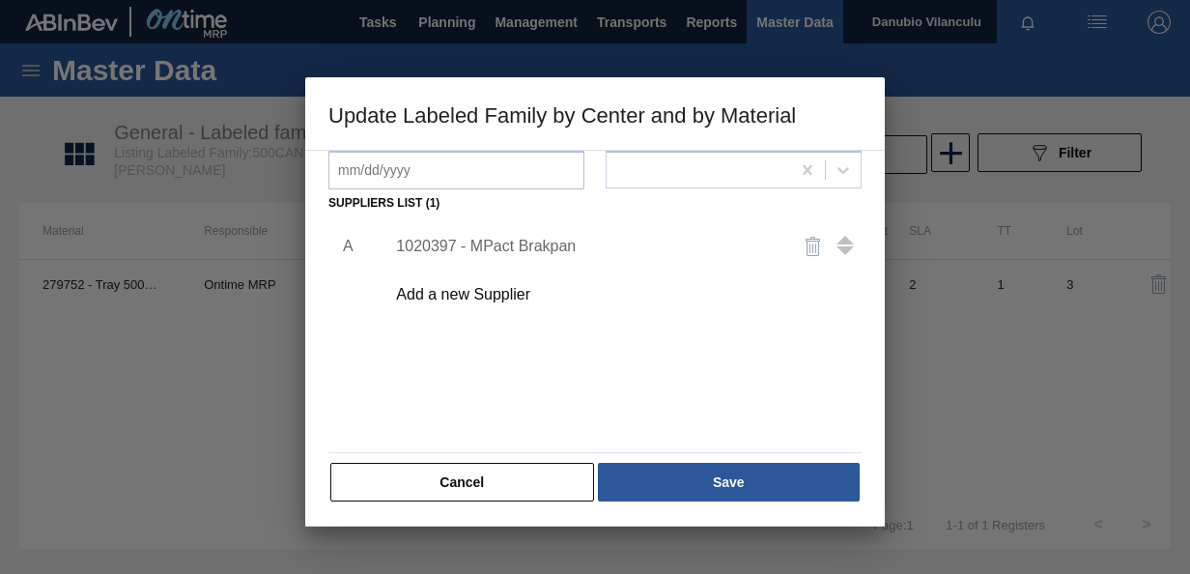
click at [547, 233] on div "1020397 - MPact Brakpan" at bounding box center [618, 246] width 488 height 48
click at [533, 246] on div "1020397 - MPact Brakpan" at bounding box center [585, 246] width 379 height 17
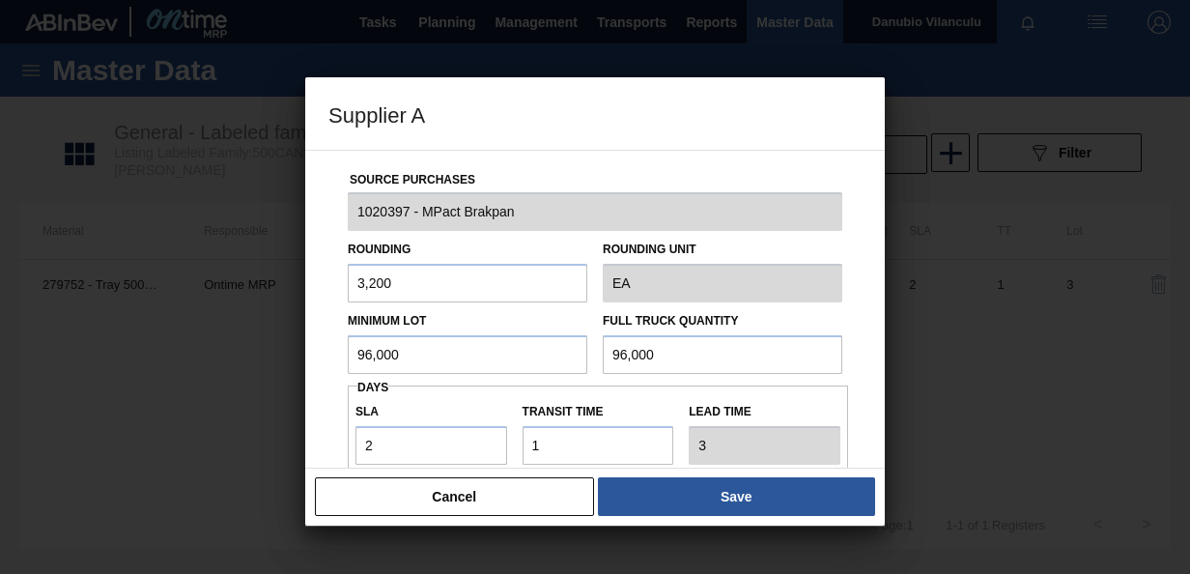
scroll to position [97, 0]
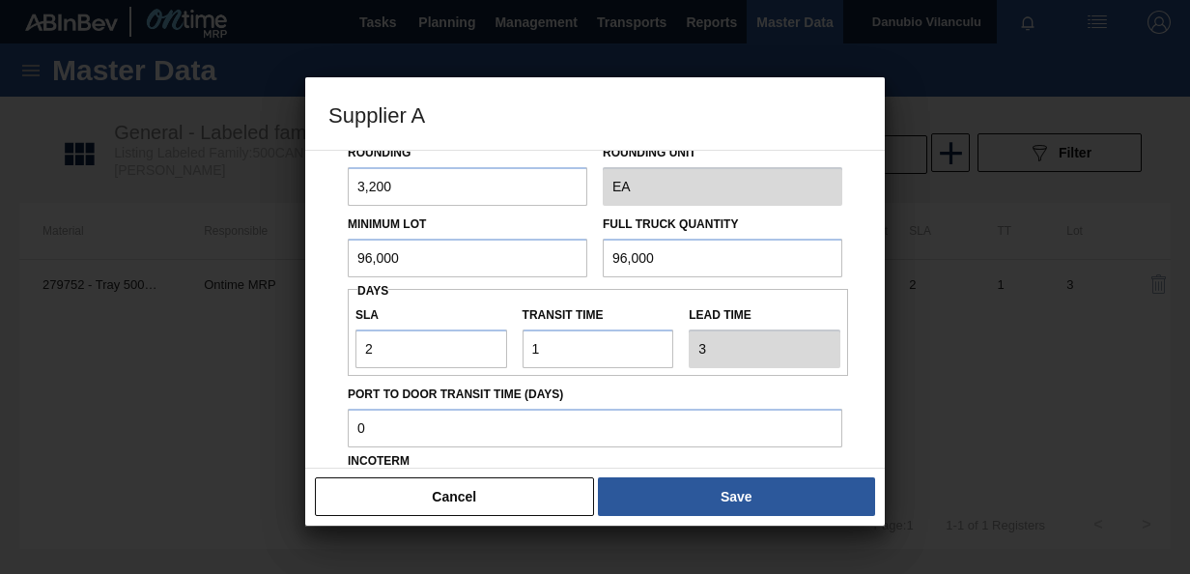
click at [497, 263] on input "96,000" at bounding box center [468, 258] width 240 height 39
type input "9"
type input "160,000"
click at [692, 264] on input "96,000" at bounding box center [723, 258] width 240 height 39
type input "9"
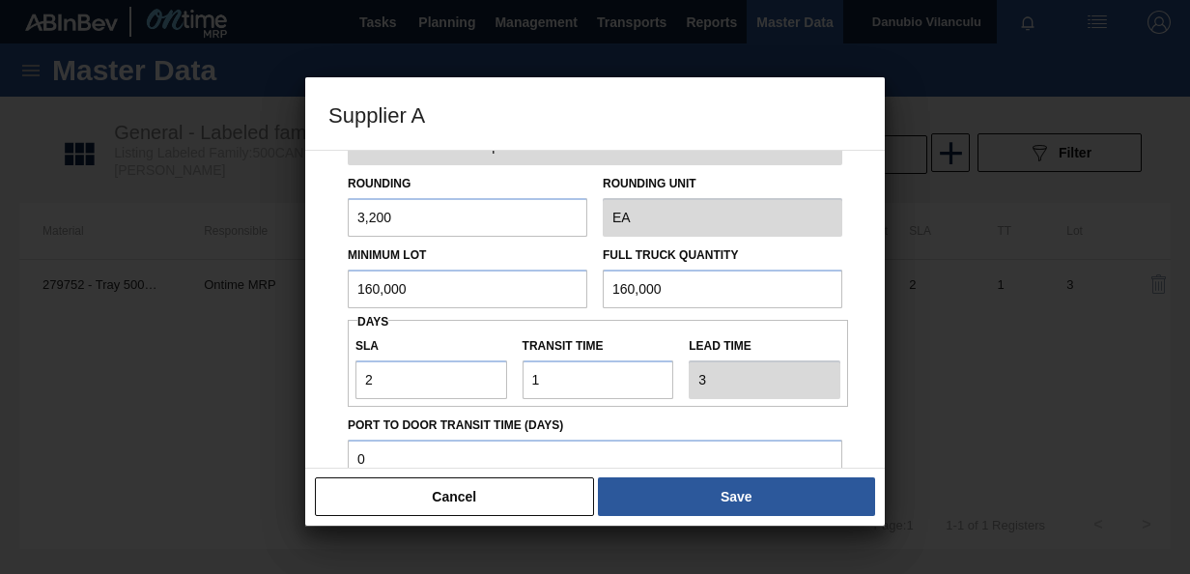
scroll to position [56, 0]
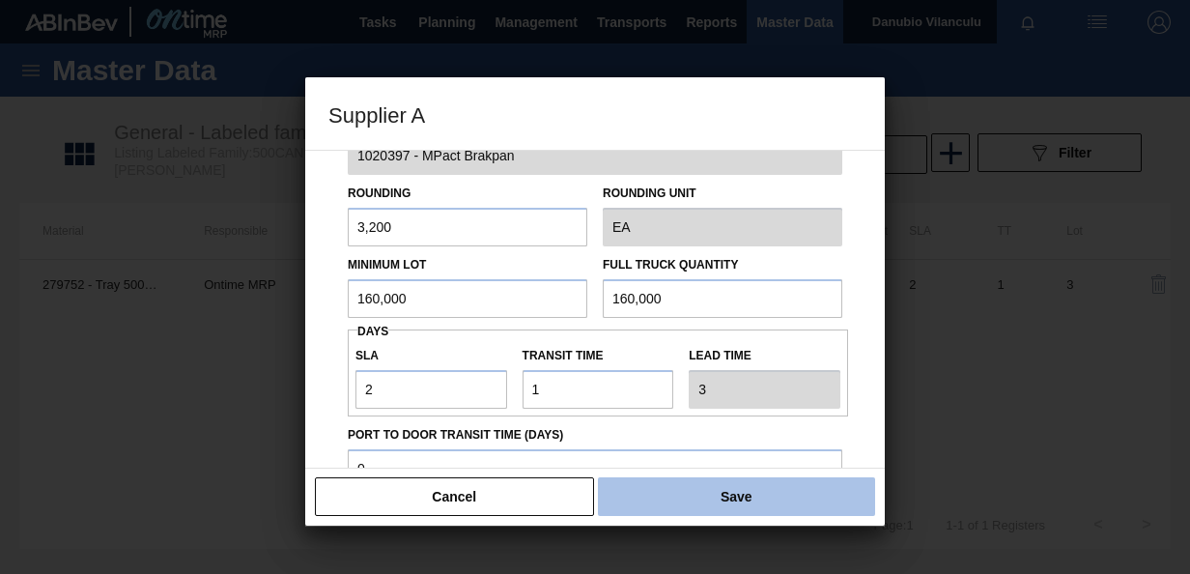
type input "160,000"
click at [718, 497] on button "Save" at bounding box center [736, 496] width 277 height 39
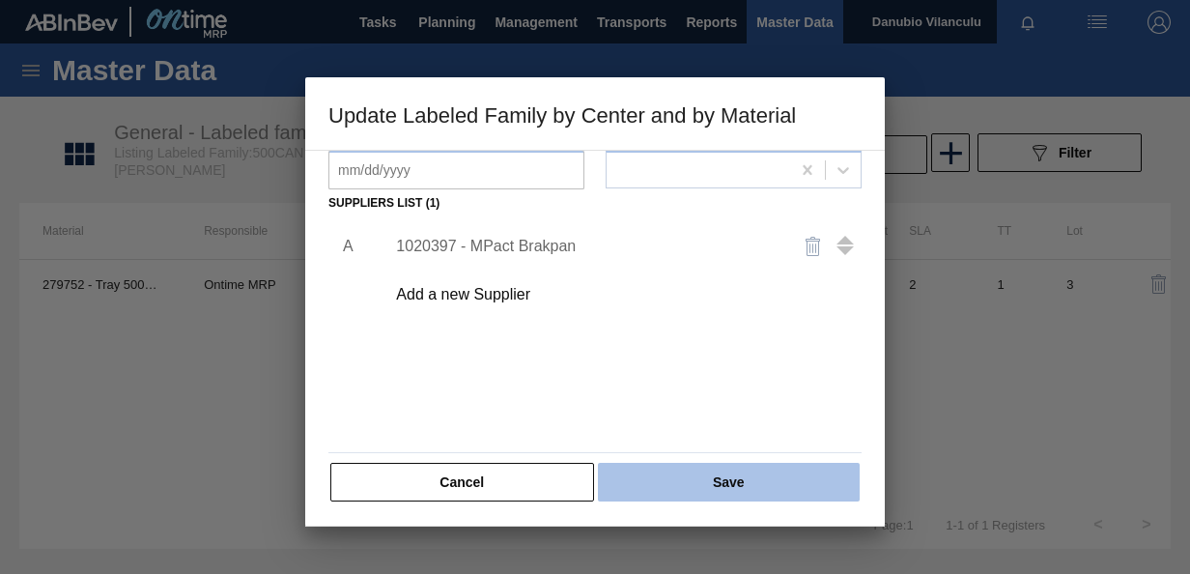
click at [731, 466] on button "Save" at bounding box center [729, 482] width 262 height 39
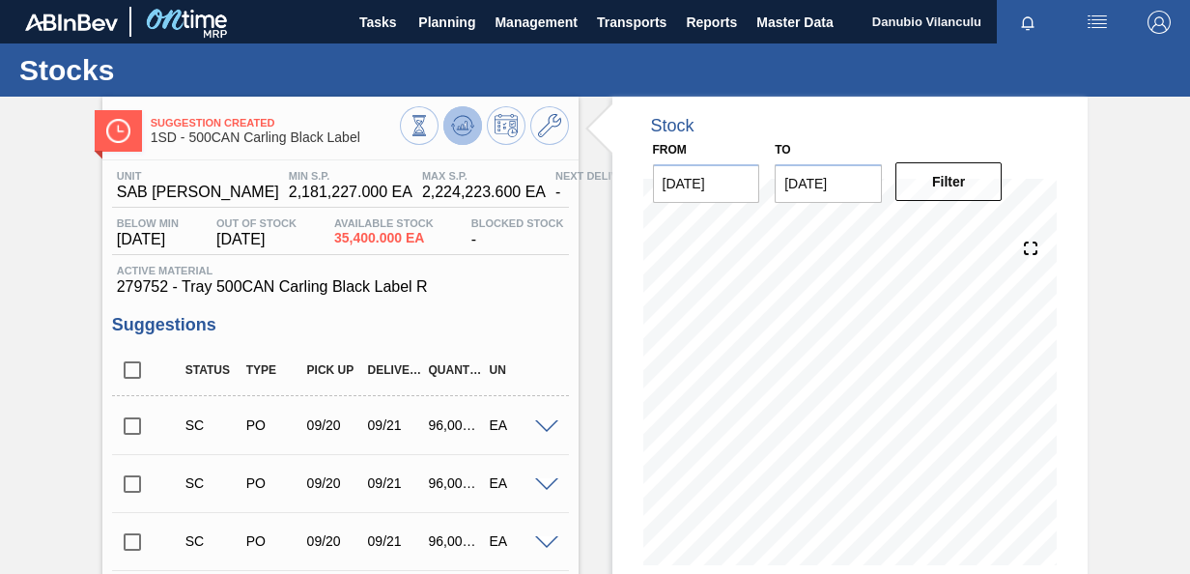
click at [465, 122] on icon at bounding box center [466, 126] width 2 height 8
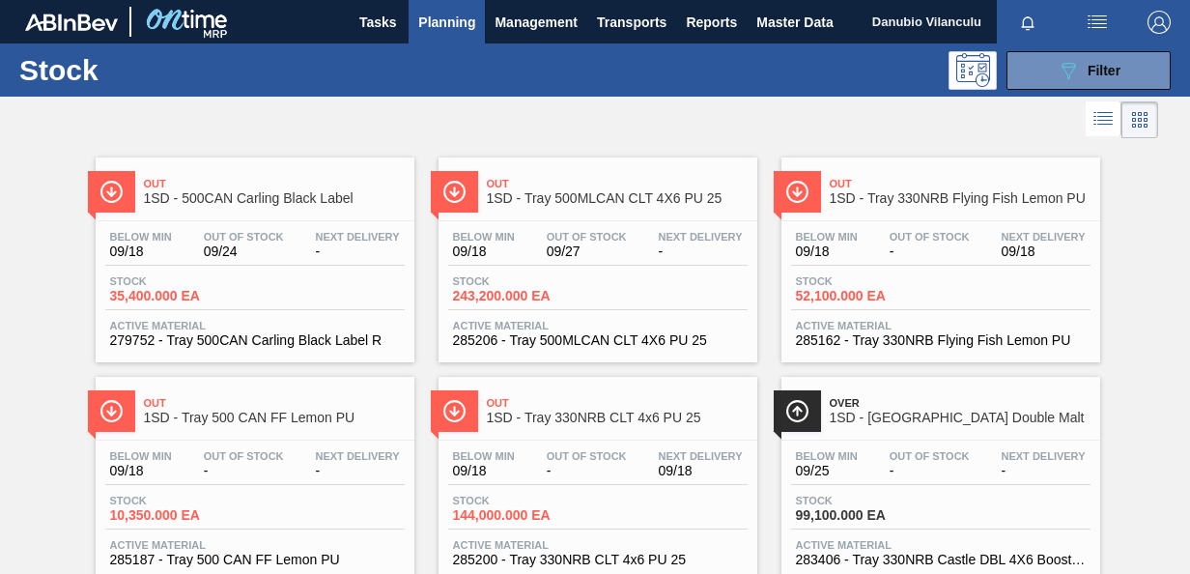
click at [972, 265] on div "Below Min 09/18 Out Of Stock - Next Delivery 09/18 Stock 52,100.000 EA Active M…" at bounding box center [941, 286] width 319 height 131
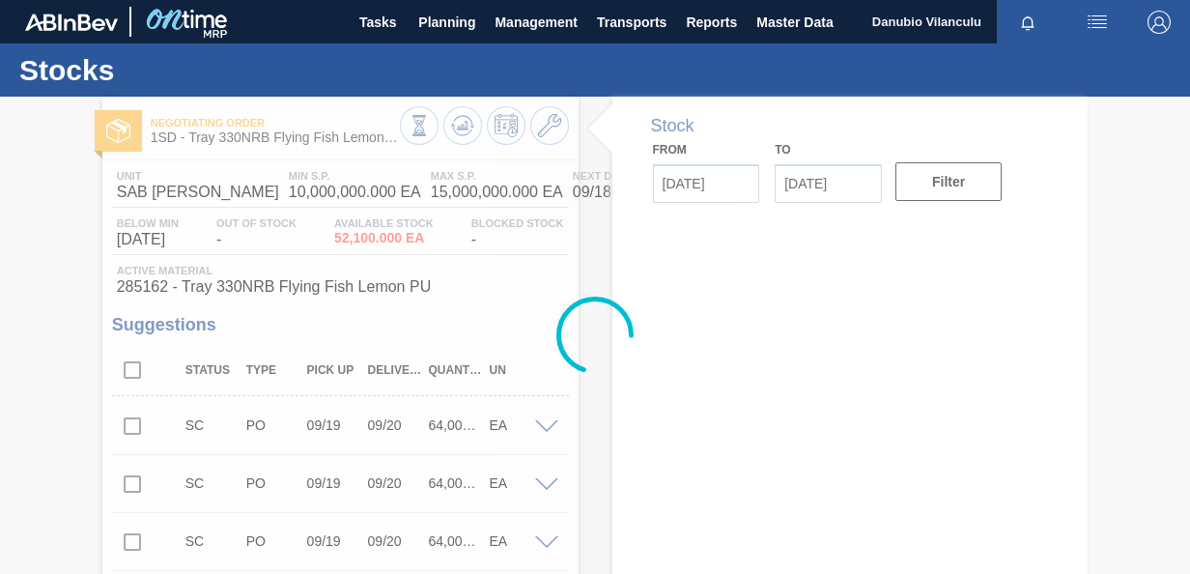
type input "[DATE]"
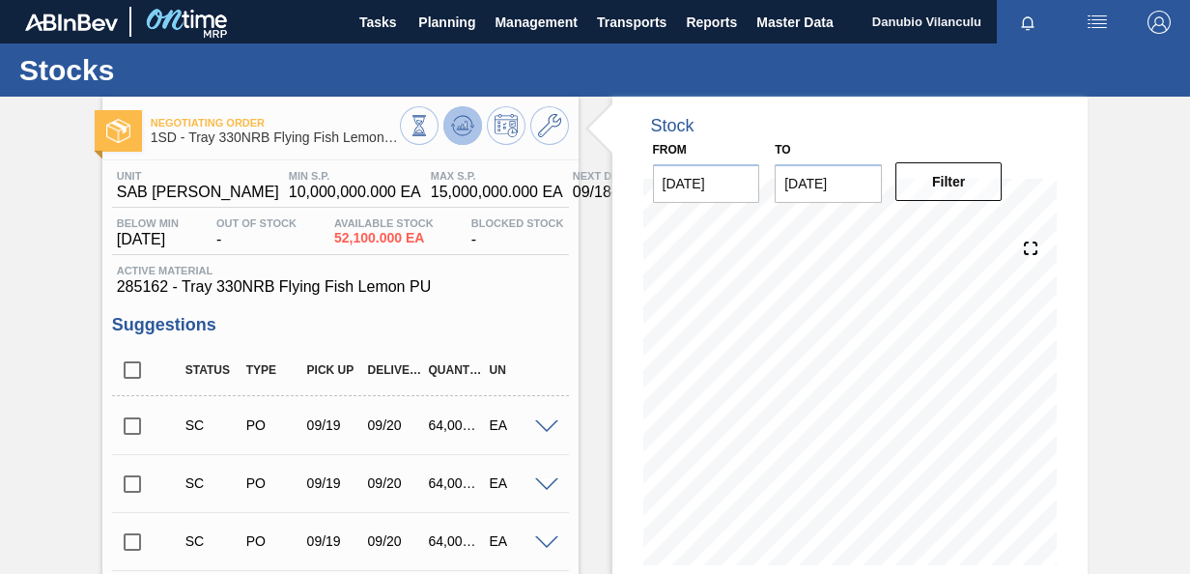
click at [465, 128] on icon at bounding box center [462, 125] width 13 height 9
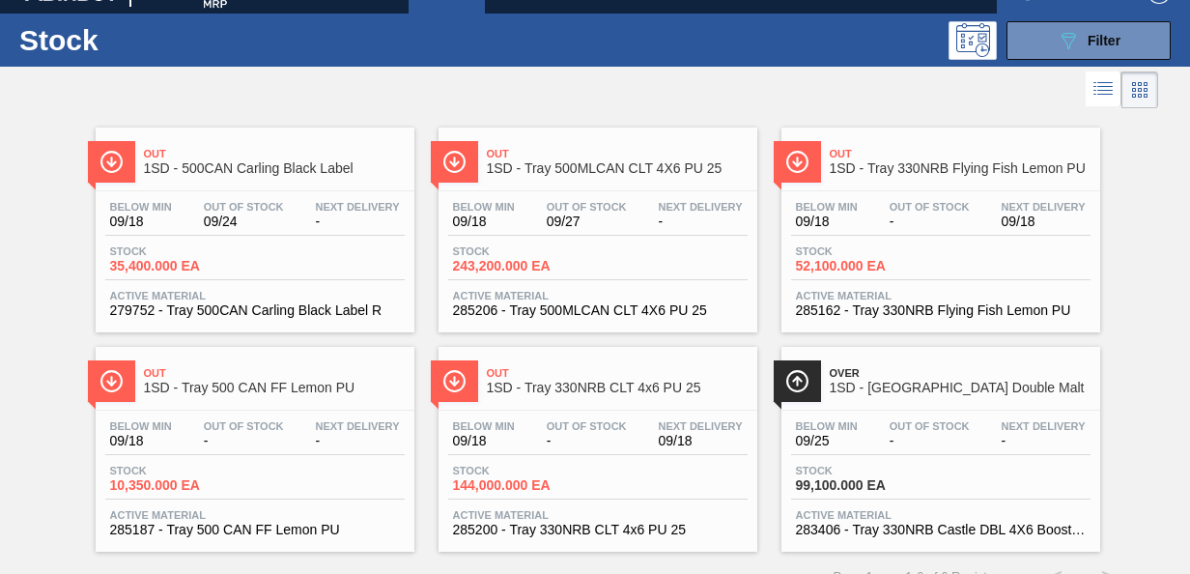
scroll to position [58, 0]
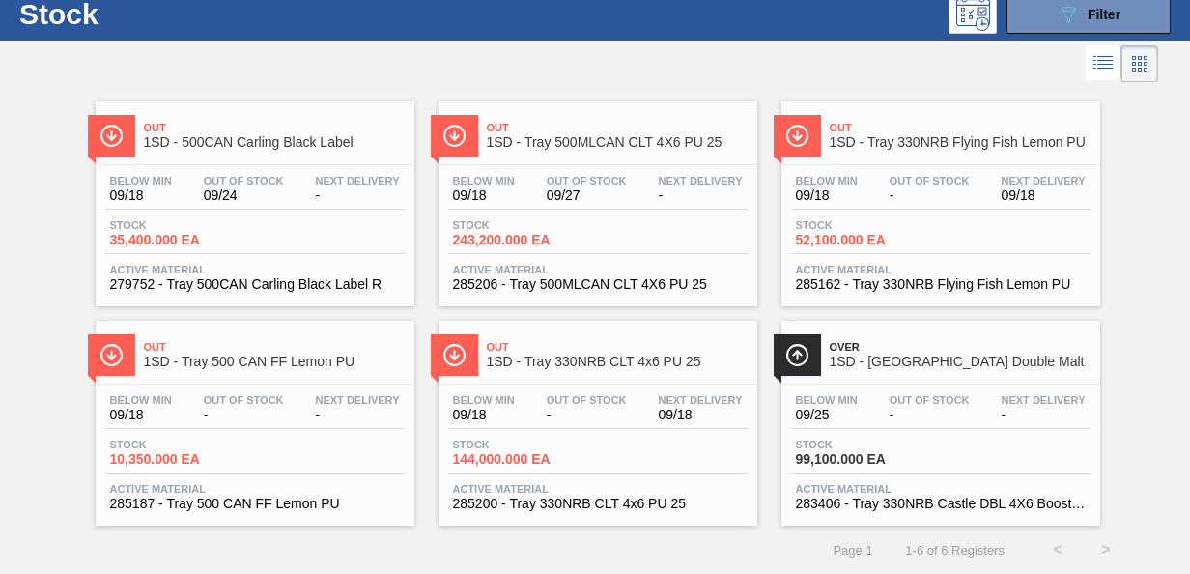
click at [622, 413] on span "-" at bounding box center [587, 415] width 80 height 14
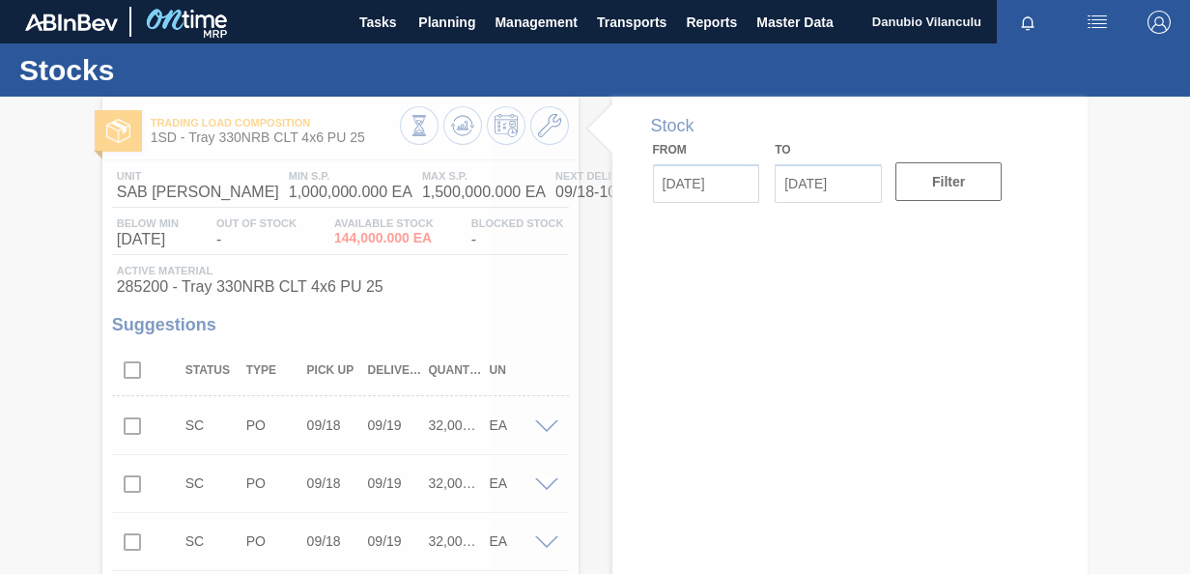
type input "[DATE]"
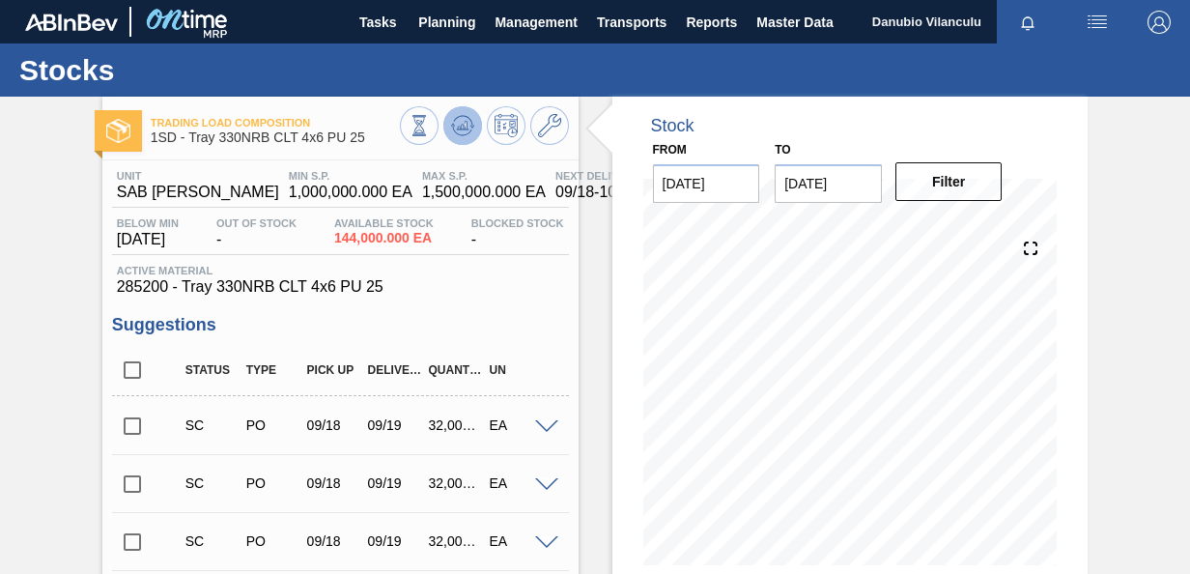
click at [460, 130] on icon at bounding box center [462, 125] width 23 height 23
click at [544, 133] on icon at bounding box center [549, 125] width 23 height 23
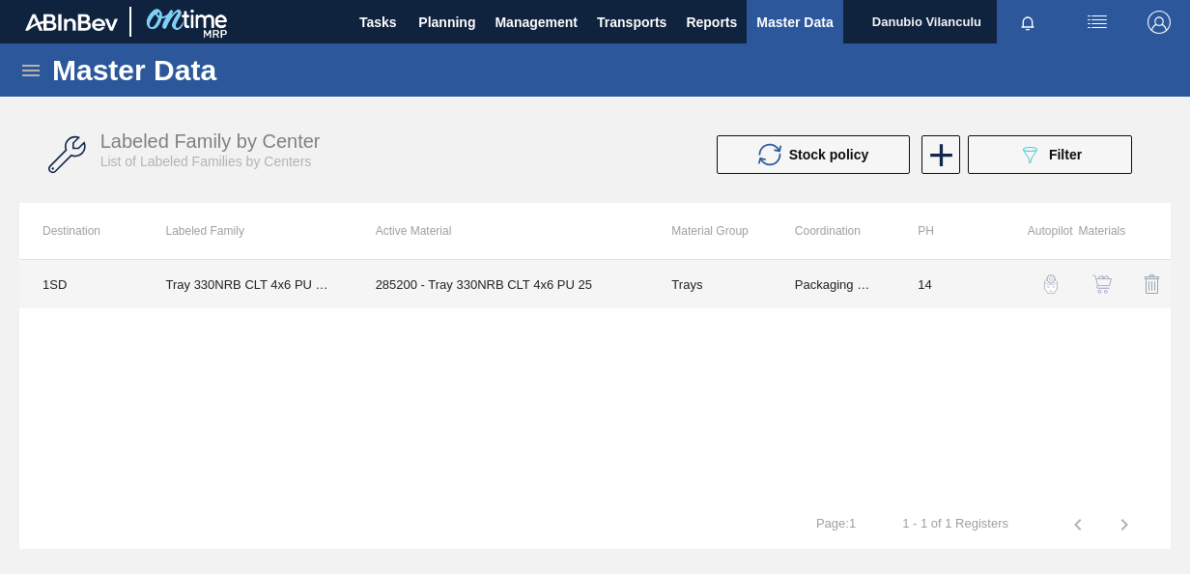
click at [524, 280] on td "285200 - Tray 330NRB CLT 4x6 PU 25" at bounding box center [501, 284] width 297 height 48
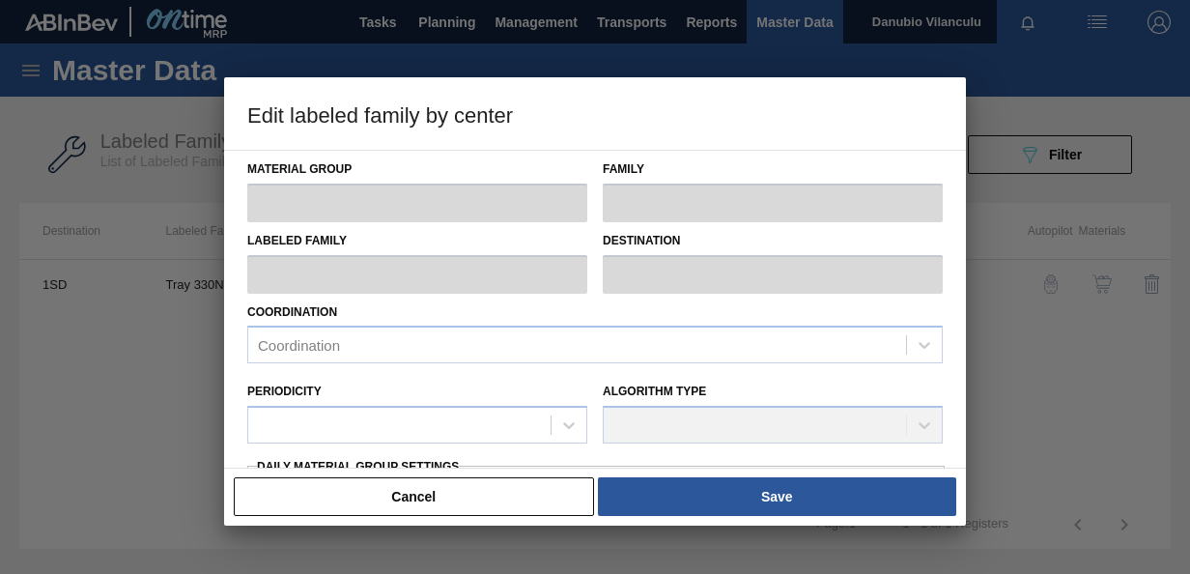
type input "Trays"
type input "Tray 330NRB"
type input "Tray 330NRB CLT 4x6 PU 25"
type input "1SD - SAB [PERSON_NAME]"
type input "14"
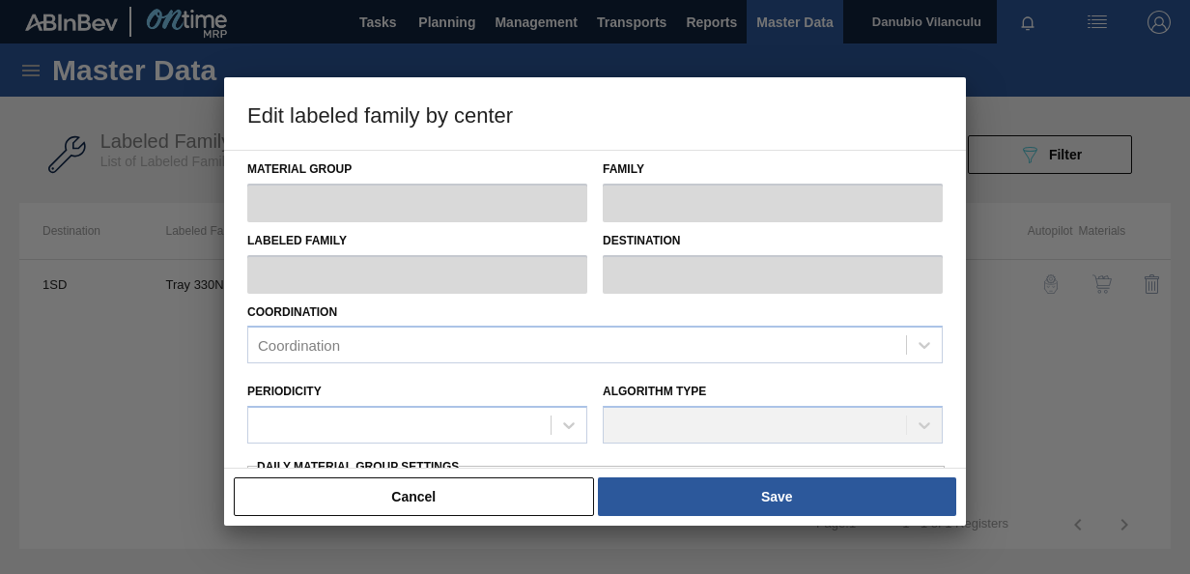
type input "1,000,000"
type input "1,500,000"
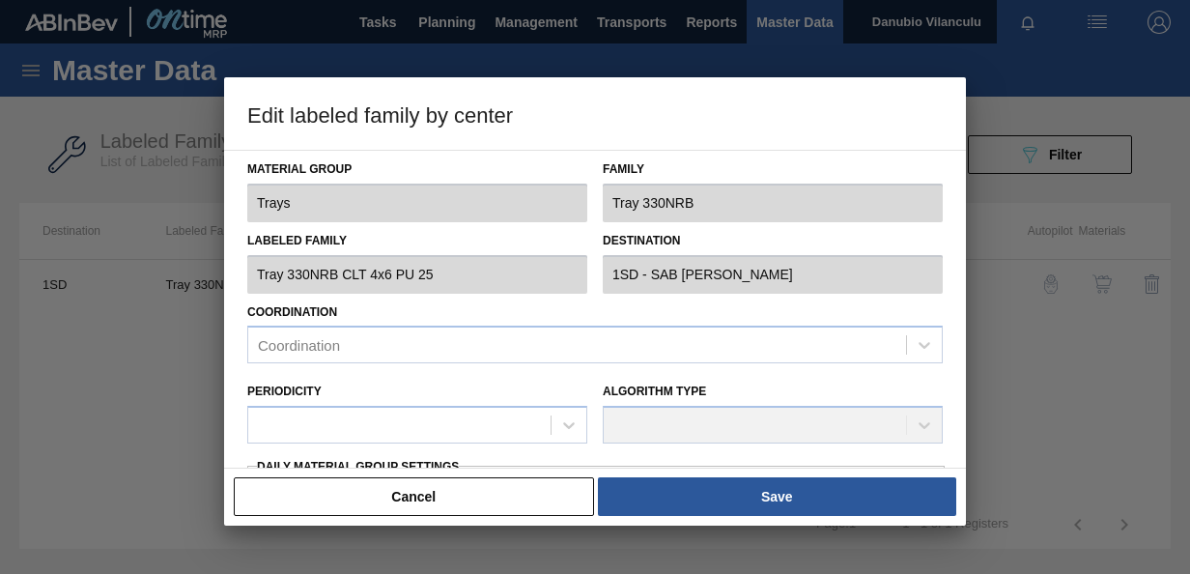
type input "100"
type input "1,500,000.000"
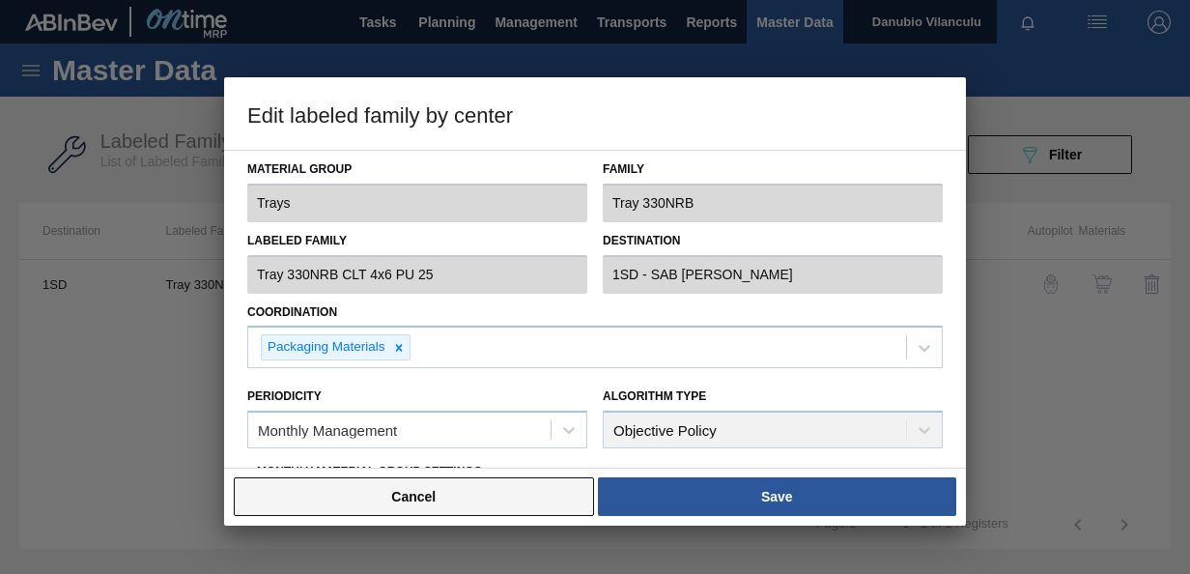
click at [498, 498] on button "Cancel" at bounding box center [414, 496] width 360 height 39
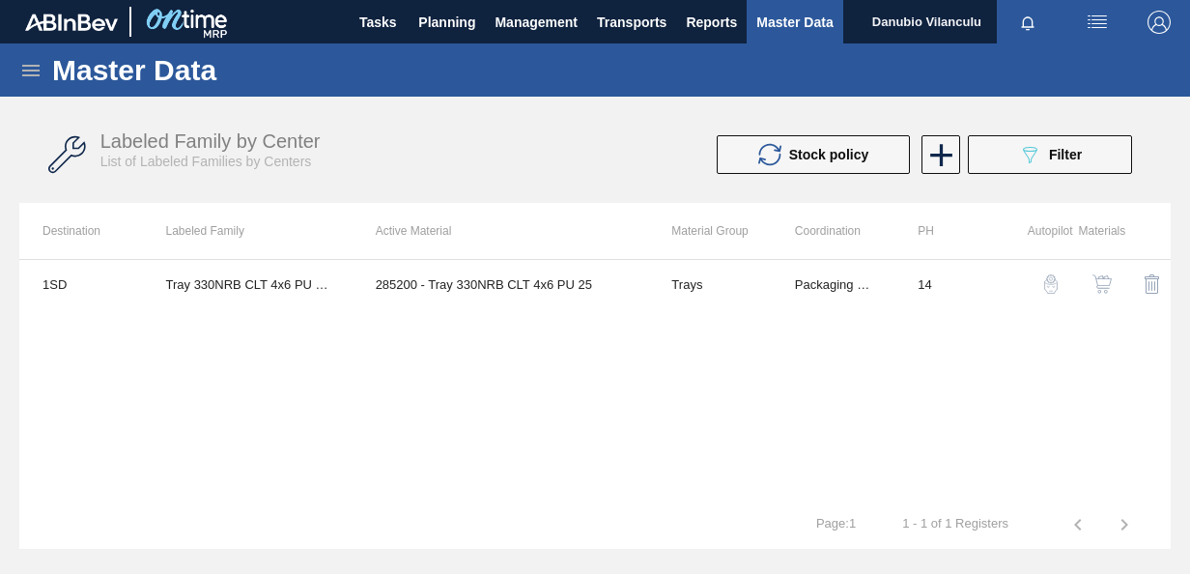
click at [1105, 280] on img "button" at bounding box center [1102, 283] width 19 height 19
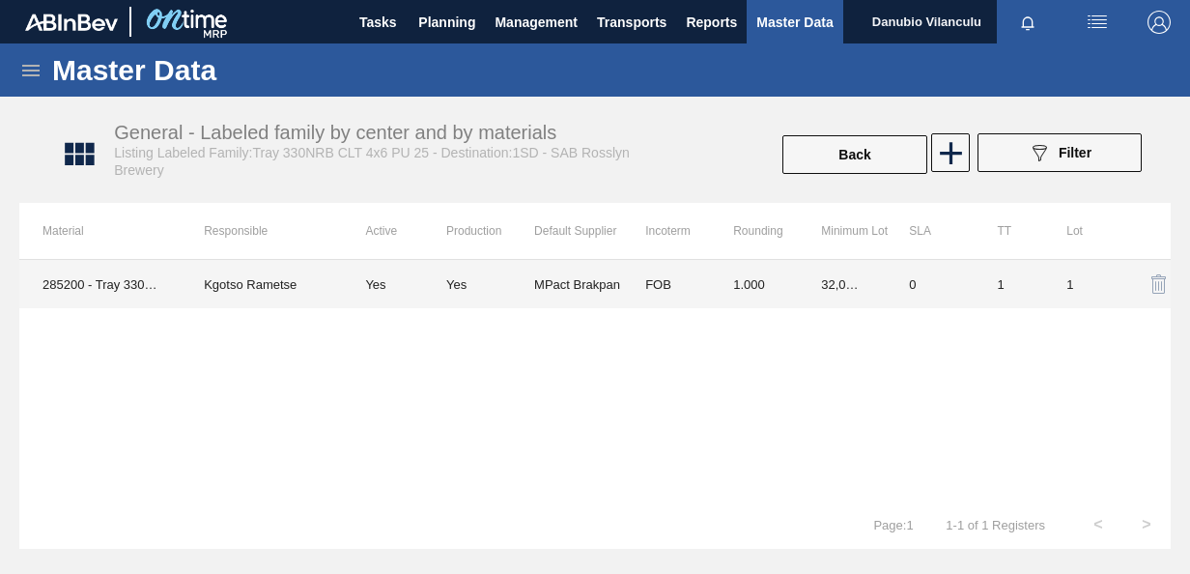
click at [626, 286] on td "FOB" at bounding box center [666, 284] width 88 height 48
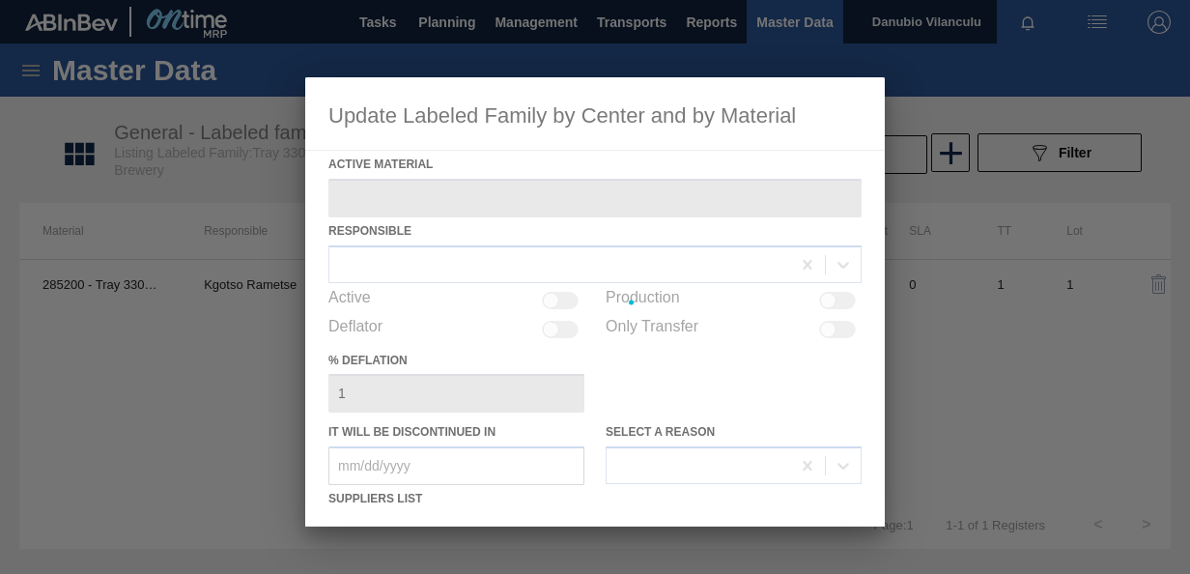
type Material "285200 - Tray 330NRB CLT 4x6 PU 25"
checkbox input "true"
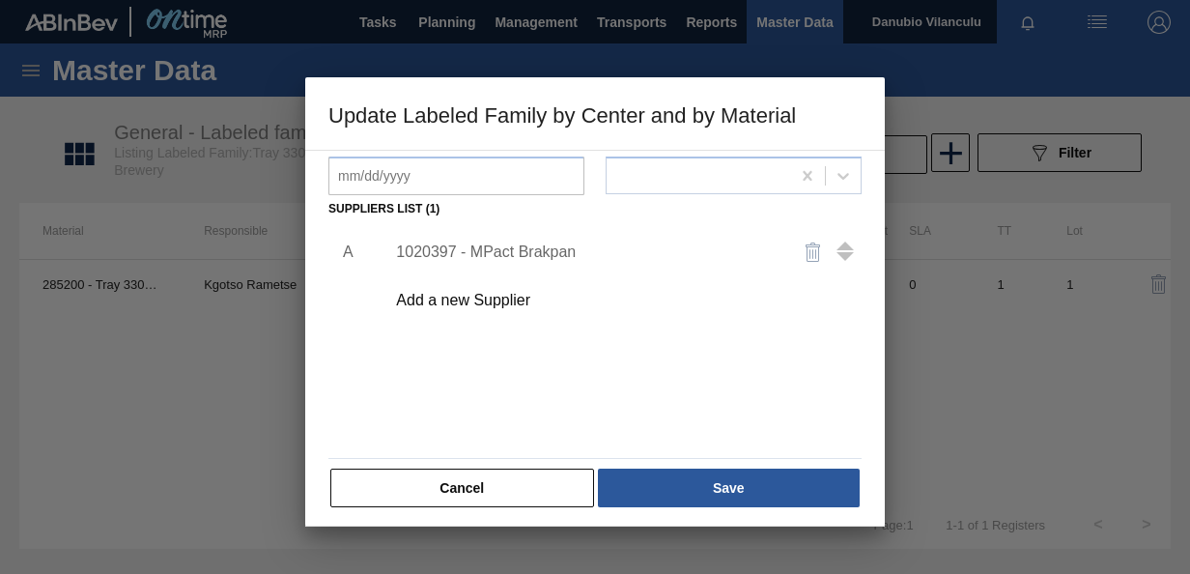
scroll to position [296, 0]
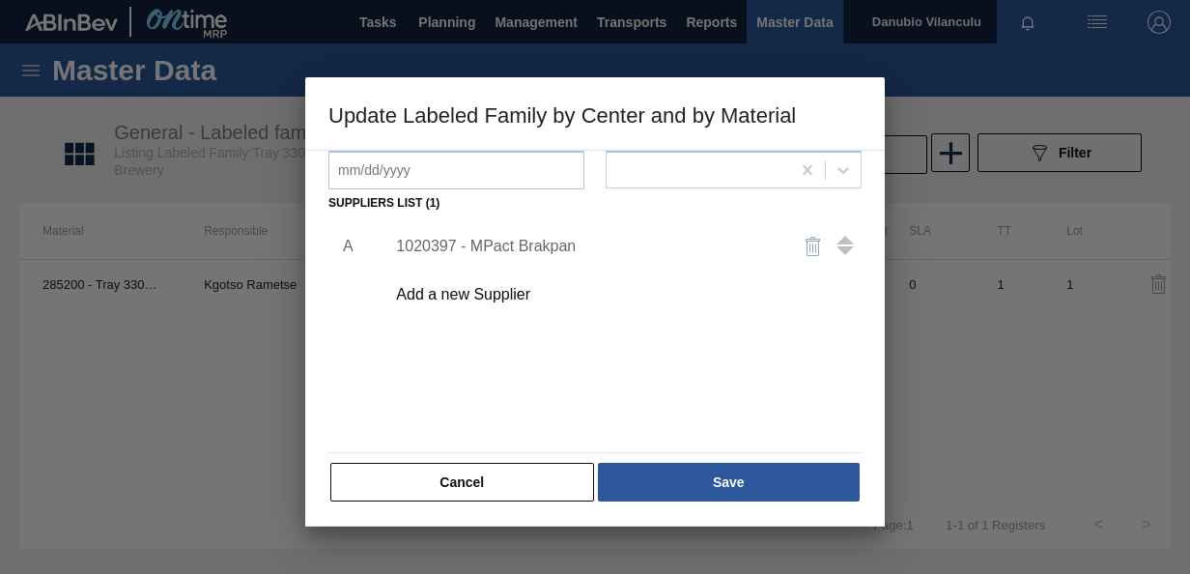
click at [514, 242] on div "1020397 - MPact Brakpan" at bounding box center [585, 246] width 379 height 17
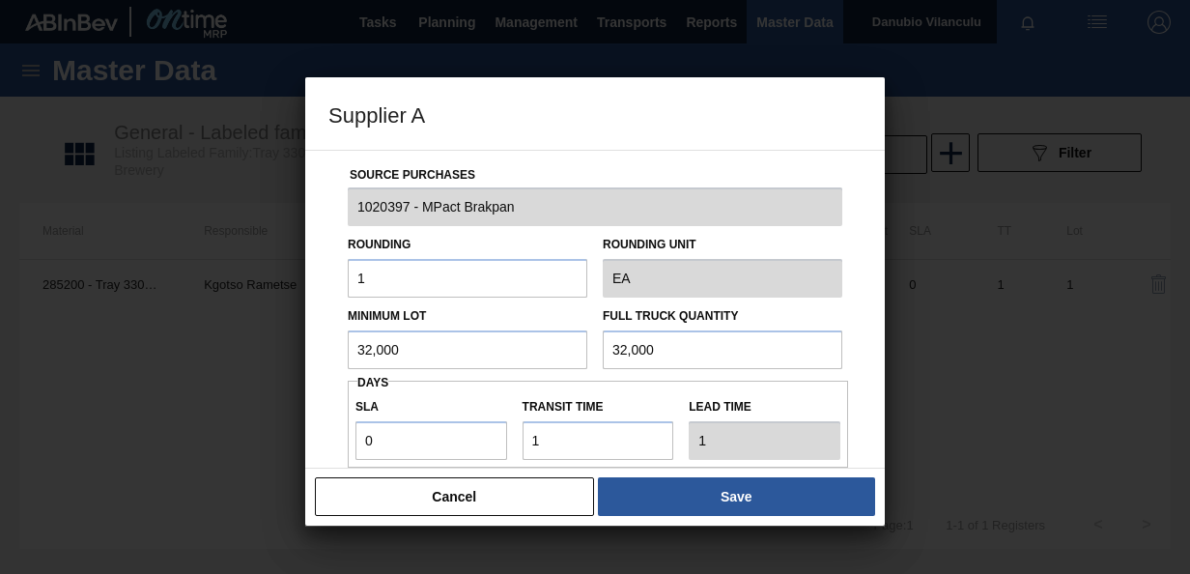
scroll to position [0, 0]
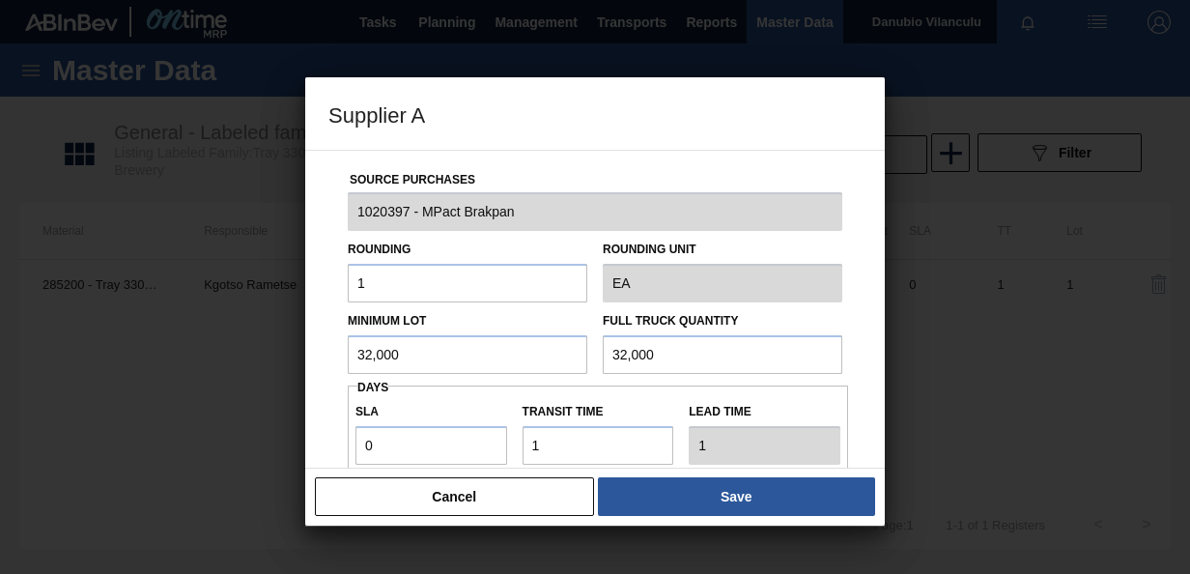
click at [468, 349] on input "32,000" at bounding box center [468, 354] width 240 height 39
type input "3"
type input "96,000"
click at [704, 355] on input "32,000" at bounding box center [723, 354] width 240 height 39
type input "3"
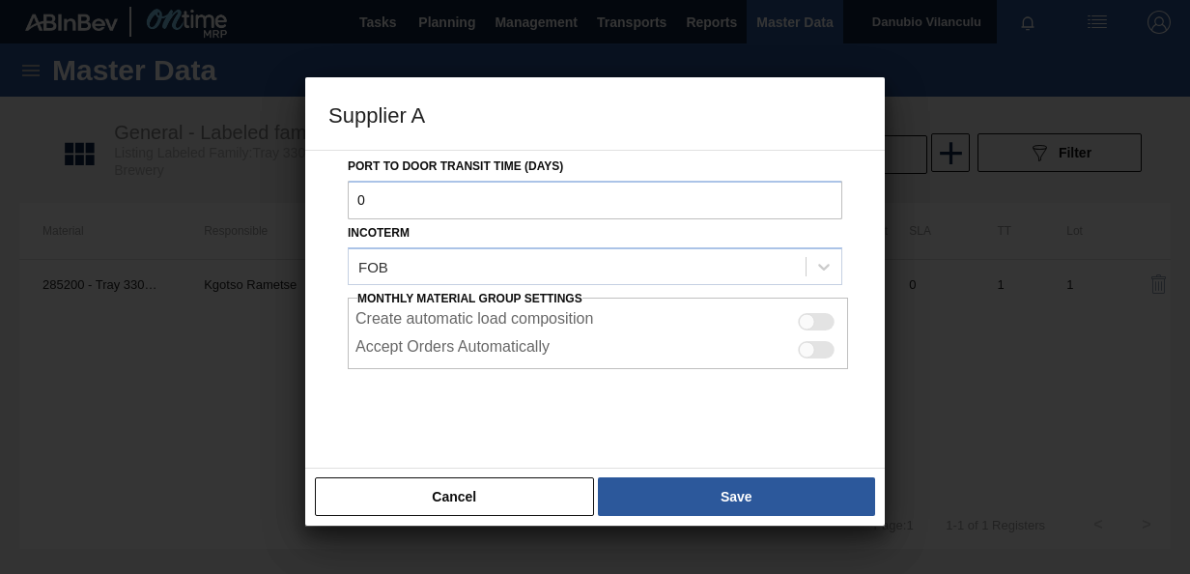
scroll to position [343, 0]
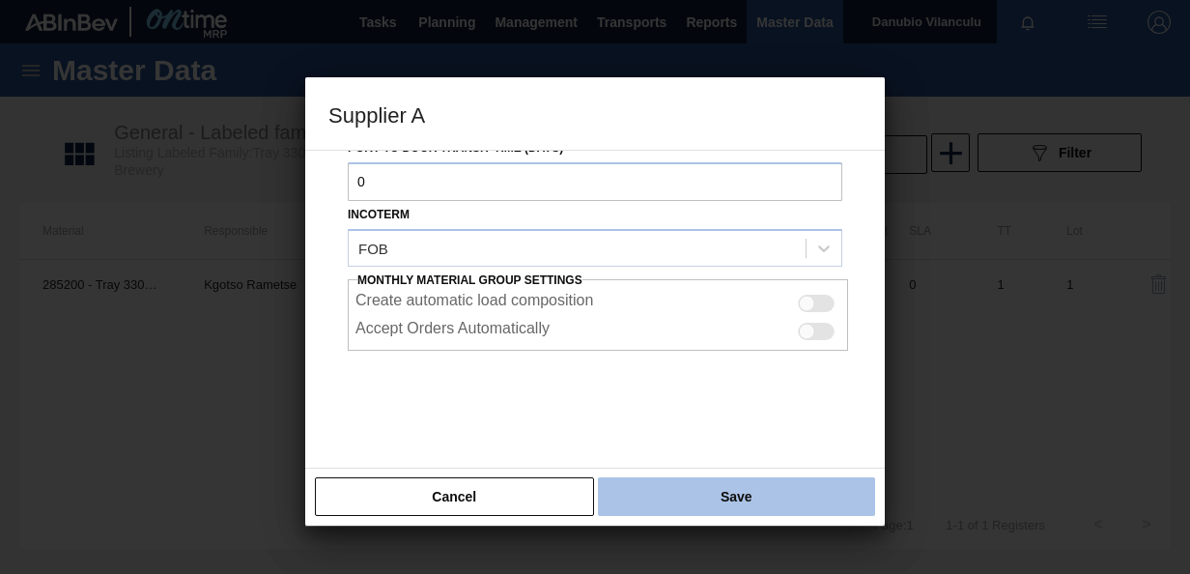
type input "96,000"
click at [766, 499] on button "Save" at bounding box center [736, 496] width 277 height 39
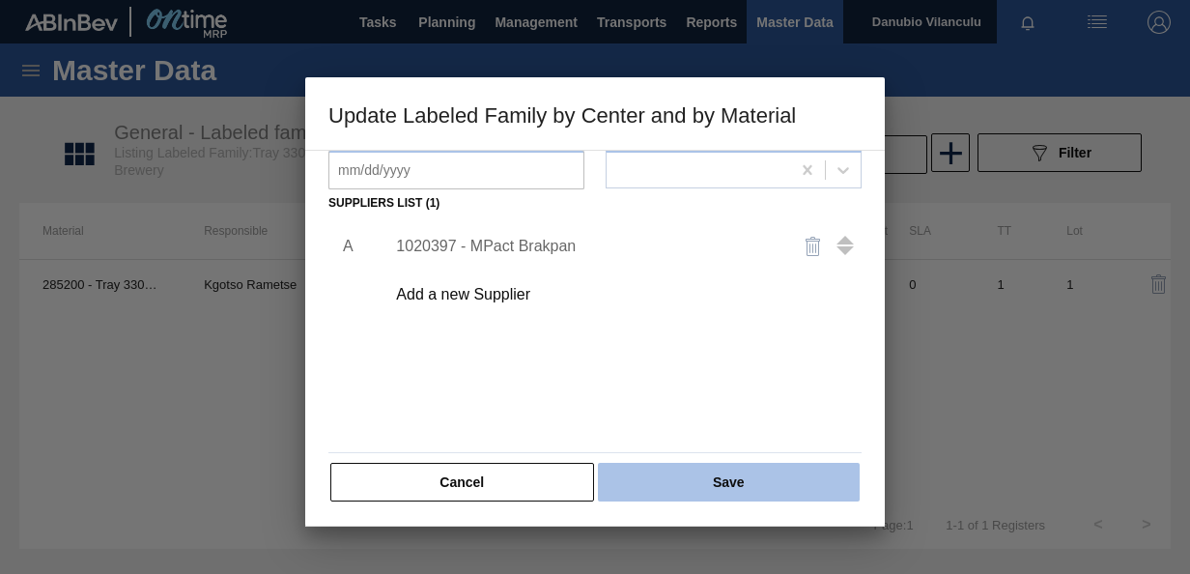
click at [744, 485] on button "Save" at bounding box center [729, 482] width 262 height 39
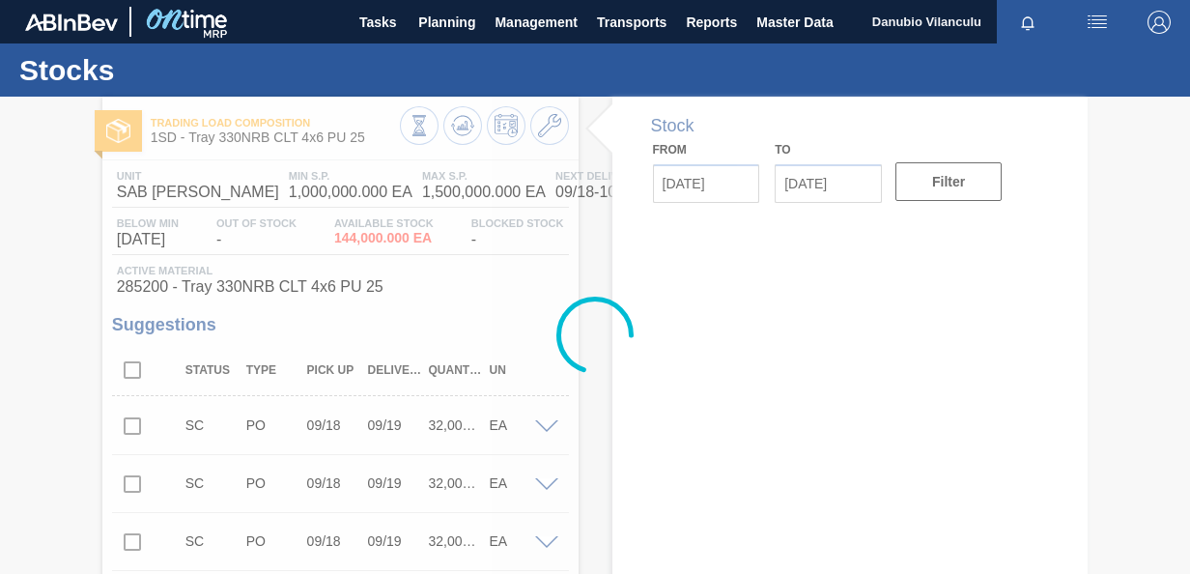
type input "[DATE]"
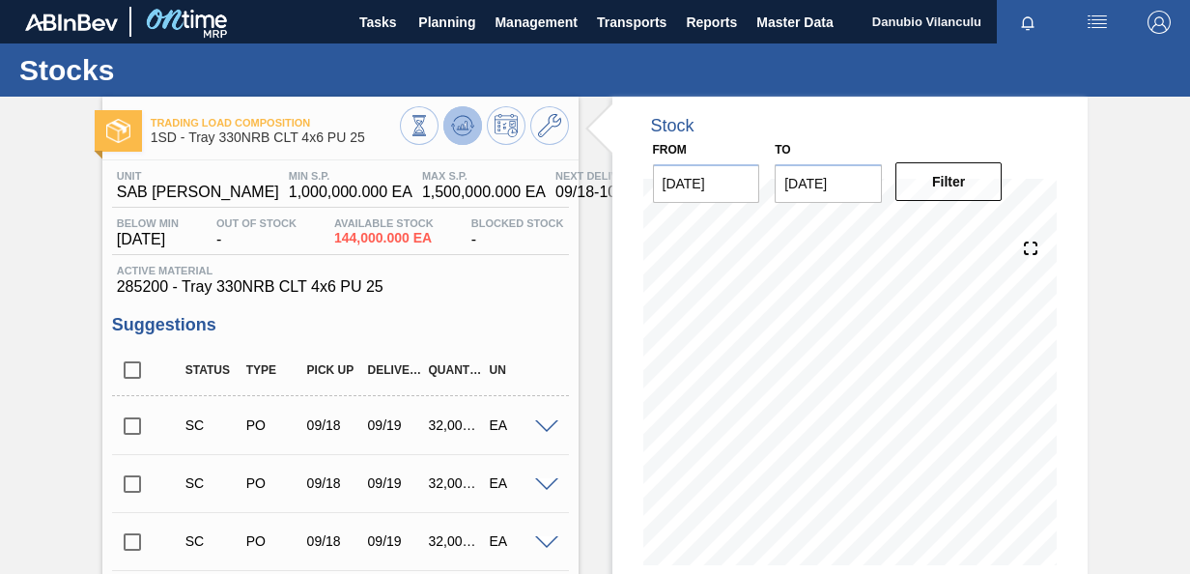
click at [470, 118] on icon at bounding box center [462, 125] width 23 height 23
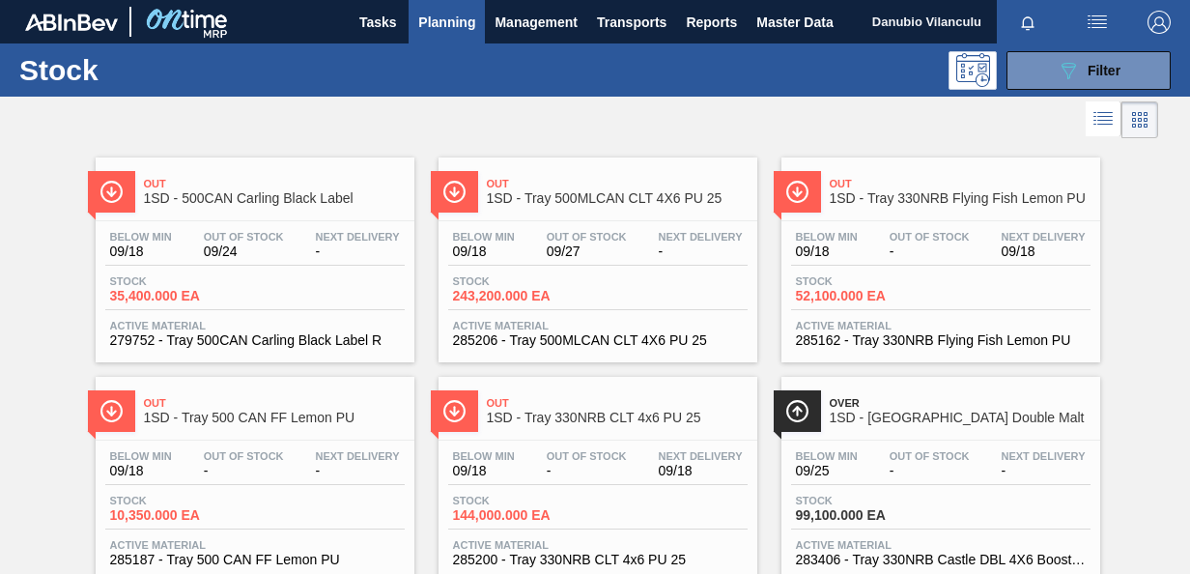
click at [916, 462] on span "Out Of Stock" at bounding box center [930, 456] width 80 height 12
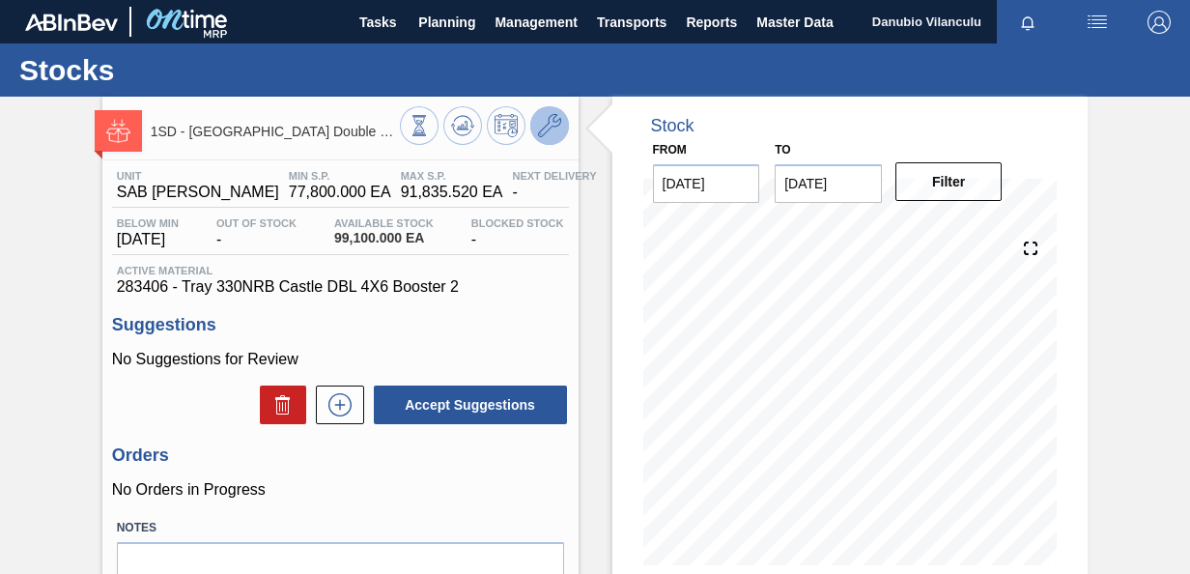
click at [549, 131] on icon at bounding box center [549, 125] width 23 height 23
click at [554, 131] on icon at bounding box center [549, 125] width 23 height 23
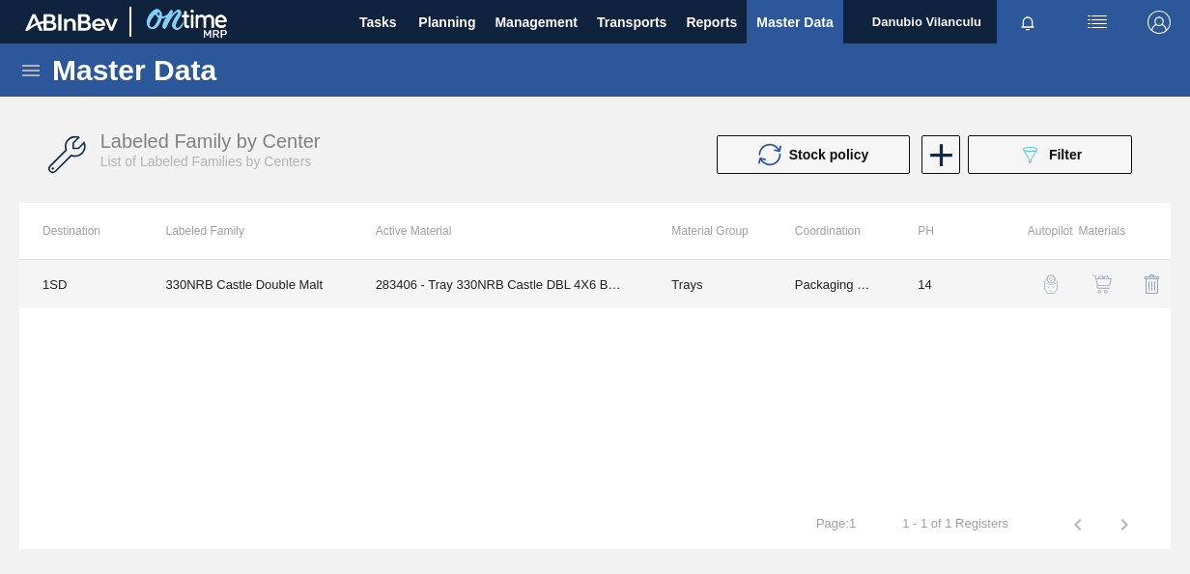
click at [566, 284] on td "283406 - Tray 330NRB Castle DBL 4X6 Booster 2" at bounding box center [501, 284] width 297 height 48
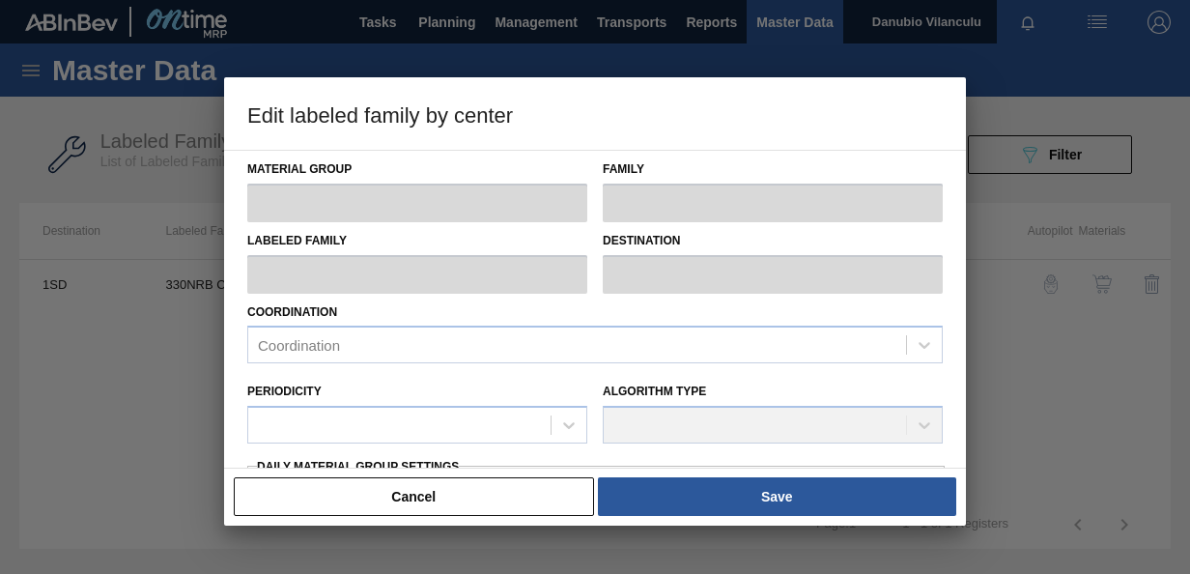
type input "Trays"
type input "Tray 330NRB"
type input "330NRB Castle Double Malt"
type input "1SD - SAB [PERSON_NAME]"
type input "14"
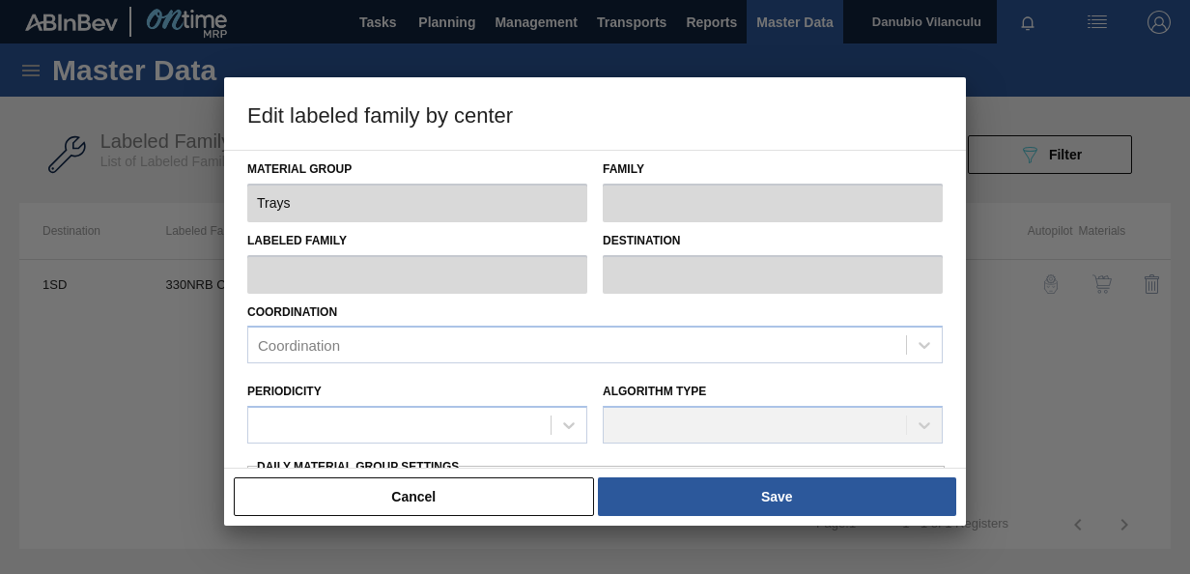
type input "77,800"
type input "91,835.52"
type input "100"
type input "91,835.520"
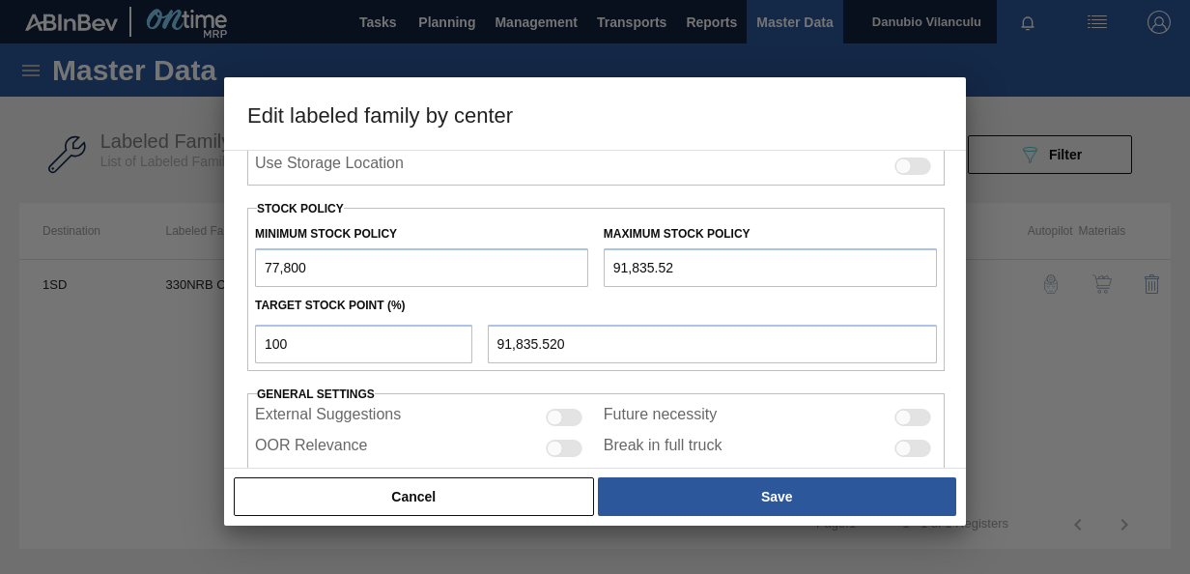
scroll to position [439, 0]
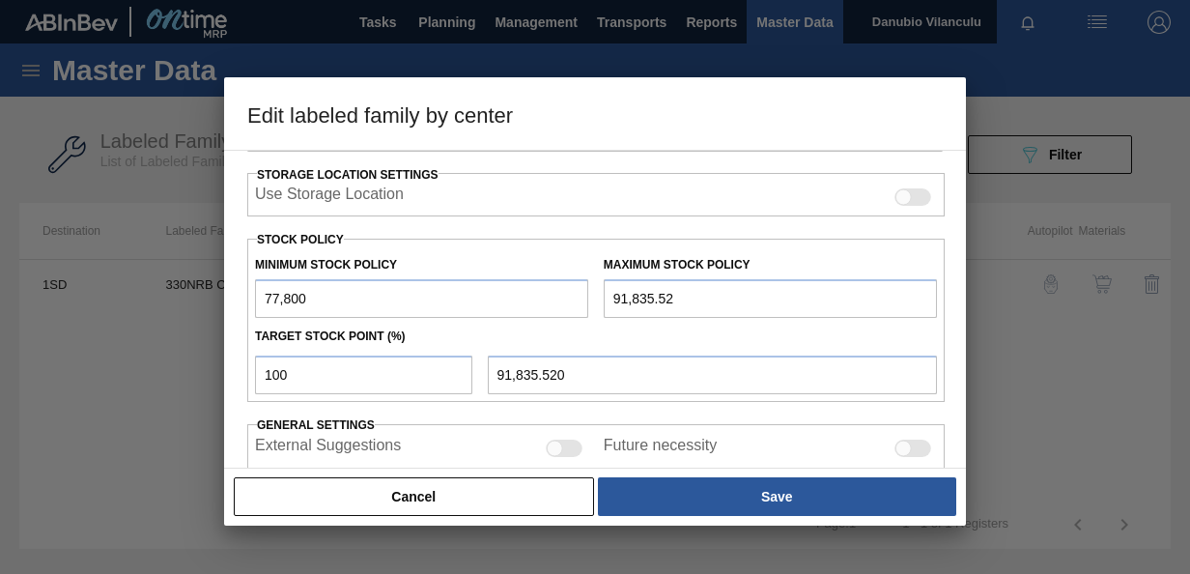
click at [442, 295] on input "77,800" at bounding box center [421, 298] width 333 height 39
type input "7"
type input "100,000"
click at [691, 300] on input "91,835.52" at bounding box center [770, 298] width 333 height 39
type input "91,835.5"
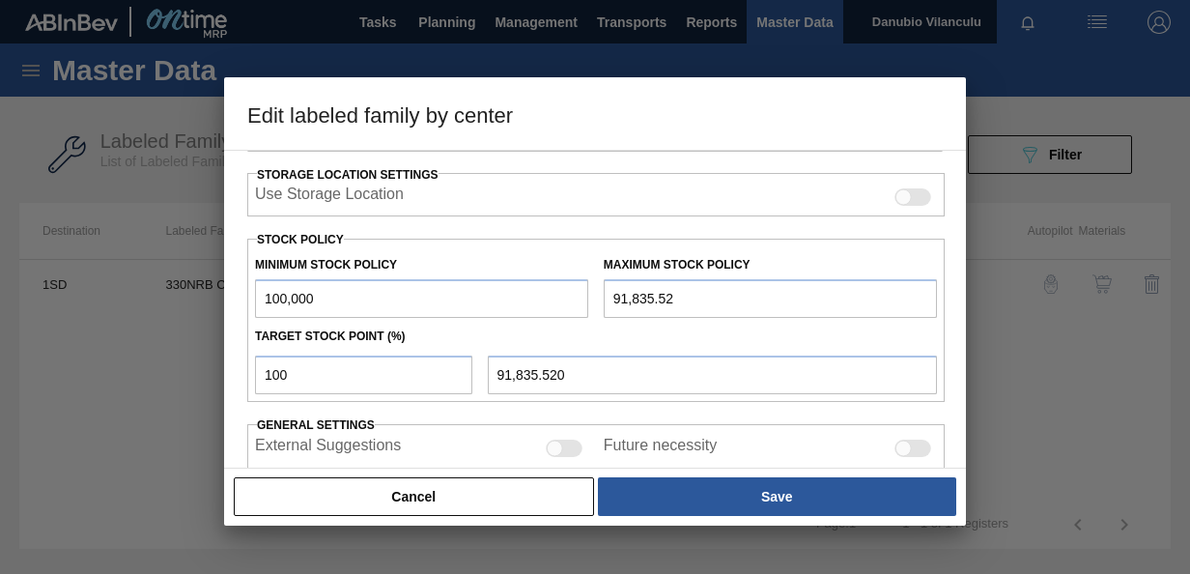
type input "91,835.500"
type input "91,835."
type input "91,835.000"
type input "9,183"
type input "9,183.000"
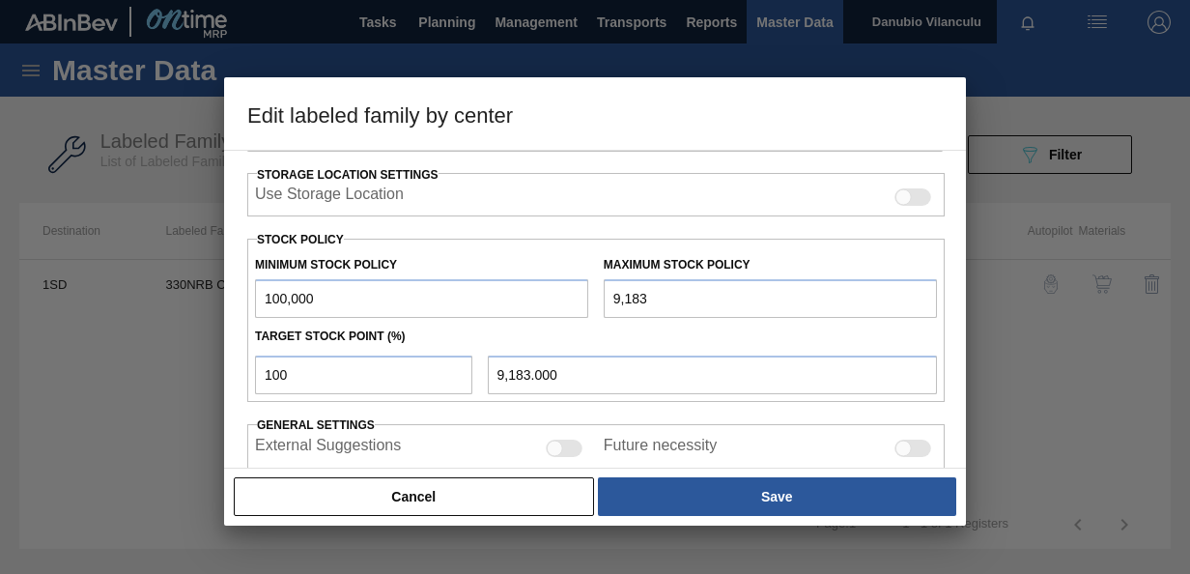
type input "918"
type input "918.000"
type input "91"
type input "91.000"
type input "9"
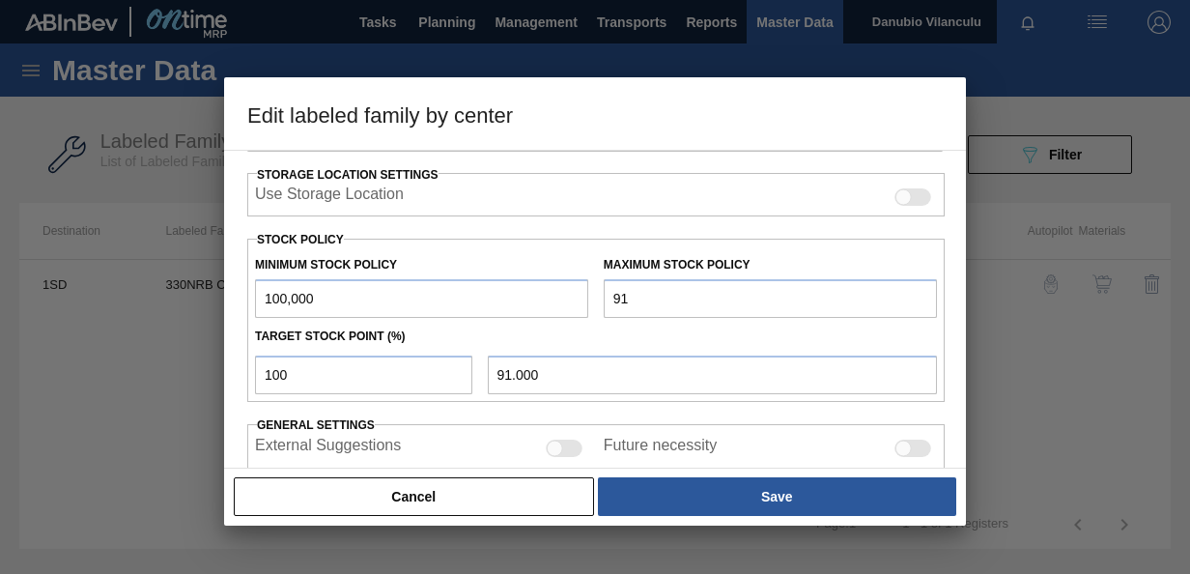
type input "9.000"
type input "100,000.000"
type input "1"
type input "1.000"
type input "100,000.000"
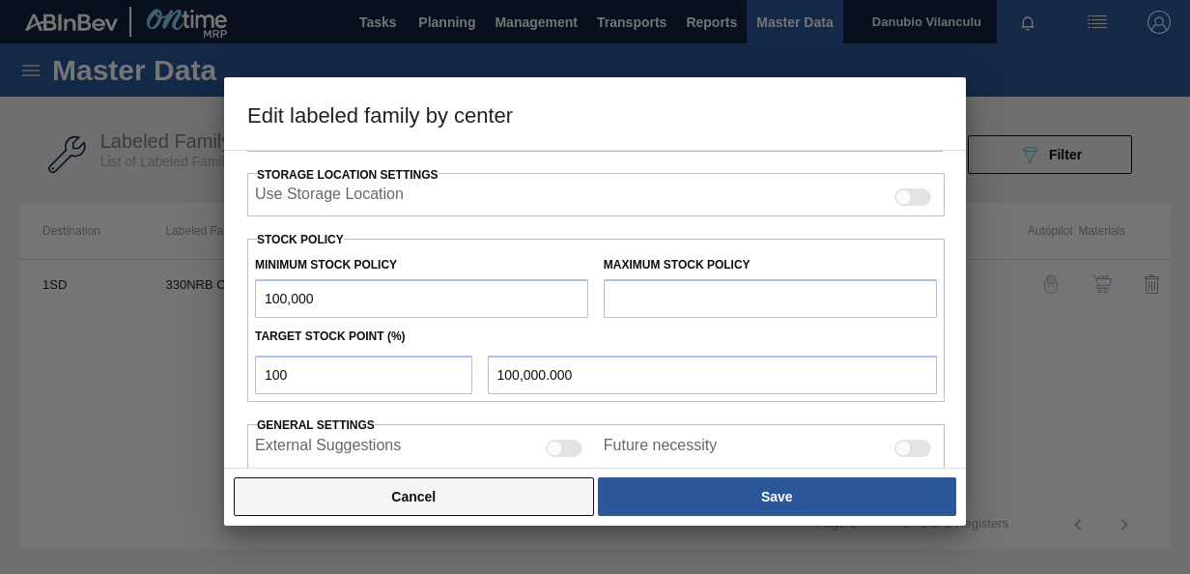
click at [400, 491] on button "Cancel" at bounding box center [414, 496] width 360 height 39
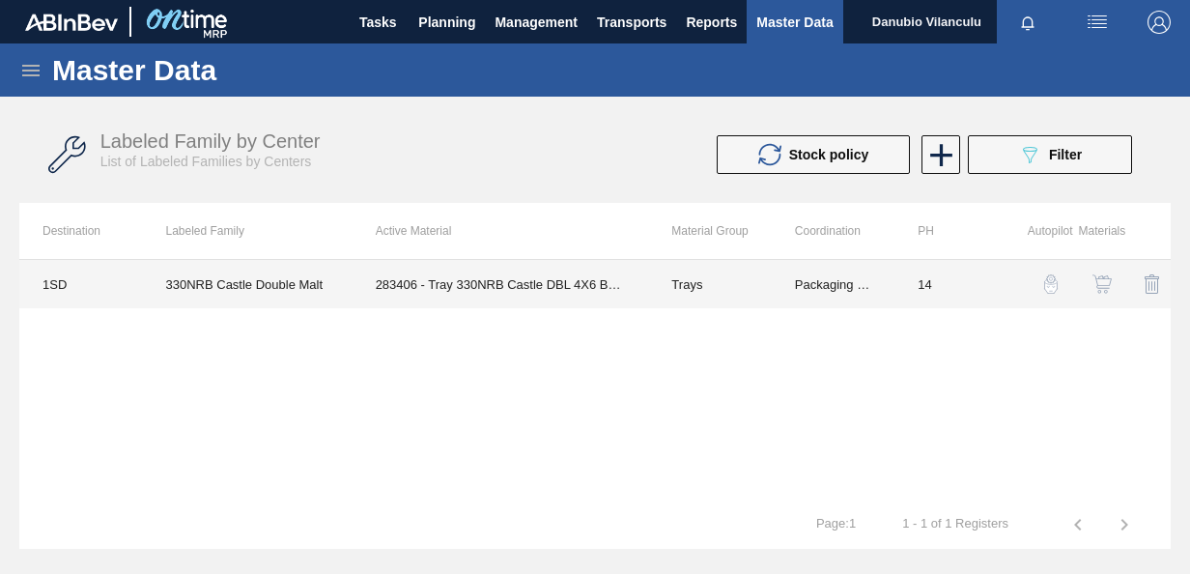
click at [542, 283] on td "283406 - Tray 330NRB Castle DBL 4X6 Booster 2" at bounding box center [501, 284] width 297 height 48
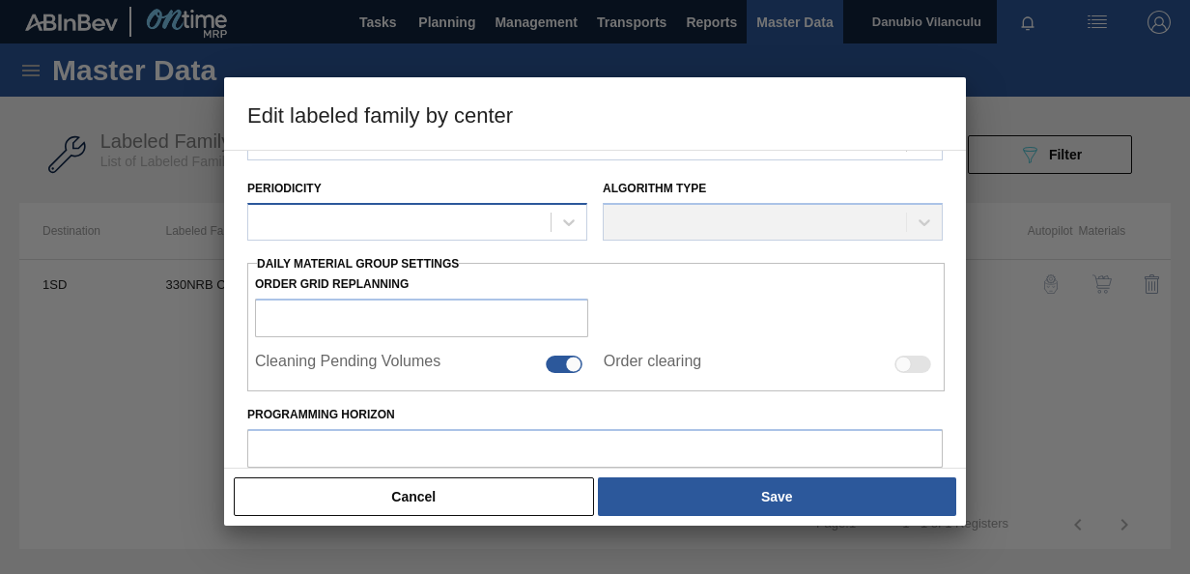
type input "Trays"
type input "Tray 330NRB"
type input "330NRB Castle Double Malt"
type input "1SD - SAB [PERSON_NAME]"
type input "14"
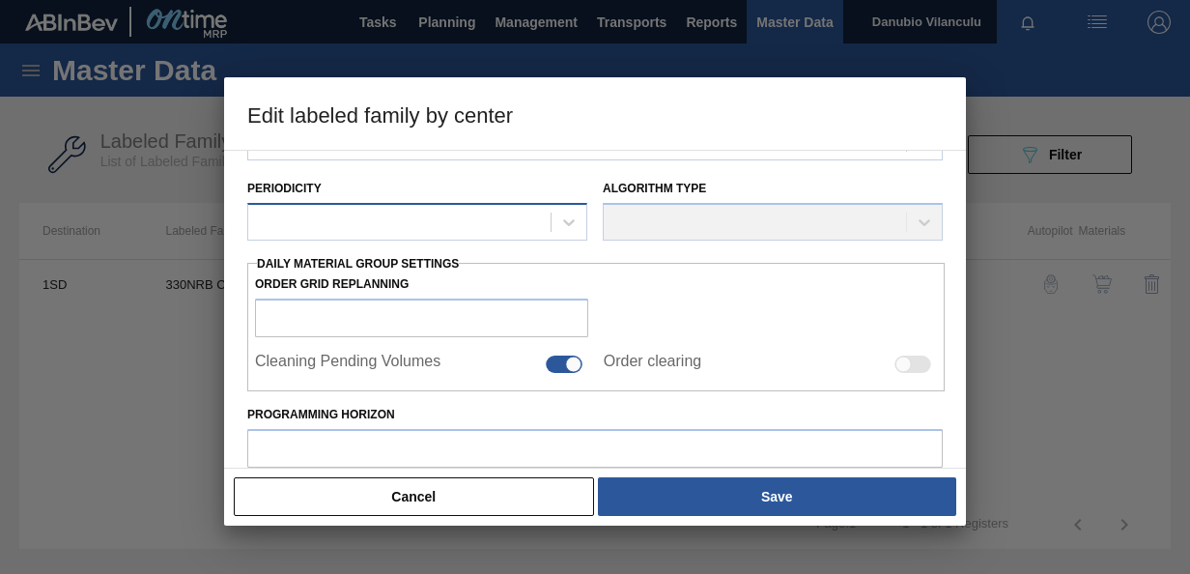
type input "77,800"
type input "91,835.52"
type input "100"
type input "91,835.520"
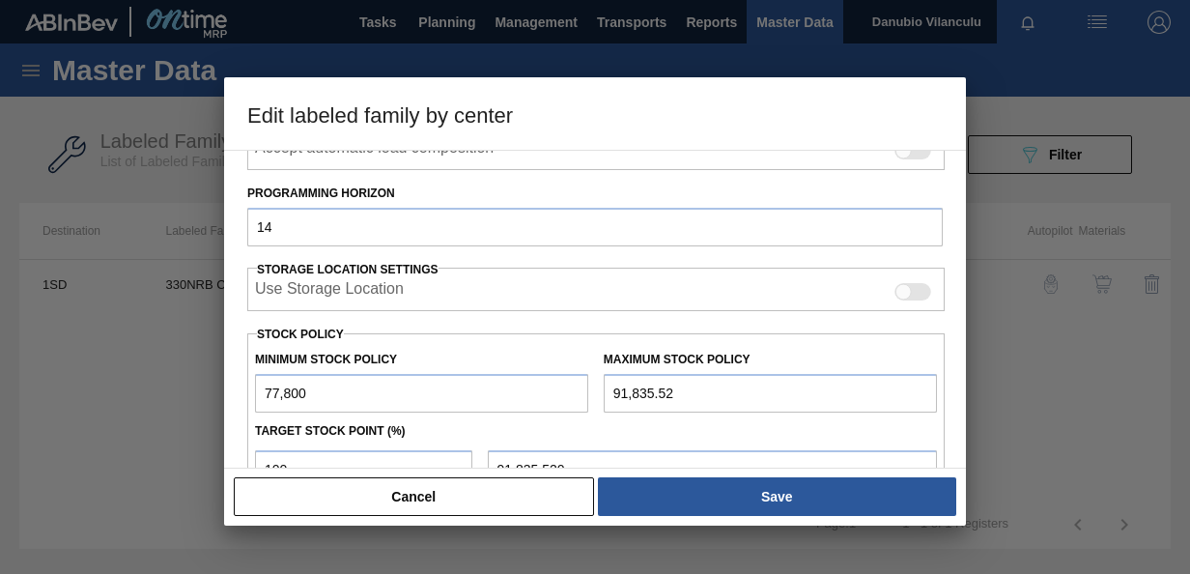
scroll to position [388, 0]
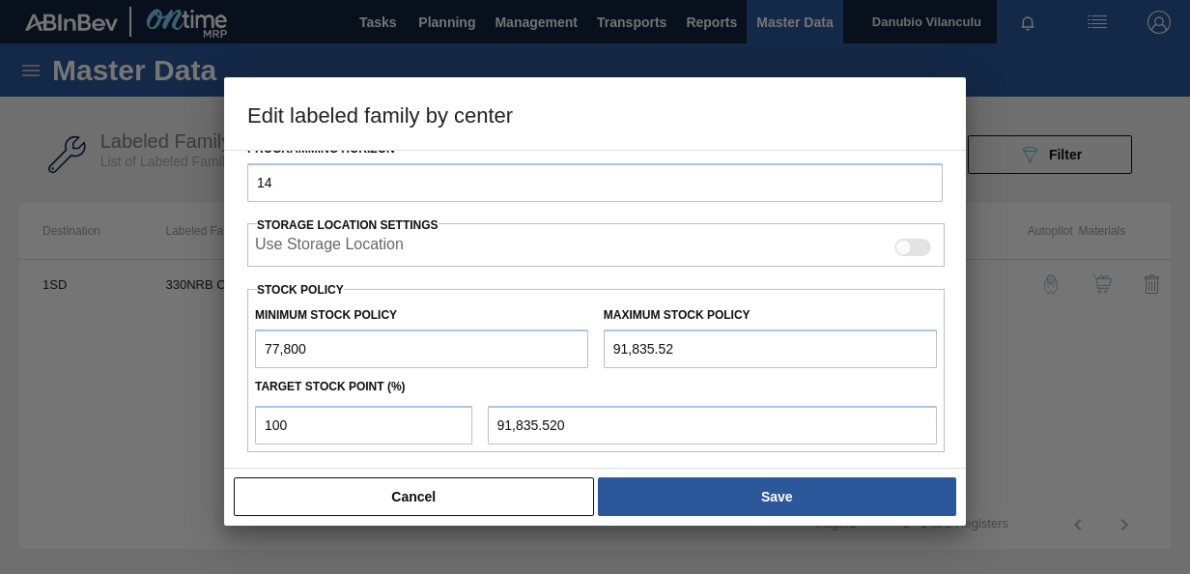
click at [450, 346] on input "77,800" at bounding box center [421, 348] width 333 height 39
type input "7"
type input "100,000"
click at [703, 334] on input "91,835.52" at bounding box center [770, 348] width 333 height 39
type input "91,835.5"
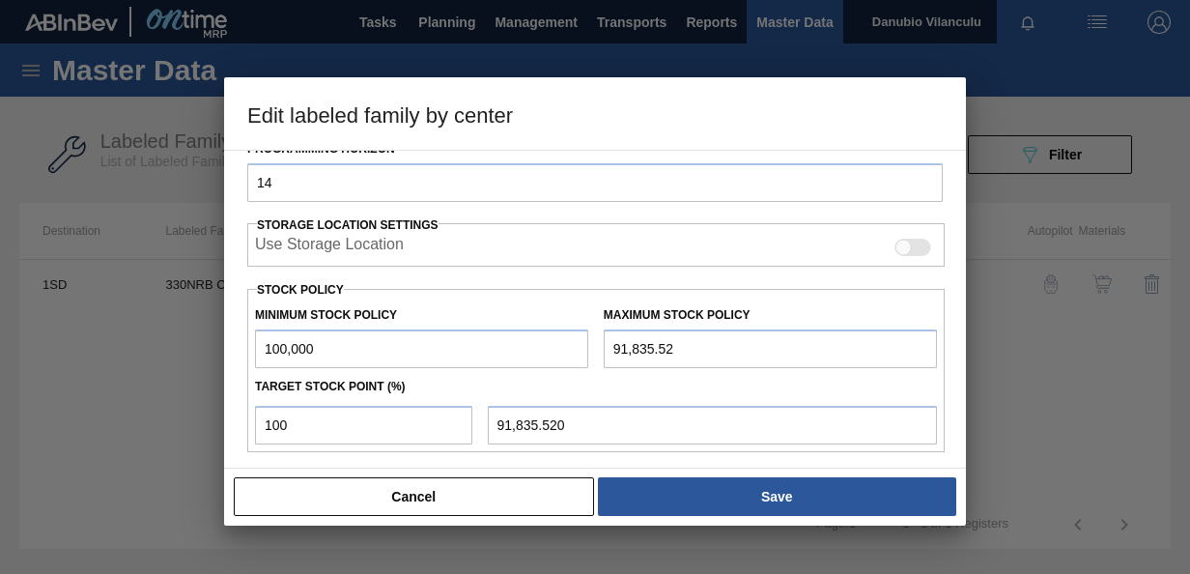
type input "91,835.500"
type input "91,835."
type input "91,835.000"
type input "9,183"
type input "9,183.000"
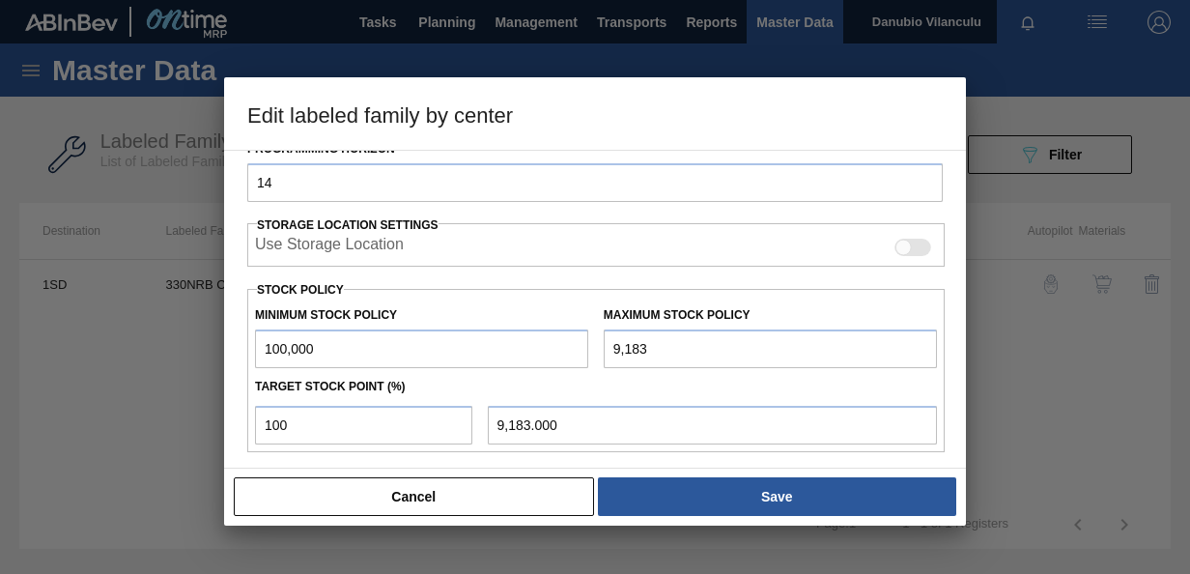
type input "918"
type input "918.000"
type input "91"
type input "91.000"
type input "9"
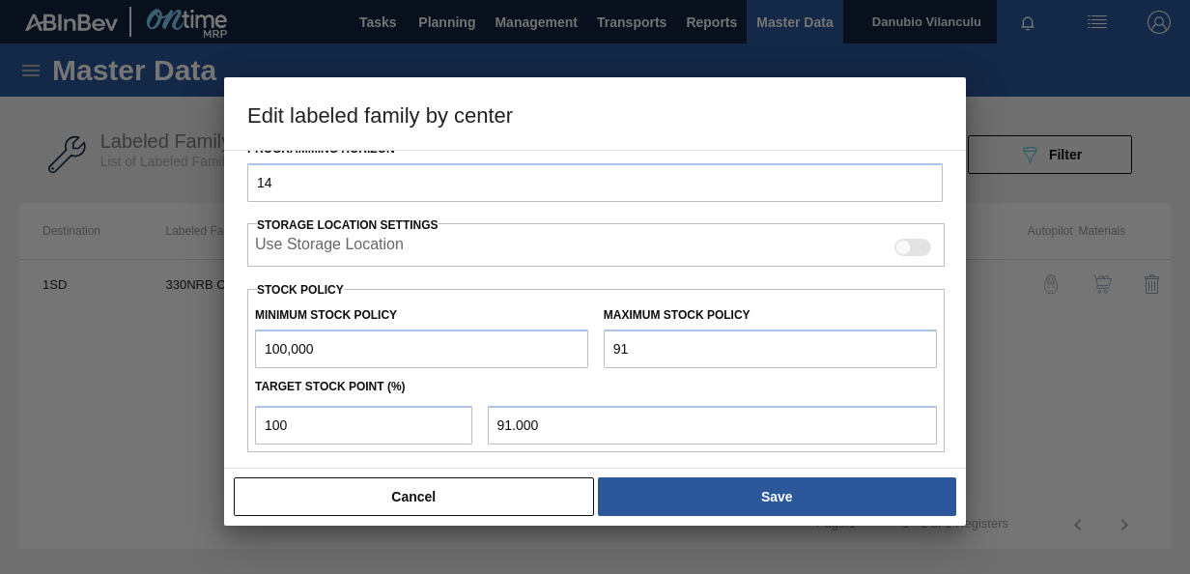
type input "9.000"
type input "100,000.000"
type input "2"
type input "2.000"
type input "20"
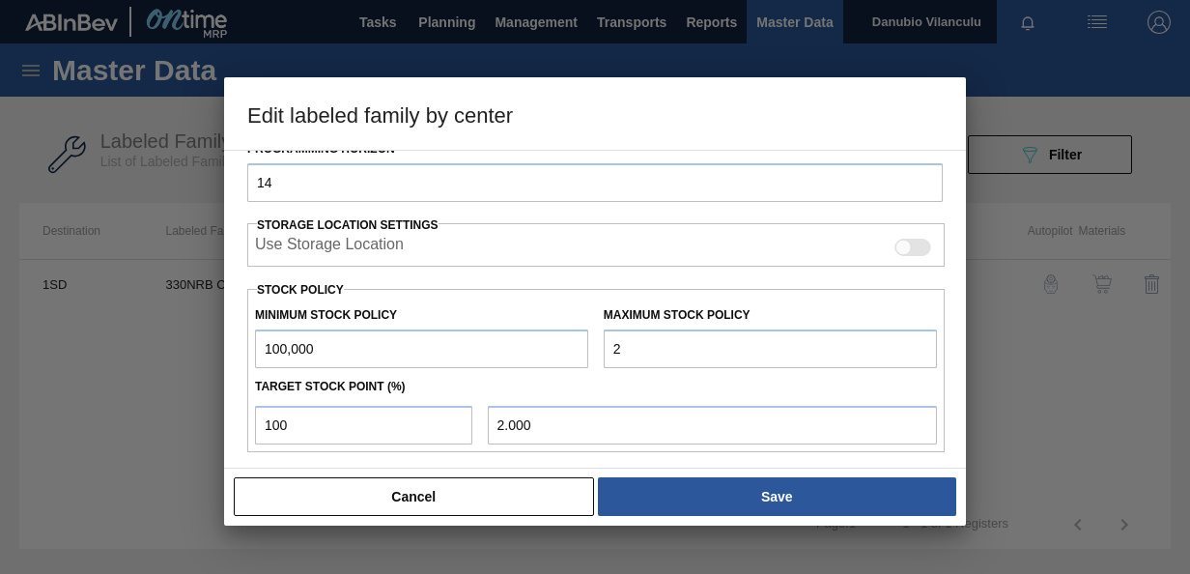
type input "20.000"
type input "200"
type input "200.000"
type input "2,000"
type input "2,000.000"
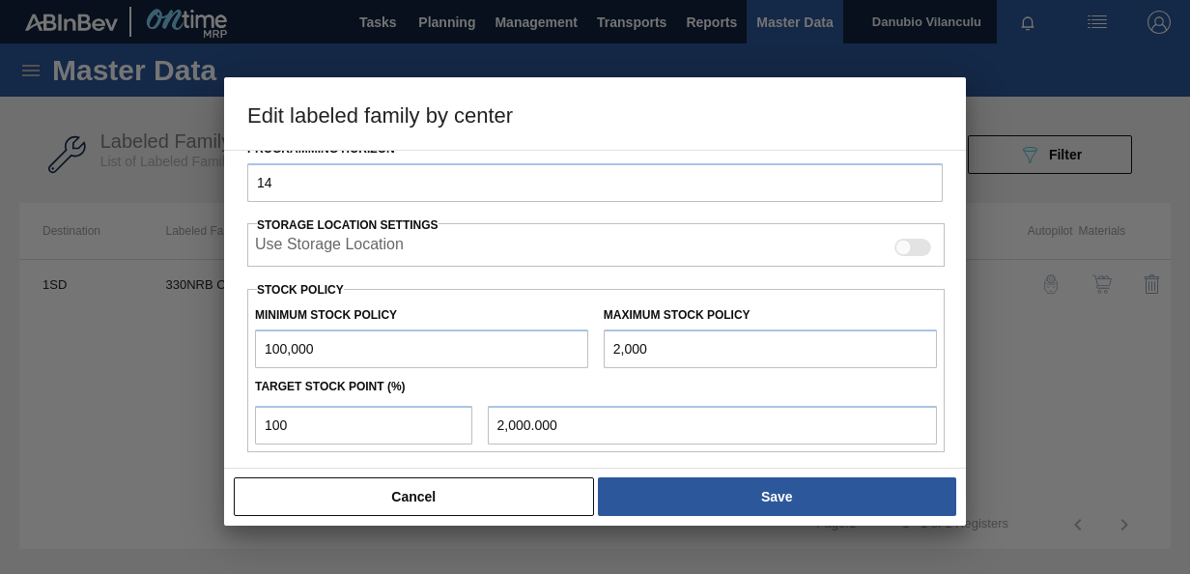
type input "20,000"
type input "20,000.000"
type input "200,000"
type input "200,000.000"
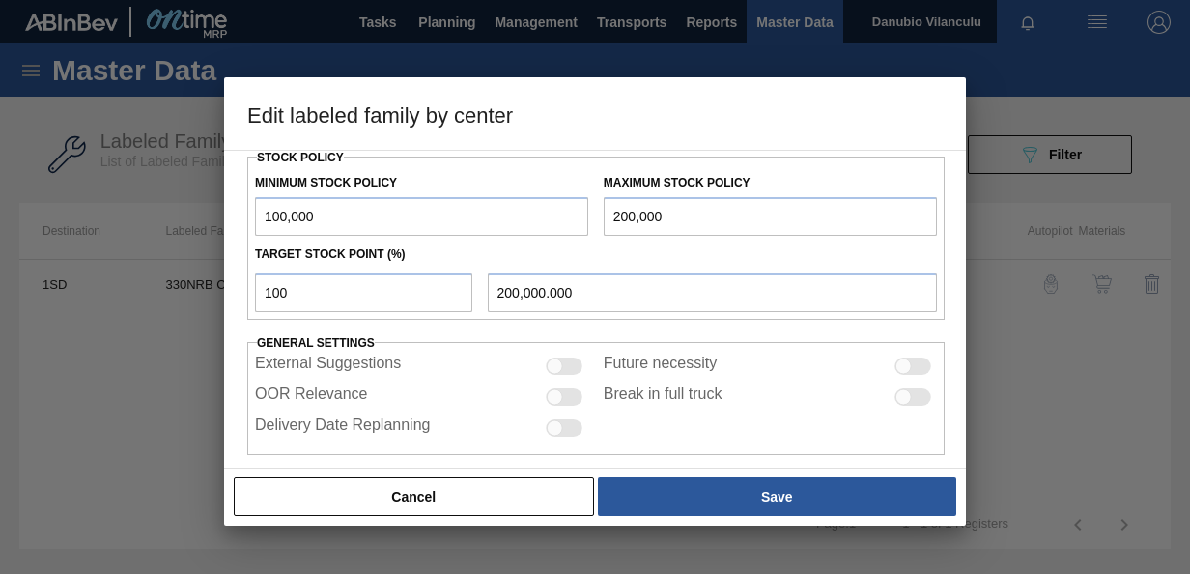
scroll to position [535, 0]
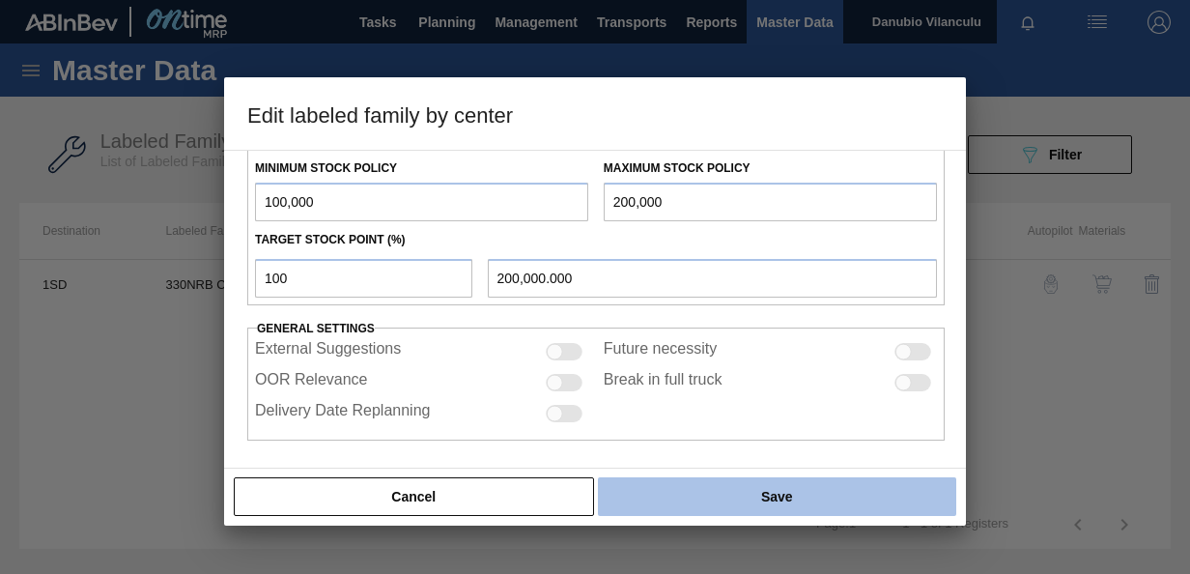
type input "200,000"
click at [711, 486] on button "Save" at bounding box center [777, 496] width 358 height 39
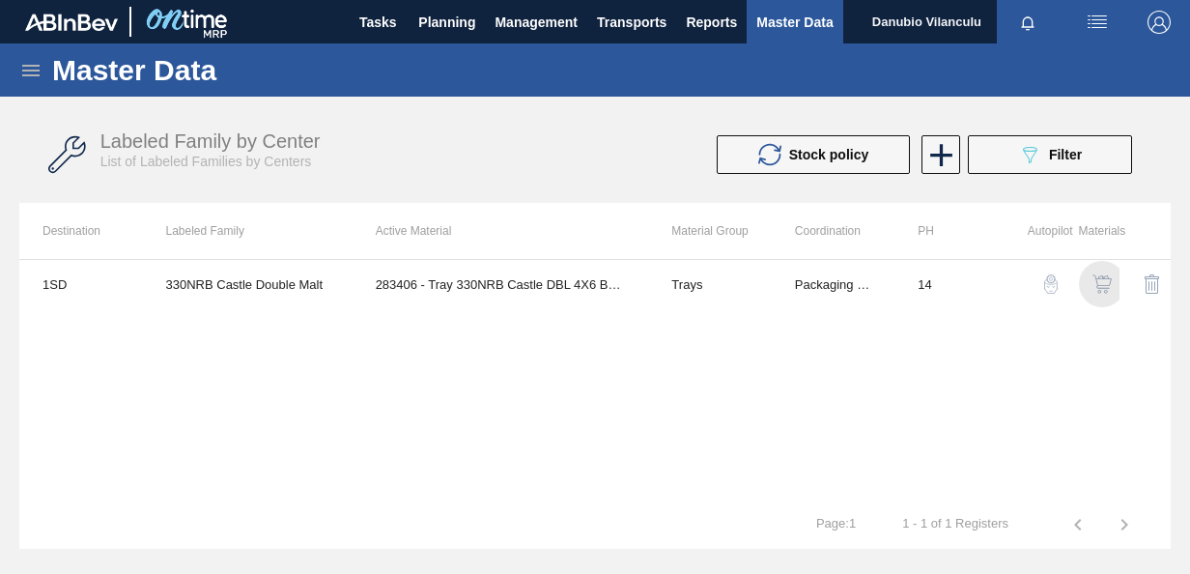
click at [1098, 282] on img "button" at bounding box center [1102, 283] width 19 height 19
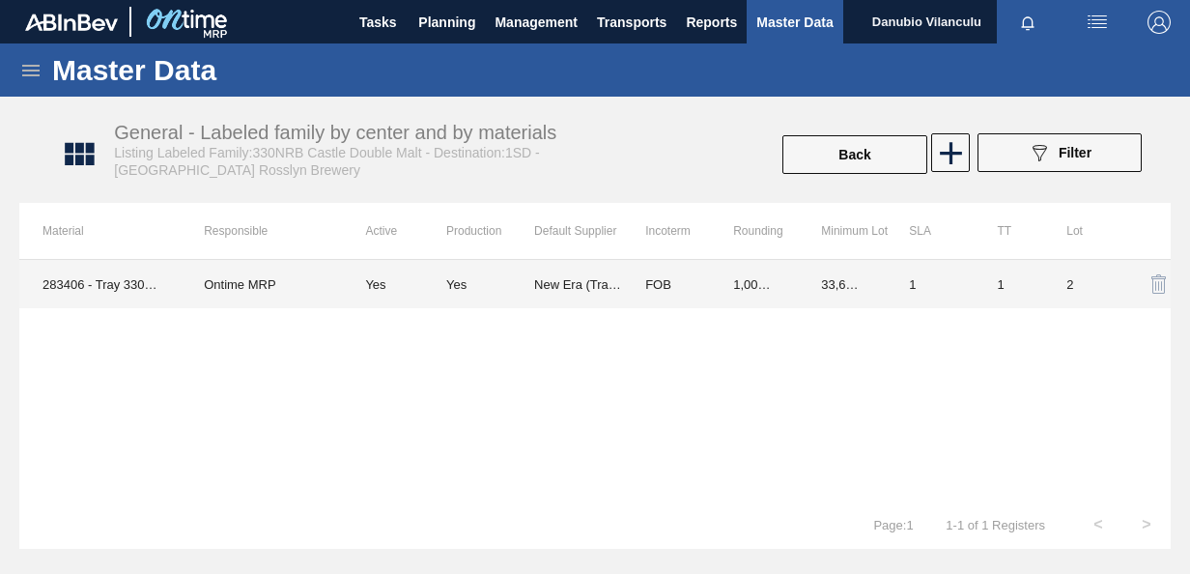
click at [647, 280] on td "FOB" at bounding box center [666, 284] width 88 height 48
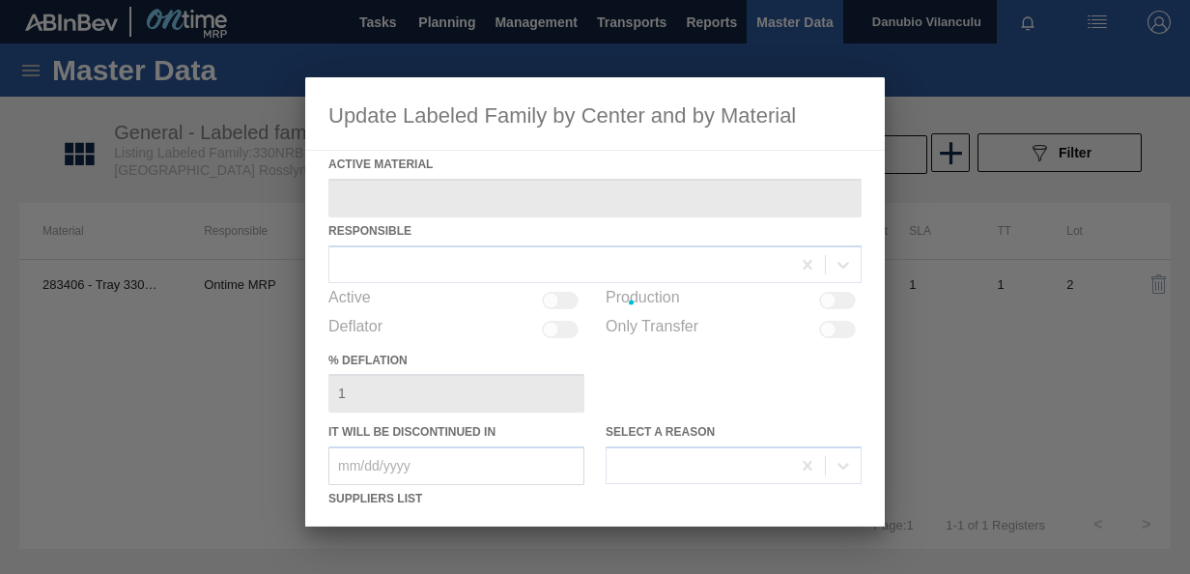
type Material "283406 - Tray 330NRB Castle DBL 4X6 Booster 2"
checkbox input "true"
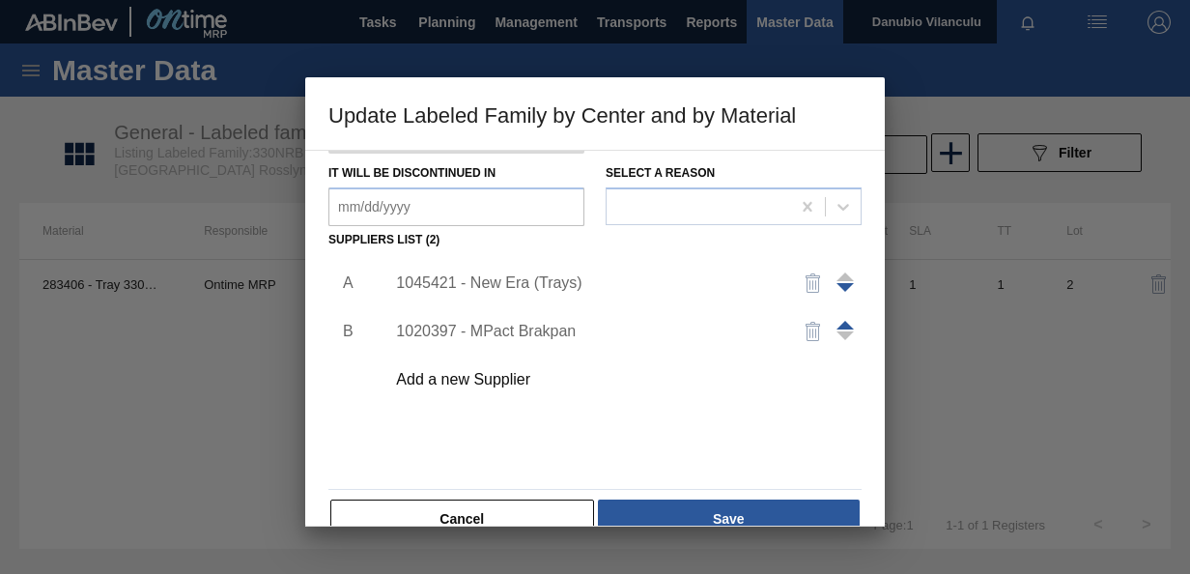
scroll to position [290, 0]
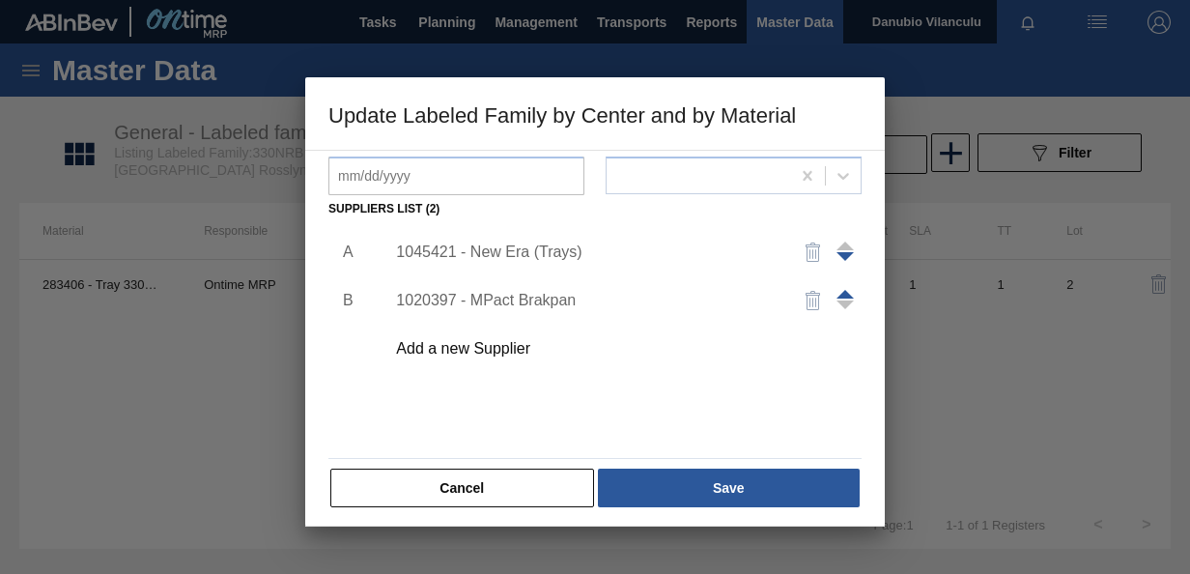
click at [543, 245] on div "1045421 - New Era (Trays)" at bounding box center [585, 251] width 379 height 17
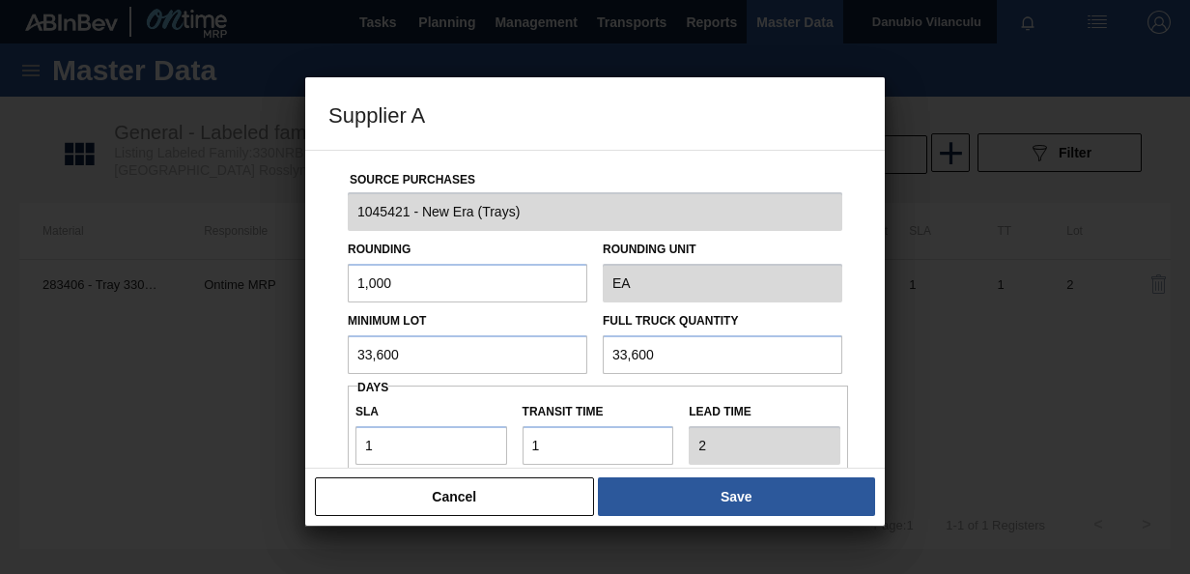
click at [474, 355] on input "33,600" at bounding box center [468, 354] width 240 height 39
type input "3"
type input "64,000"
click at [691, 355] on input "33,600" at bounding box center [723, 354] width 240 height 39
type input "3"
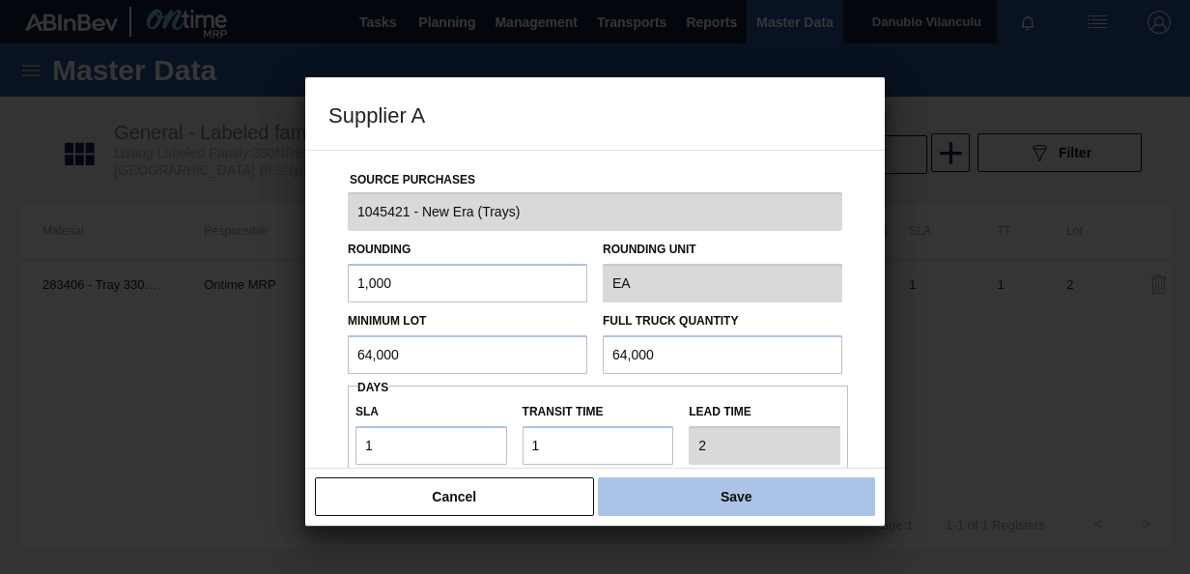
type input "64,000"
click at [768, 495] on button "Save" at bounding box center [736, 496] width 277 height 39
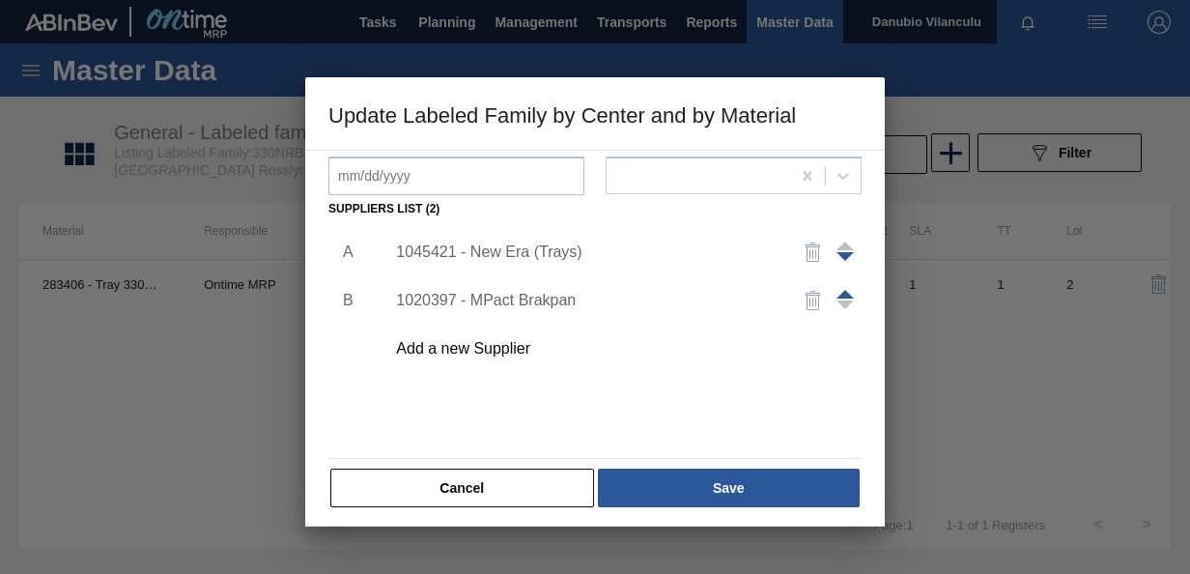
click at [549, 255] on div "1045421 - New Era (Trays)" at bounding box center [585, 251] width 379 height 17
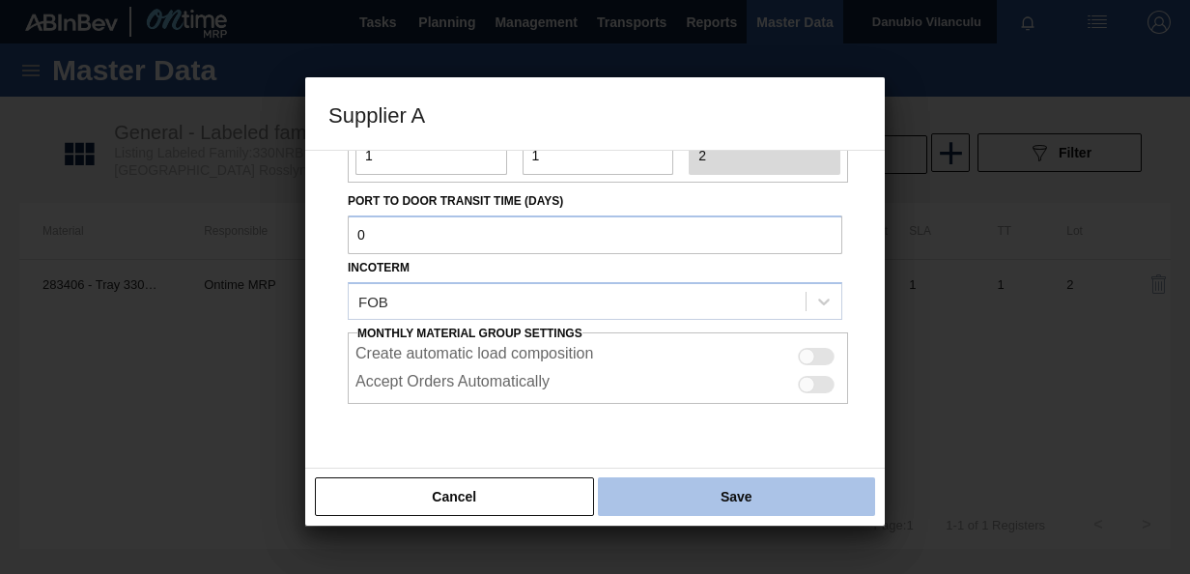
click at [752, 489] on button "Save" at bounding box center [736, 496] width 277 height 39
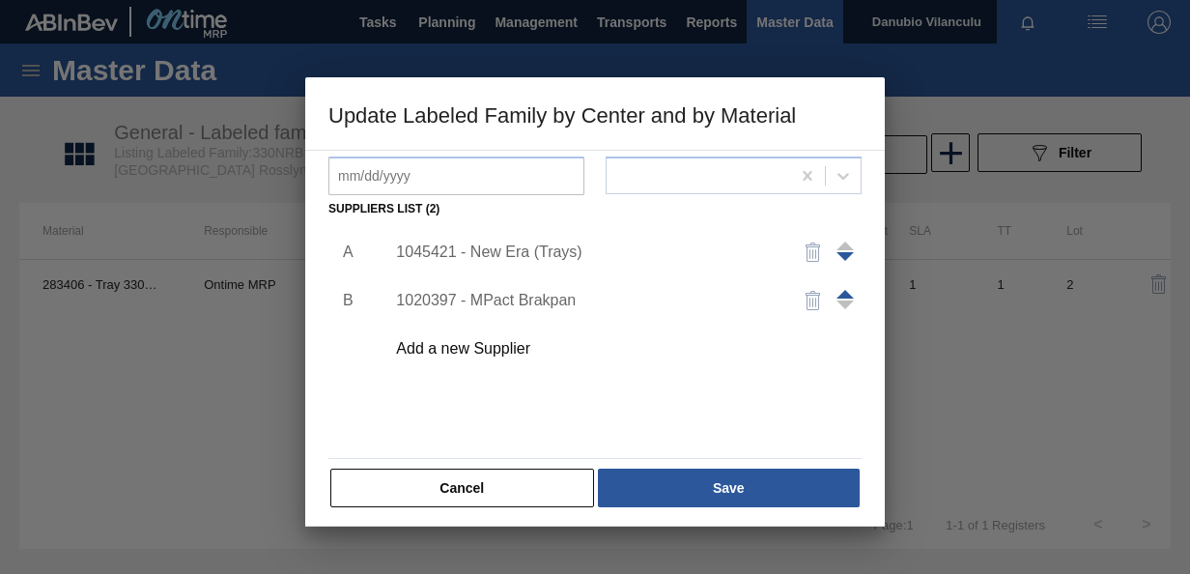
click at [557, 258] on div "1045421 - New Era (Trays)" at bounding box center [585, 251] width 379 height 17
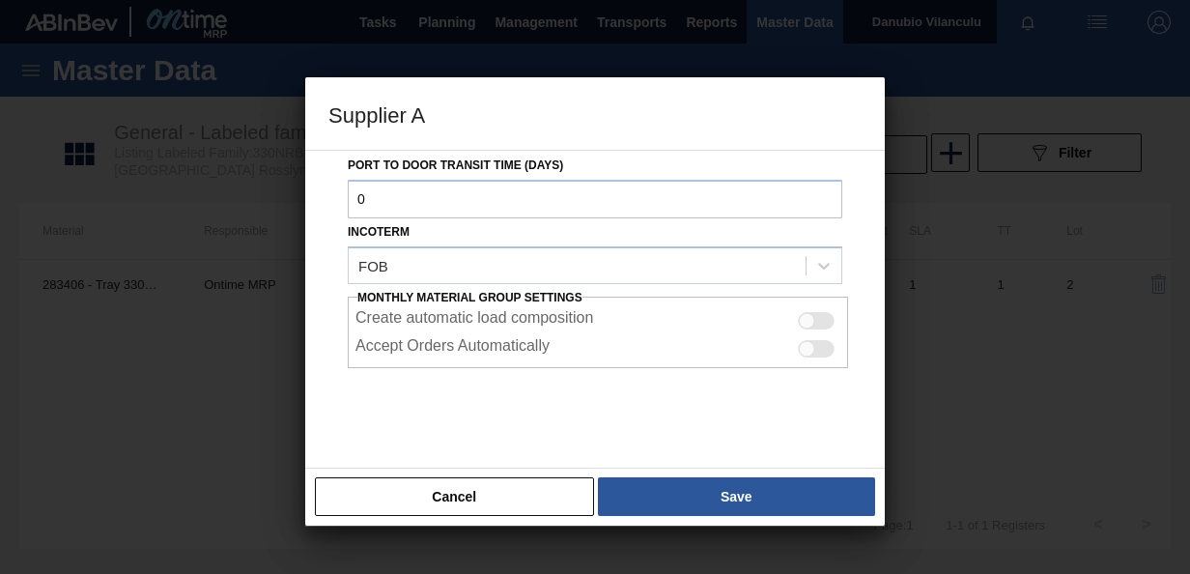
scroll to position [343, 0]
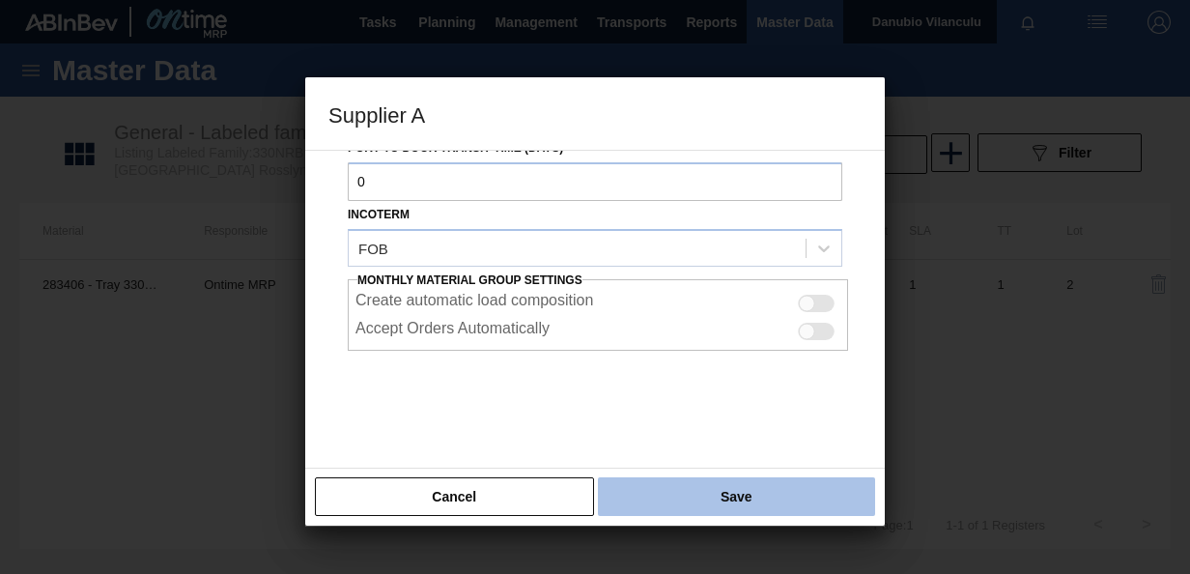
click at [692, 506] on button "Save" at bounding box center [736, 496] width 277 height 39
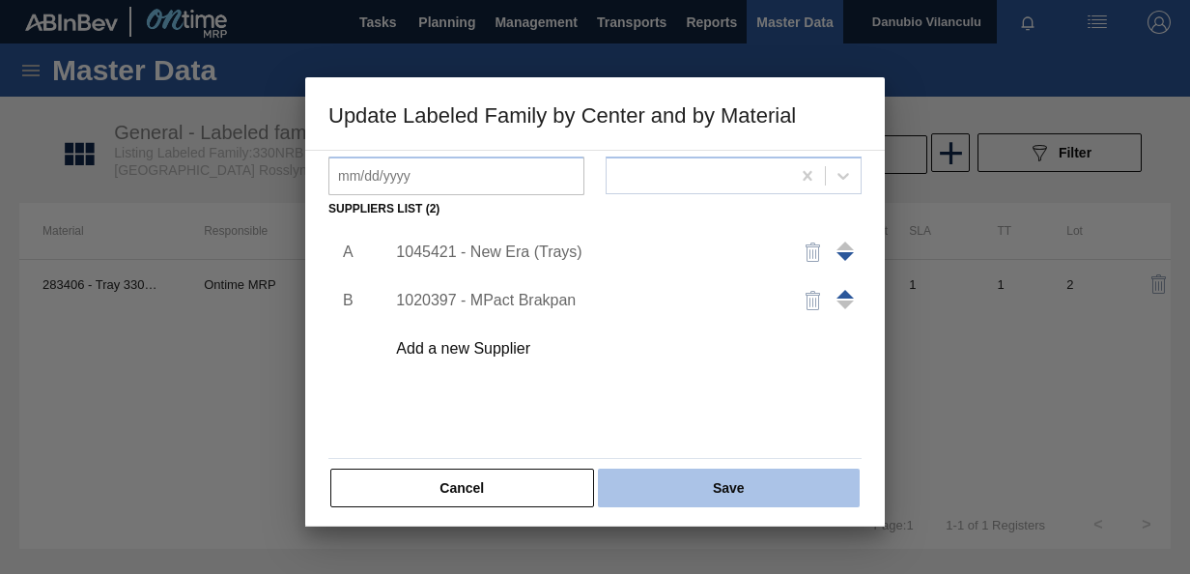
click at [709, 493] on button "Save" at bounding box center [729, 488] width 262 height 39
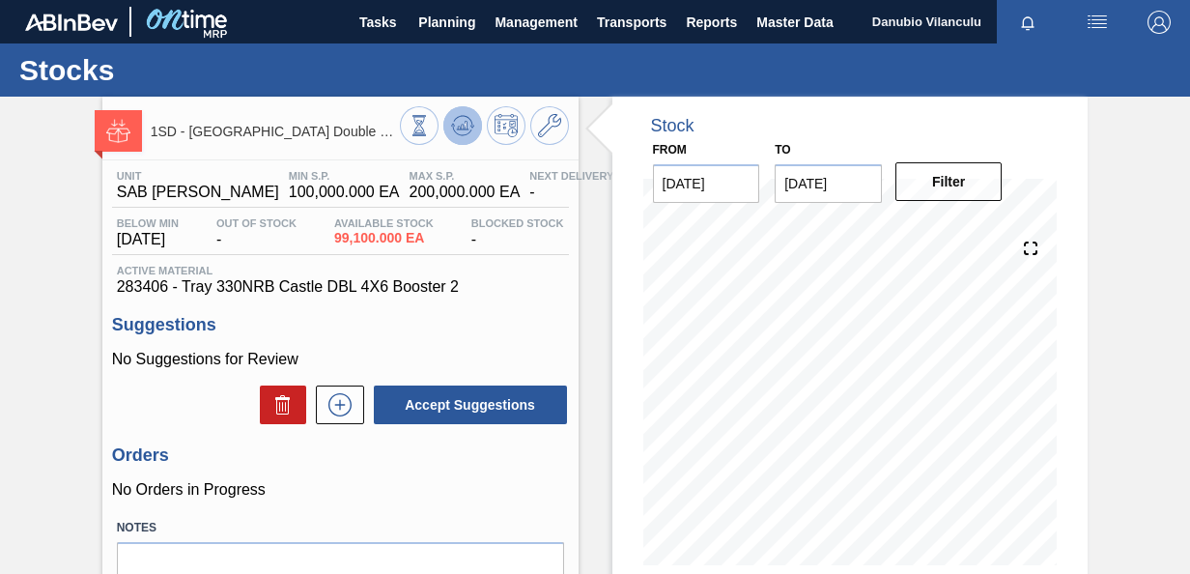
click at [461, 122] on icon at bounding box center [462, 125] width 23 height 23
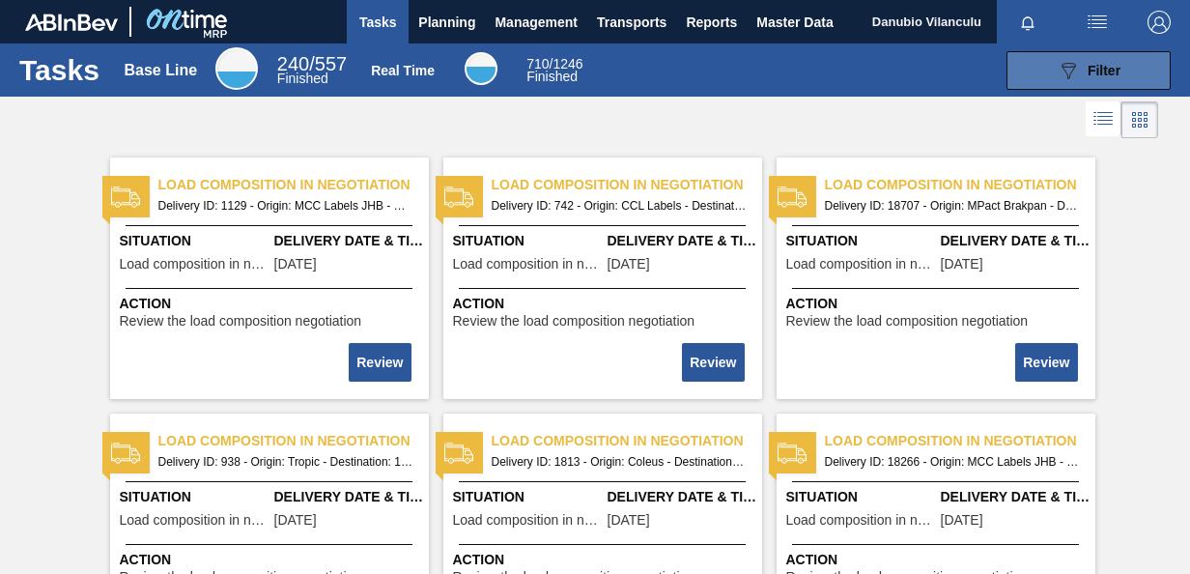
click at [1078, 68] on div "089F7B8B-B2A5-4AFE-B5C0-19BA573D28AC Filter" at bounding box center [1089, 70] width 64 height 23
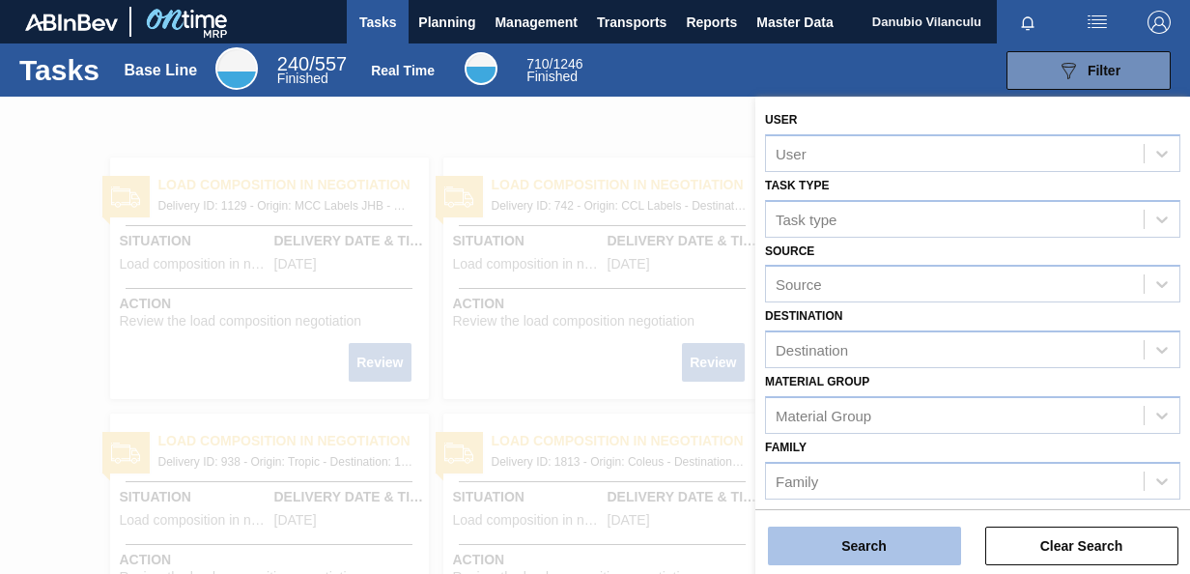
click at [877, 542] on button "Search" at bounding box center [864, 545] width 193 height 39
